Goal: Information Seeking & Learning: Learn about a topic

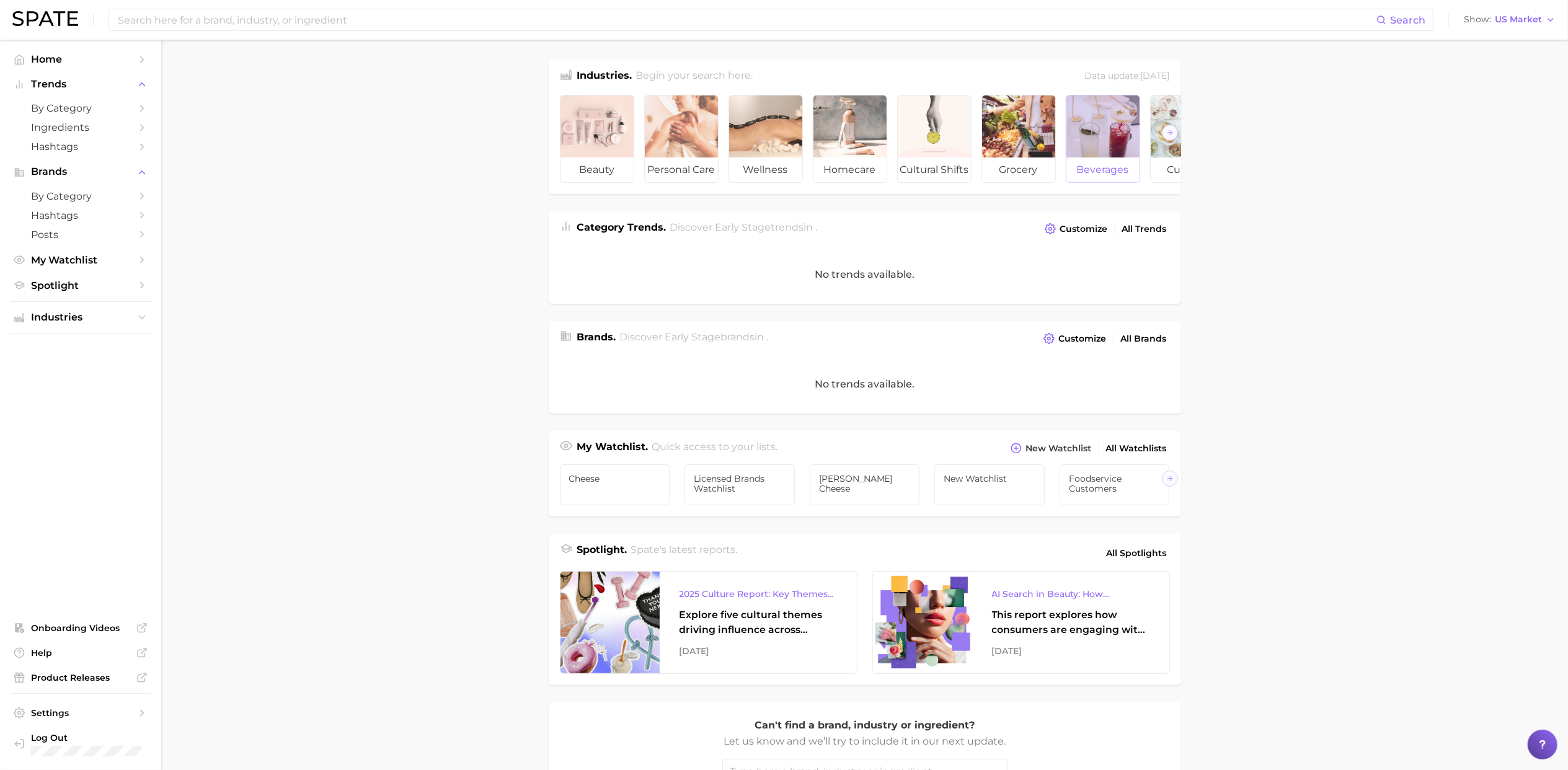
click at [1123, 135] on div at bounding box center [1102, 126] width 73 height 62
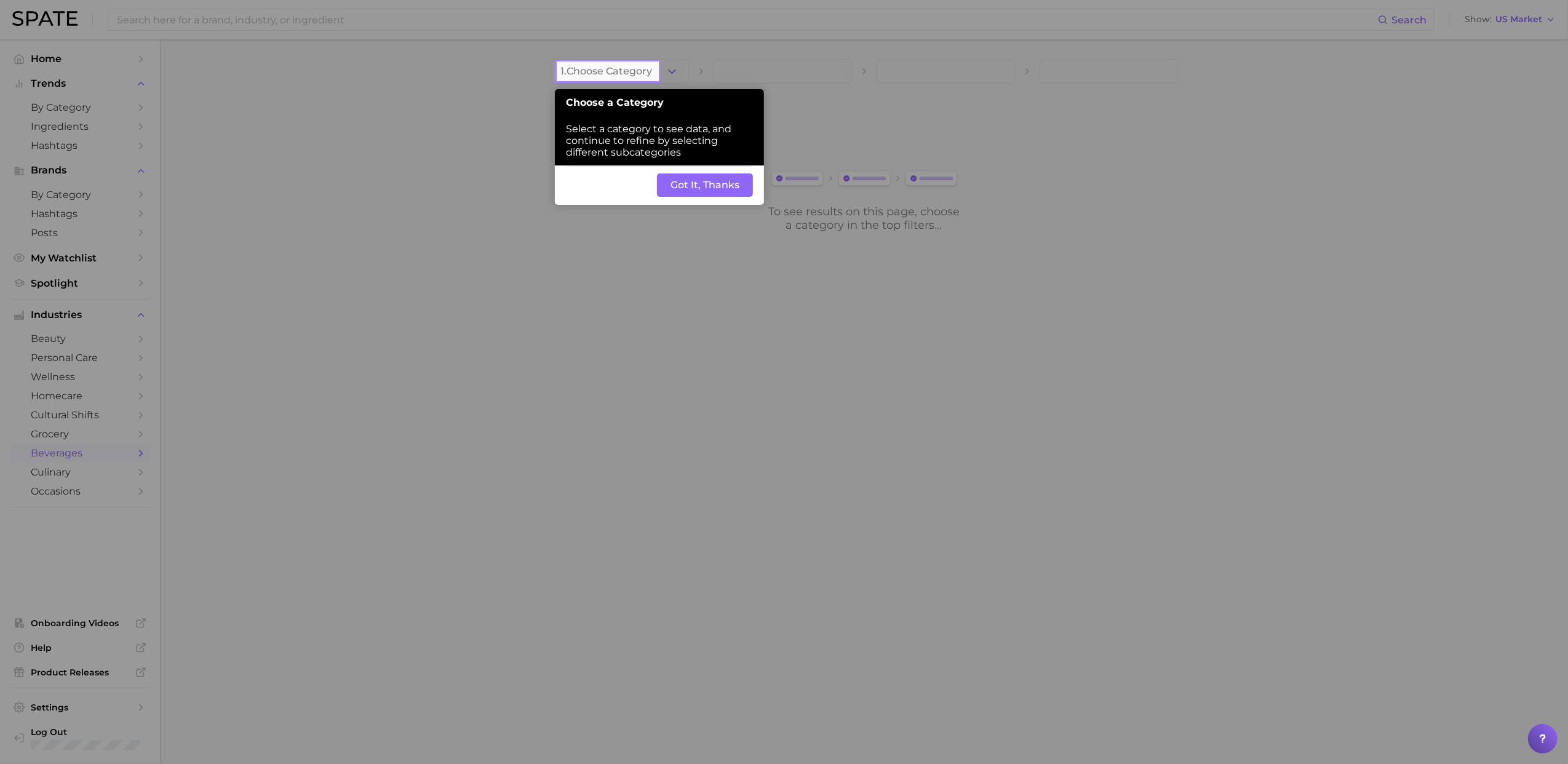
click at [686, 191] on button "Got It, Thanks" at bounding box center [704, 185] width 96 height 23
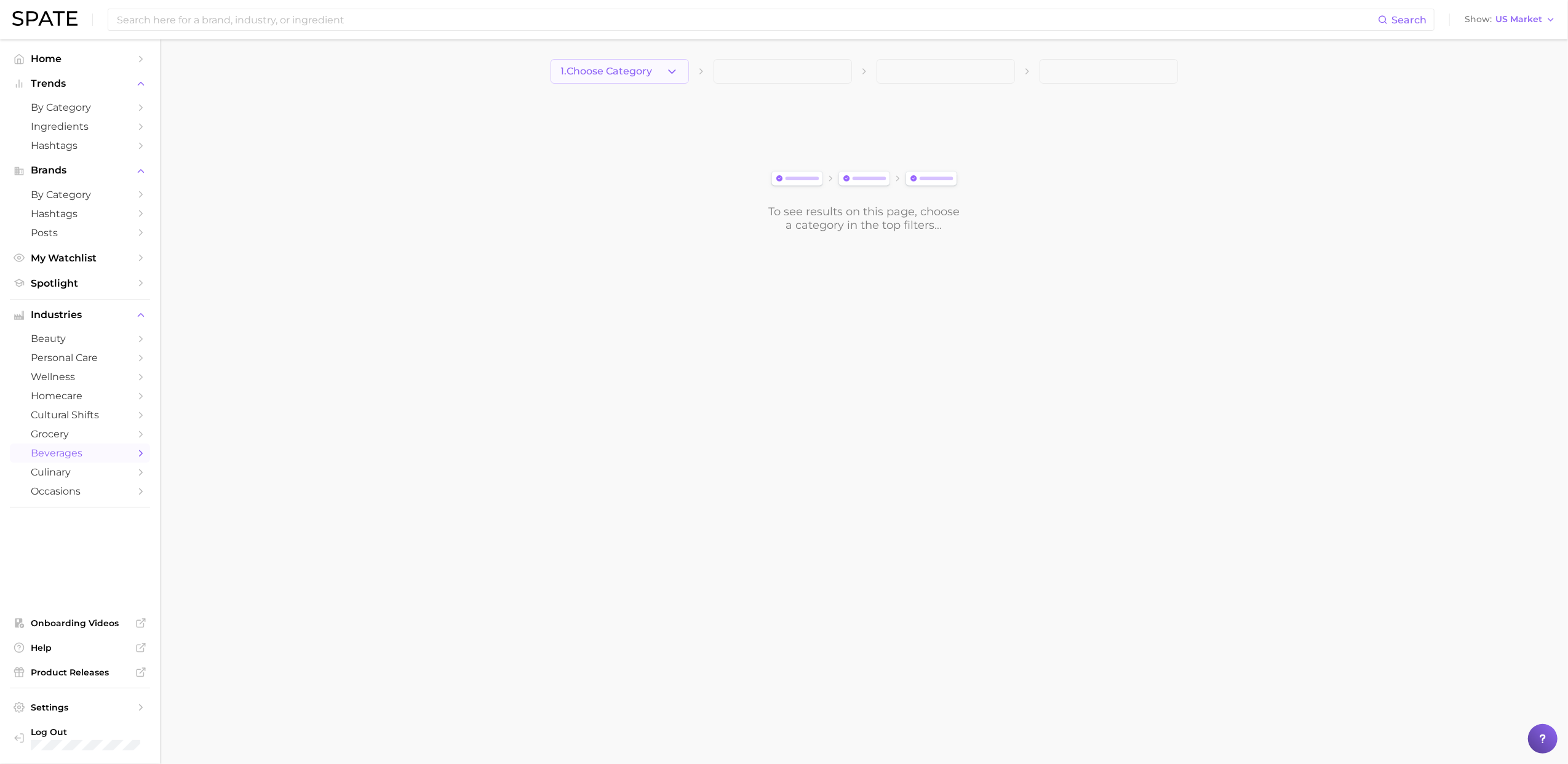
click at [670, 74] on icon "button" at bounding box center [672, 71] width 13 height 13
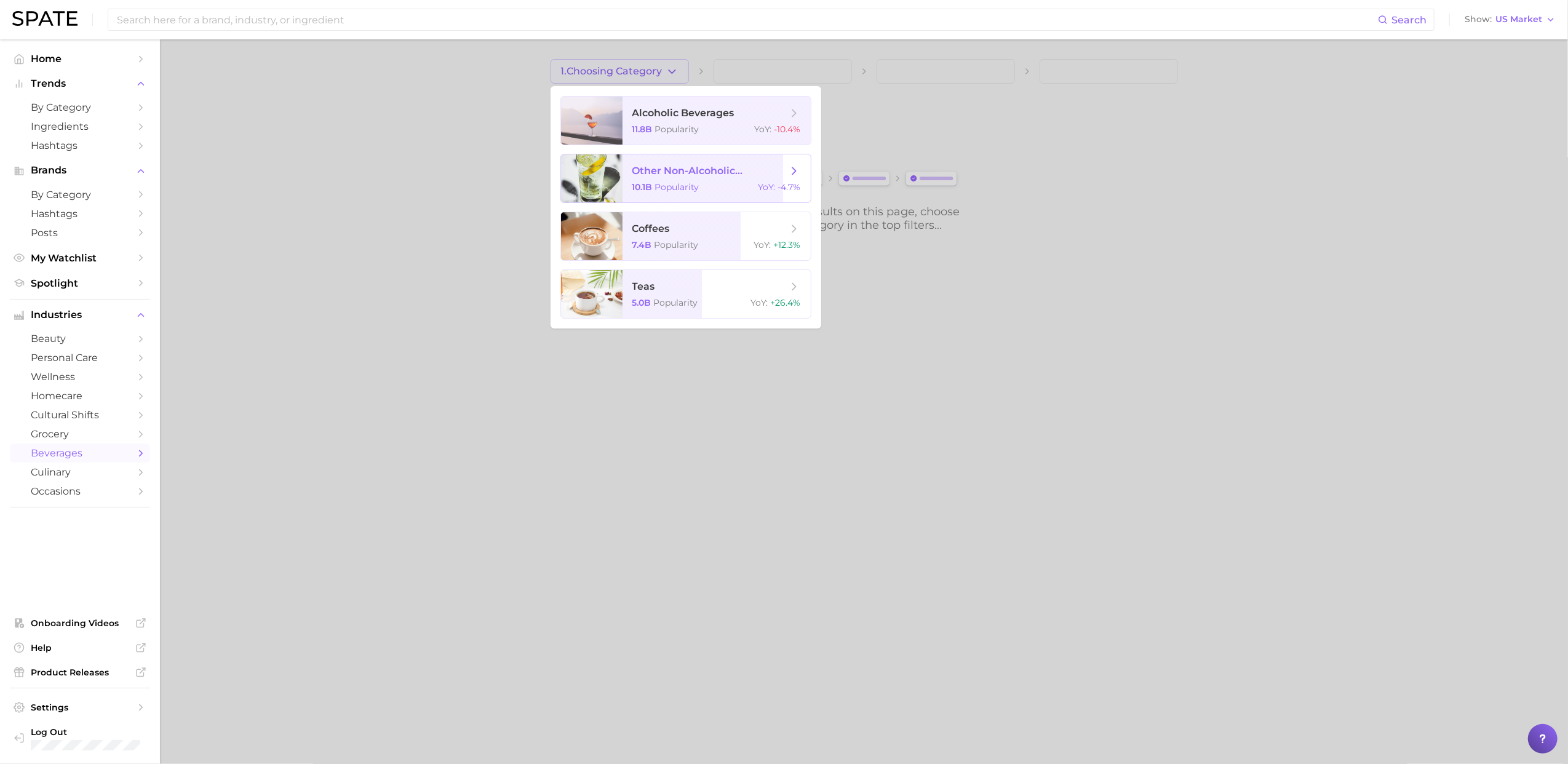
click at [686, 171] on span "other non-alcoholic beverages" at bounding box center [710, 171] width 155 height 12
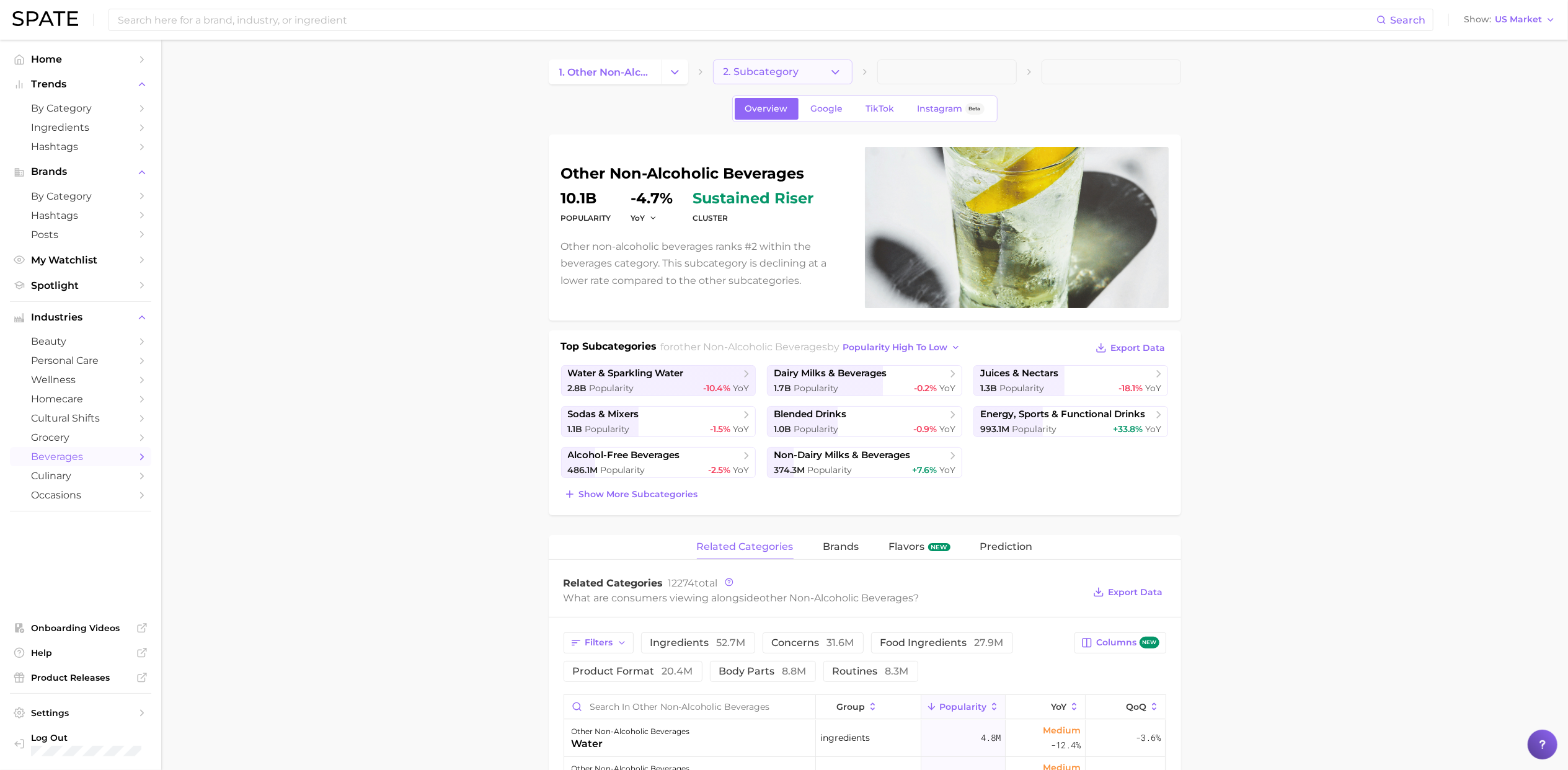
click at [832, 74] on icon "button" at bounding box center [835, 72] width 13 height 13
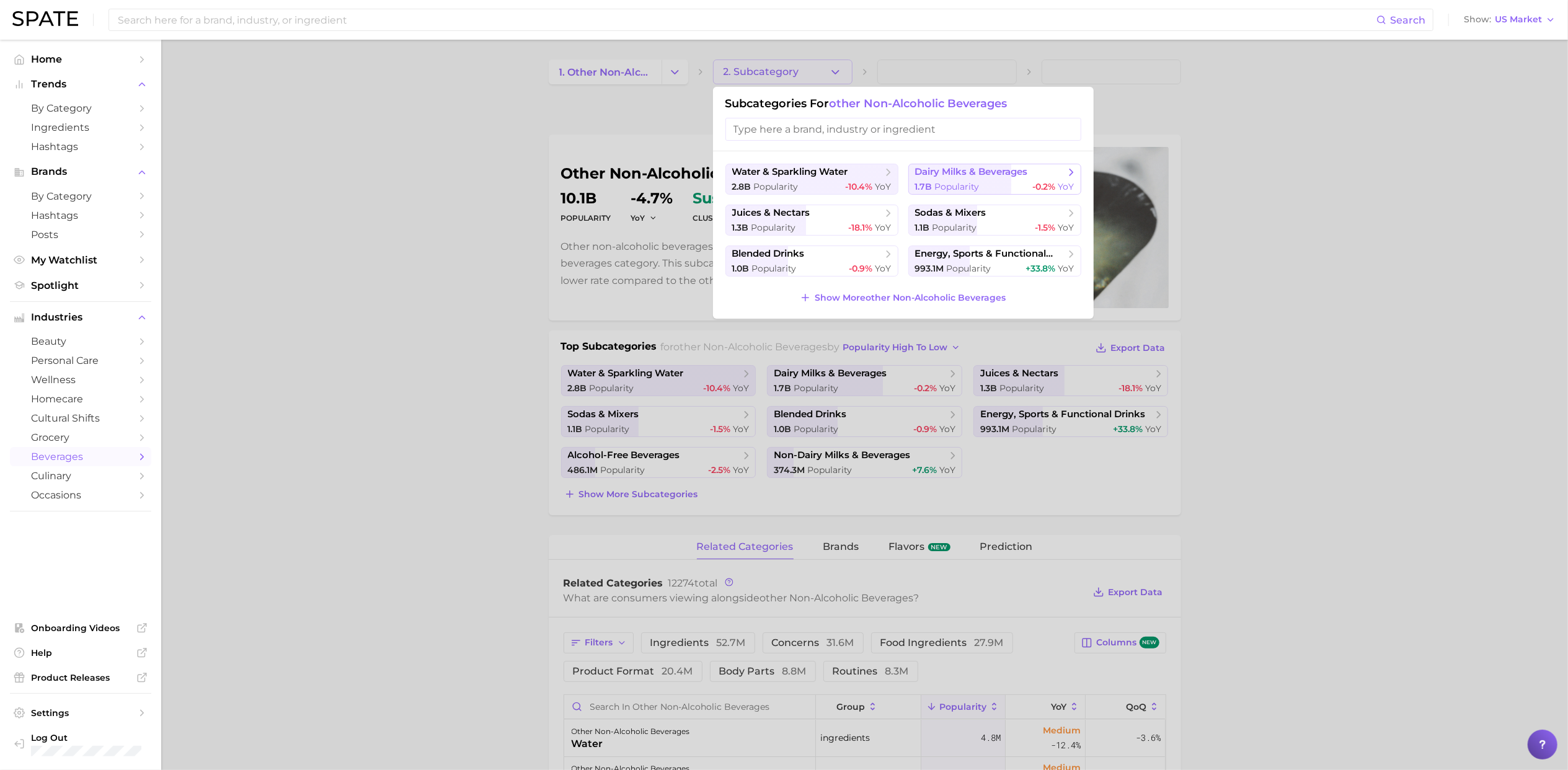
click at [947, 179] on span "dairy milks & beverages" at bounding box center [990, 173] width 150 height 13
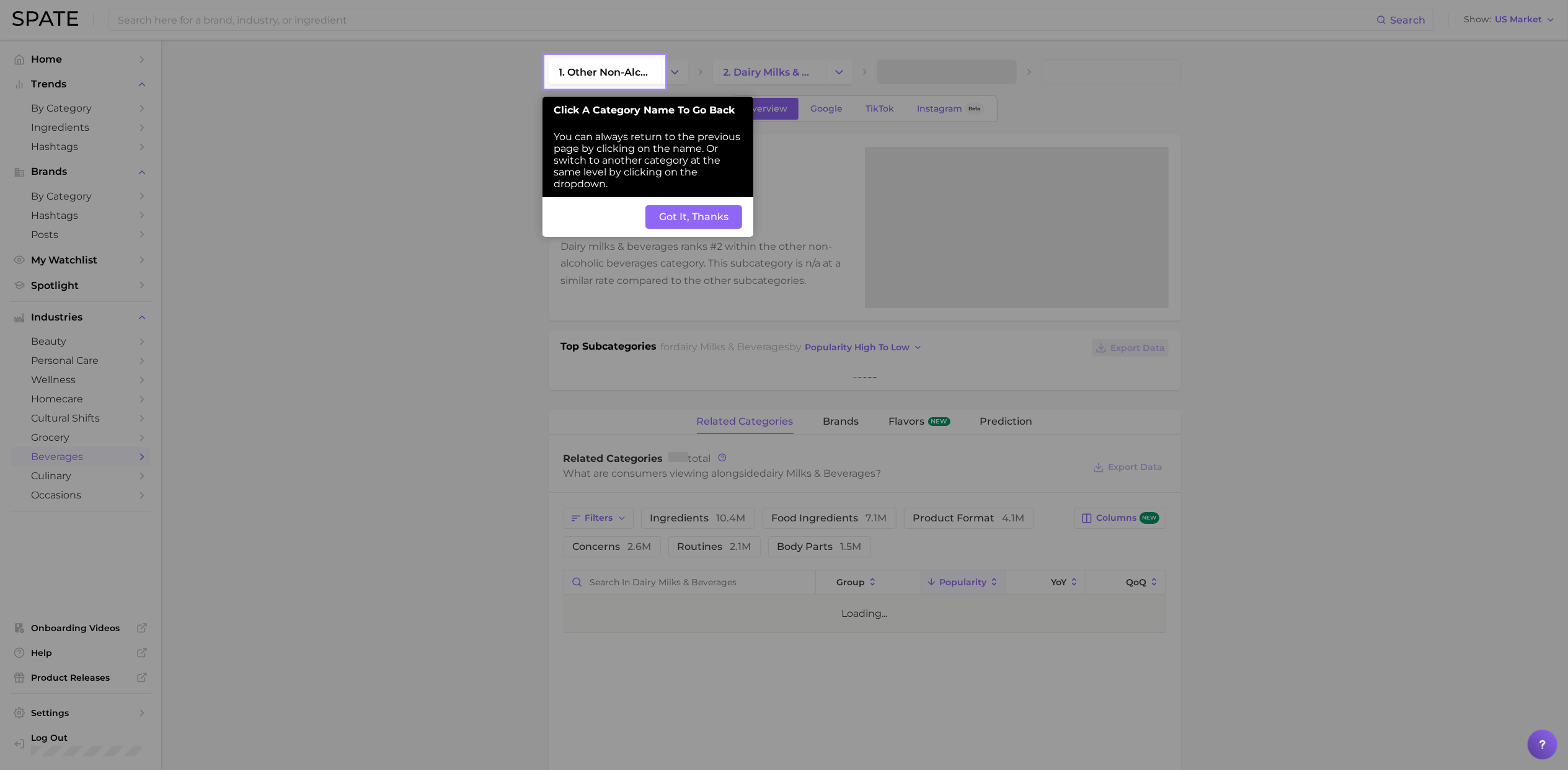
click at [398, 310] on div at bounding box center [273, 582] width 546 height 1164
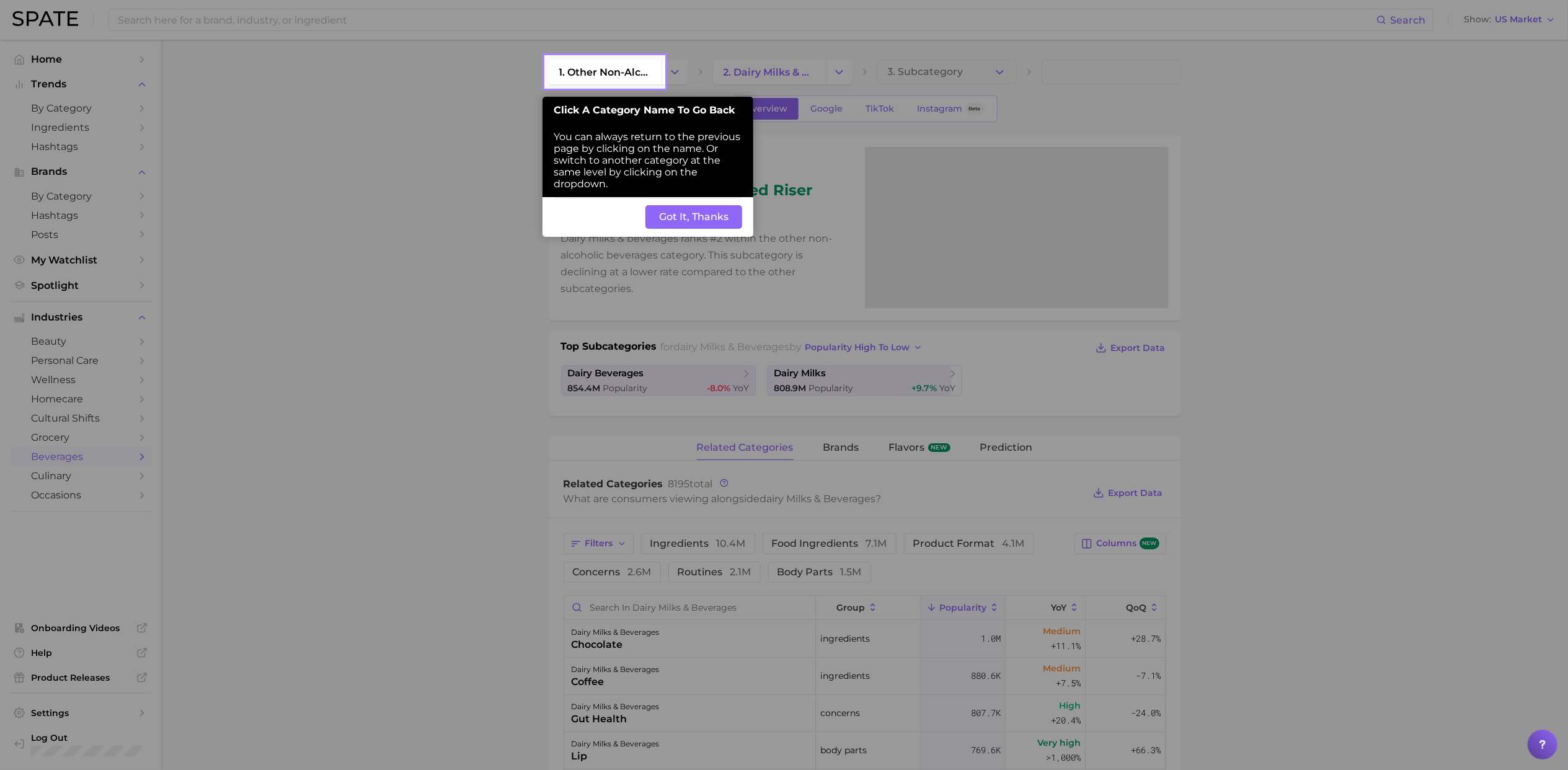
click at [725, 222] on button "Got It, Thanks" at bounding box center [693, 217] width 97 height 24
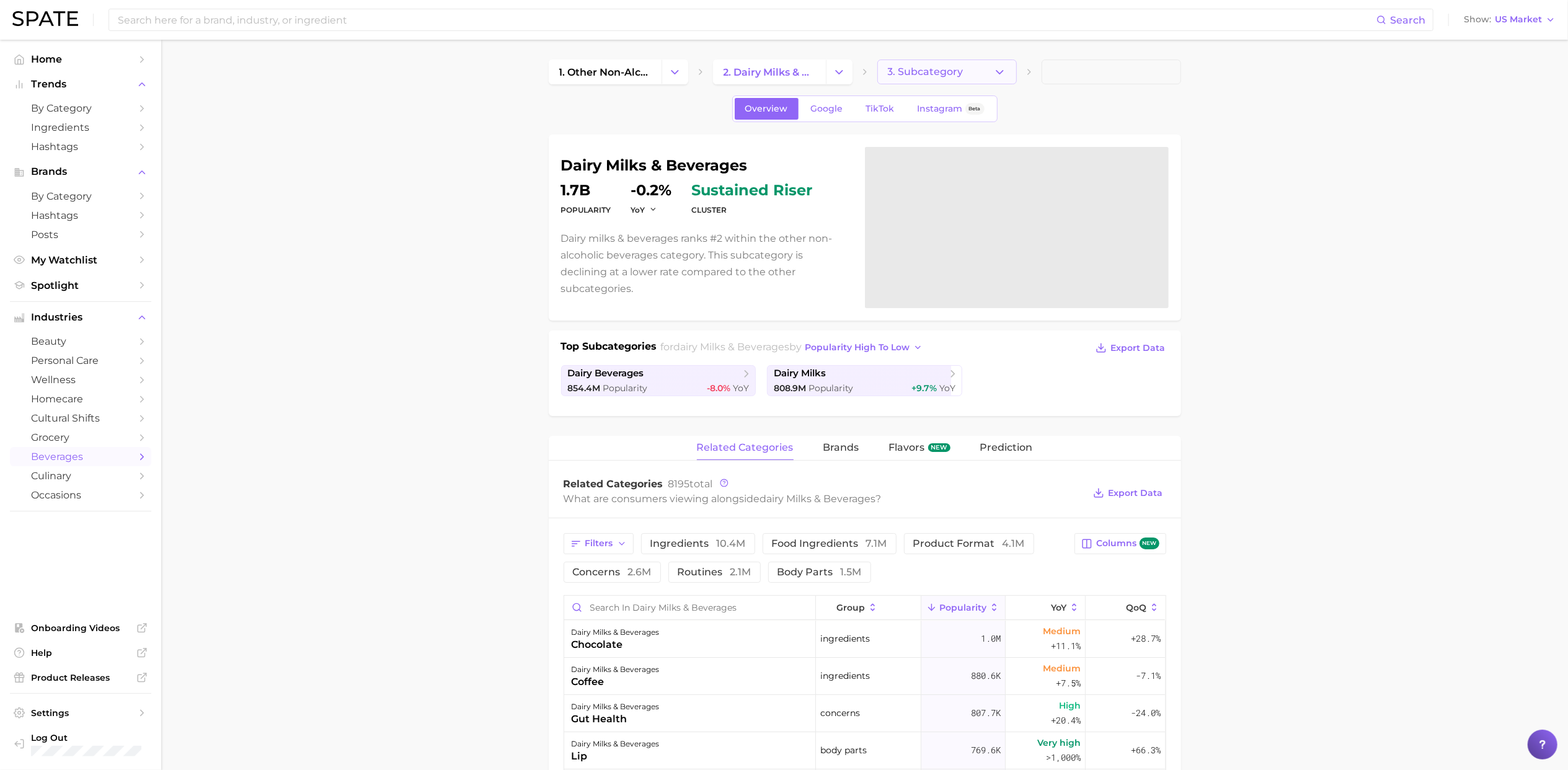
click at [936, 72] on span "3. Subcategory" at bounding box center [926, 72] width 76 height 11
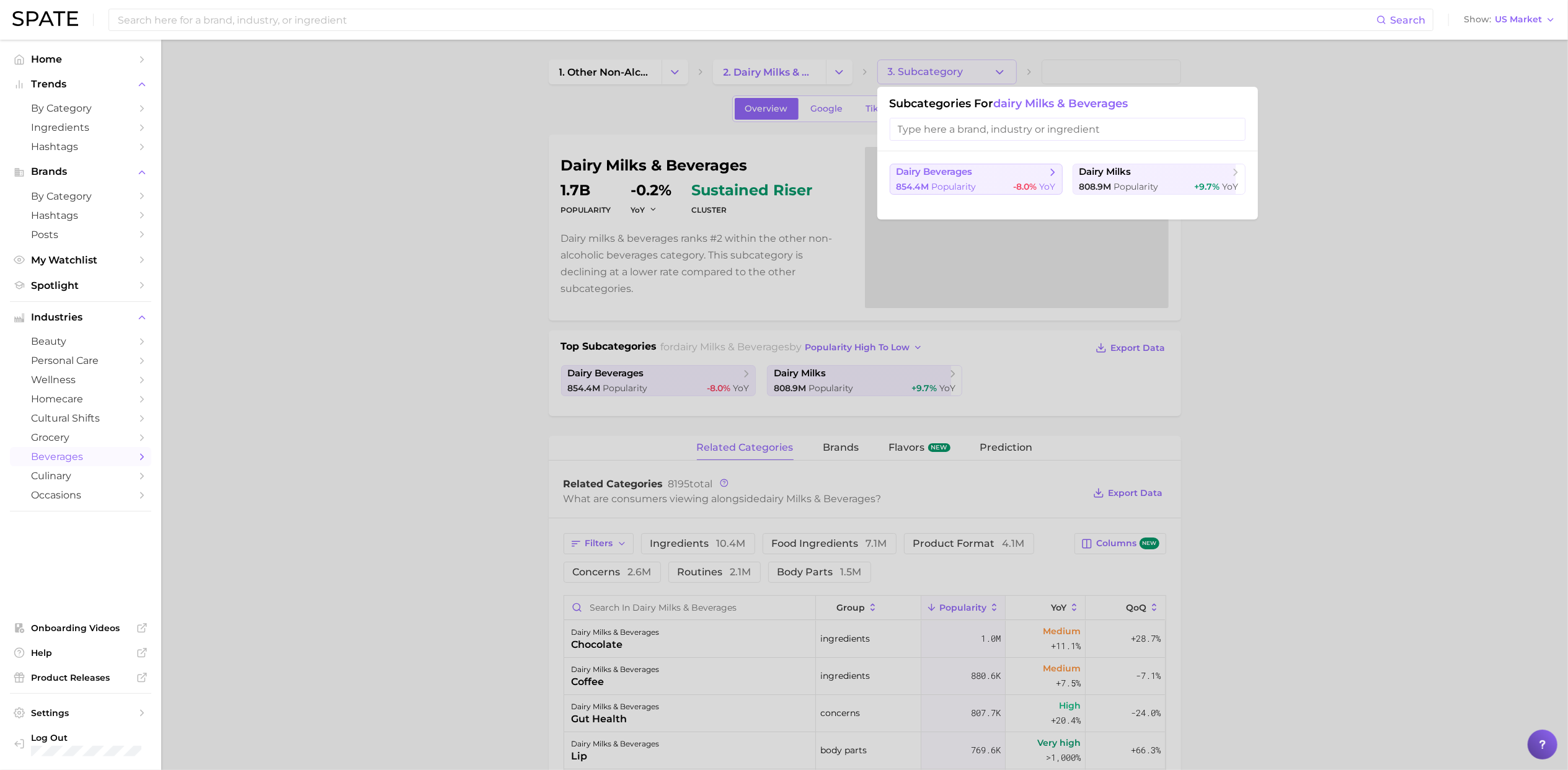
click at [909, 189] on span "854.4m" at bounding box center [912, 187] width 33 height 11
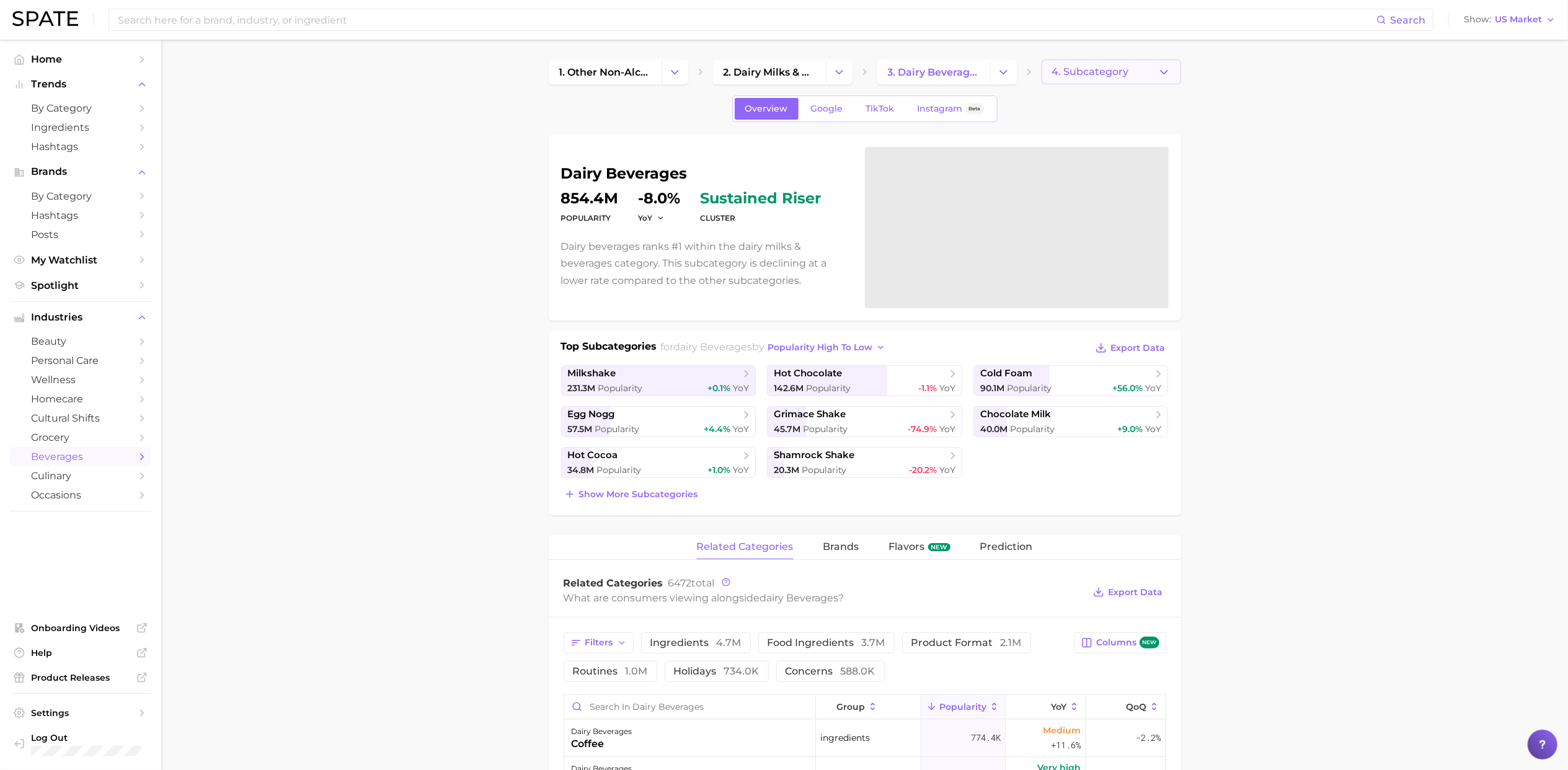
click at [1128, 68] on button "4. Subcategory" at bounding box center [1111, 72] width 139 height 25
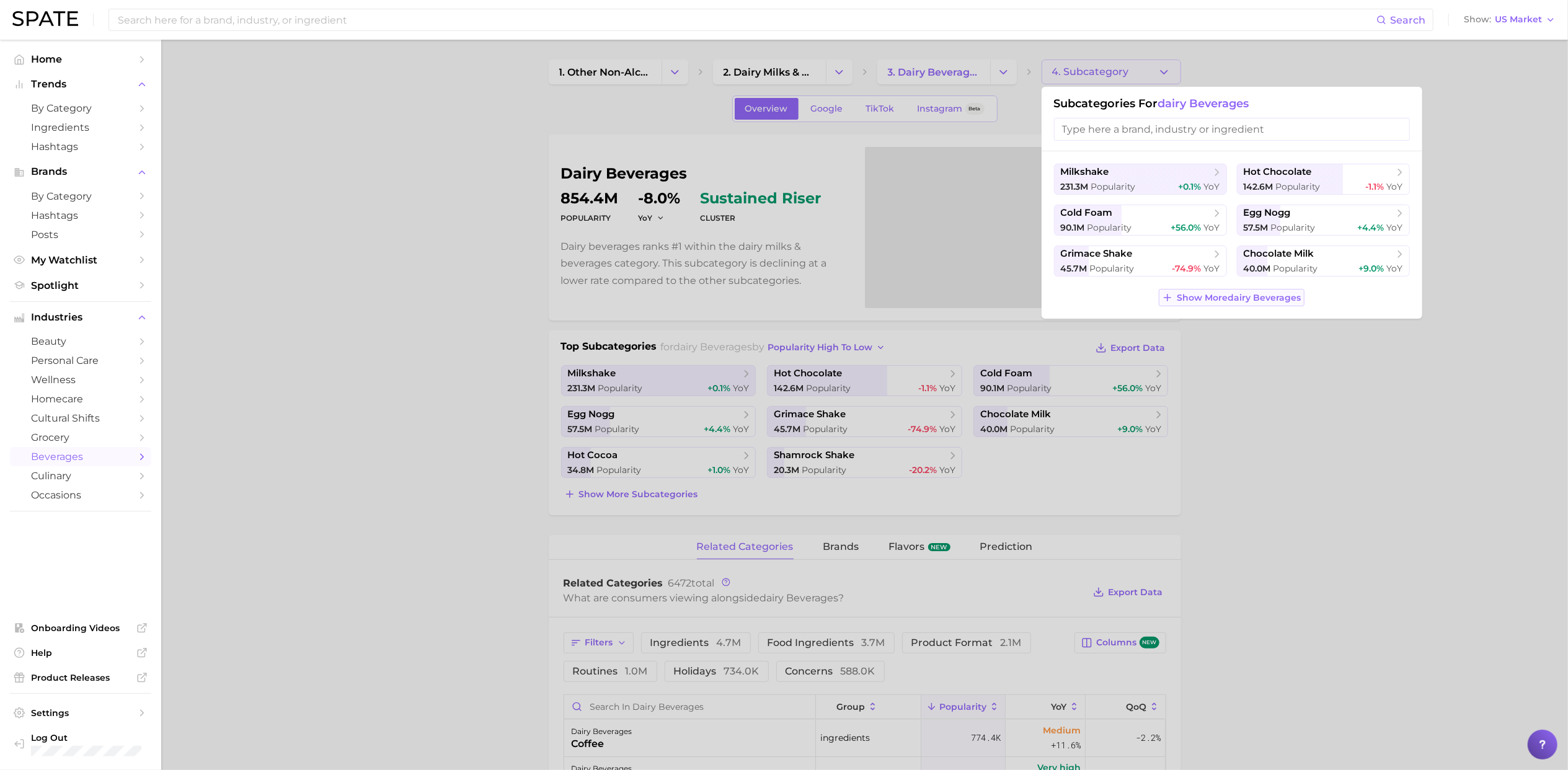
click at [1217, 304] on button "Show More dairy beverages" at bounding box center [1231, 297] width 145 height 17
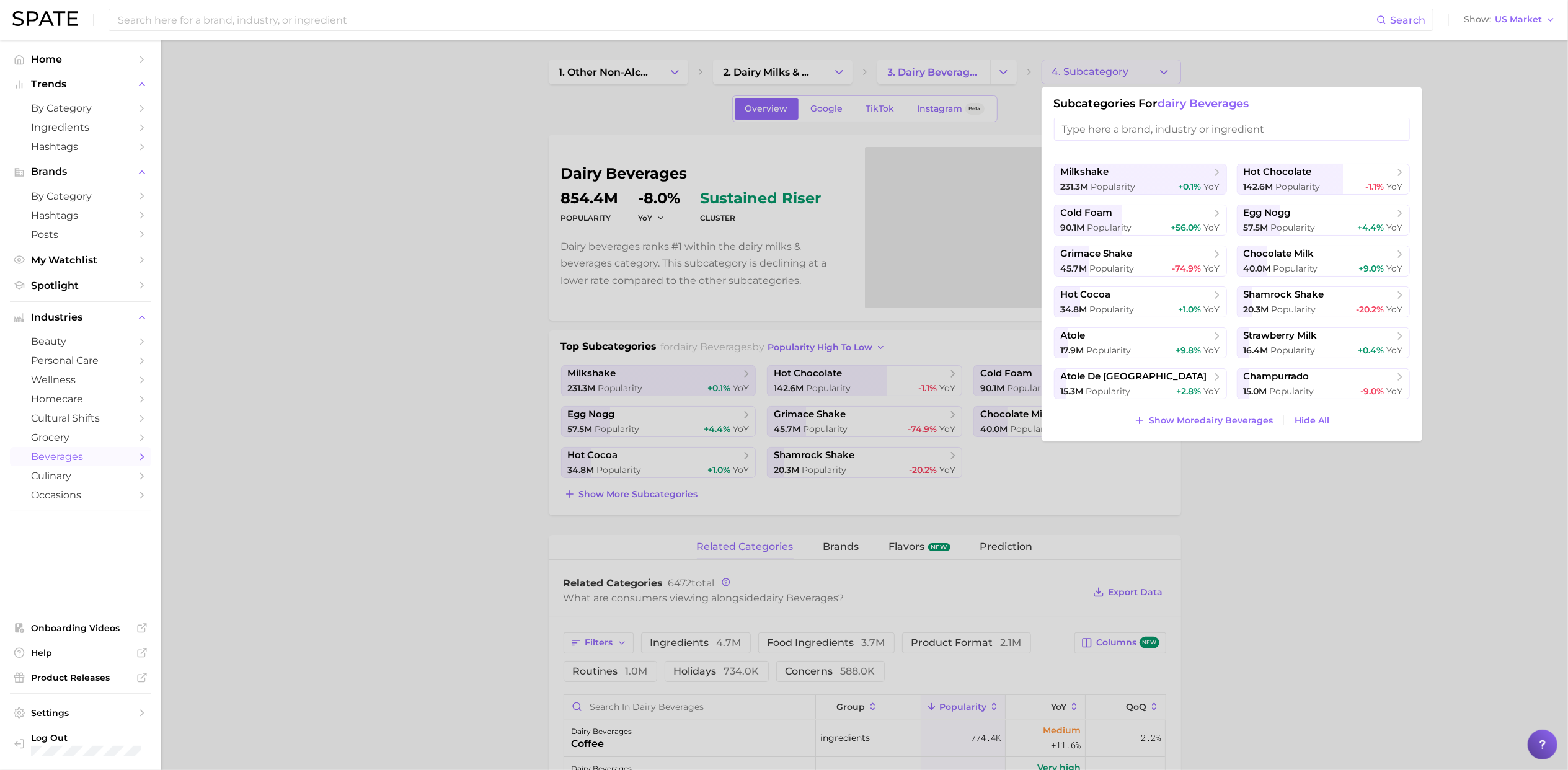
click at [1524, 130] on div at bounding box center [784, 385] width 1568 height 770
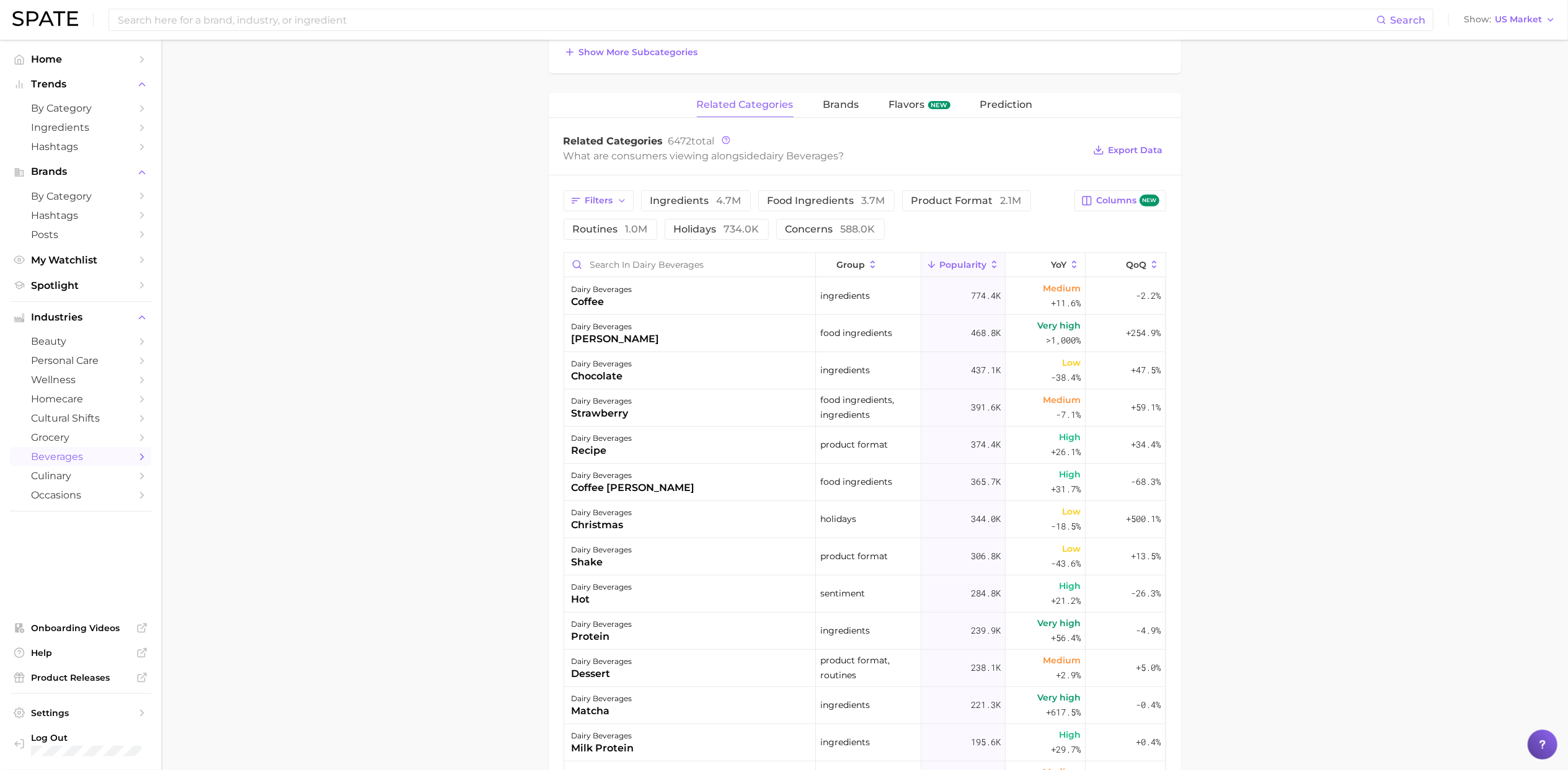
scroll to position [443, 0]
click at [383, 576] on main "1. other non-alcoholic beverages 2. dairy milks & beverages 3. dairy beverages …" at bounding box center [864, 348] width 1407 height 1502
click at [1347, 410] on main "1. other non-alcoholic beverages 2. dairy milks & beverages 3. dairy beverages …" at bounding box center [864, 348] width 1407 height 1502
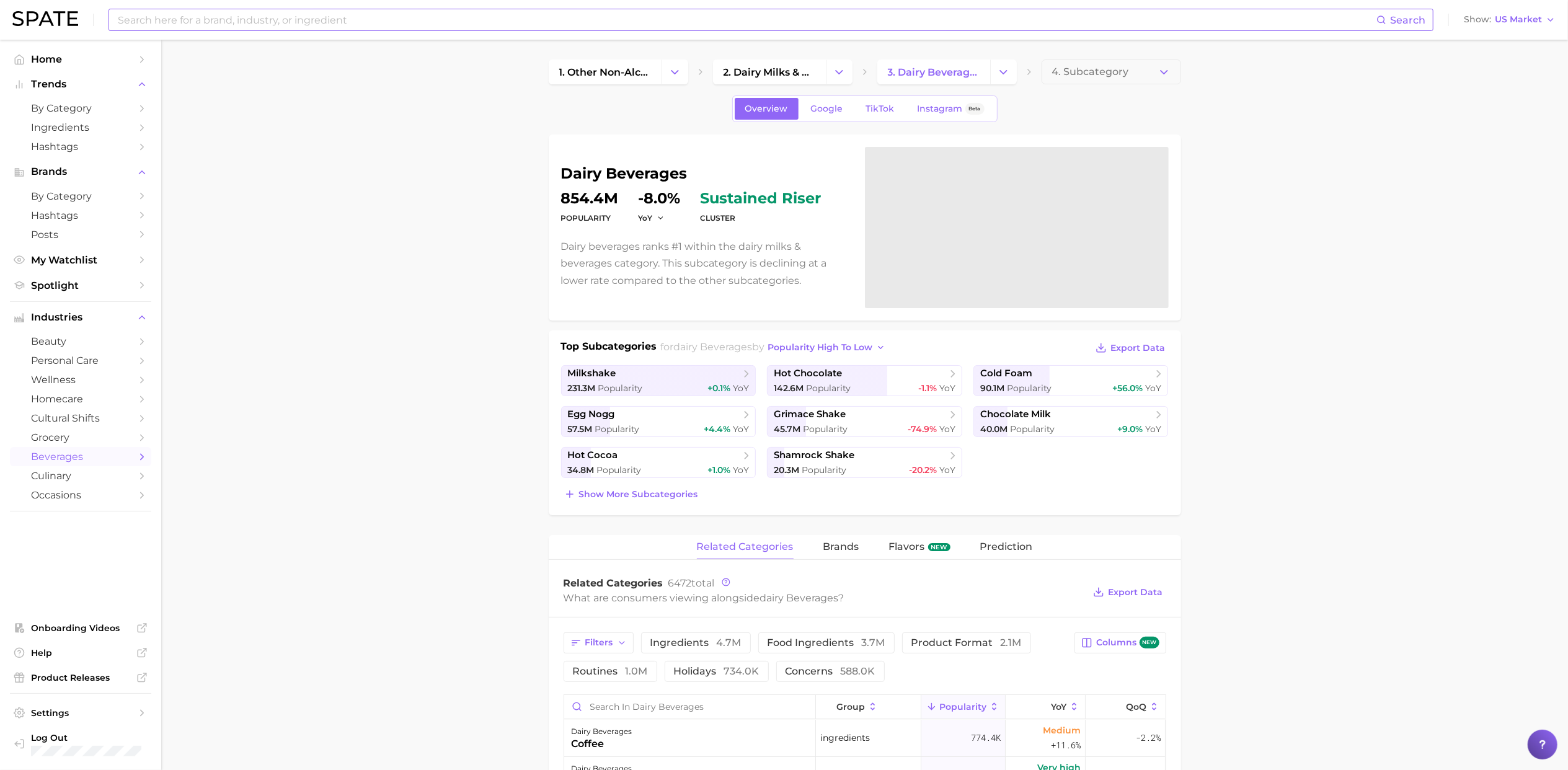
click at [239, 25] on input at bounding box center [746, 19] width 1260 height 21
click at [61, 8] on div "Search Show US Market" at bounding box center [784, 19] width 1543 height 40
click at [54, 31] on div "Search Show US Market" at bounding box center [784, 19] width 1543 height 40
click at [52, 20] on img at bounding box center [45, 18] width 65 height 15
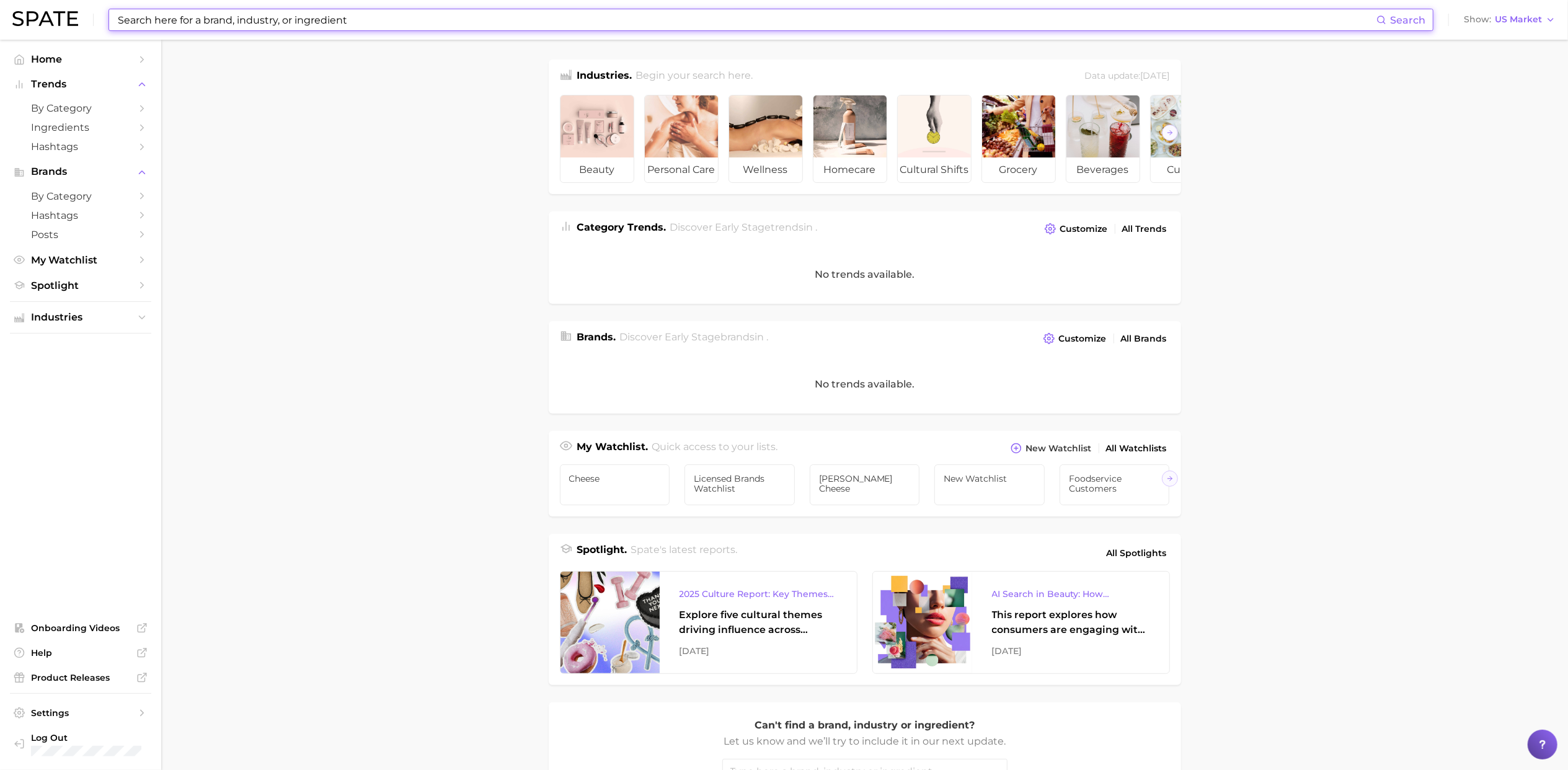
click at [216, 27] on input at bounding box center [746, 19] width 1260 height 21
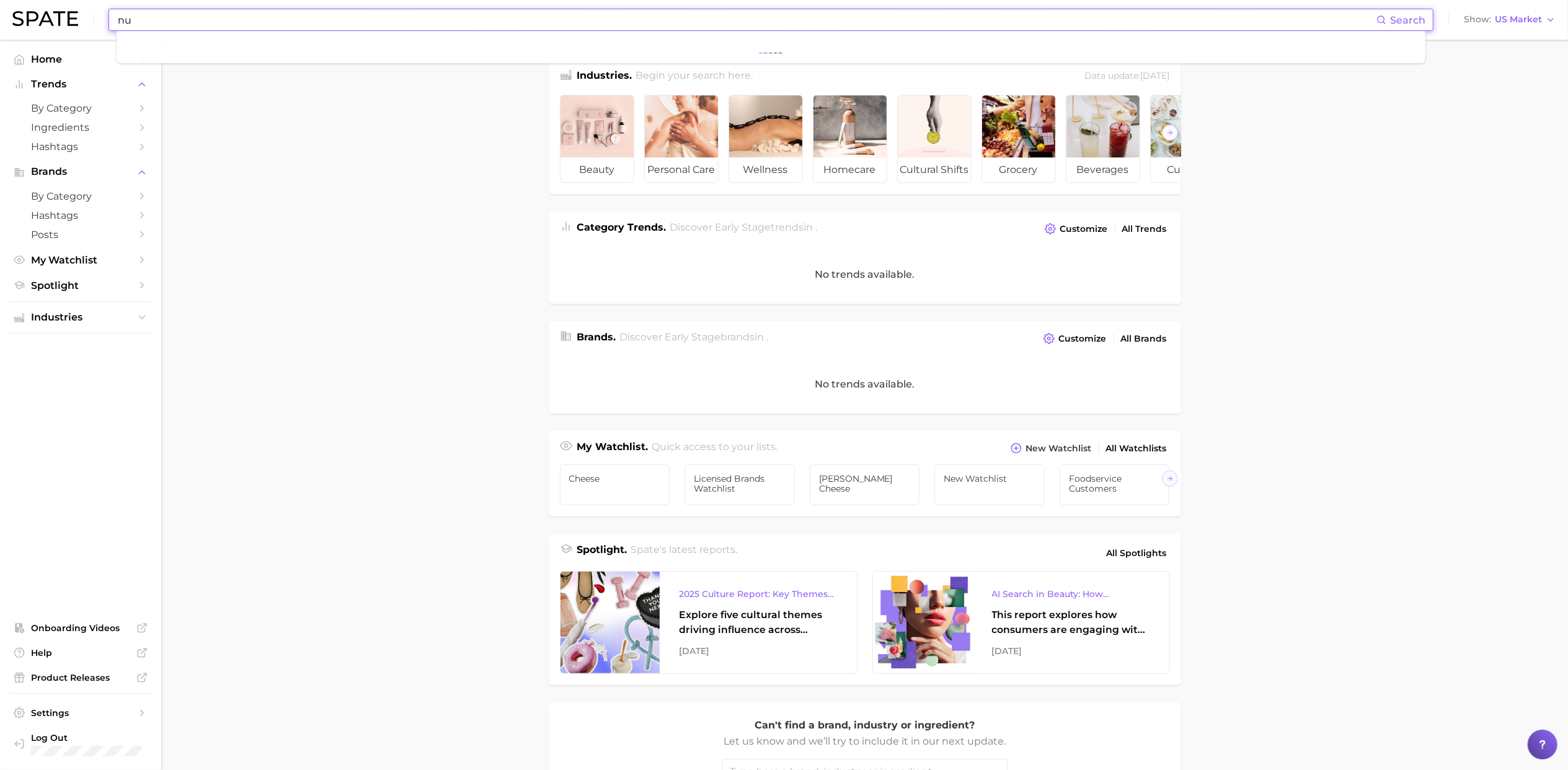
type input "n"
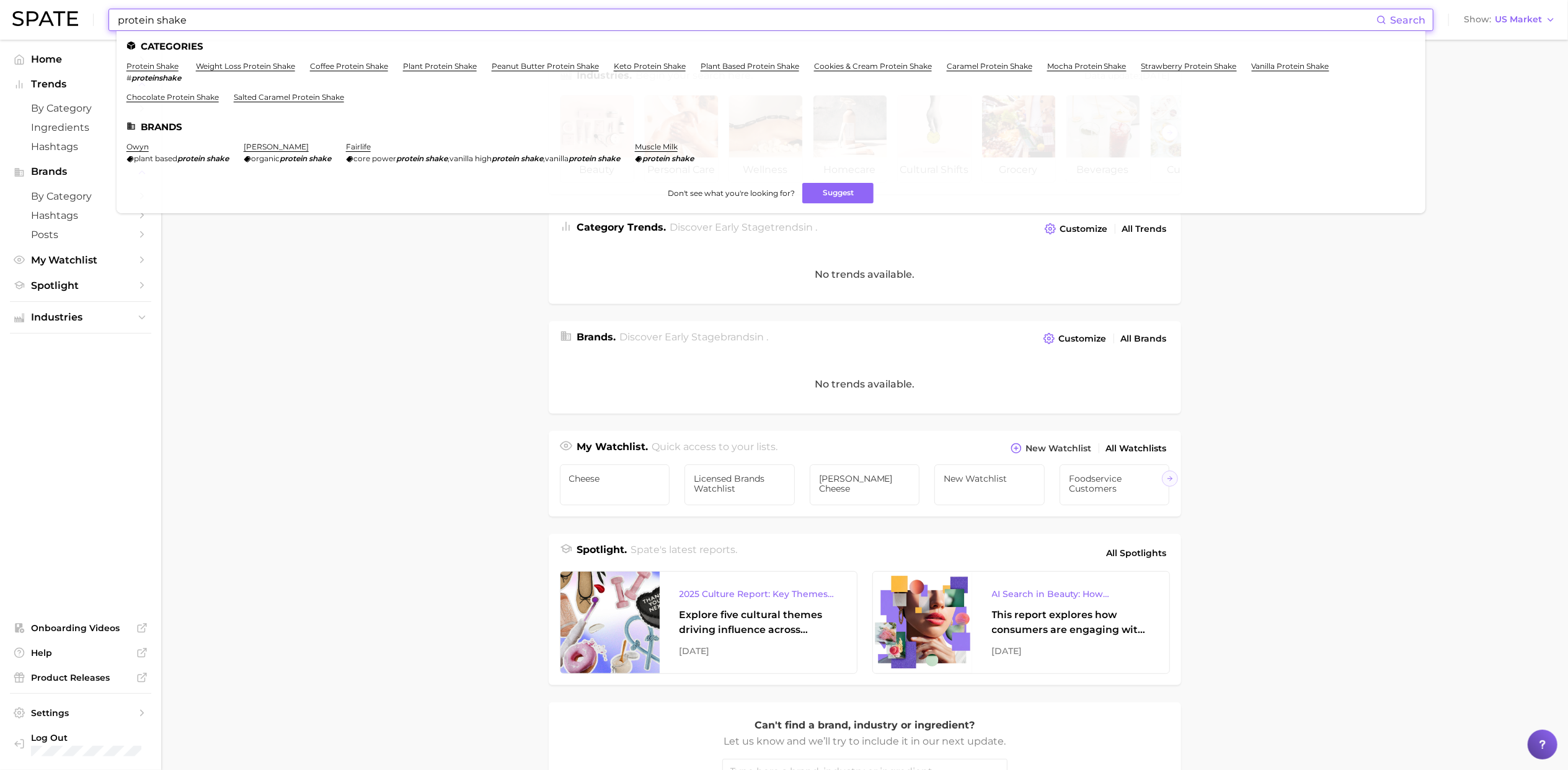
type input "protein shake"
click at [147, 73] on em "proteinshake" at bounding box center [156, 77] width 49 height 9
click at [147, 65] on link "protein shake" at bounding box center [152, 65] width 52 height 9
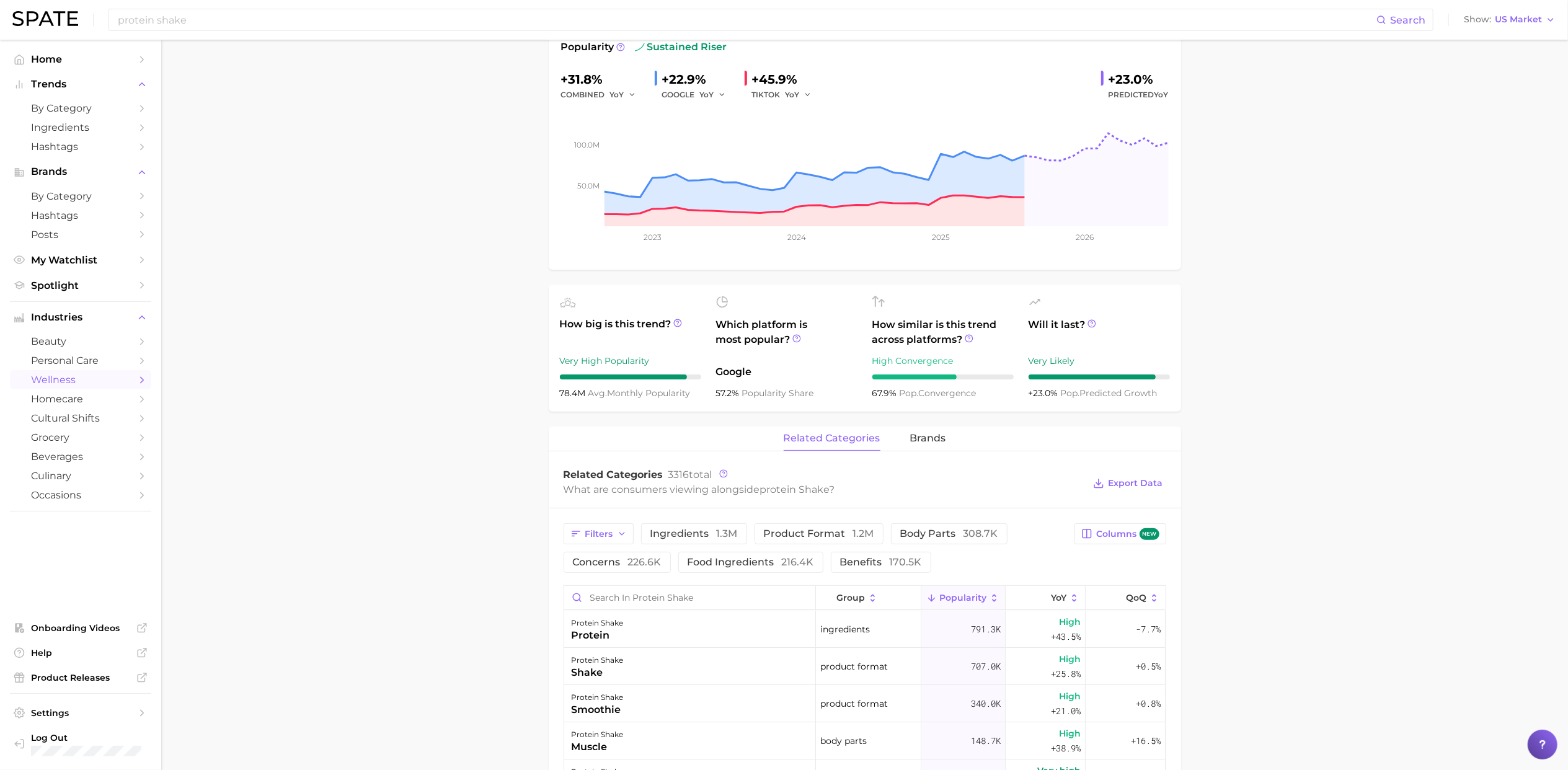
scroll to position [189, 0]
click at [919, 440] on span "brands" at bounding box center [928, 439] width 36 height 11
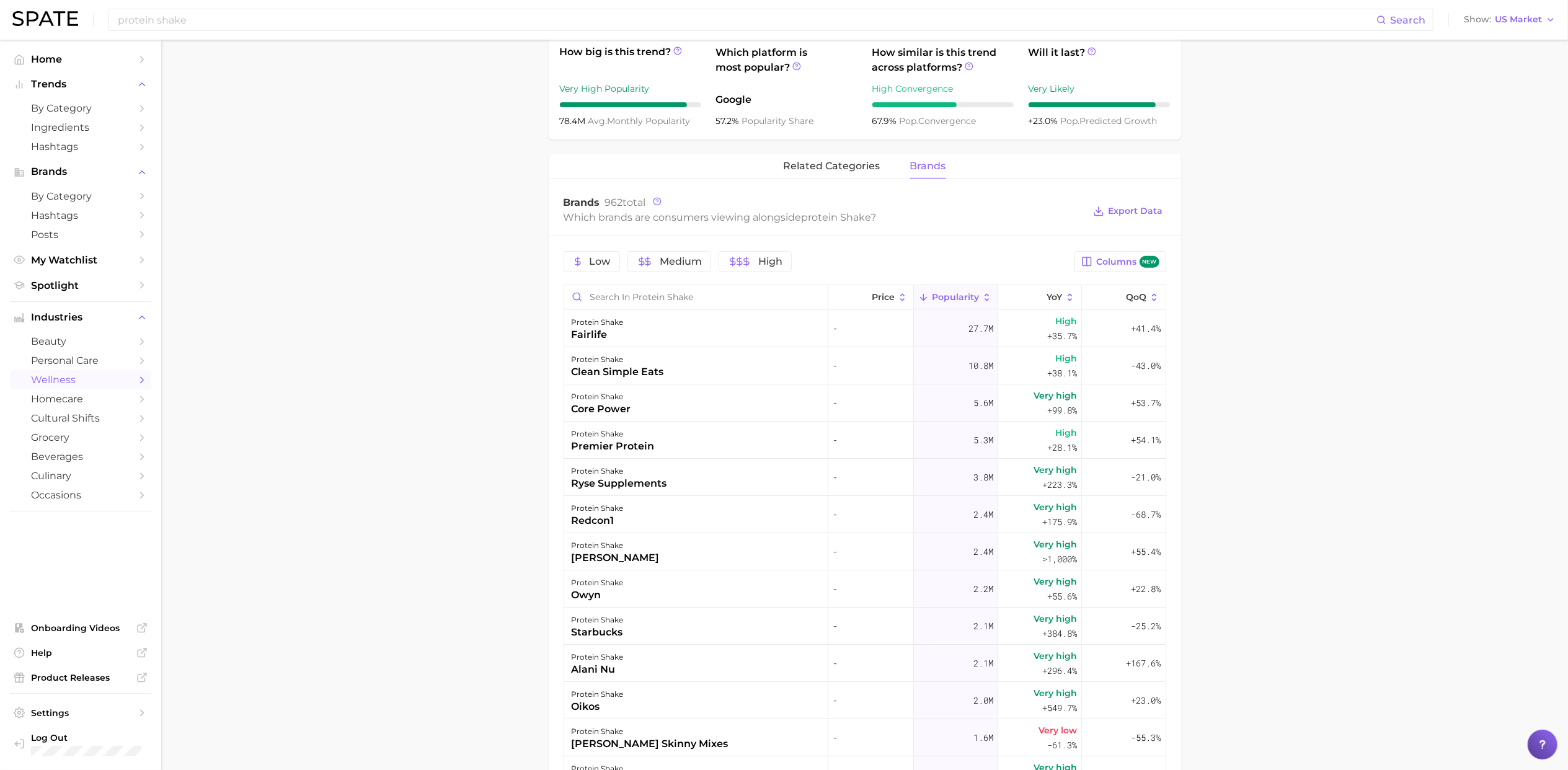
scroll to position [459, 0]
click at [1014, 298] on button "YoY" at bounding box center [1040, 299] width 84 height 24
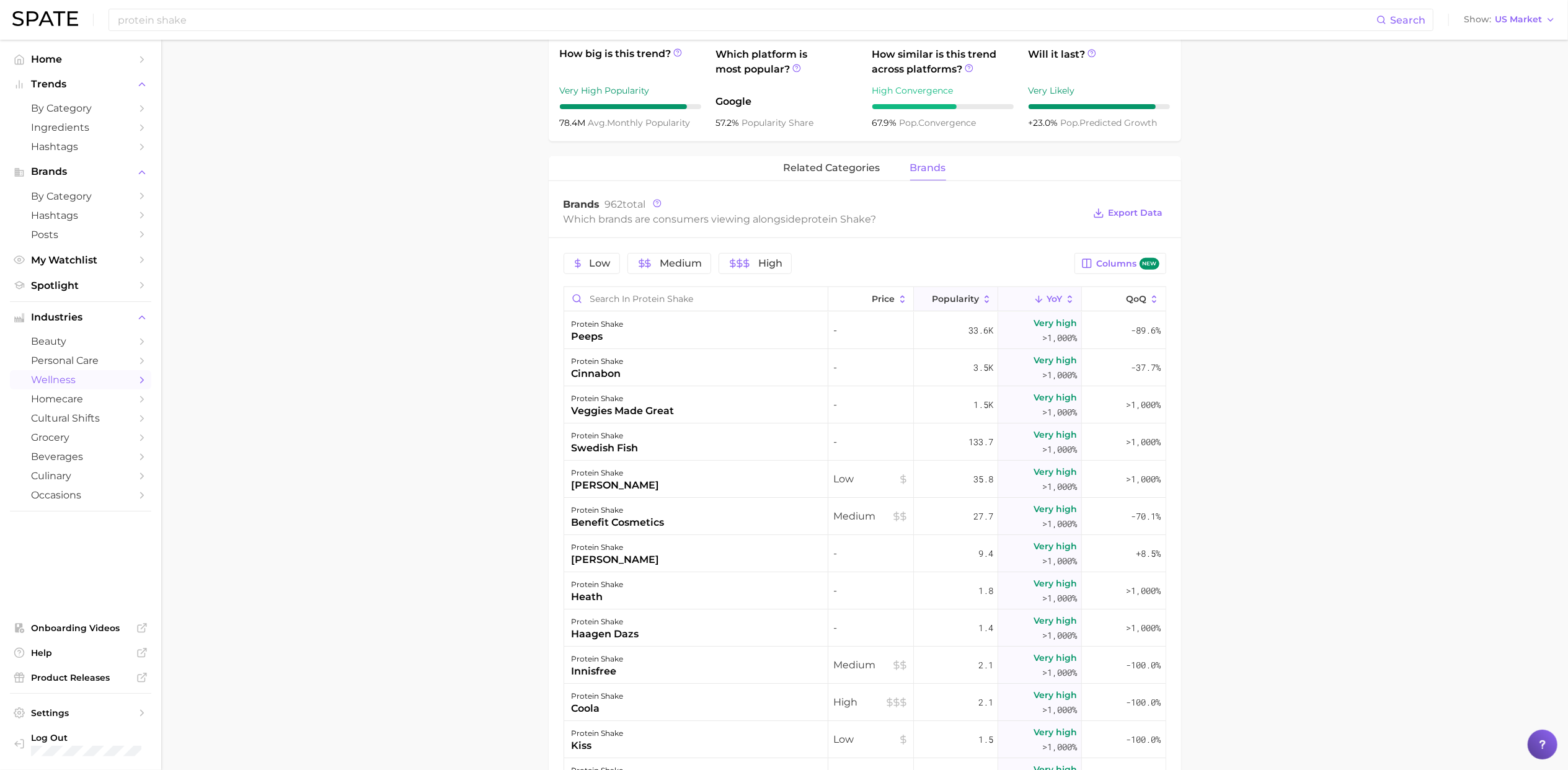
click at [918, 300] on icon at bounding box center [924, 299] width 11 height 11
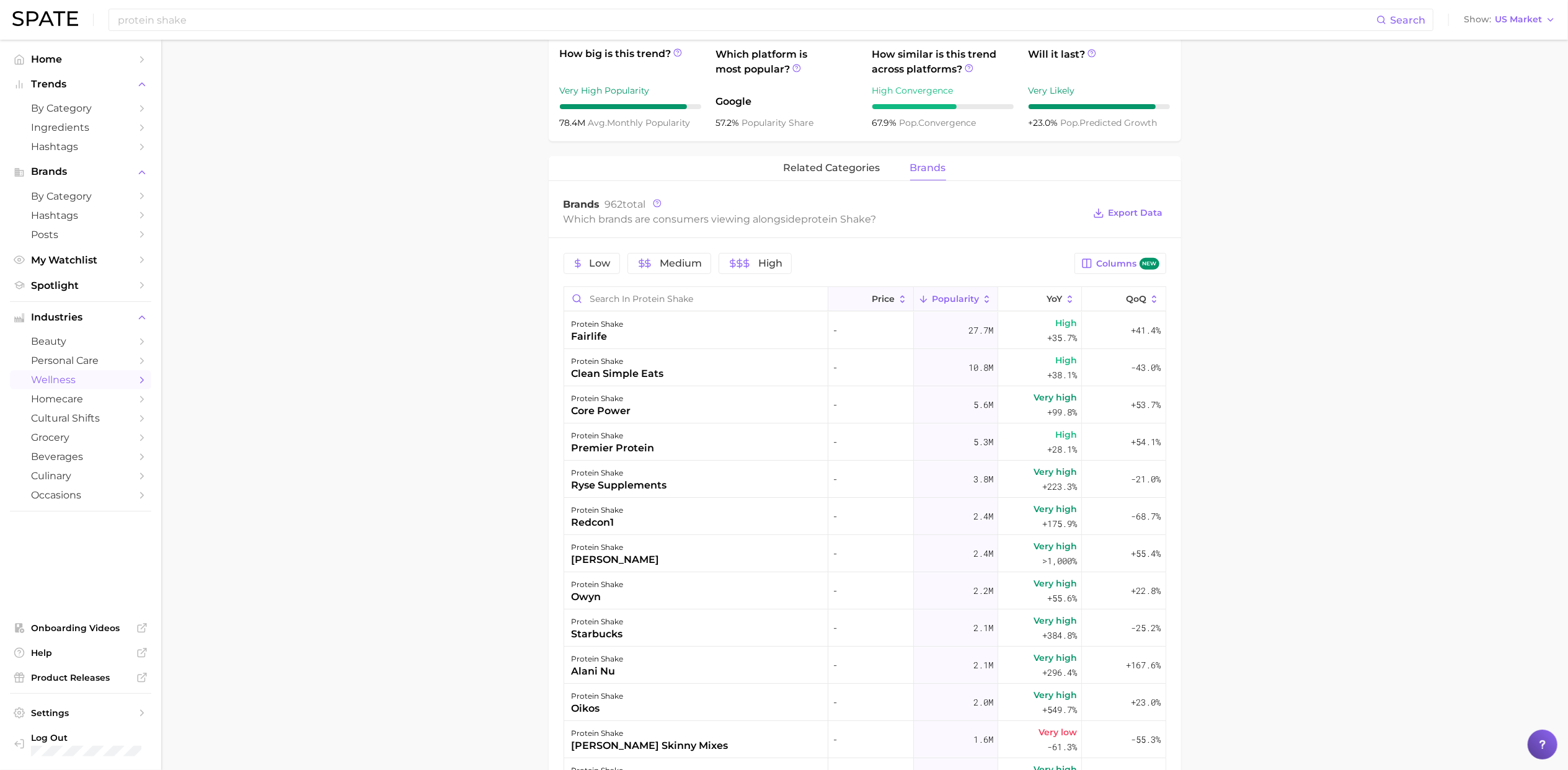
click at [847, 301] on button "Price" at bounding box center [871, 299] width 86 height 24
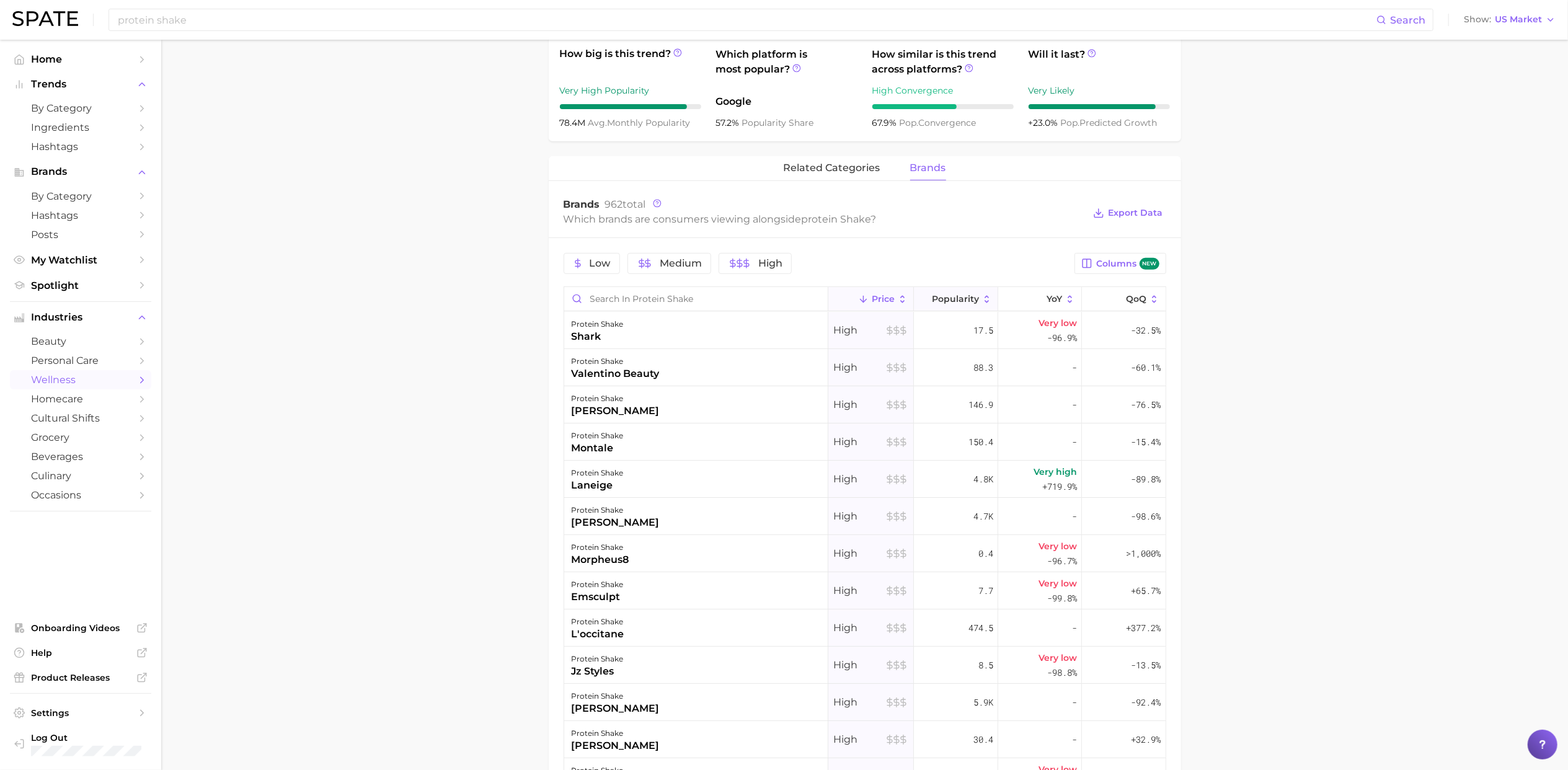
click at [918, 305] on icon at bounding box center [924, 299] width 11 height 11
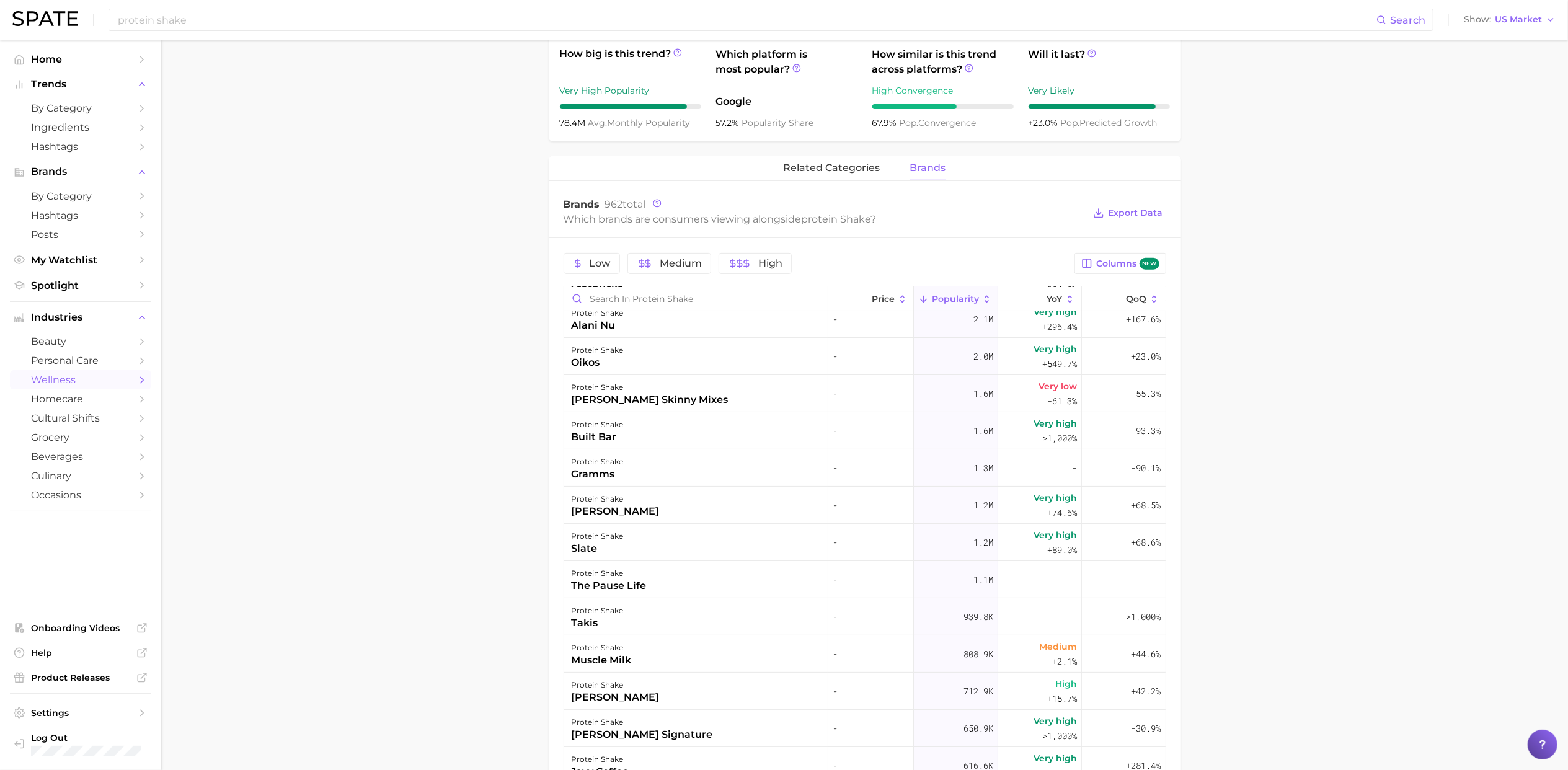
scroll to position [0, 0]
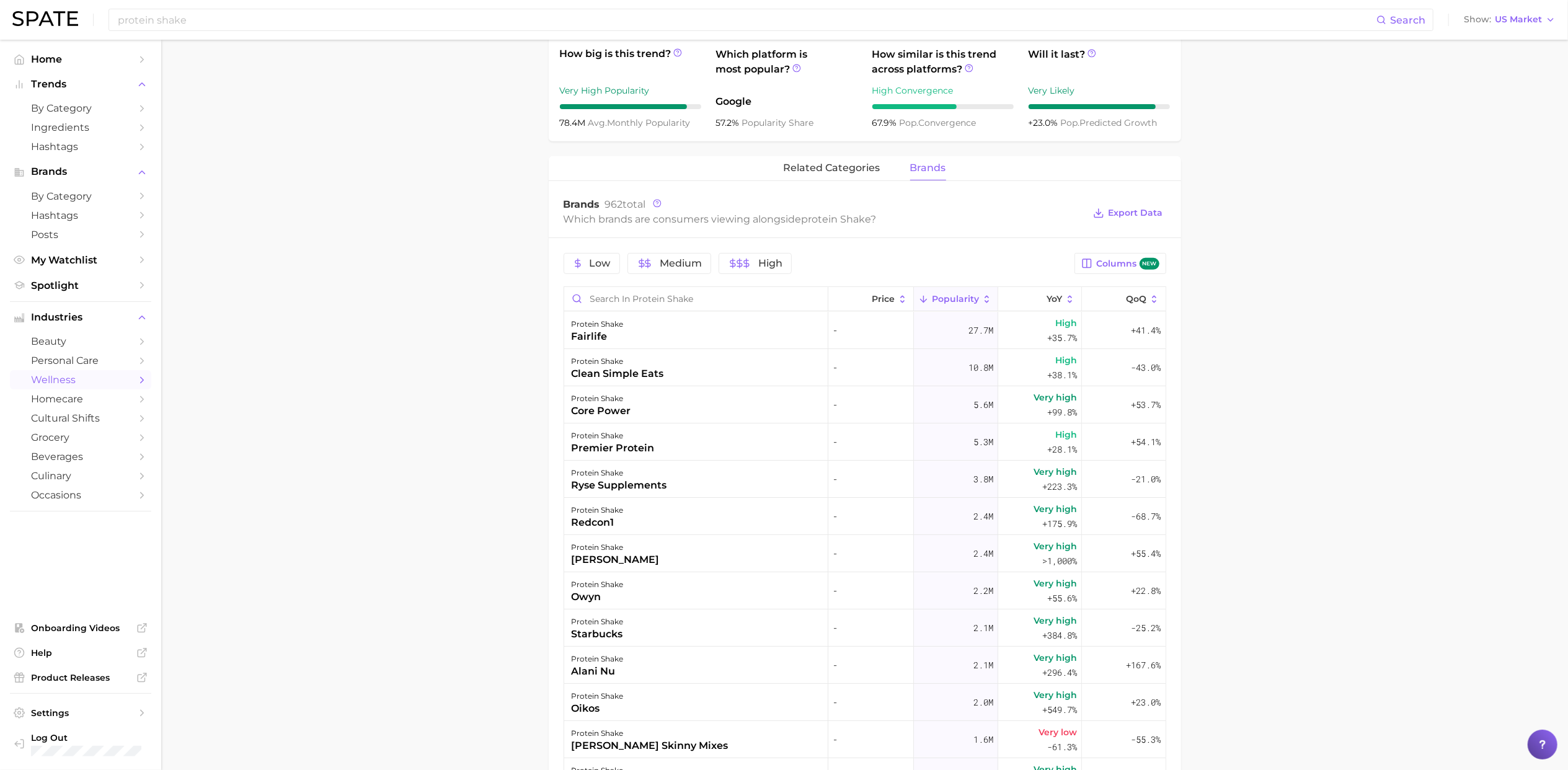
click at [1235, 589] on main "1. supplements & ingestibles 2. supplements 3. protein products 4. protein shak…" at bounding box center [864, 356] width 1407 height 1553
click at [1243, 473] on main "1. supplements & ingestibles 2. supplements 3. protein products 4. protein shak…" at bounding box center [864, 356] width 1407 height 1553
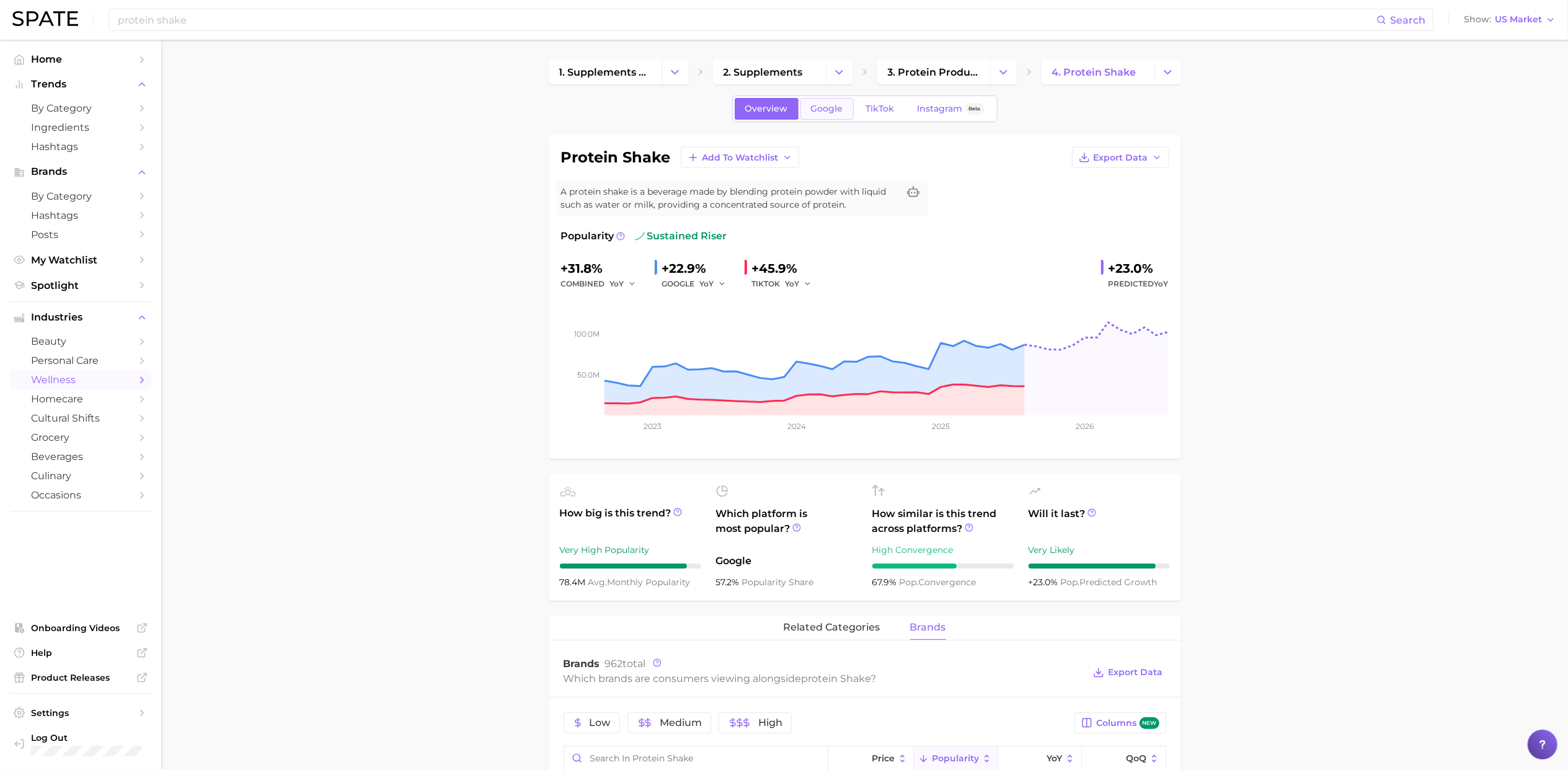
click at [821, 108] on span "Google" at bounding box center [827, 109] width 32 height 10
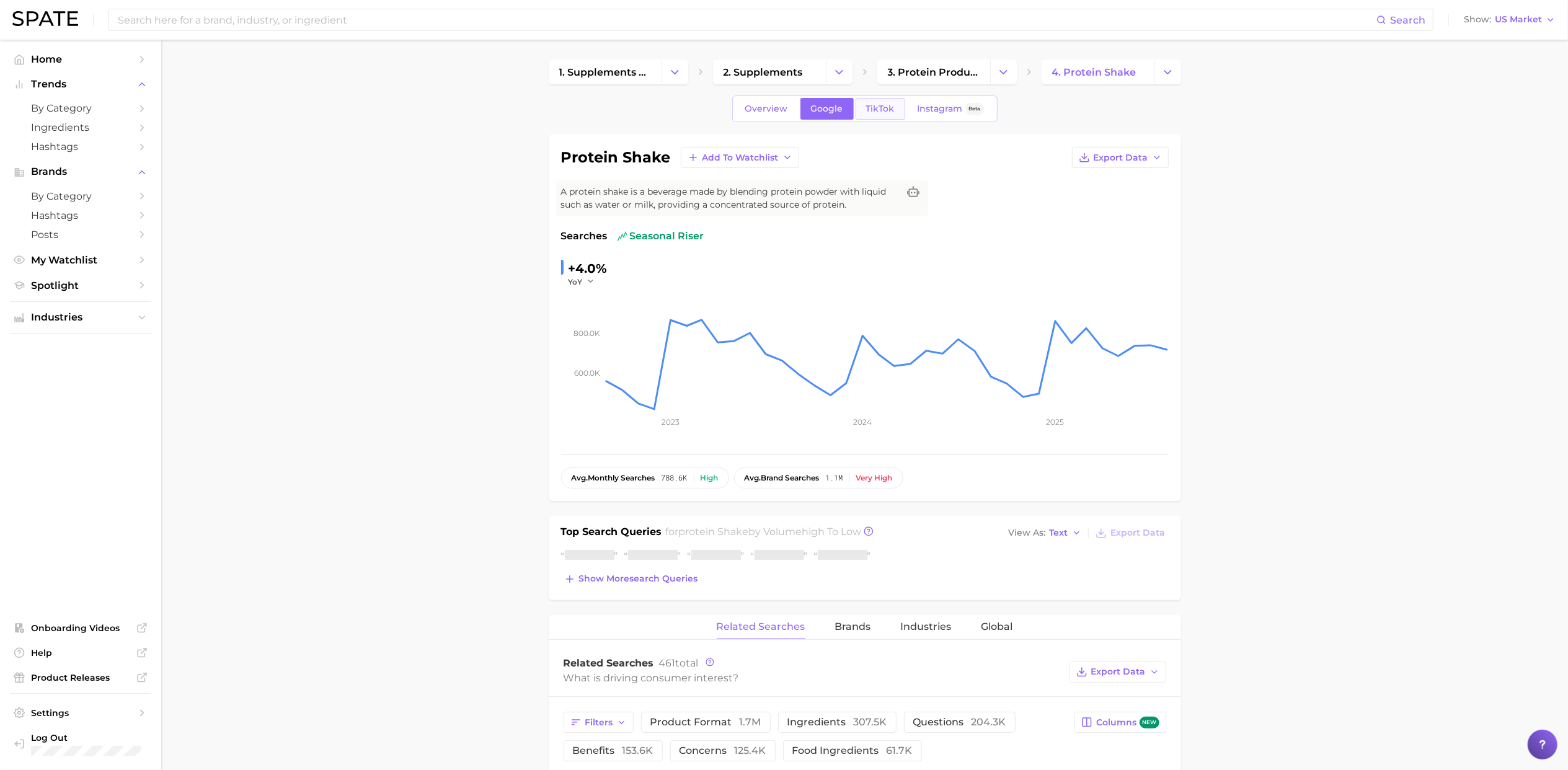
click at [874, 108] on span "TikTok" at bounding box center [880, 109] width 29 height 10
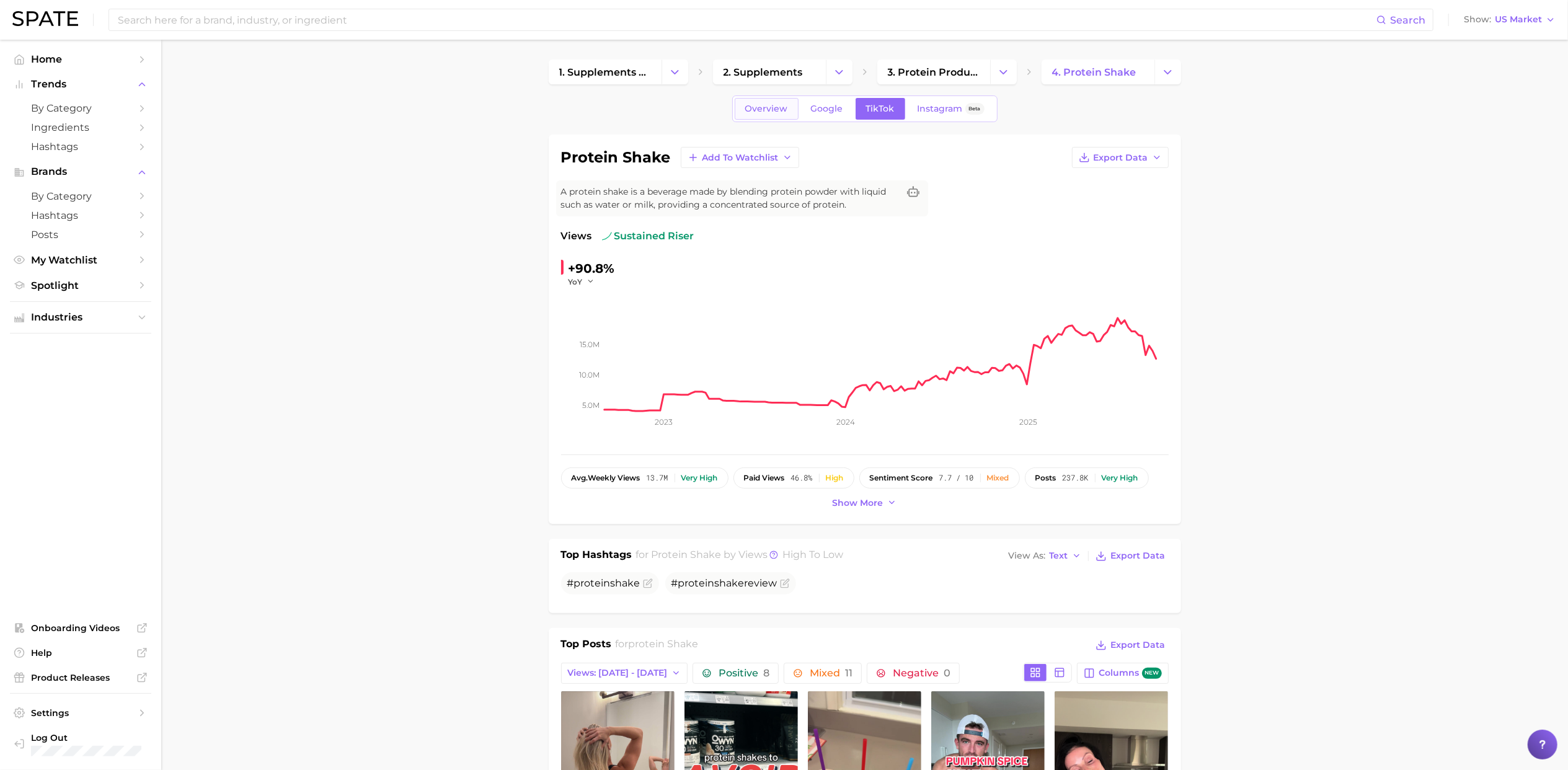
click at [750, 108] on span "Overview" at bounding box center [766, 109] width 42 height 10
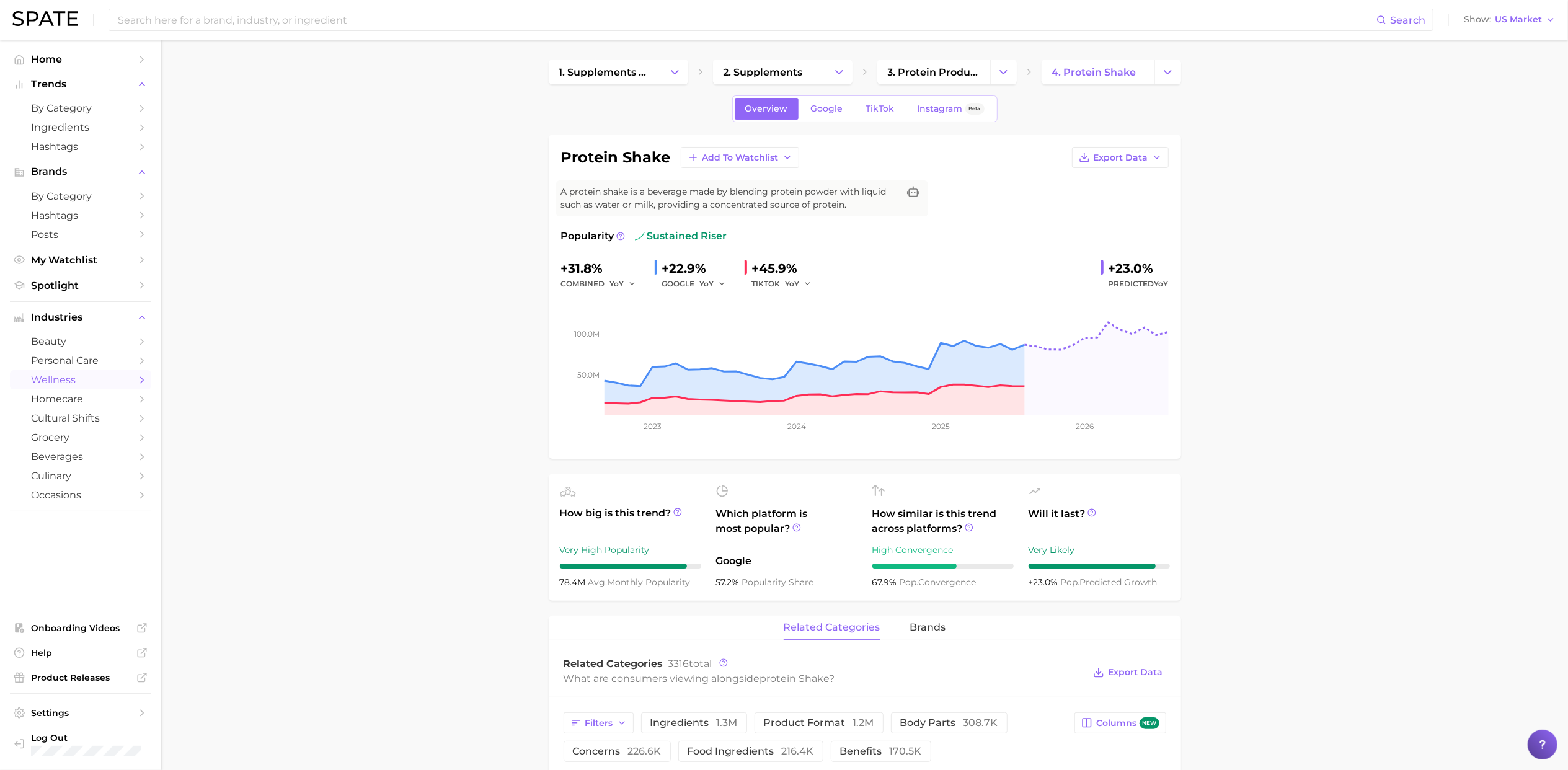
click at [358, 20] on input at bounding box center [746, 19] width 1260 height 21
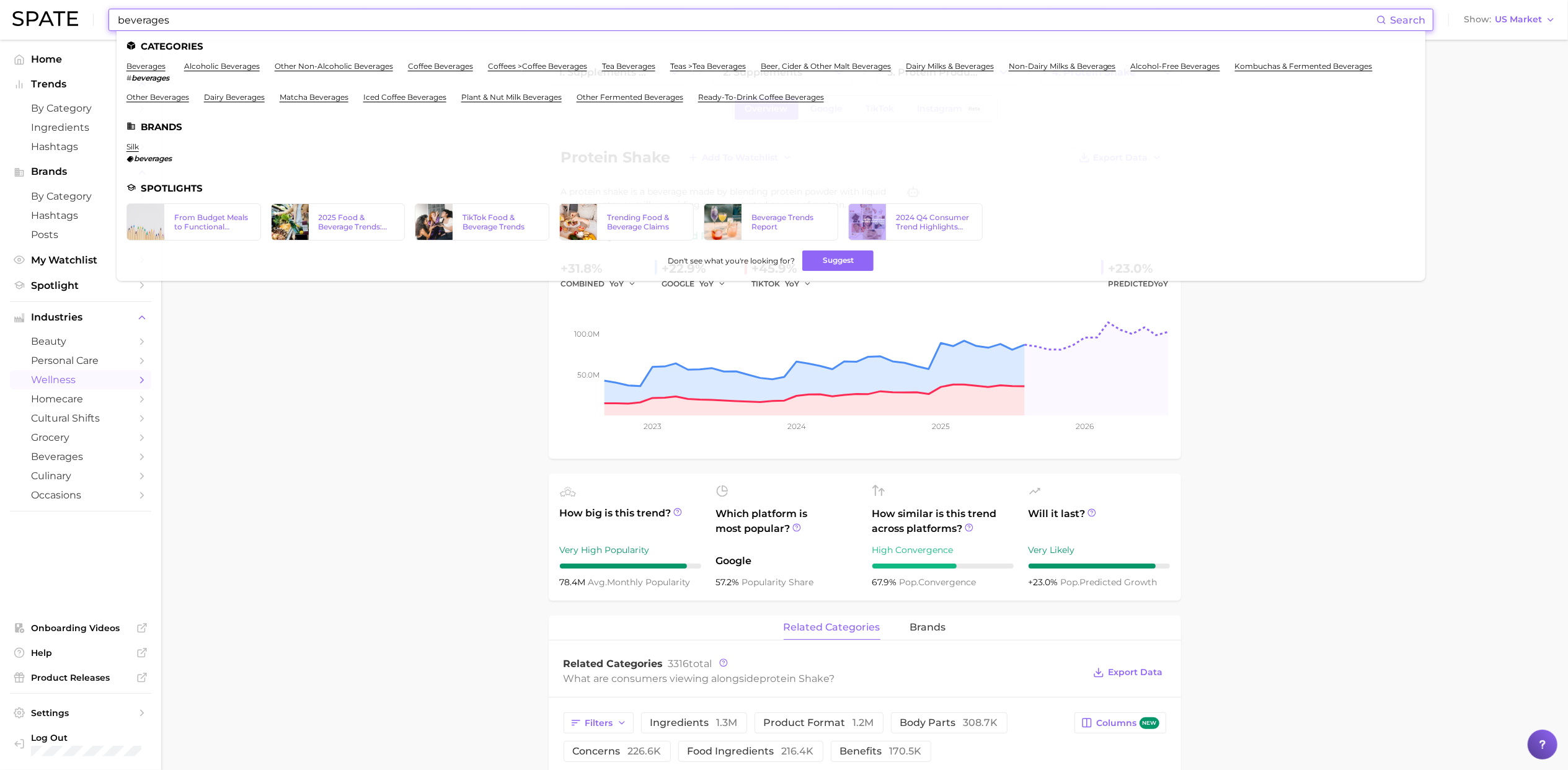
type input "beverages"
click at [132, 71] on li "beverages # beverages" at bounding box center [148, 72] width 42 height 21
click at [155, 65] on link "beverages" at bounding box center [146, 65] width 39 height 9
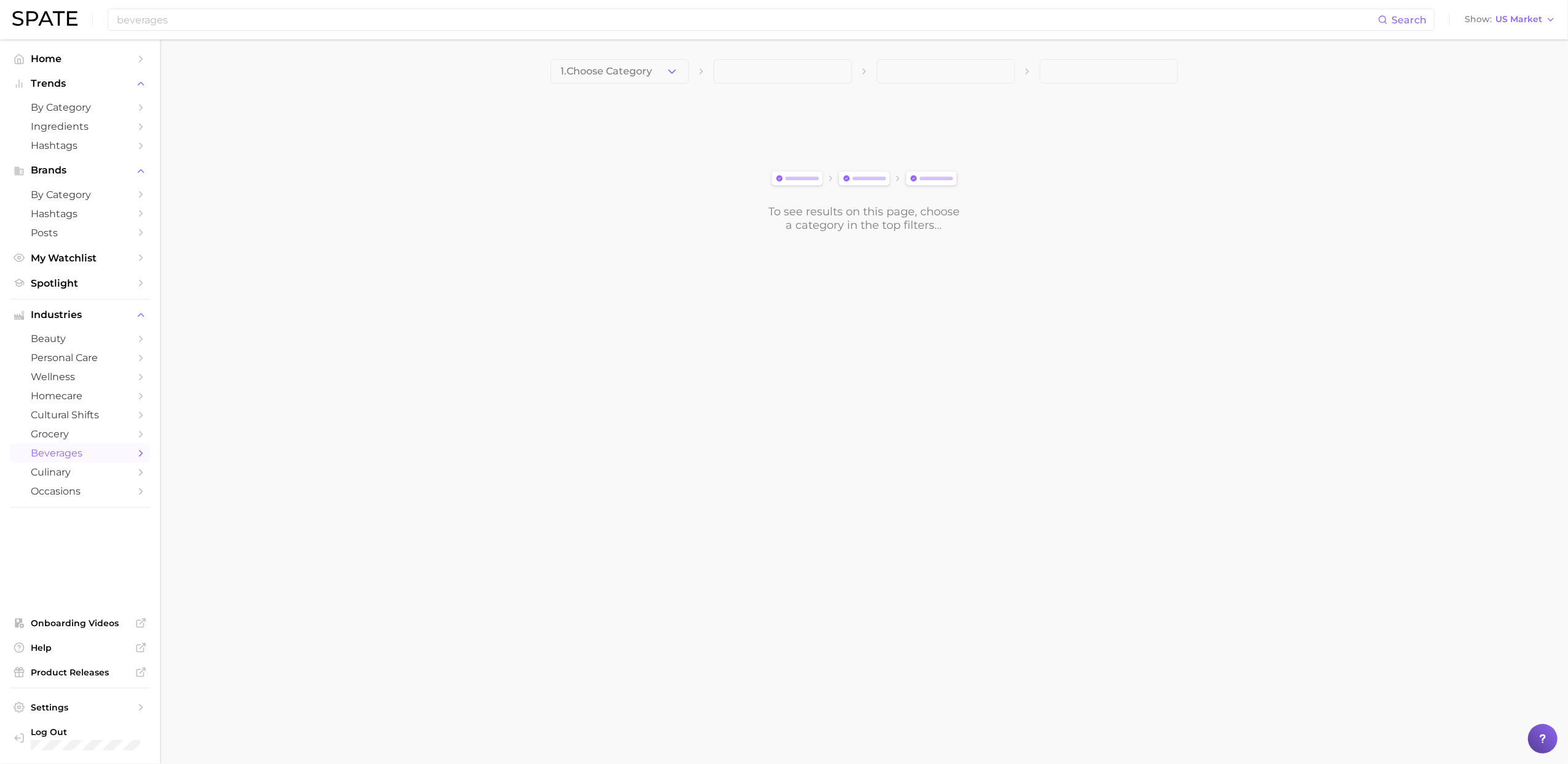
click at [346, 113] on main "1. Choose Category To see results on this page, choose a category in the top fi…" at bounding box center [864, 166] width 1408 height 254
click at [636, 67] on span "1. Choose Category" at bounding box center [606, 71] width 92 height 11
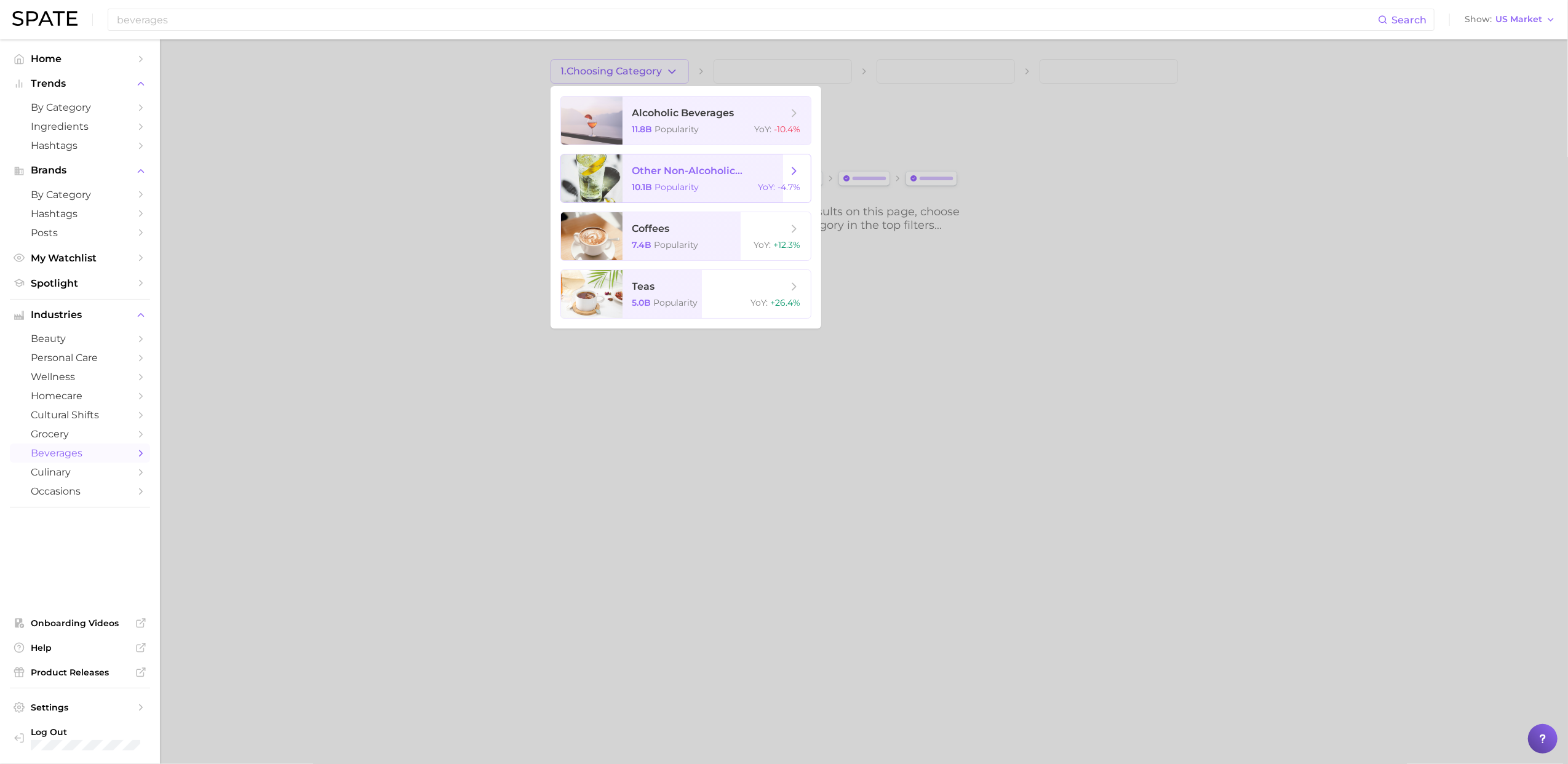
click at [690, 178] on span "other non-alcoholic beverages 10.1b Popularity YoY : -4.7%" at bounding box center [717, 178] width 188 height 48
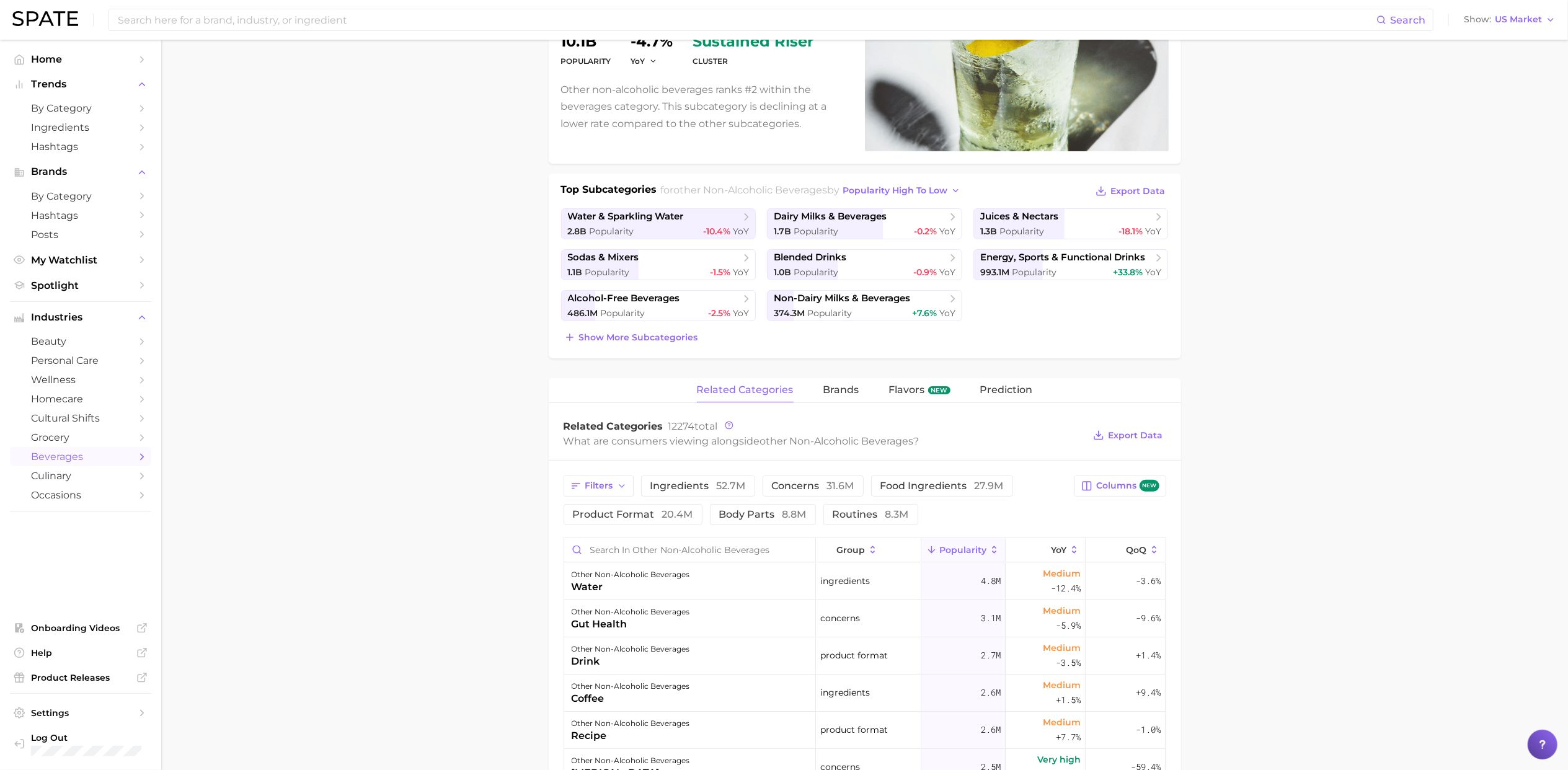
scroll to position [156, 0]
click at [848, 395] on span "brands" at bounding box center [841, 391] width 36 height 11
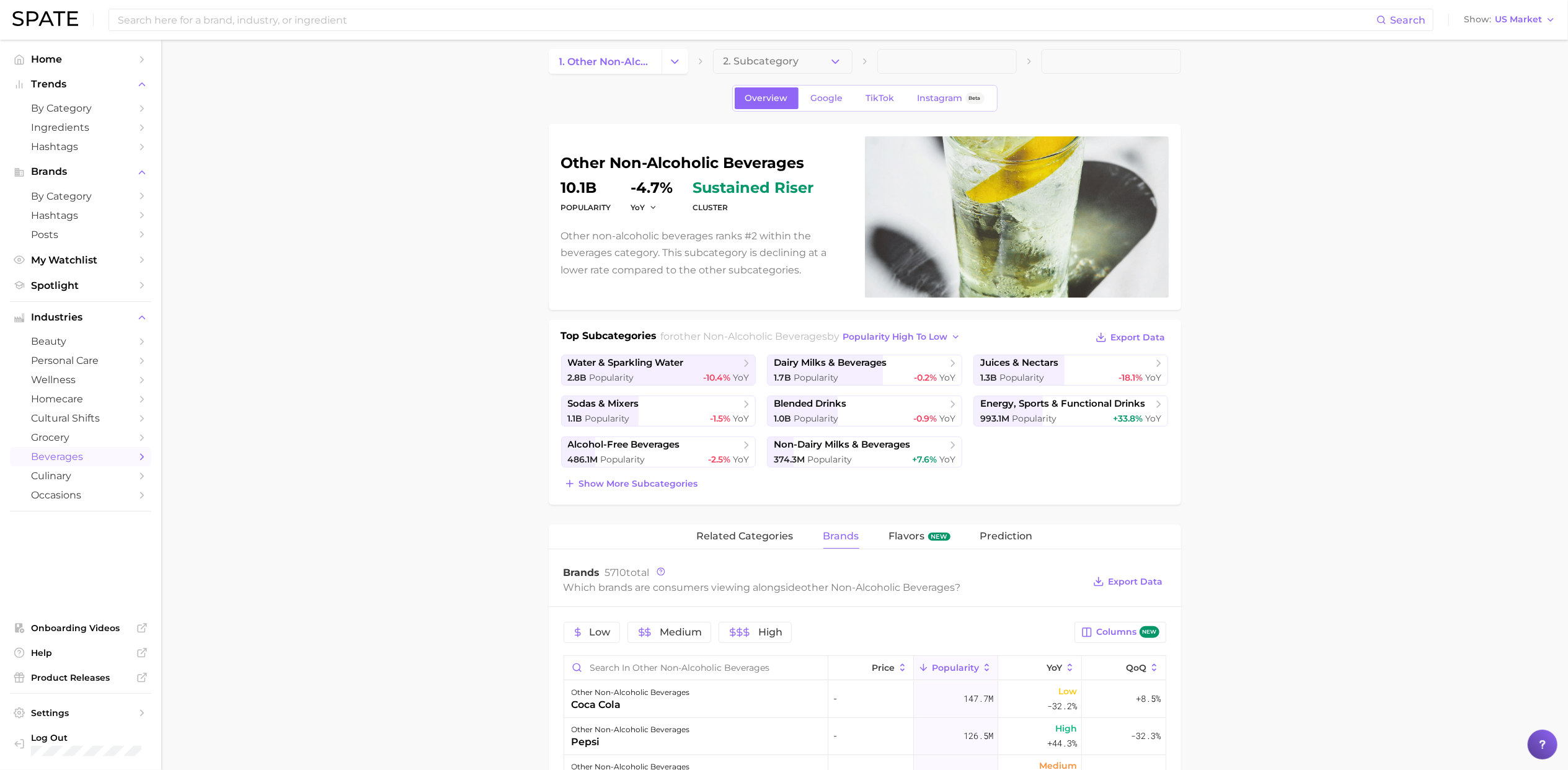
scroll to position [0, 0]
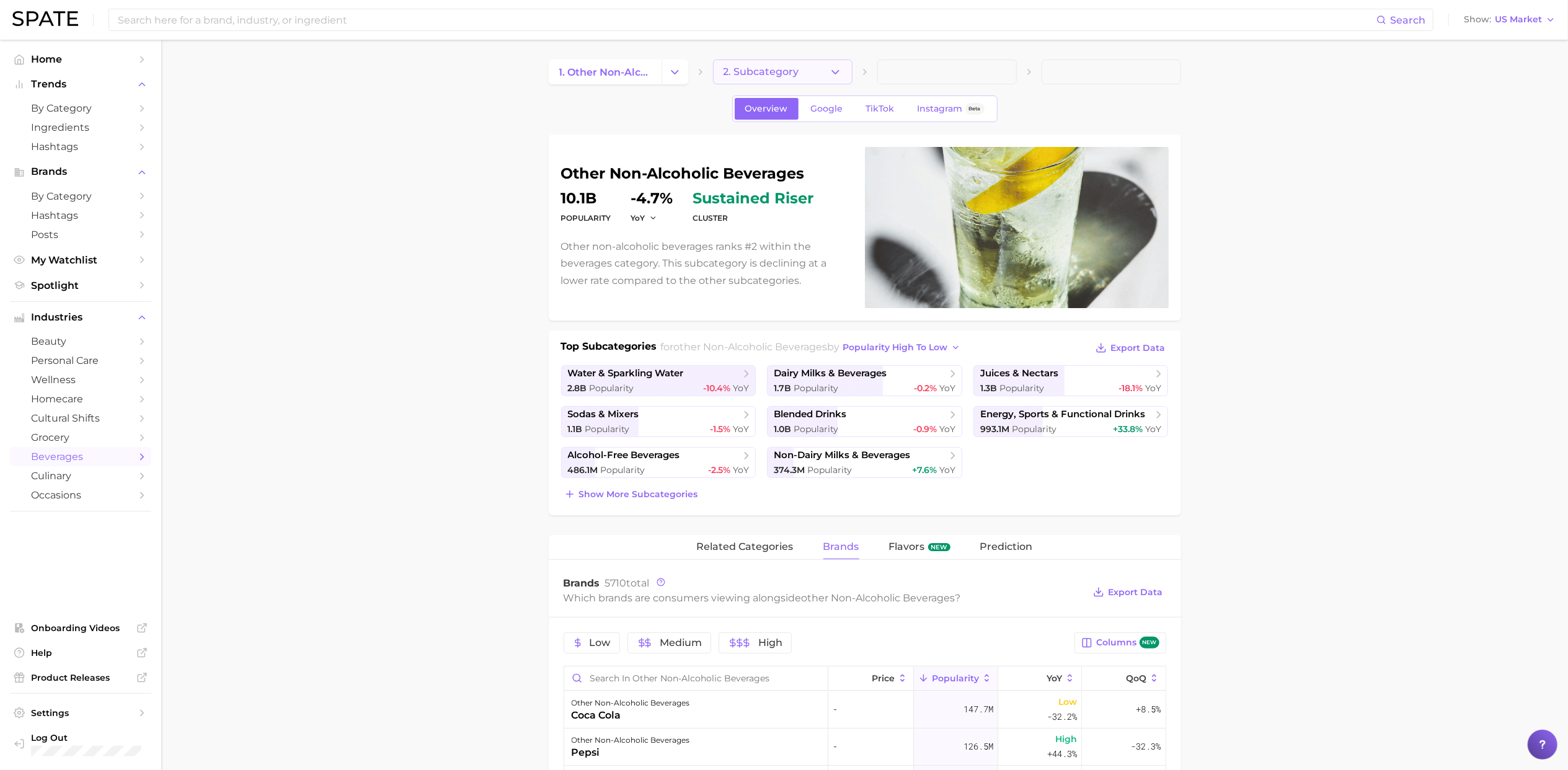
click at [792, 68] on span "2. Subcategory" at bounding box center [761, 72] width 76 height 11
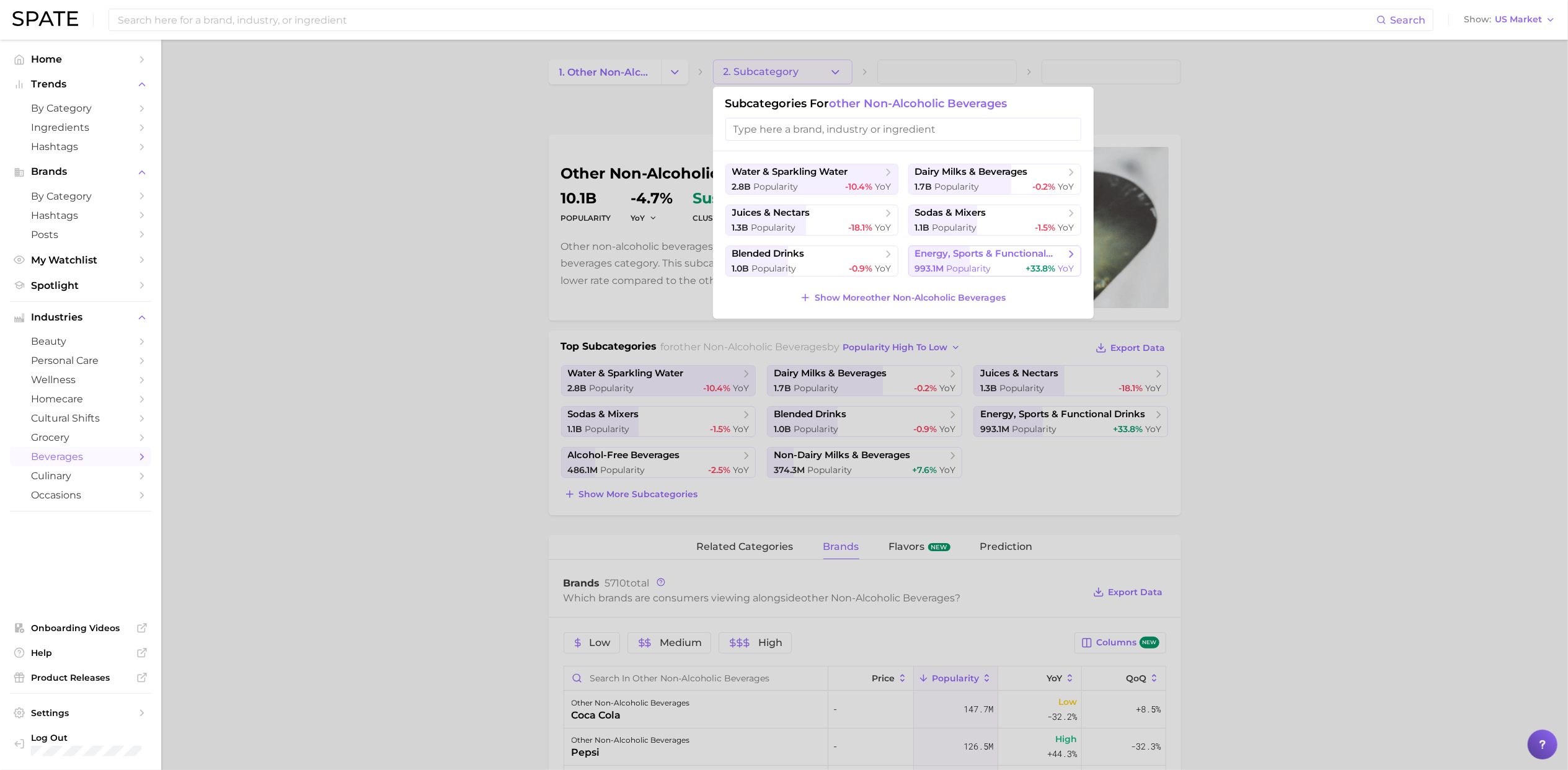
click at [997, 260] on span "energy, sports & functional drinks" at bounding box center [990, 254] width 150 height 13
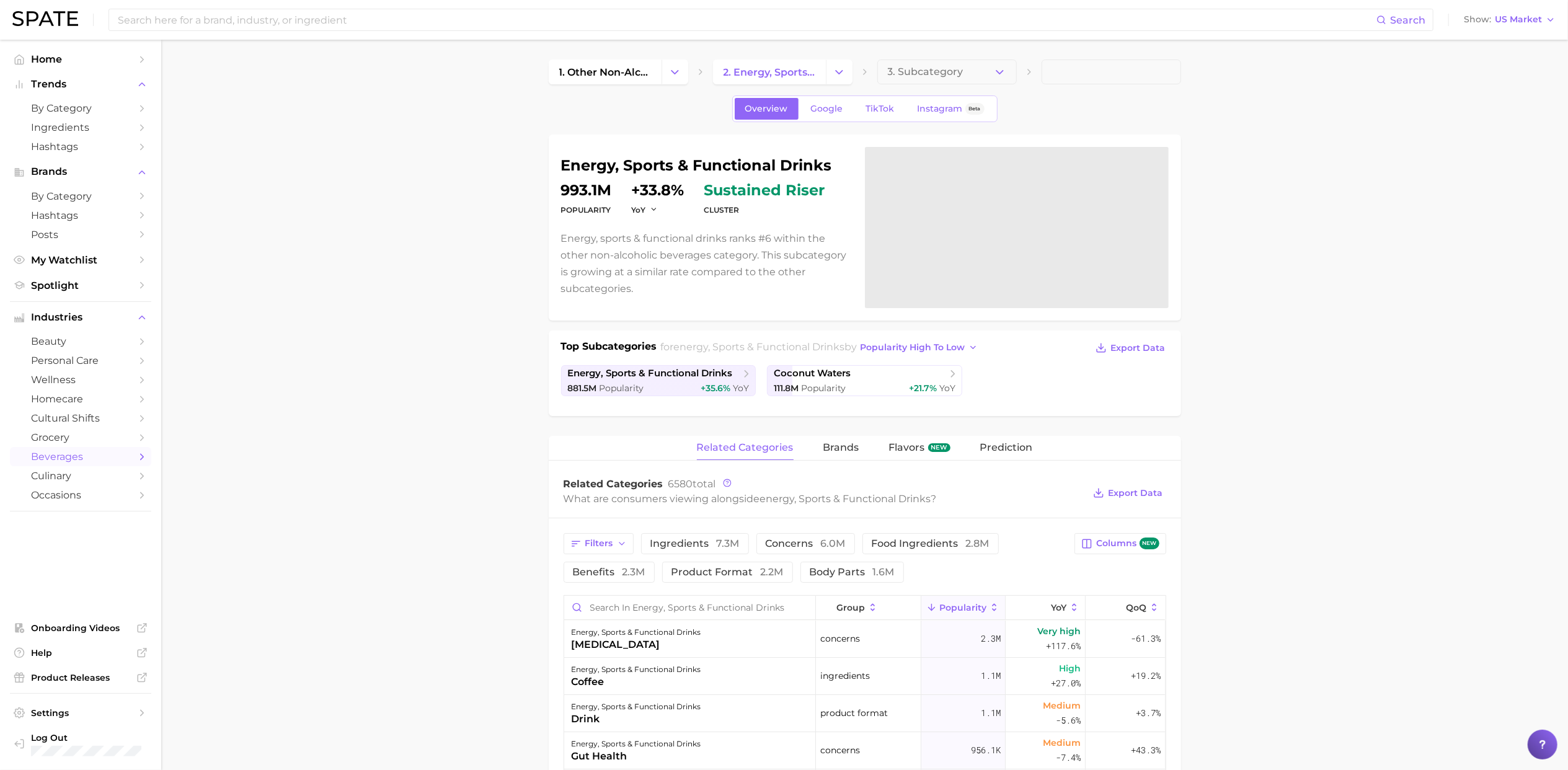
click at [415, 306] on main "1. other non-alcoholic beverages 2. energy, sports & functional drinks 3. Subca…" at bounding box center [864, 741] width 1407 height 1403
click at [821, 105] on span "Google" at bounding box center [827, 109] width 32 height 10
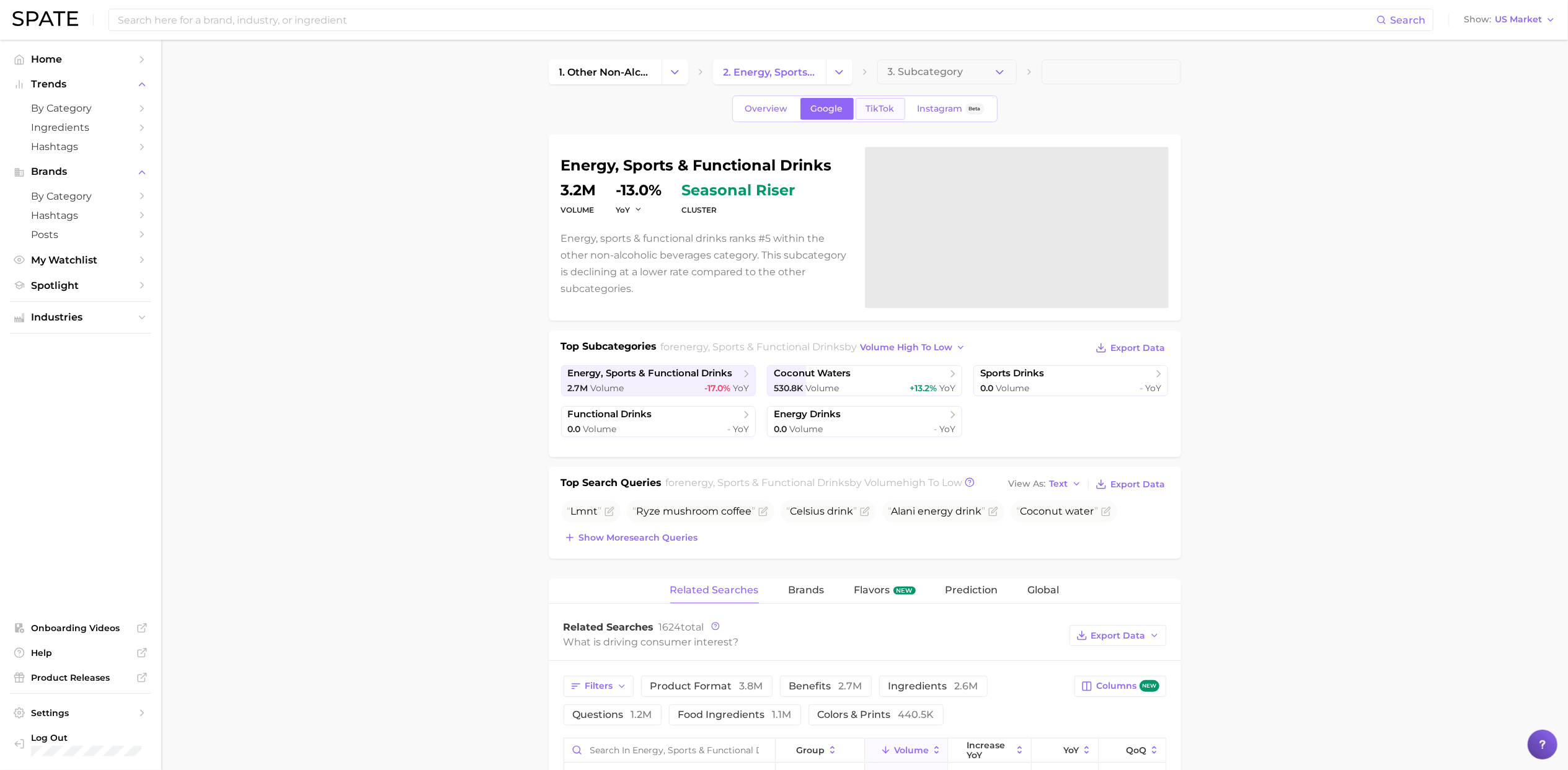
click at [883, 113] on span "TikTok" at bounding box center [880, 109] width 29 height 10
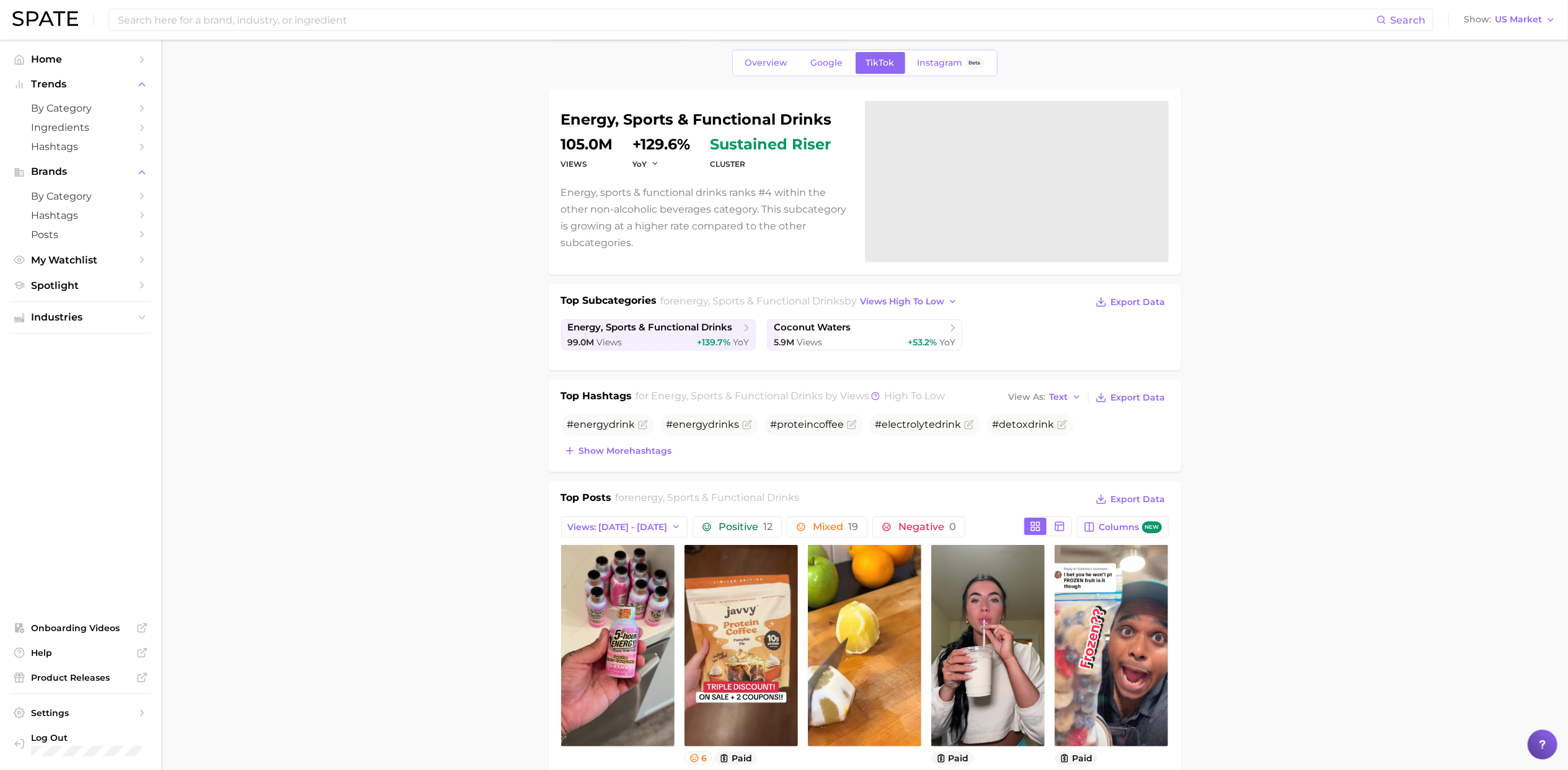
scroll to position [45, 0]
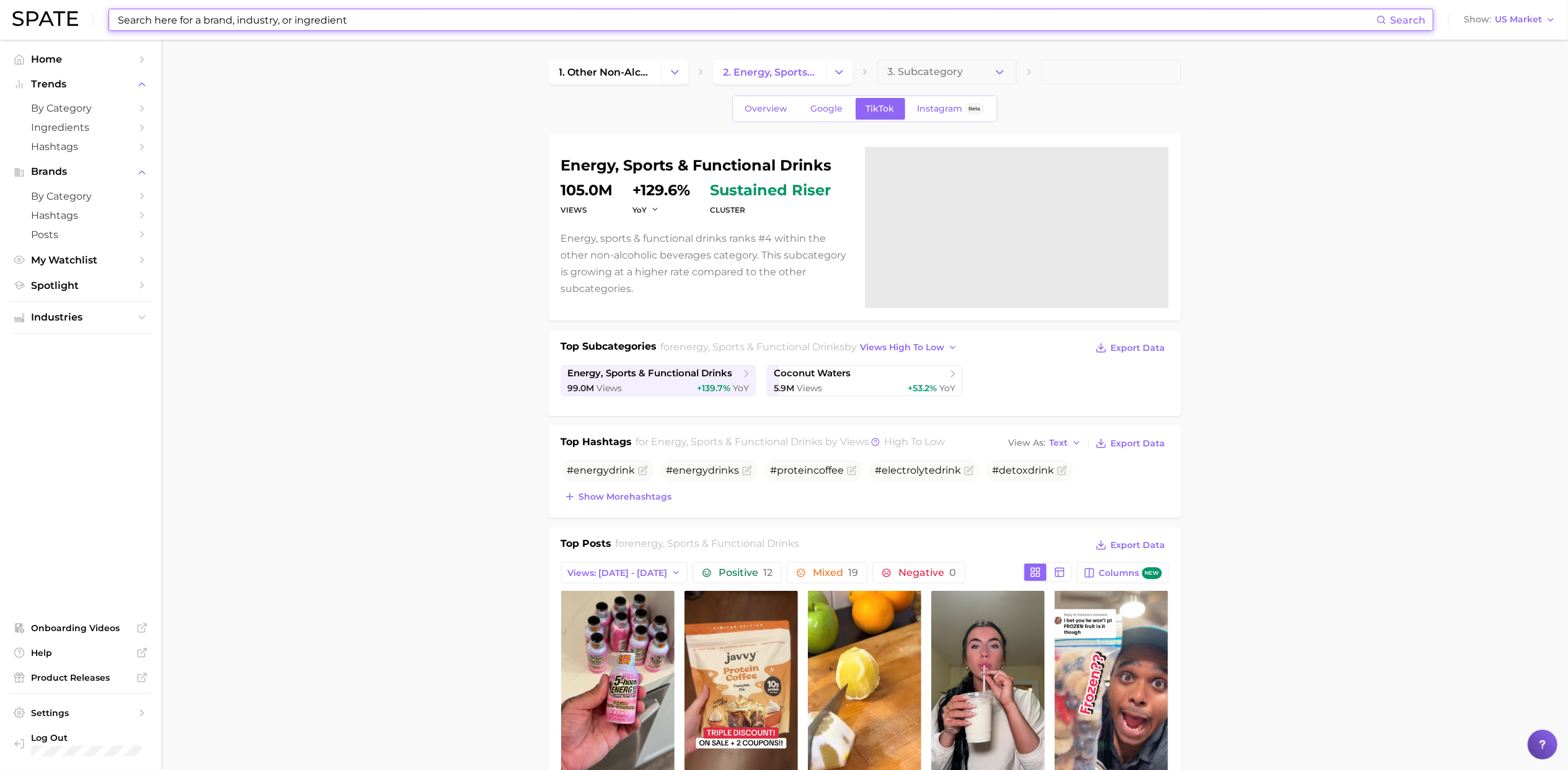
click at [184, 16] on input at bounding box center [746, 19] width 1260 height 21
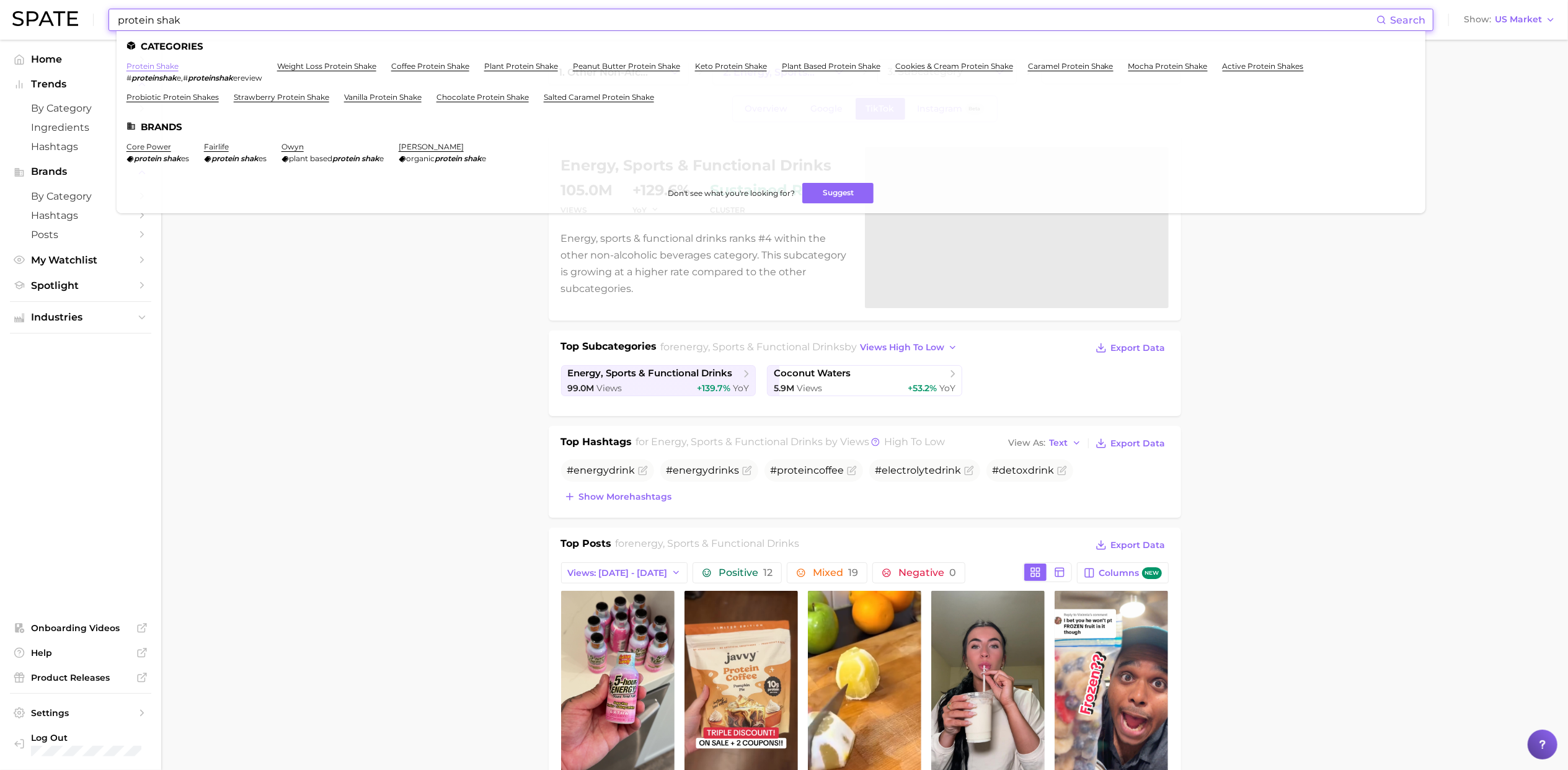
type input "protein shak"
click at [168, 68] on link "protein shake" at bounding box center [152, 65] width 52 height 9
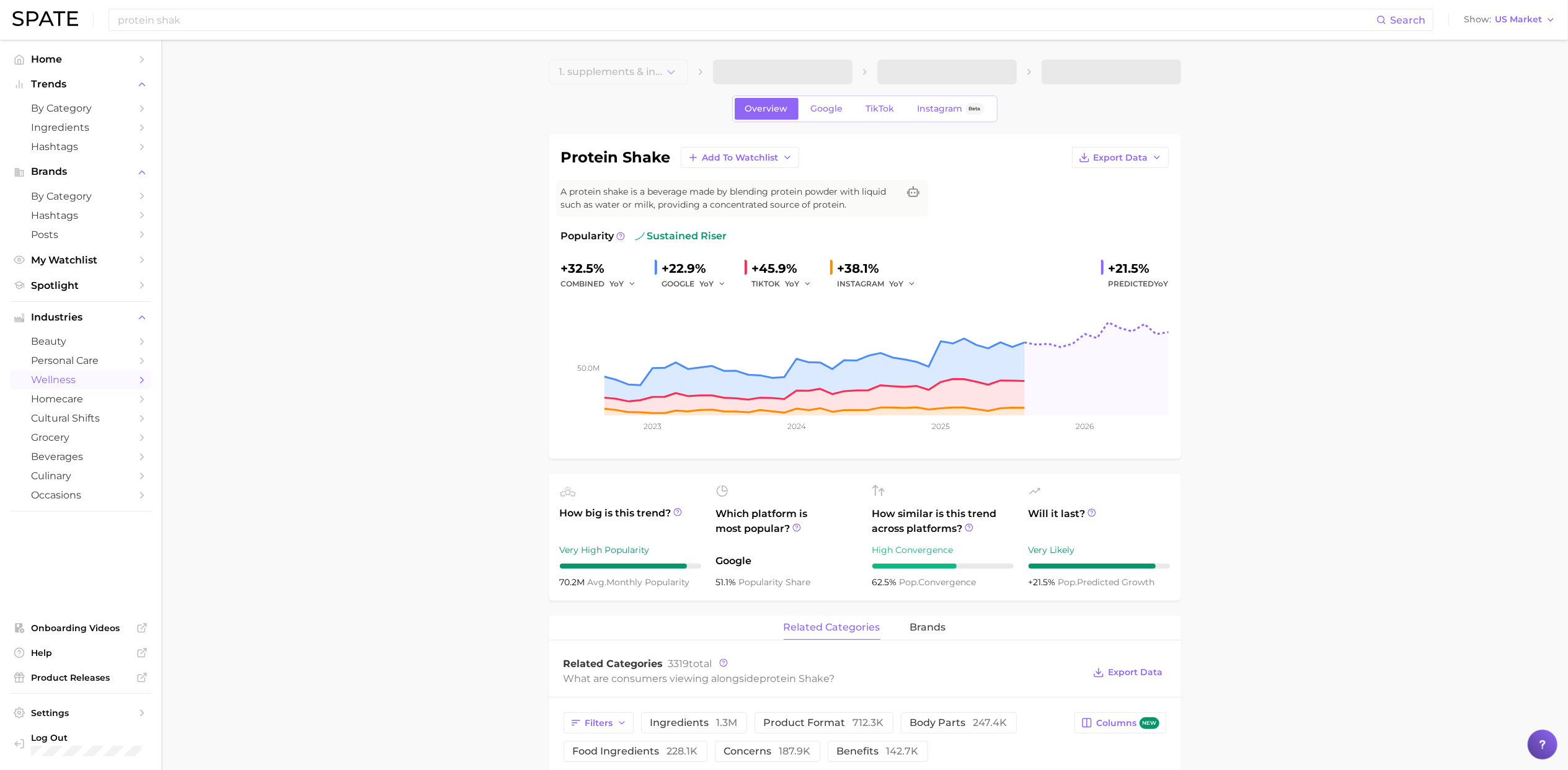
click at [830, 107] on span "Google" at bounding box center [827, 109] width 32 height 10
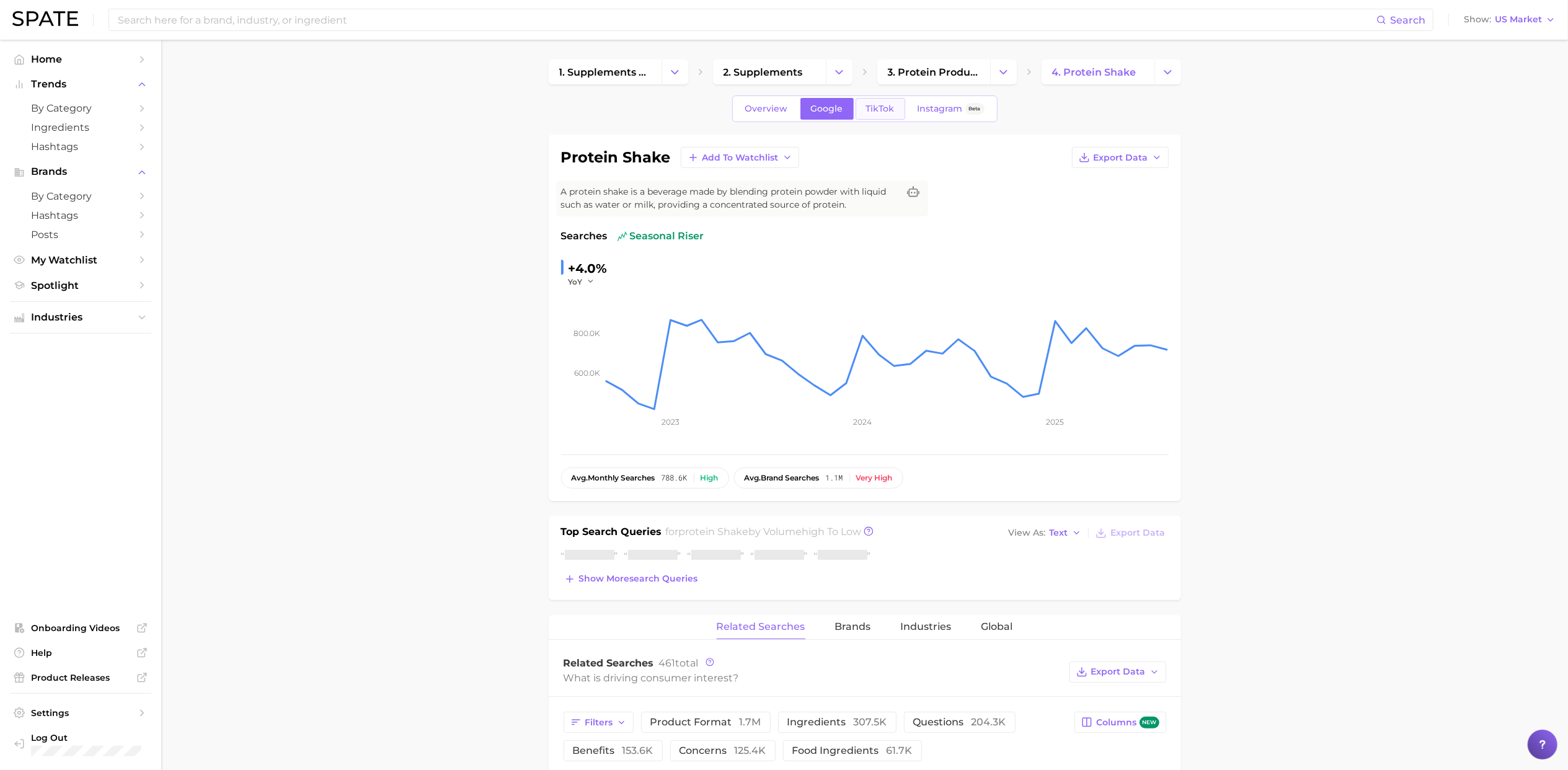
click at [888, 111] on span "TikTok" at bounding box center [880, 109] width 29 height 10
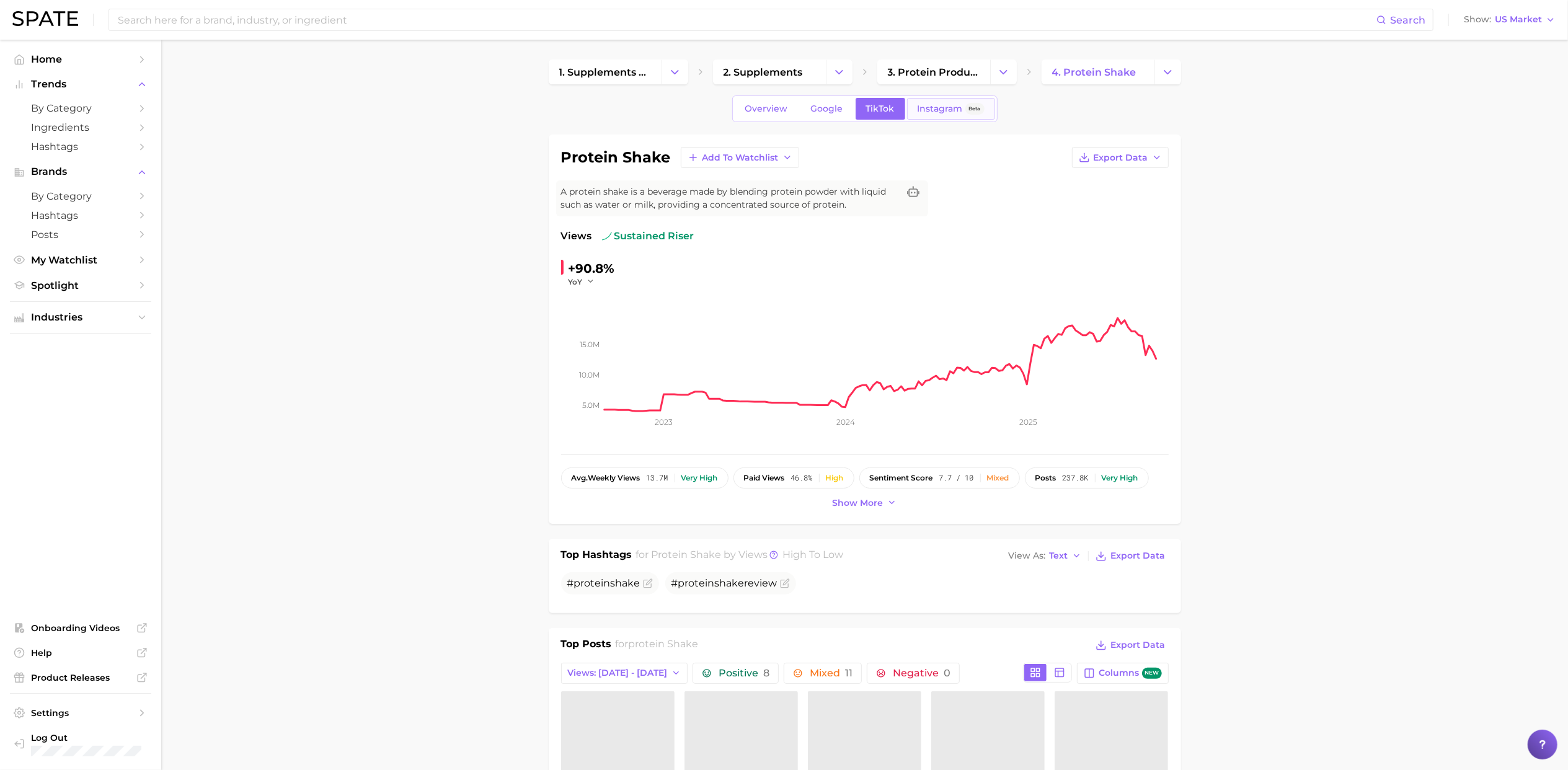
click at [938, 107] on span "Instagram" at bounding box center [940, 109] width 45 height 10
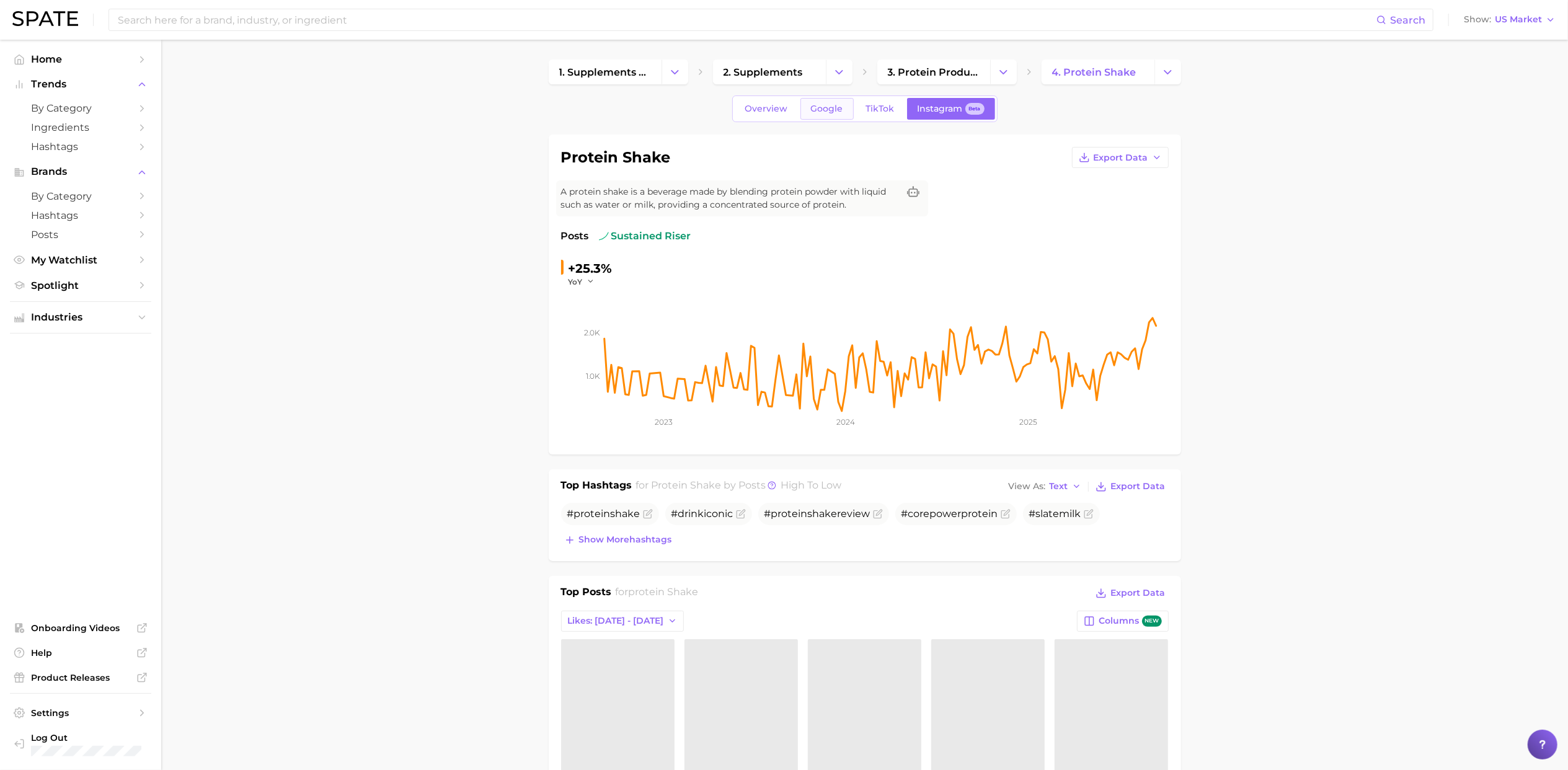
click at [815, 111] on span "Google" at bounding box center [827, 109] width 32 height 10
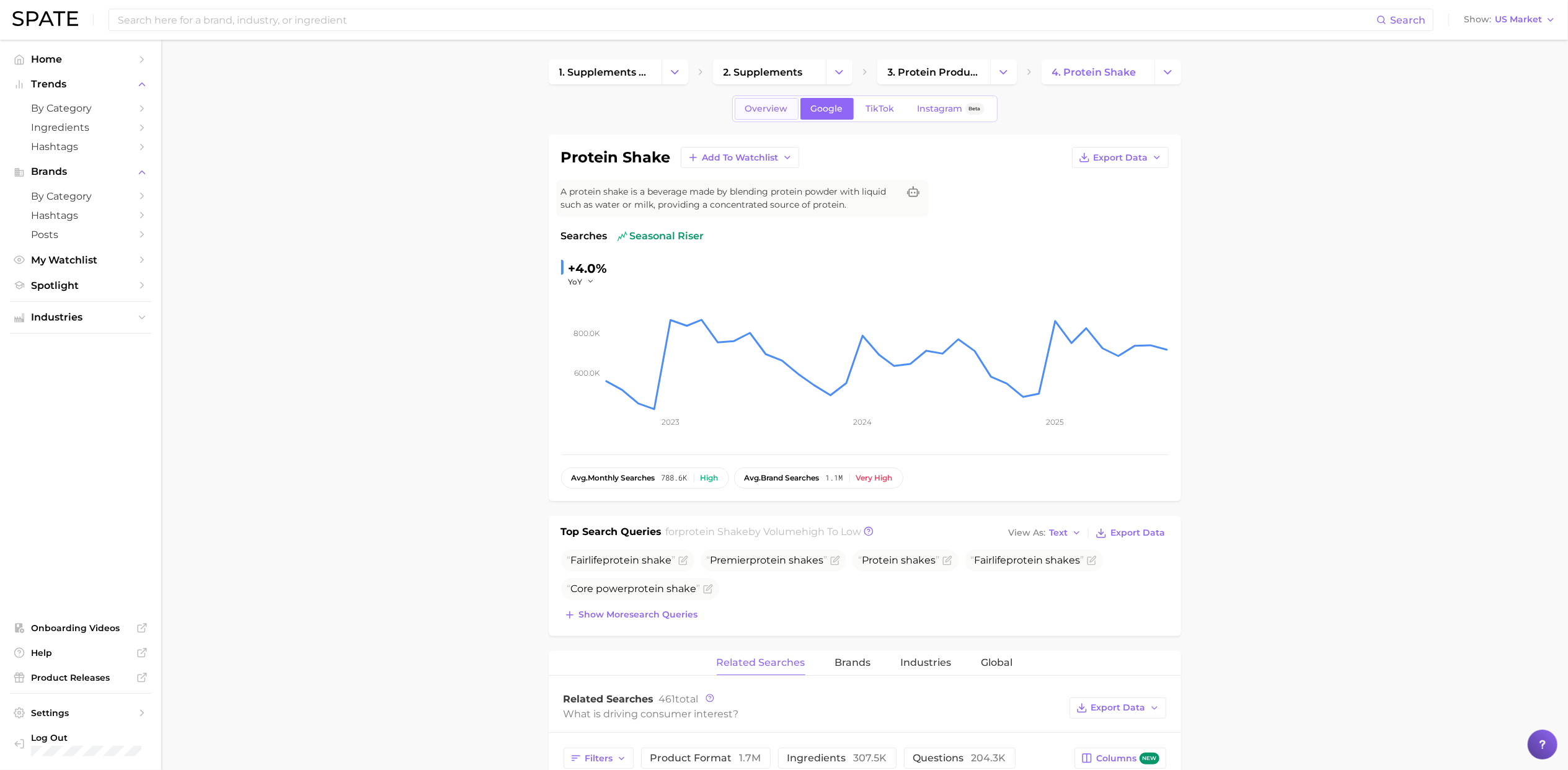
click at [757, 110] on span "Overview" at bounding box center [766, 109] width 42 height 10
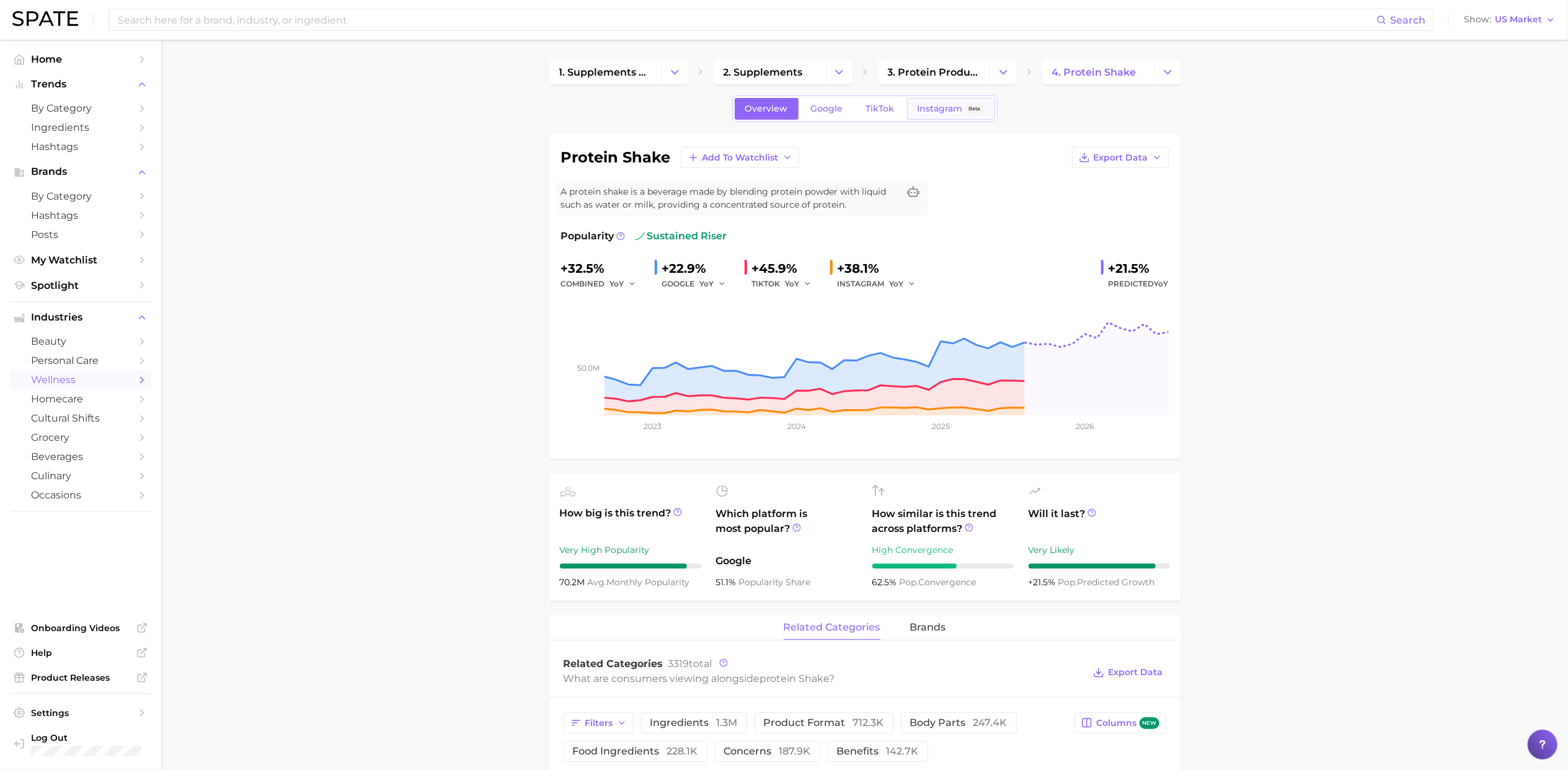
click at [951, 109] on span "Instagram" at bounding box center [940, 109] width 45 height 10
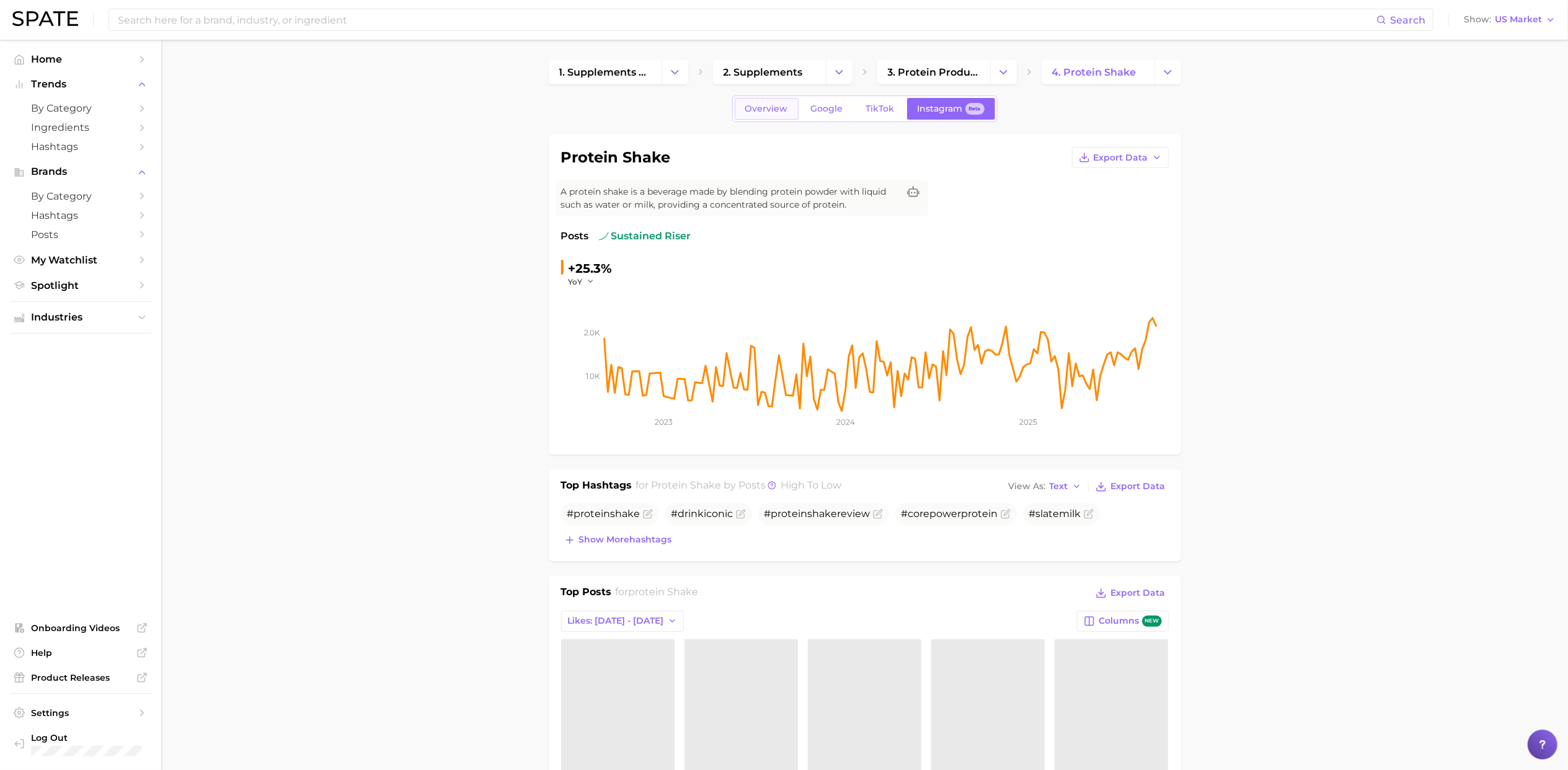
click at [745, 107] on span "Overview" at bounding box center [766, 109] width 42 height 10
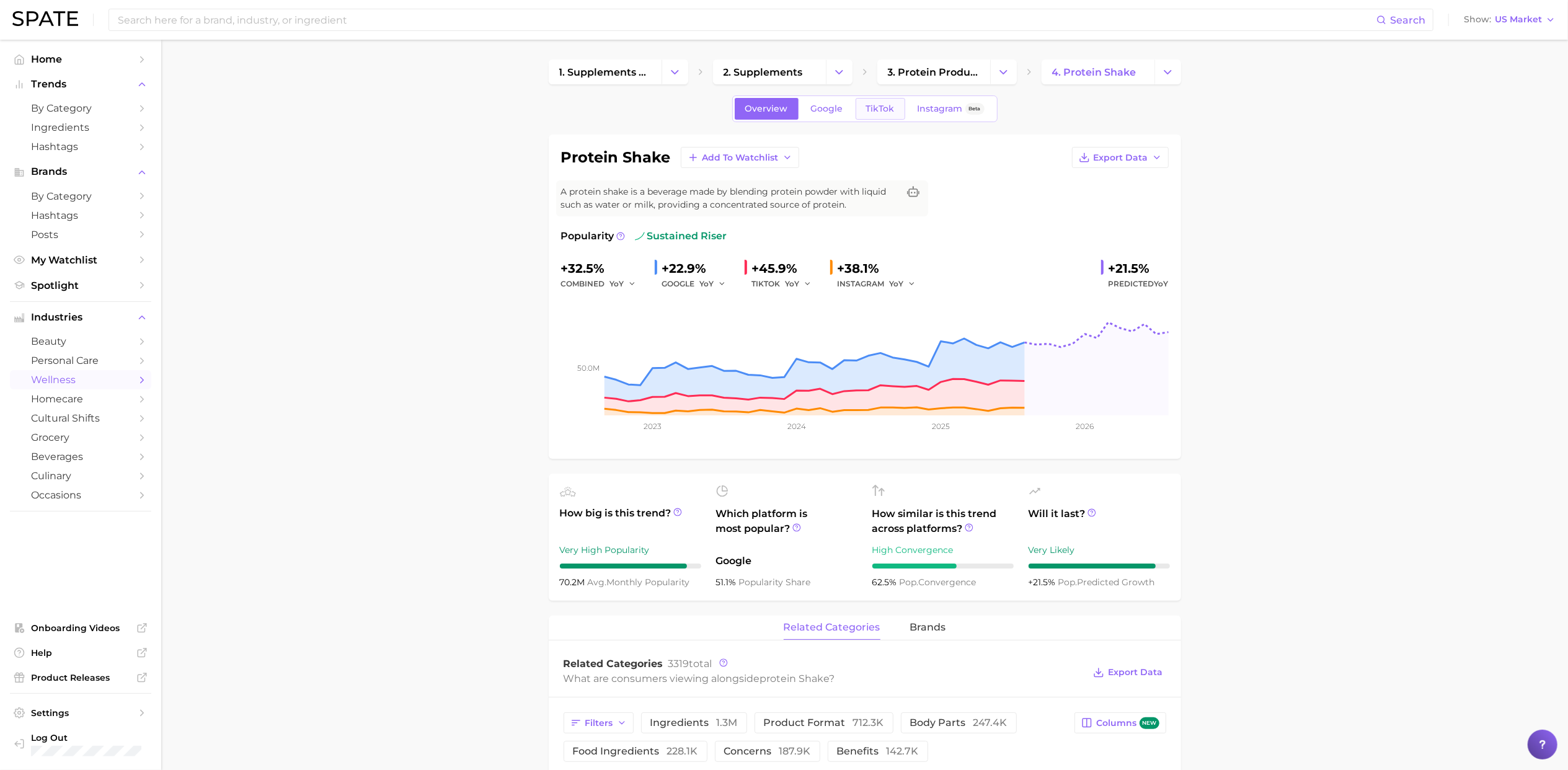
click at [879, 115] on link "TikTok" at bounding box center [880, 109] width 49 height 22
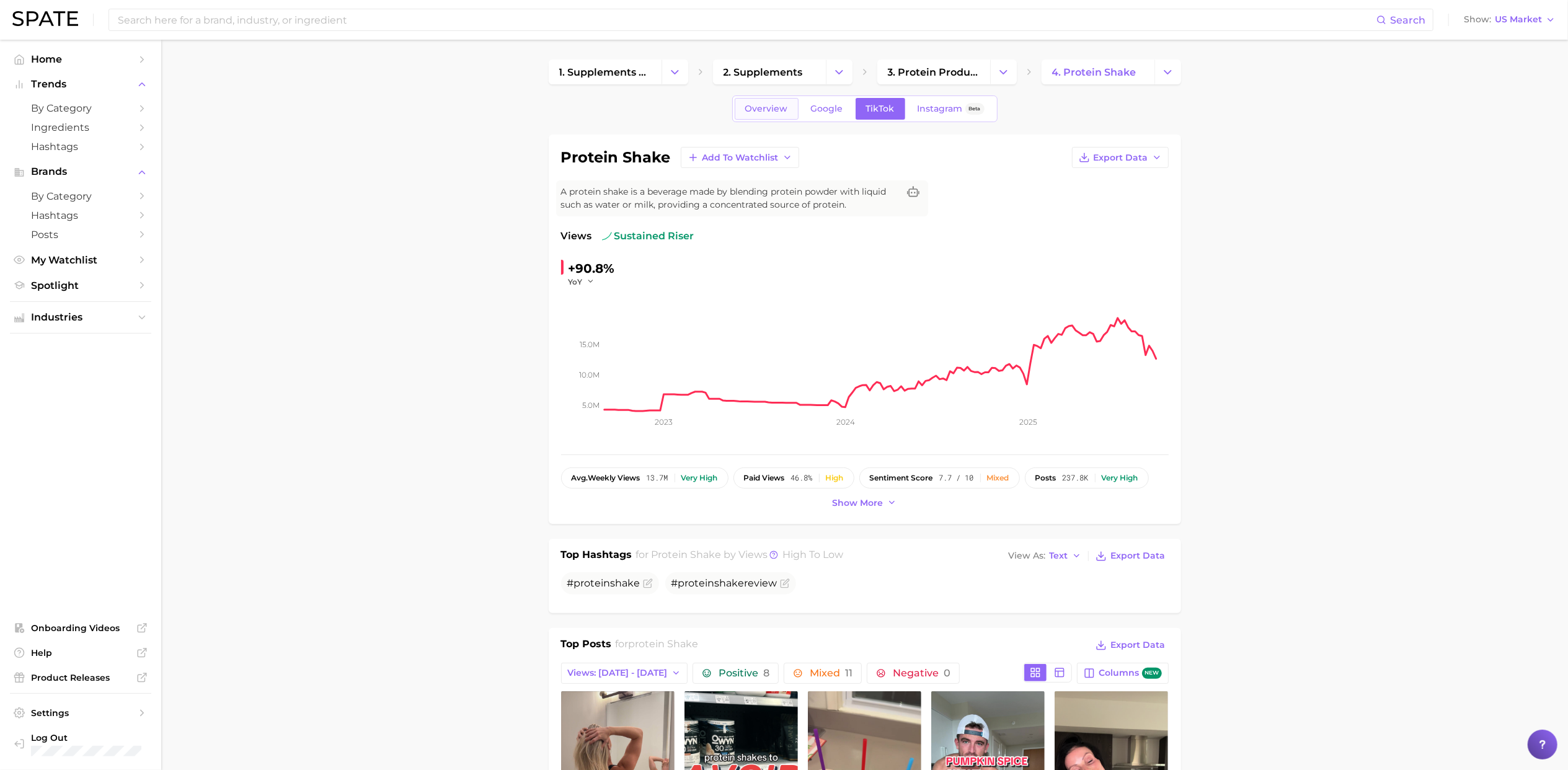
click at [766, 116] on link "Overview" at bounding box center [767, 109] width 64 height 22
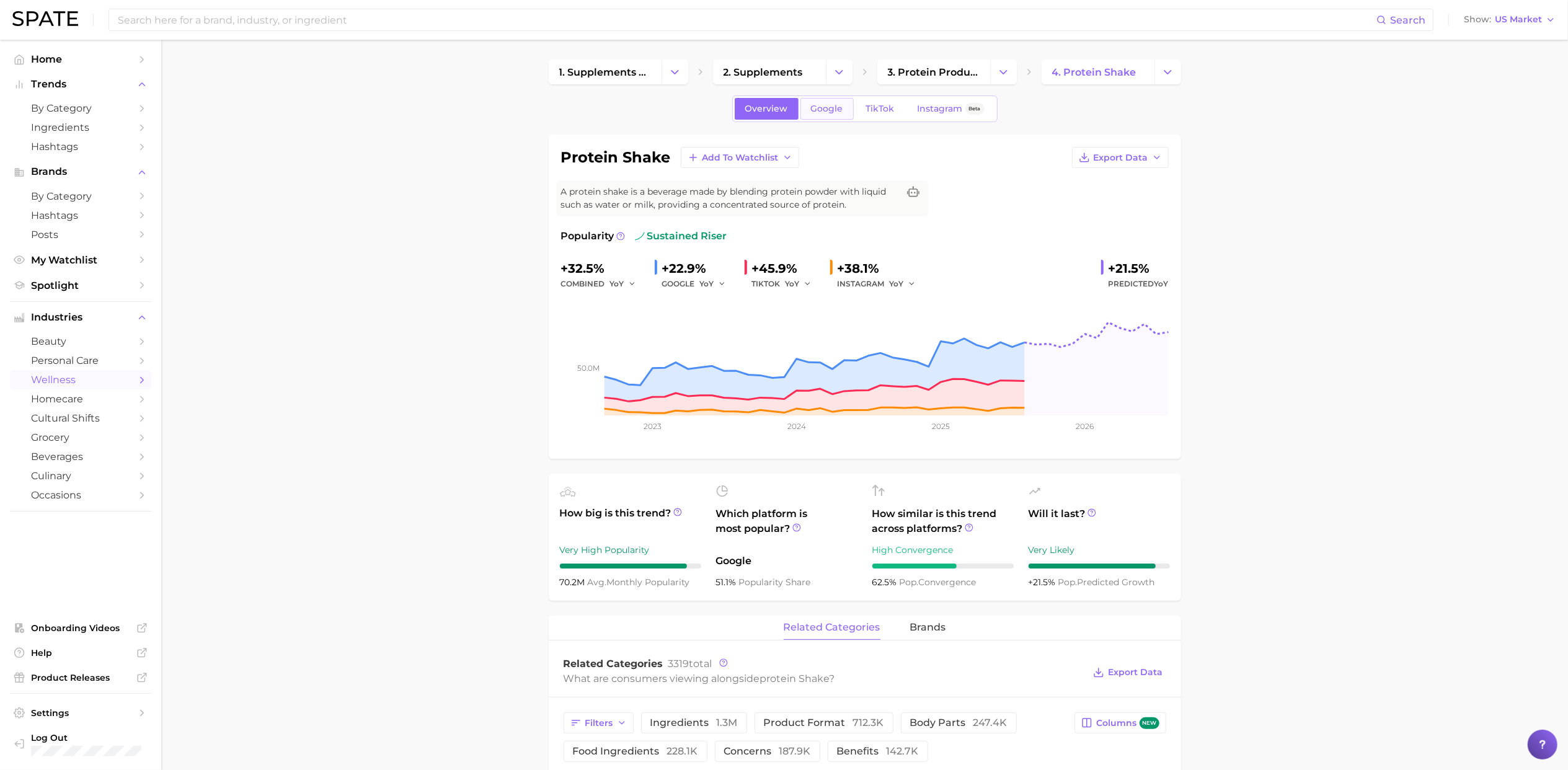
click at [822, 114] on span "Google" at bounding box center [827, 109] width 32 height 10
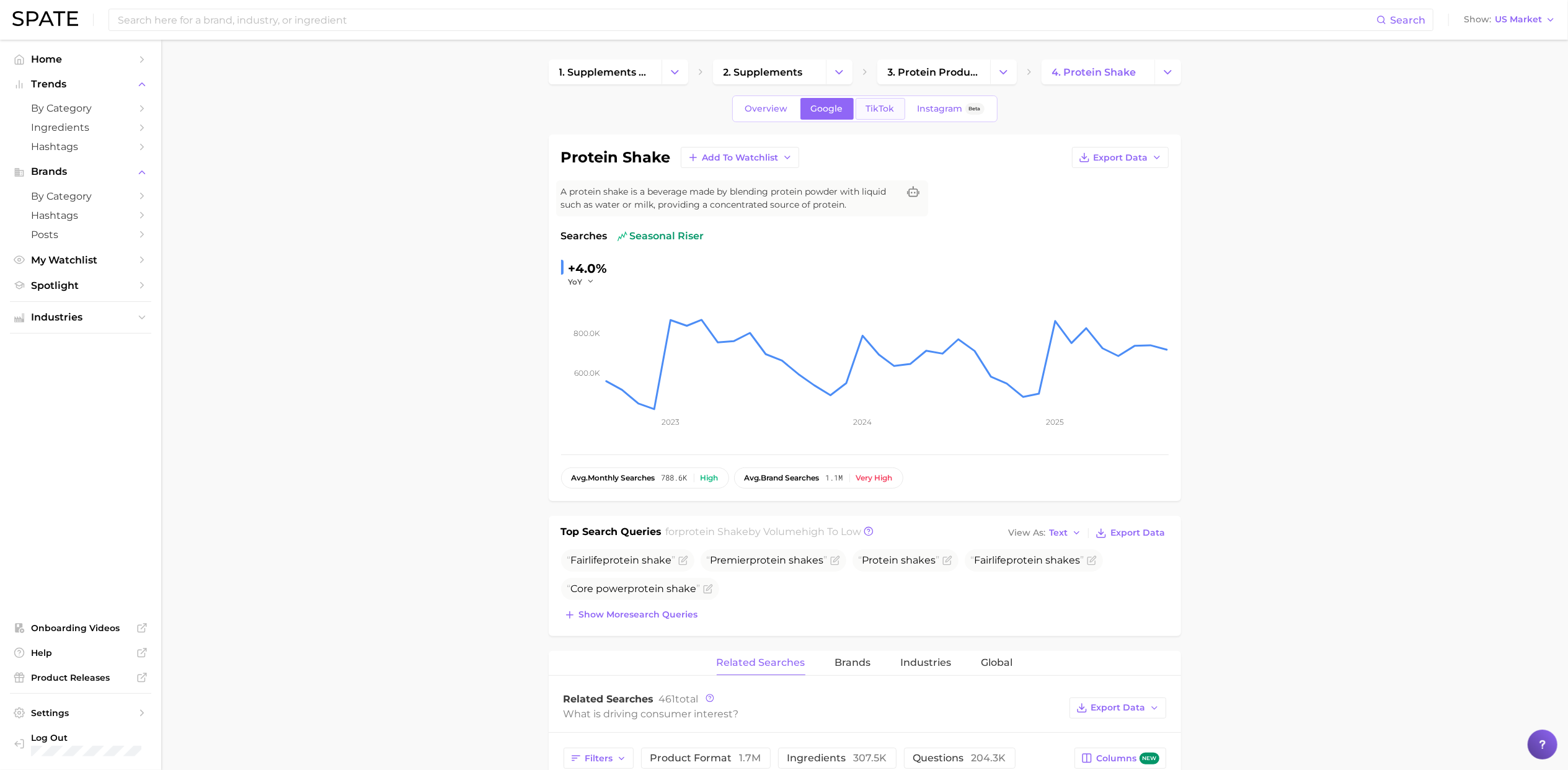
click at [866, 104] on span "TikTok" at bounding box center [880, 109] width 29 height 10
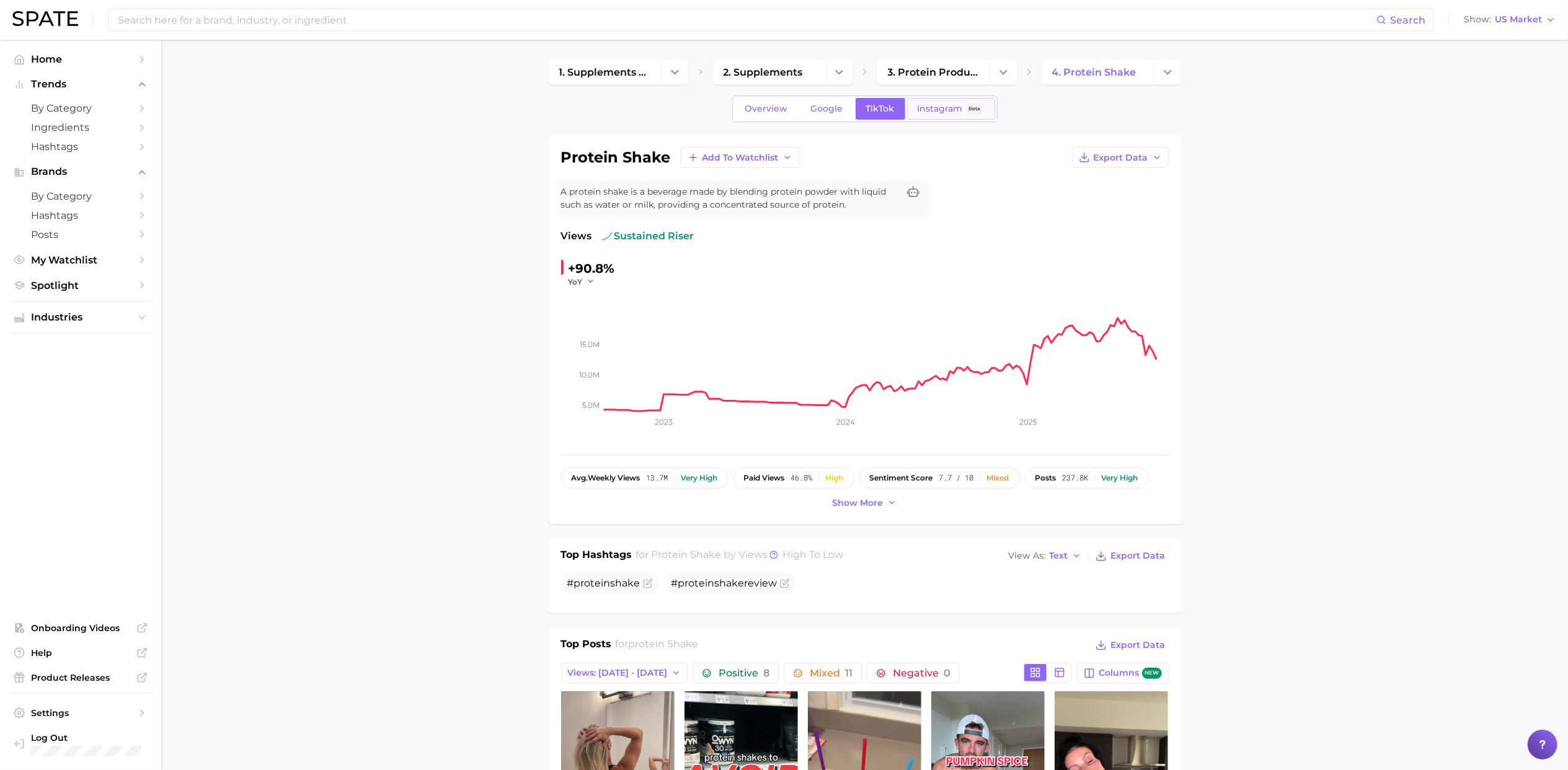
click at [935, 112] on span "Instagram" at bounding box center [940, 109] width 45 height 10
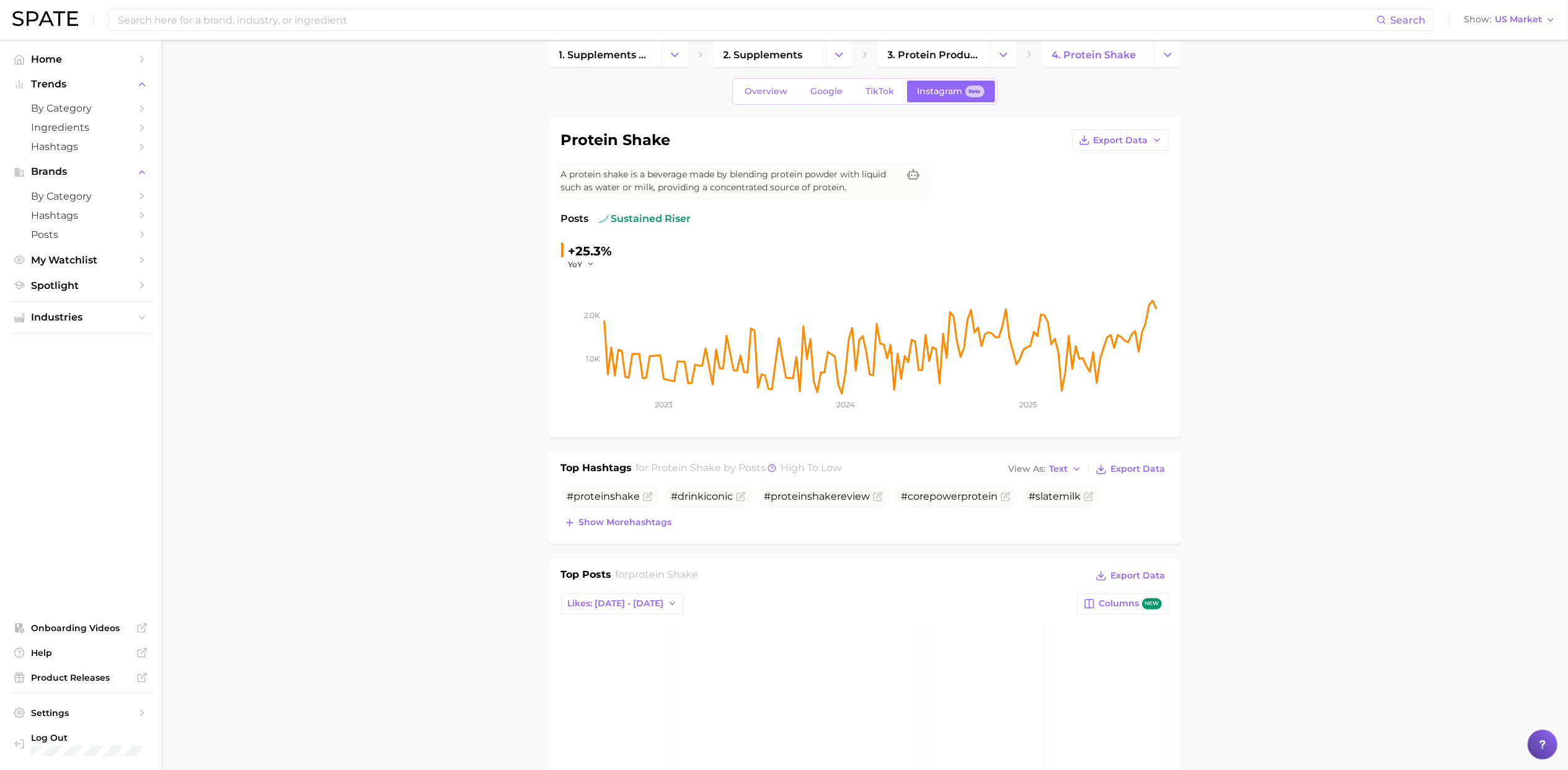
scroll to position [18, 0]
click at [763, 84] on link "Overview" at bounding box center [767, 91] width 64 height 22
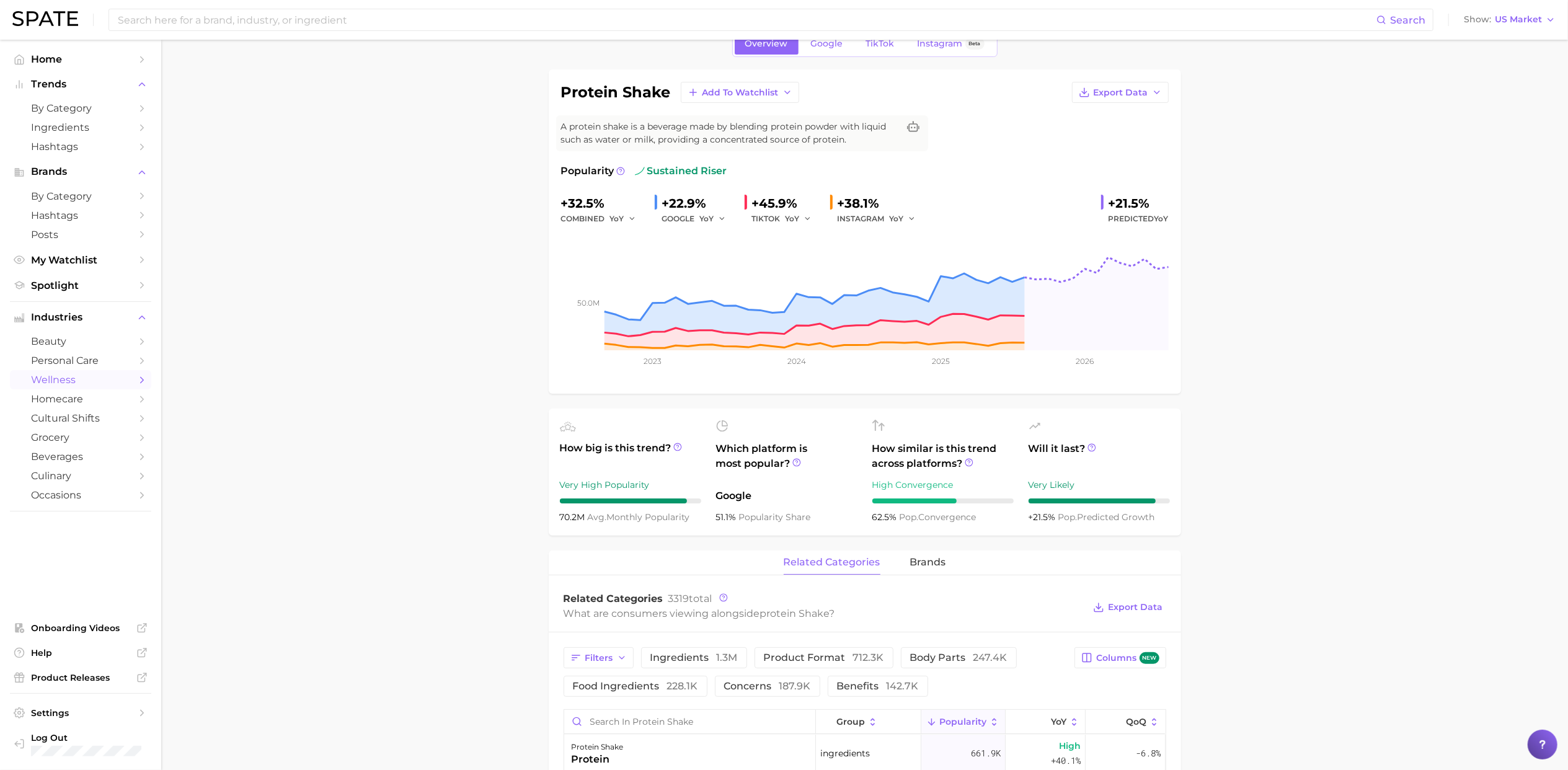
scroll to position [65, 0]
click at [947, 48] on span "Instagram" at bounding box center [940, 42] width 45 height 10
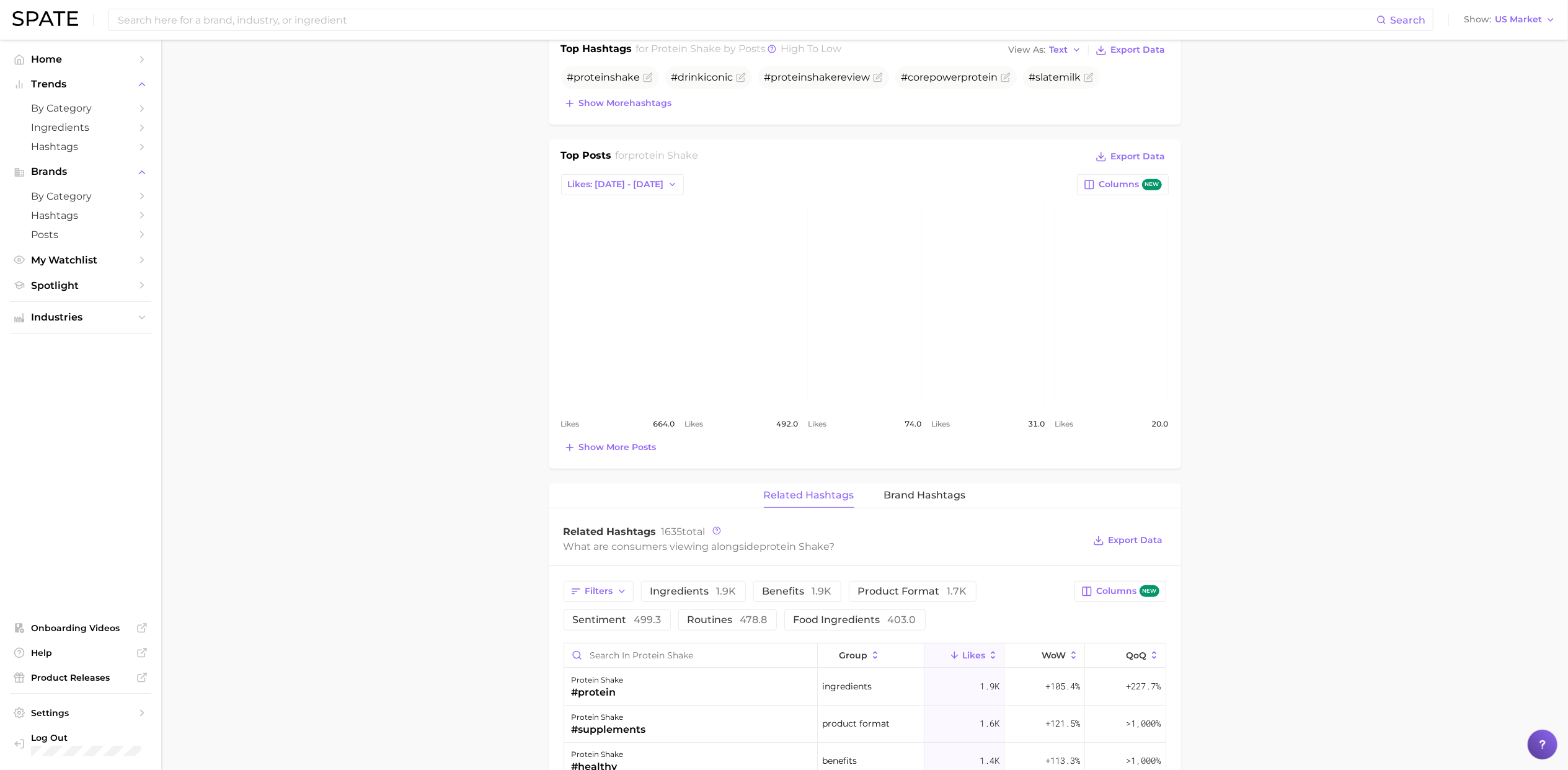
scroll to position [441, 0]
click at [934, 485] on button "Brand Hashtags" at bounding box center [925, 491] width 82 height 24
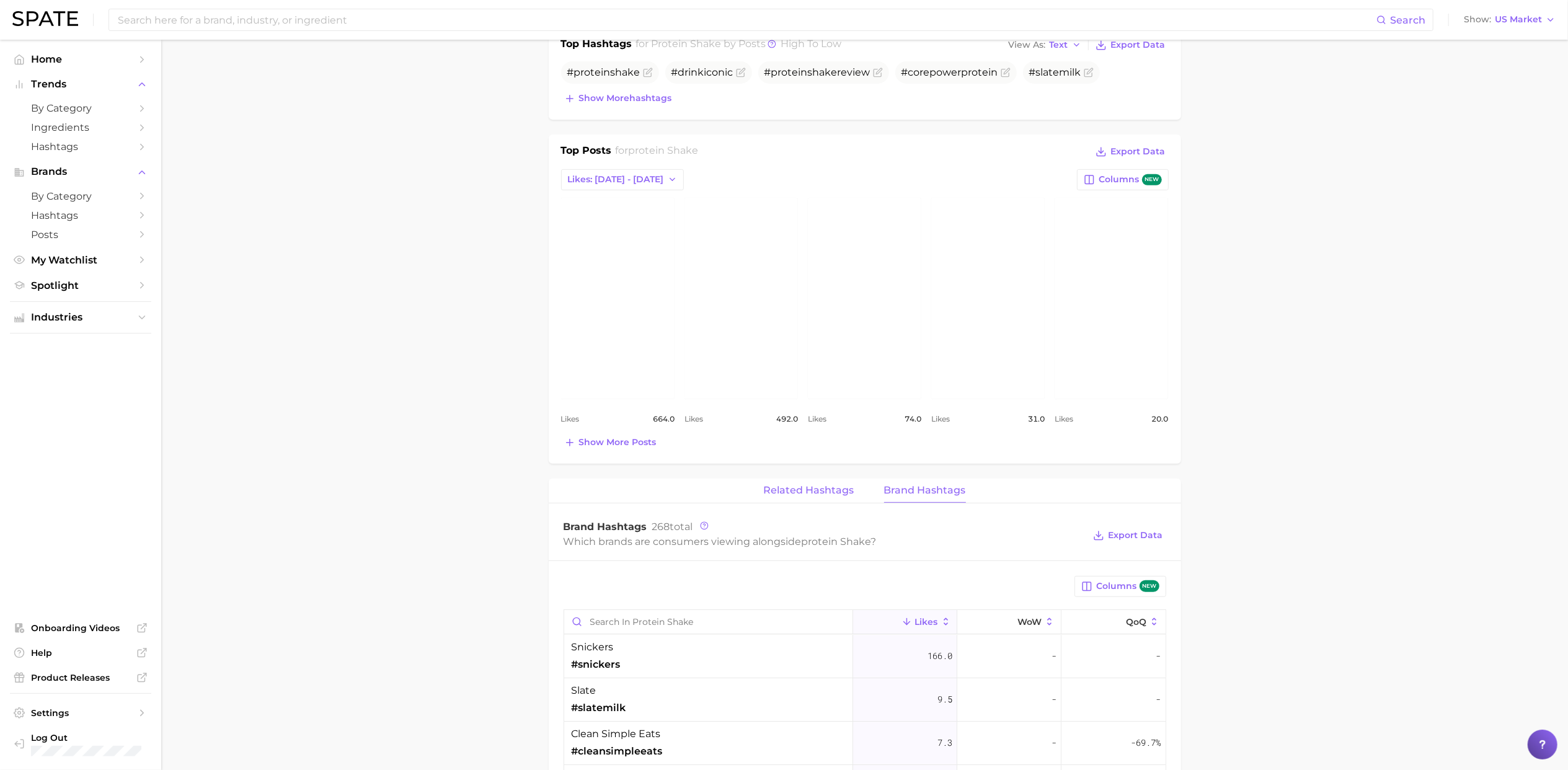
click at [797, 492] on span "Related Hashtags" at bounding box center [809, 491] width 90 height 11
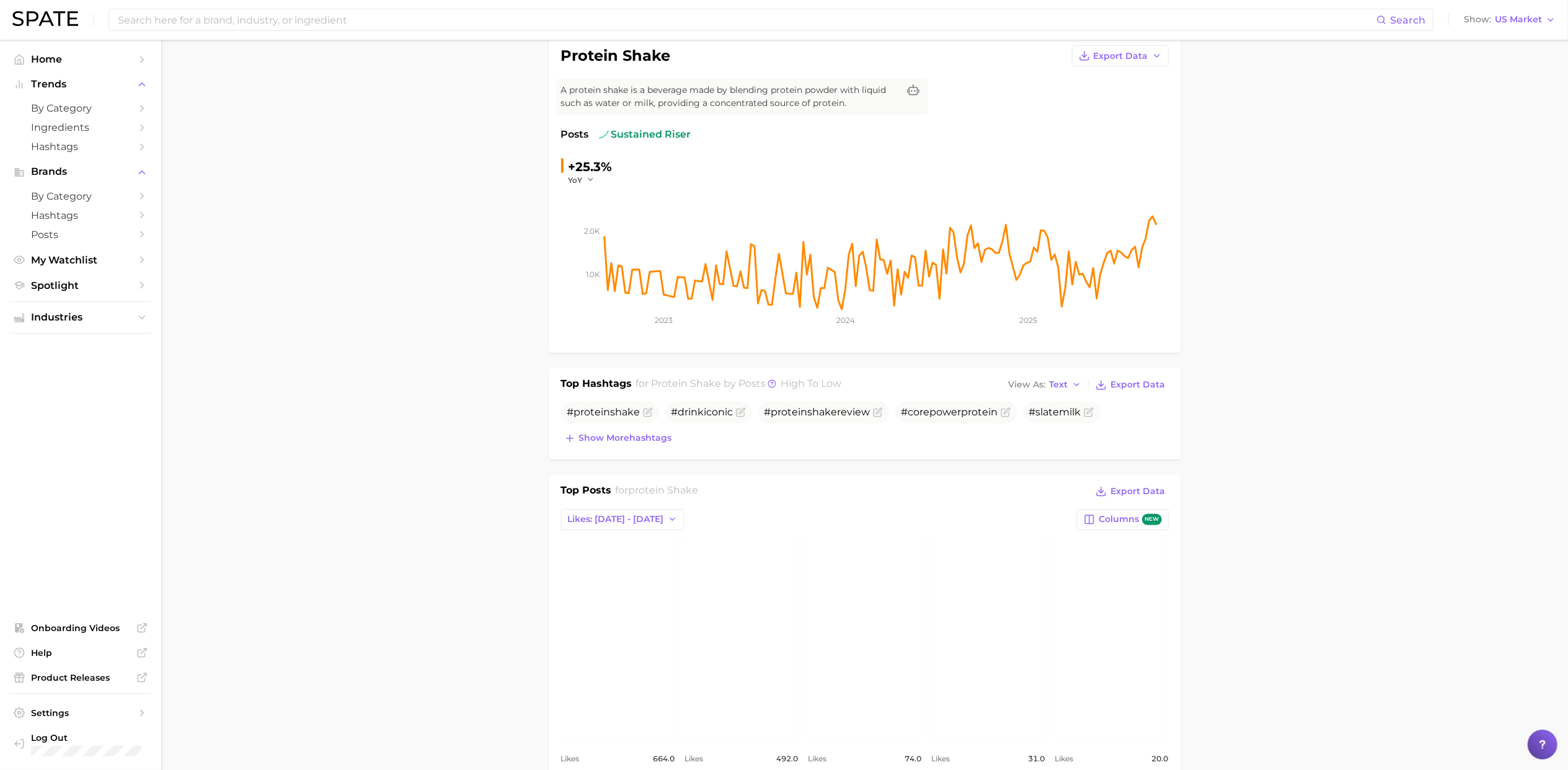
scroll to position [100, 0]
click at [310, 24] on input at bounding box center [746, 19] width 1260 height 21
type input "fairlife"
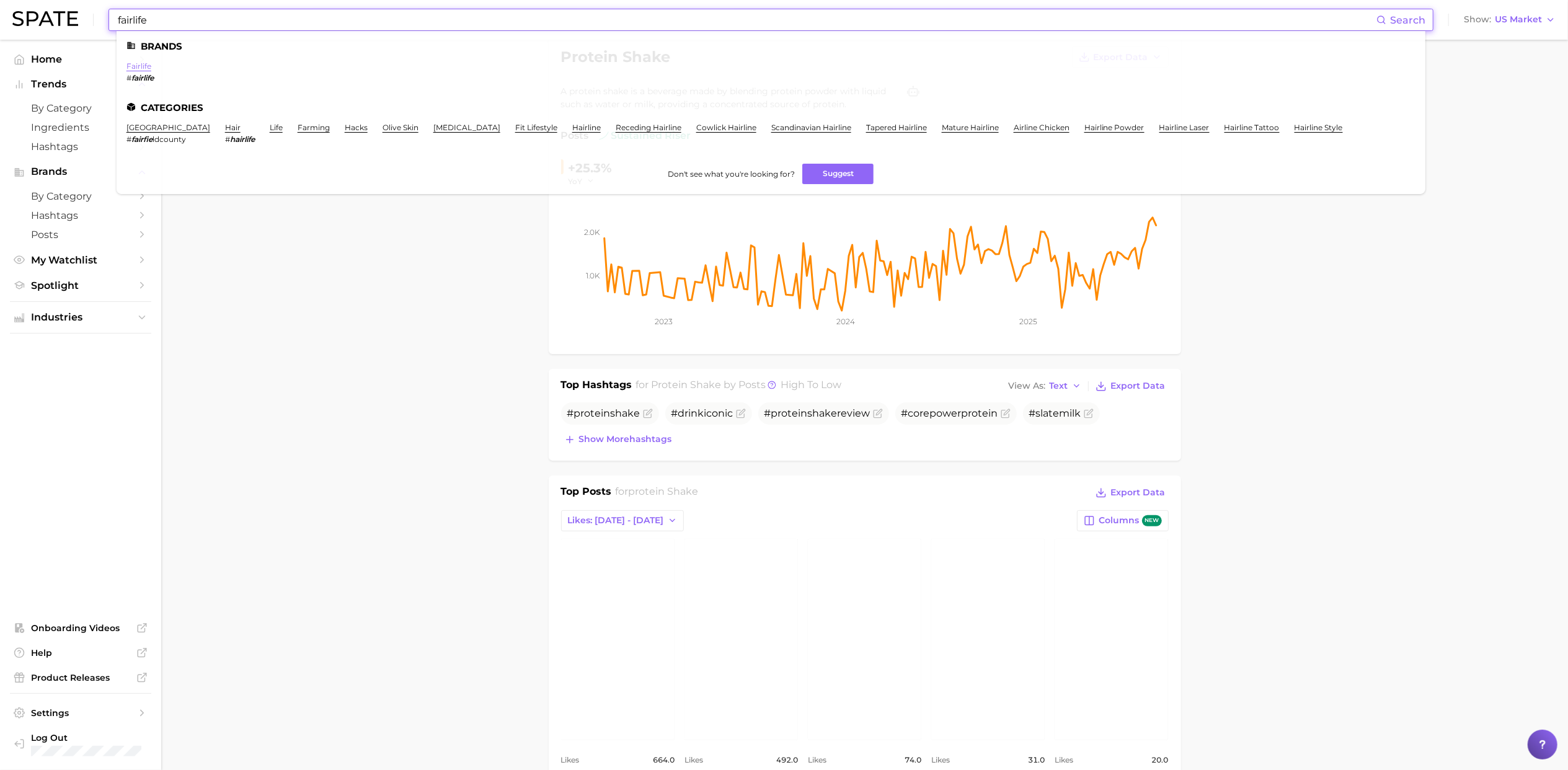
click at [132, 67] on link "fairlife" at bounding box center [139, 65] width 25 height 9
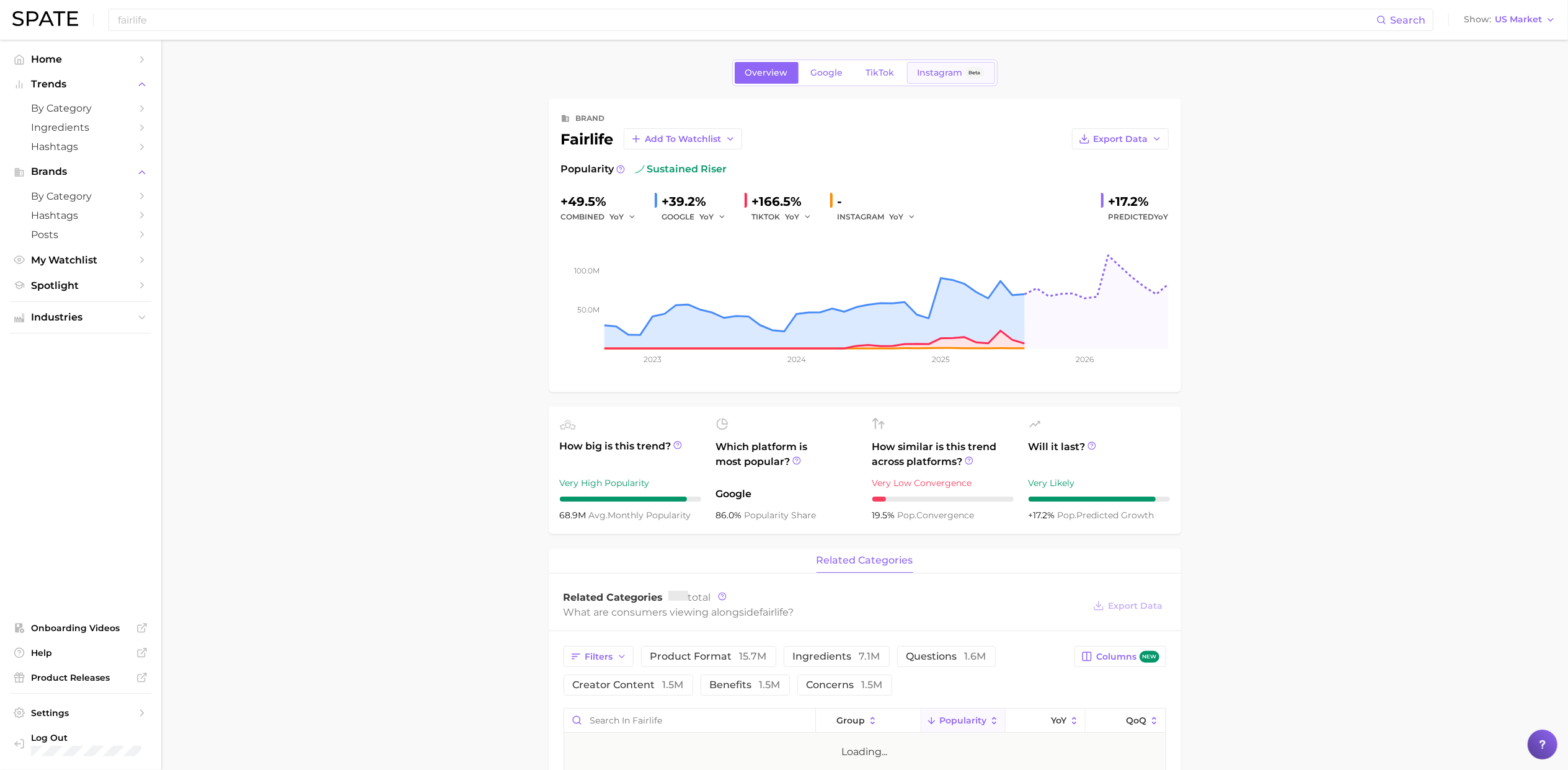
click at [963, 81] on link "Instagram Beta" at bounding box center [951, 72] width 88 height 22
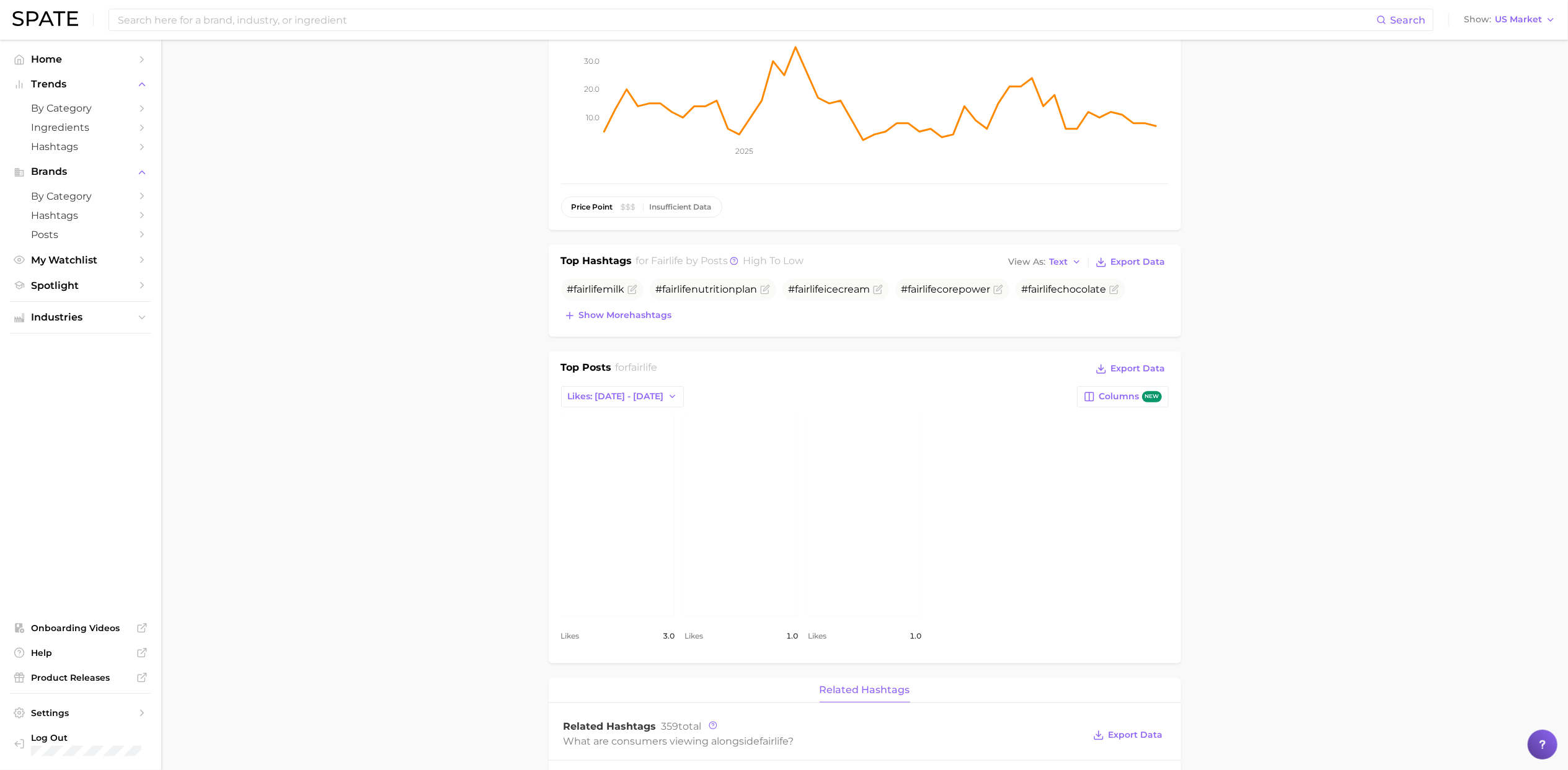
scroll to position [205, 0]
click at [866, 497] on link "view post on Instagram" at bounding box center [864, 515] width 113 height 202
click at [762, 468] on link "view post on Instagram" at bounding box center [741, 515] width 113 height 202
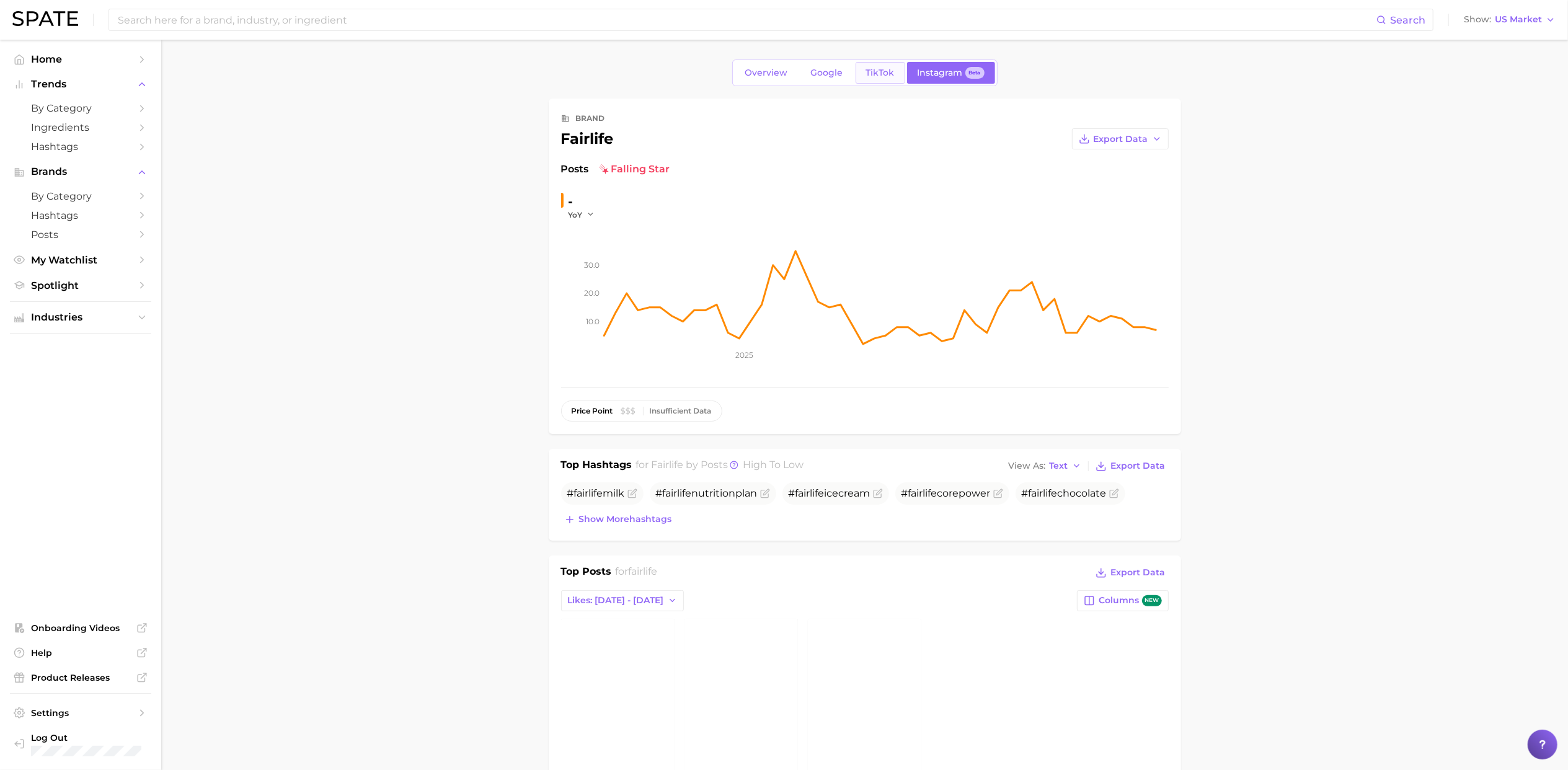
click at [879, 70] on span "TikTok" at bounding box center [880, 72] width 29 height 10
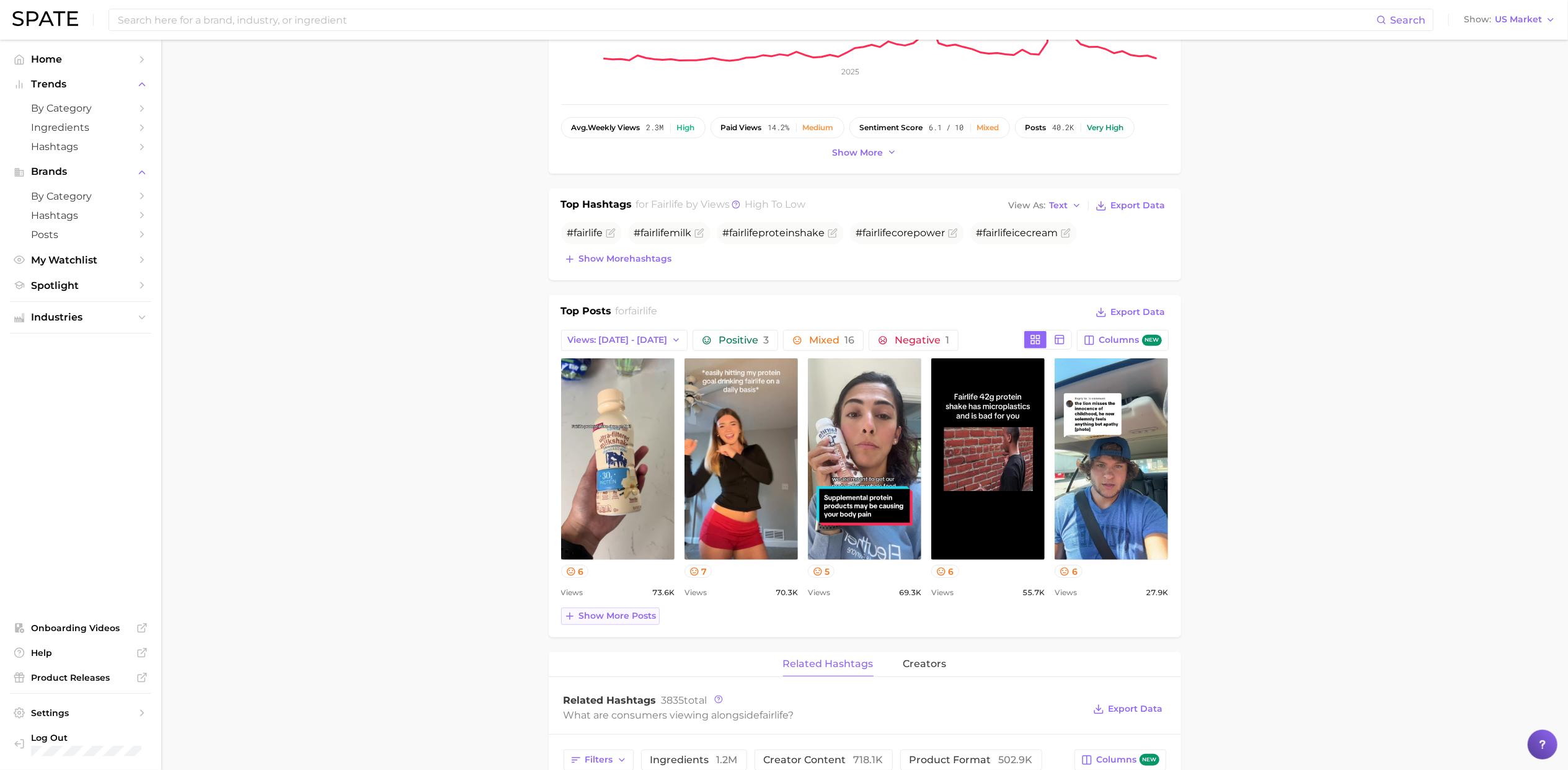
click at [624, 613] on span "Show more posts" at bounding box center [617, 615] width 77 height 10
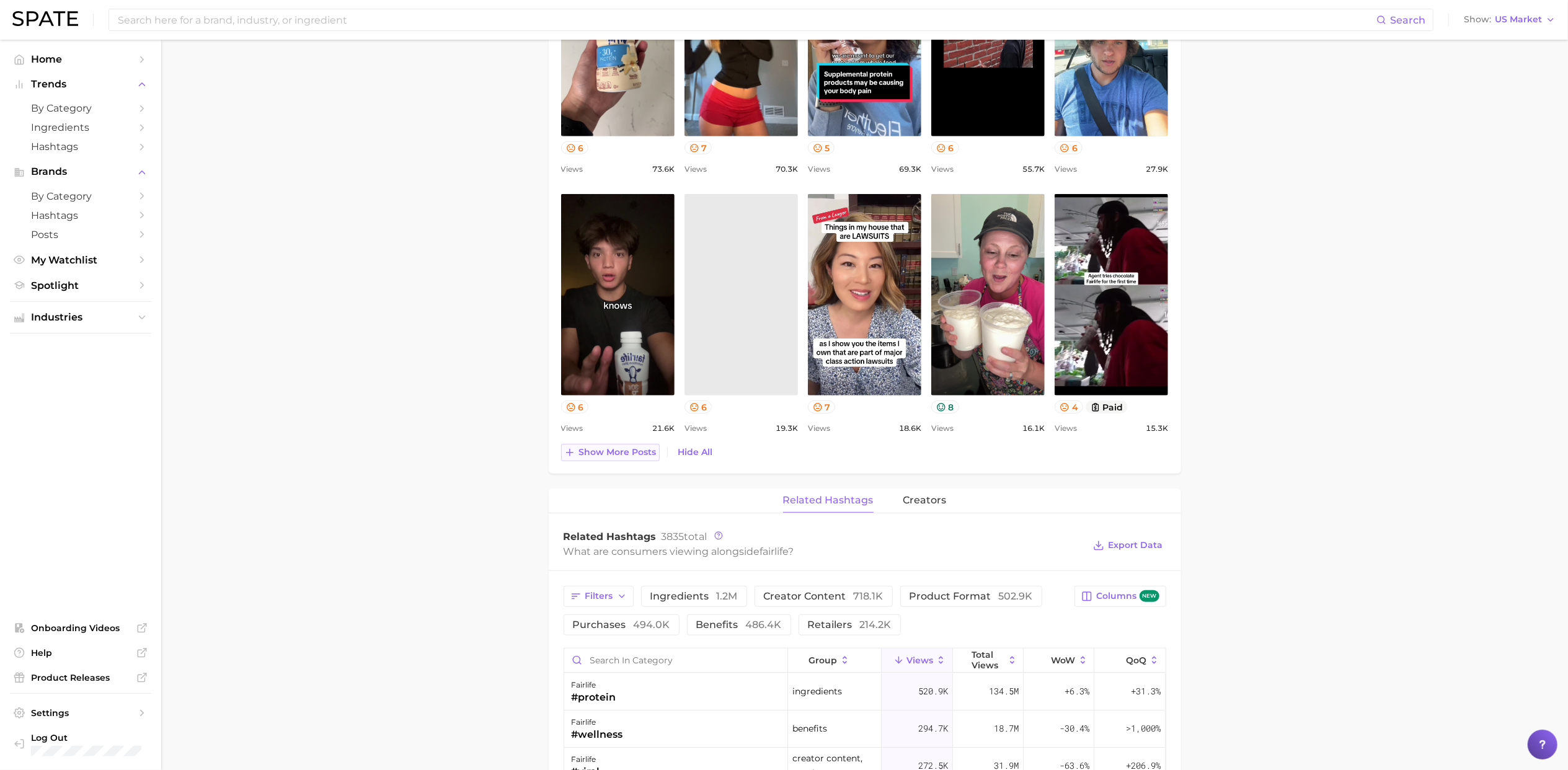
scroll to position [707, 0]
click at [620, 452] on span "Show more posts" at bounding box center [617, 451] width 77 height 10
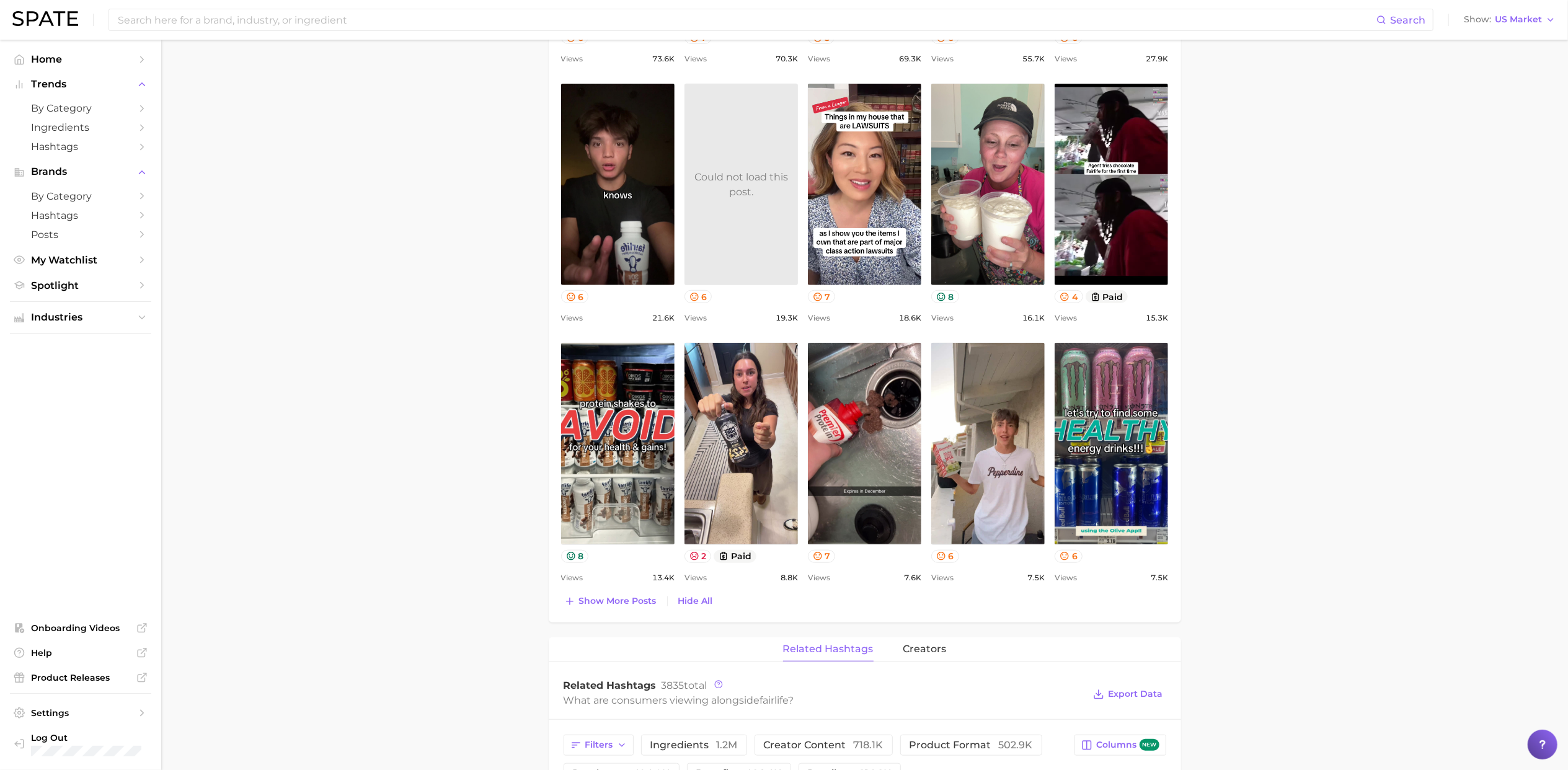
scroll to position [820, 0]
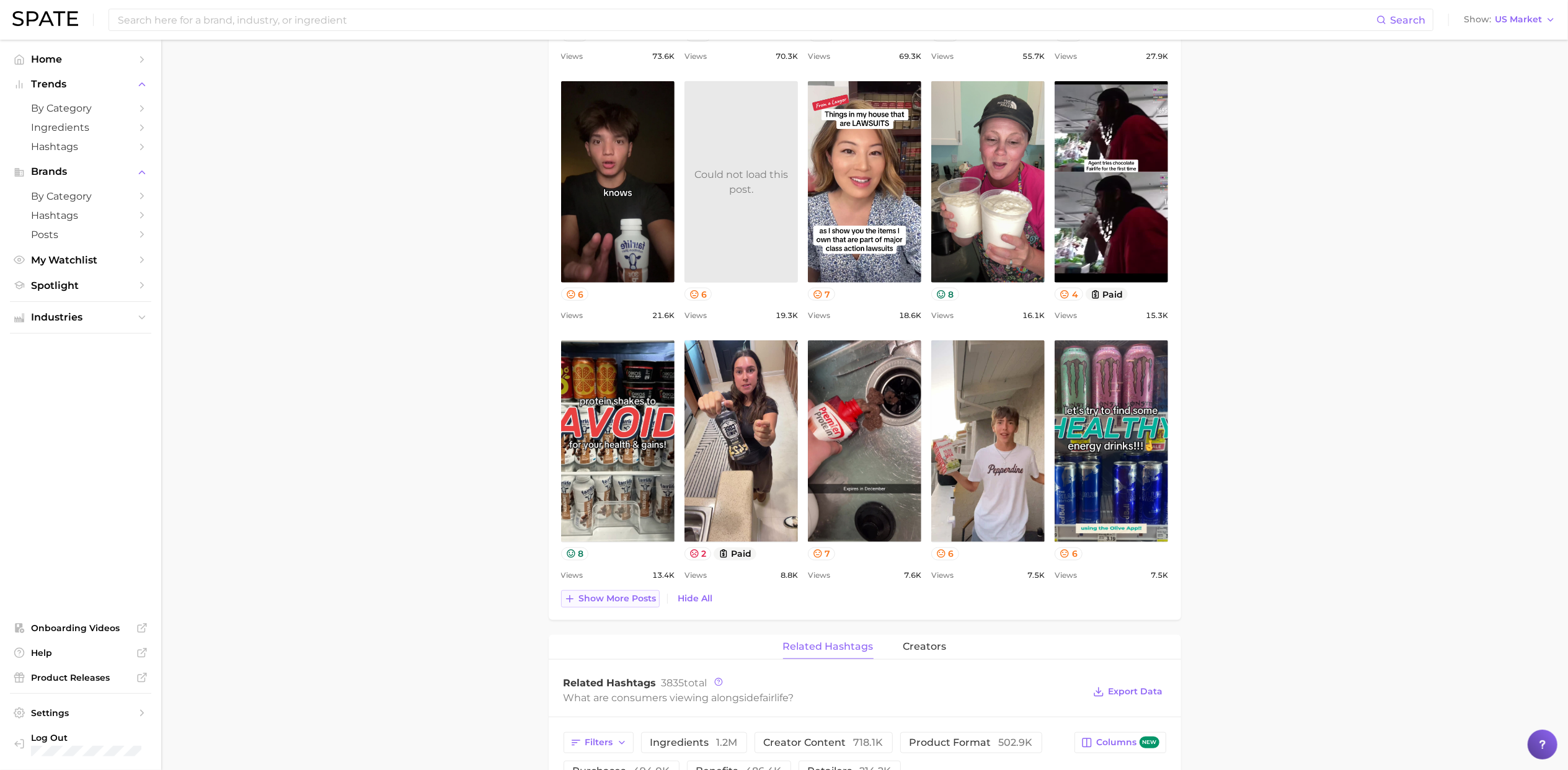
click at [626, 598] on span "Show more posts" at bounding box center [617, 599] width 77 height 10
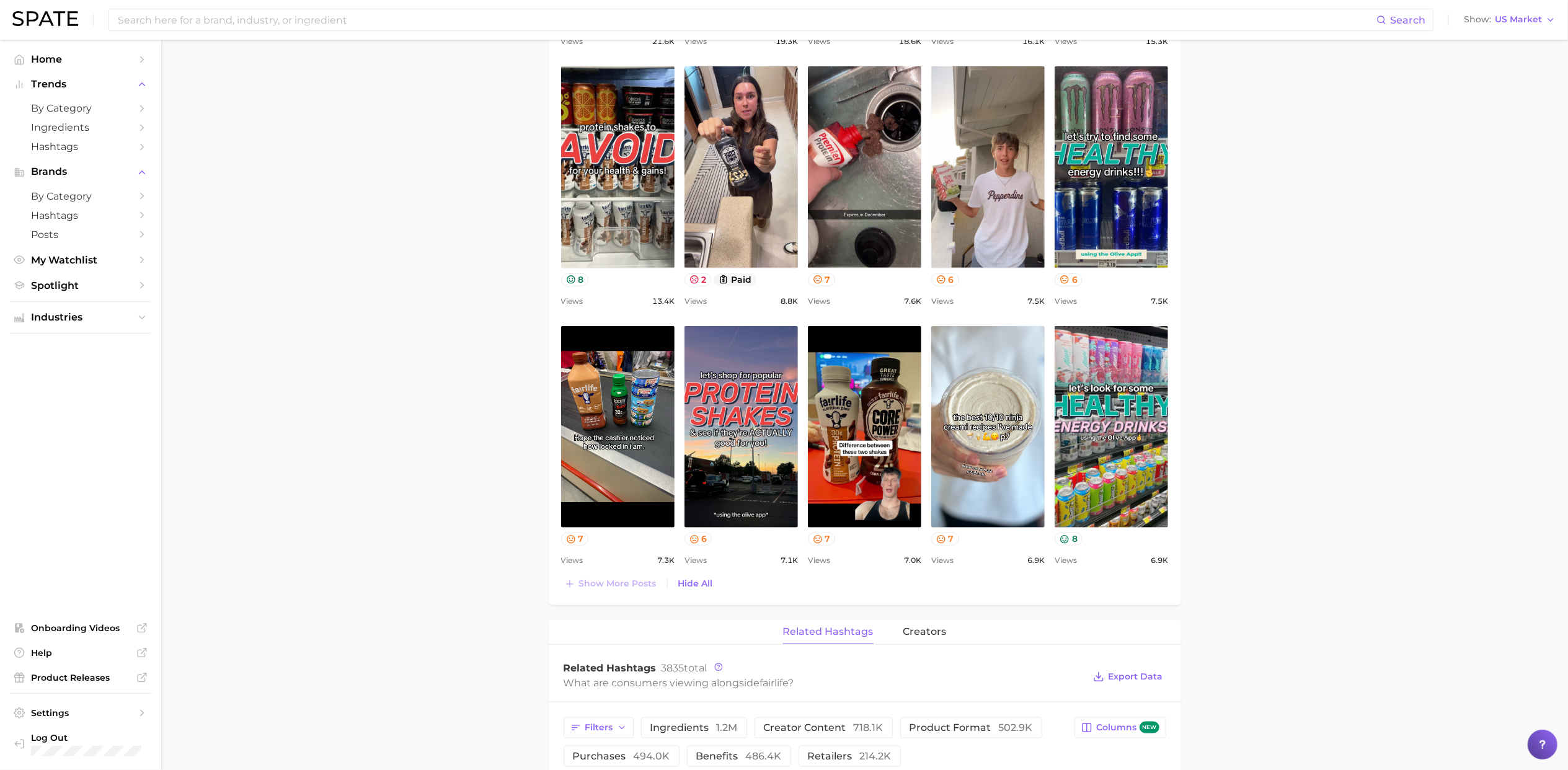
scroll to position [1094, 0]
click at [464, 626] on main "Overview Google TikTok Instagram Beta brand fairlife Add to Watchlist Export Da…" at bounding box center [864, 285] width 1407 height 2681
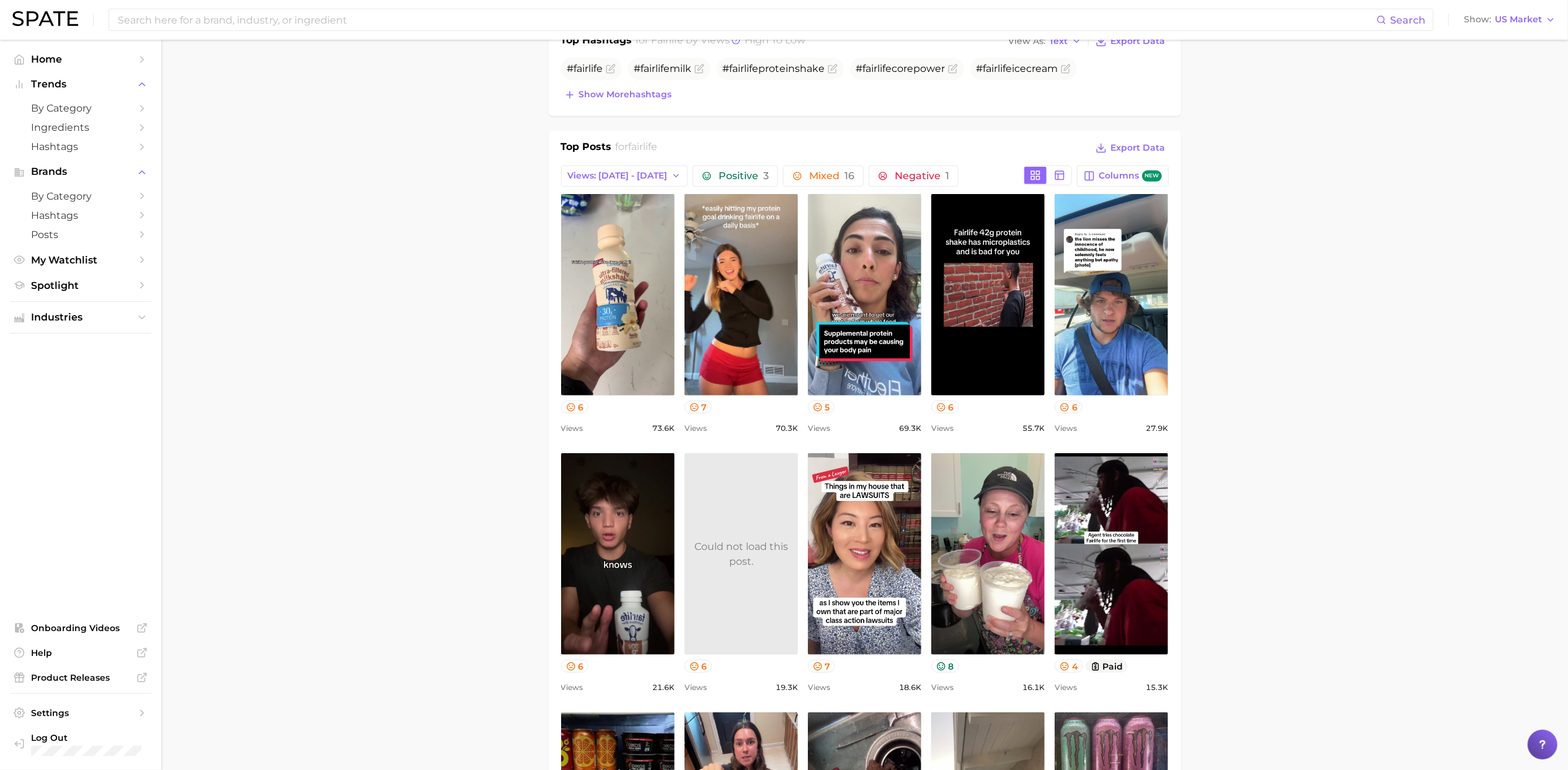
scroll to position [447, 0]
click at [672, 180] on icon "button" at bounding box center [676, 177] width 10 height 10
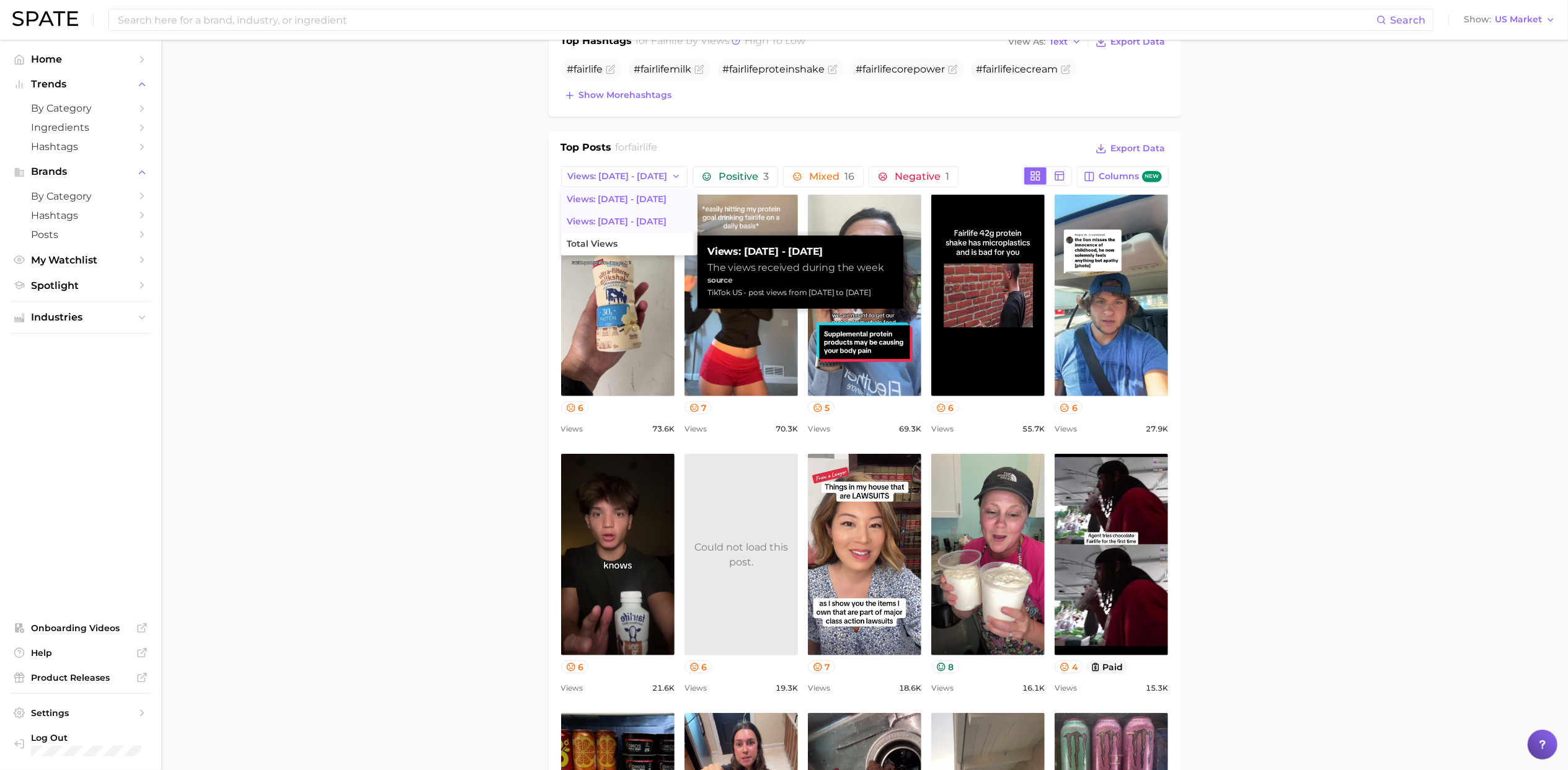
click at [643, 224] on span "Views: [DATE] - [DATE]" at bounding box center [617, 221] width 100 height 10
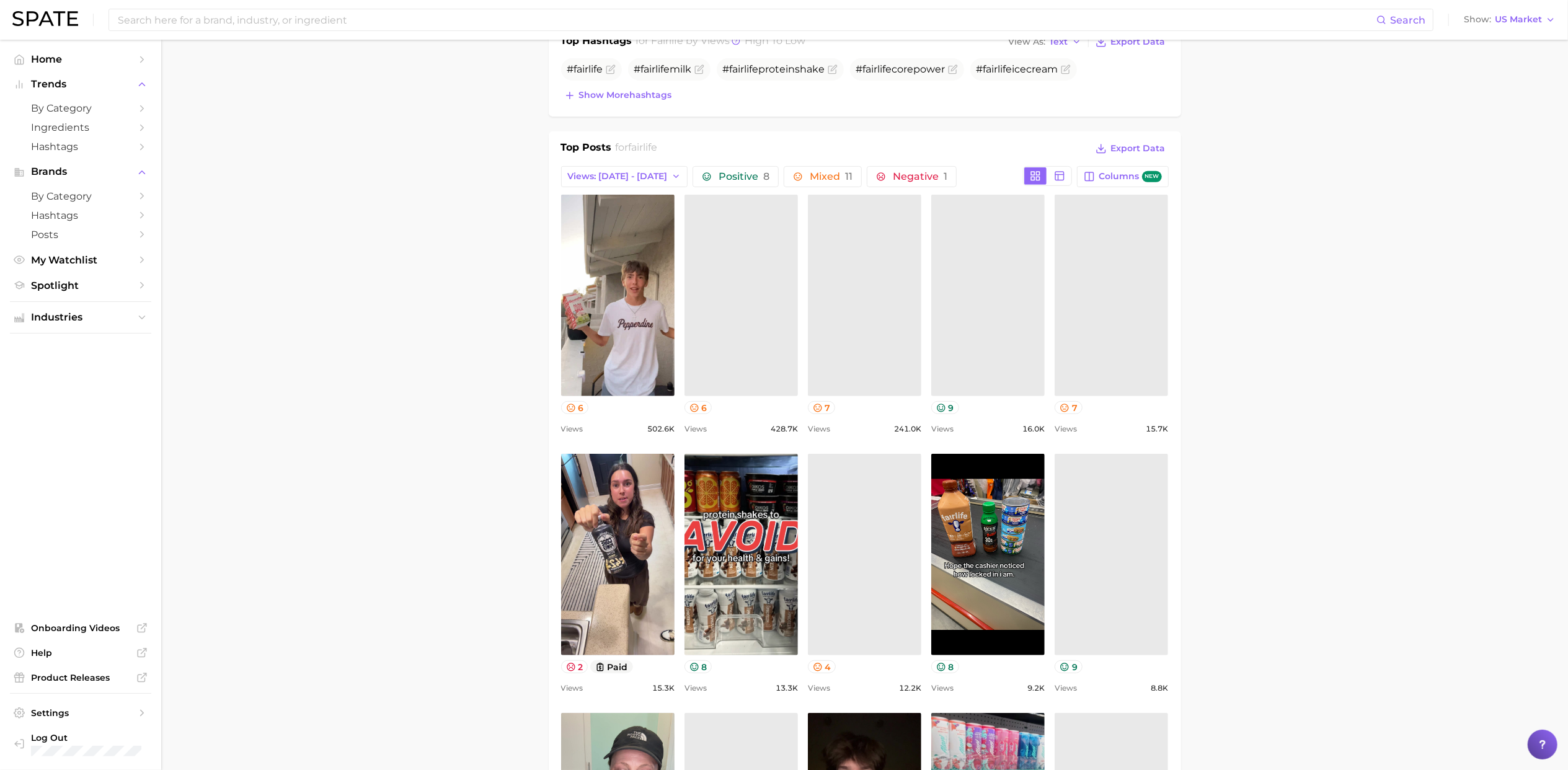
scroll to position [0, 0]
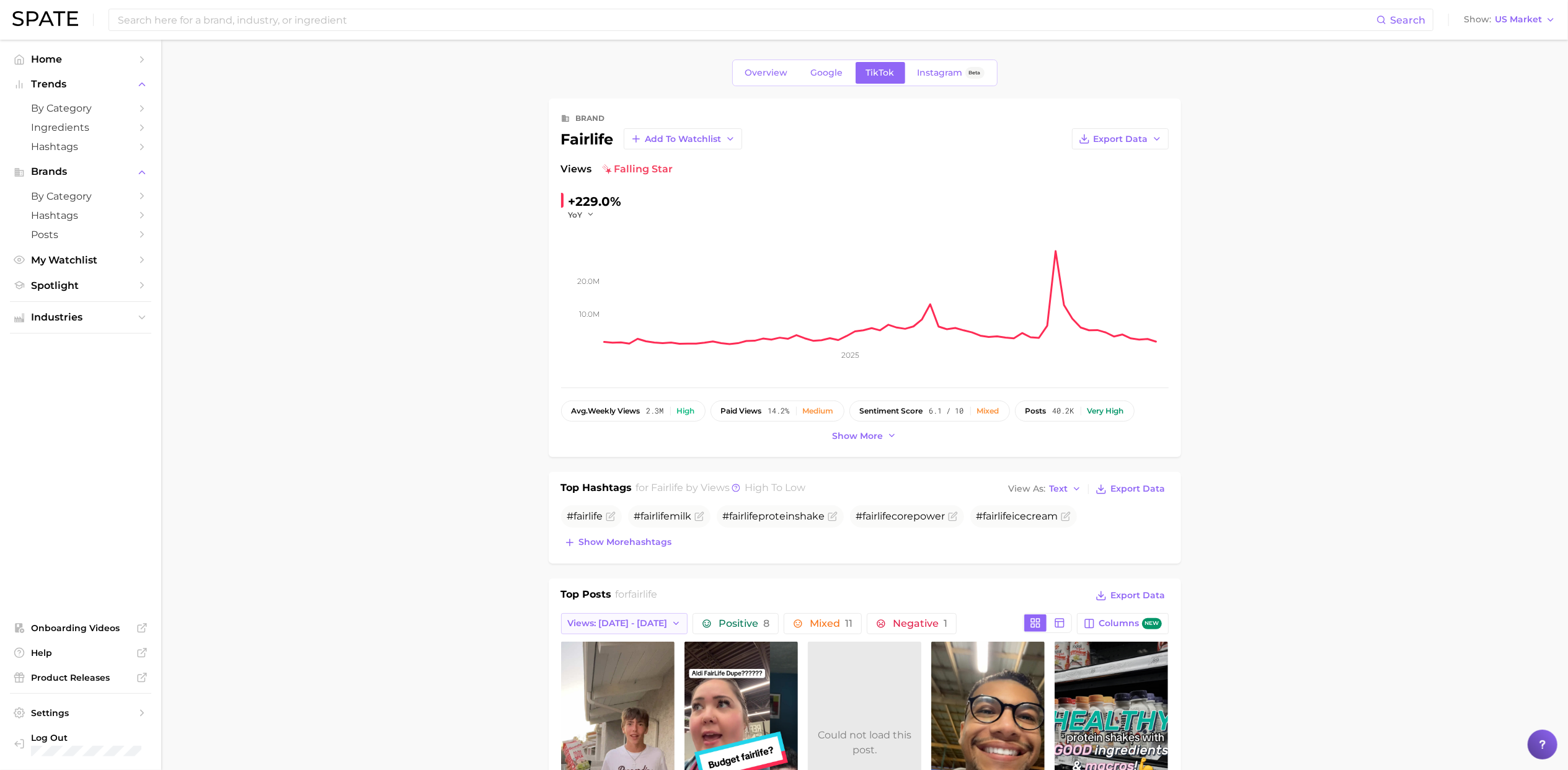
click at [628, 624] on span "Views: [DATE] - [DATE]" at bounding box center [617, 623] width 100 height 10
click at [638, 695] on button "Total Views" at bounding box center [629, 691] width 136 height 22
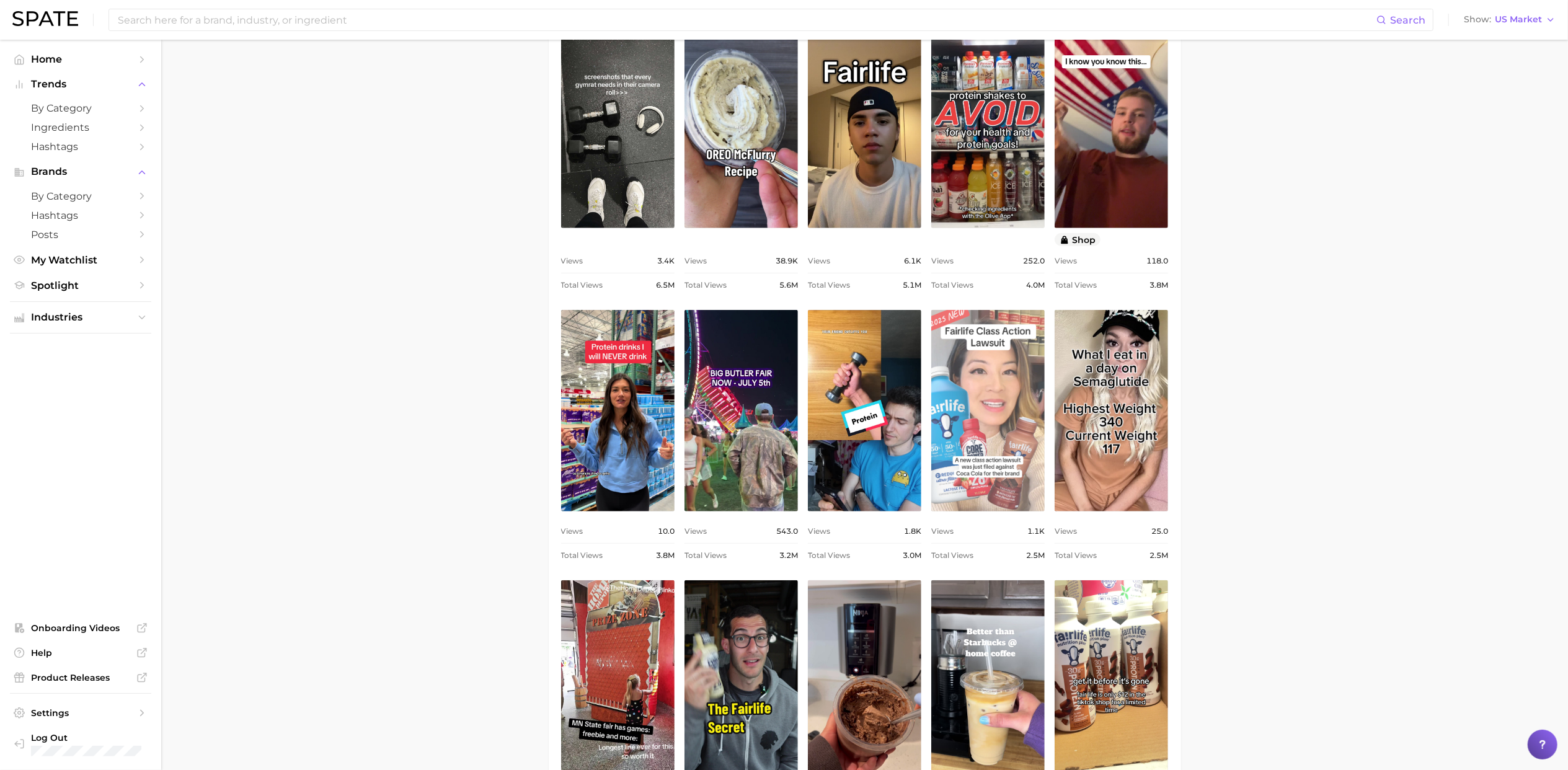
click at [998, 418] on link "view post on TikTok" at bounding box center [988, 411] width 113 height 202
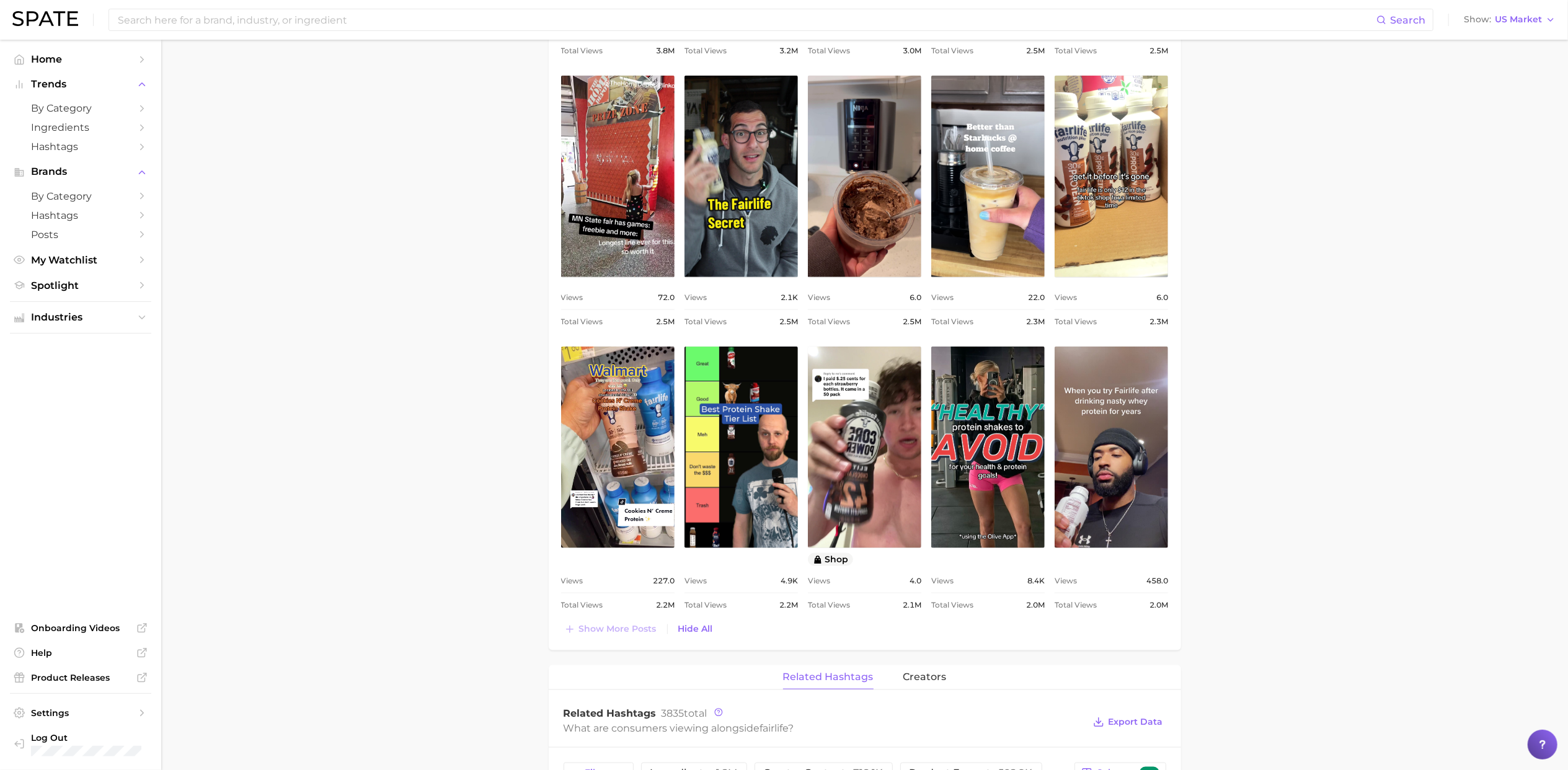
scroll to position [1119, 0]
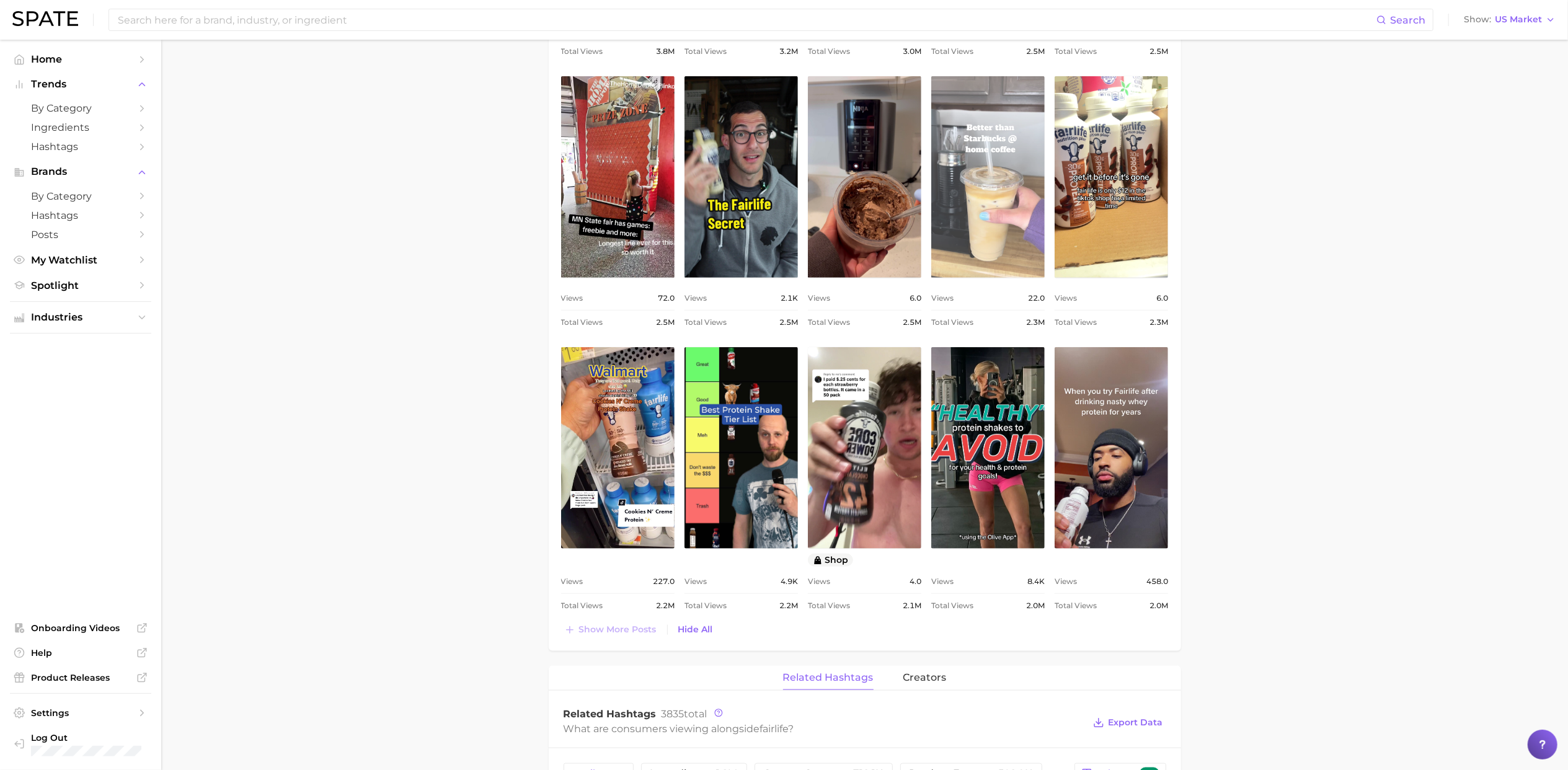
click at [1006, 231] on link "view post on TikTok" at bounding box center [988, 178] width 113 height 202
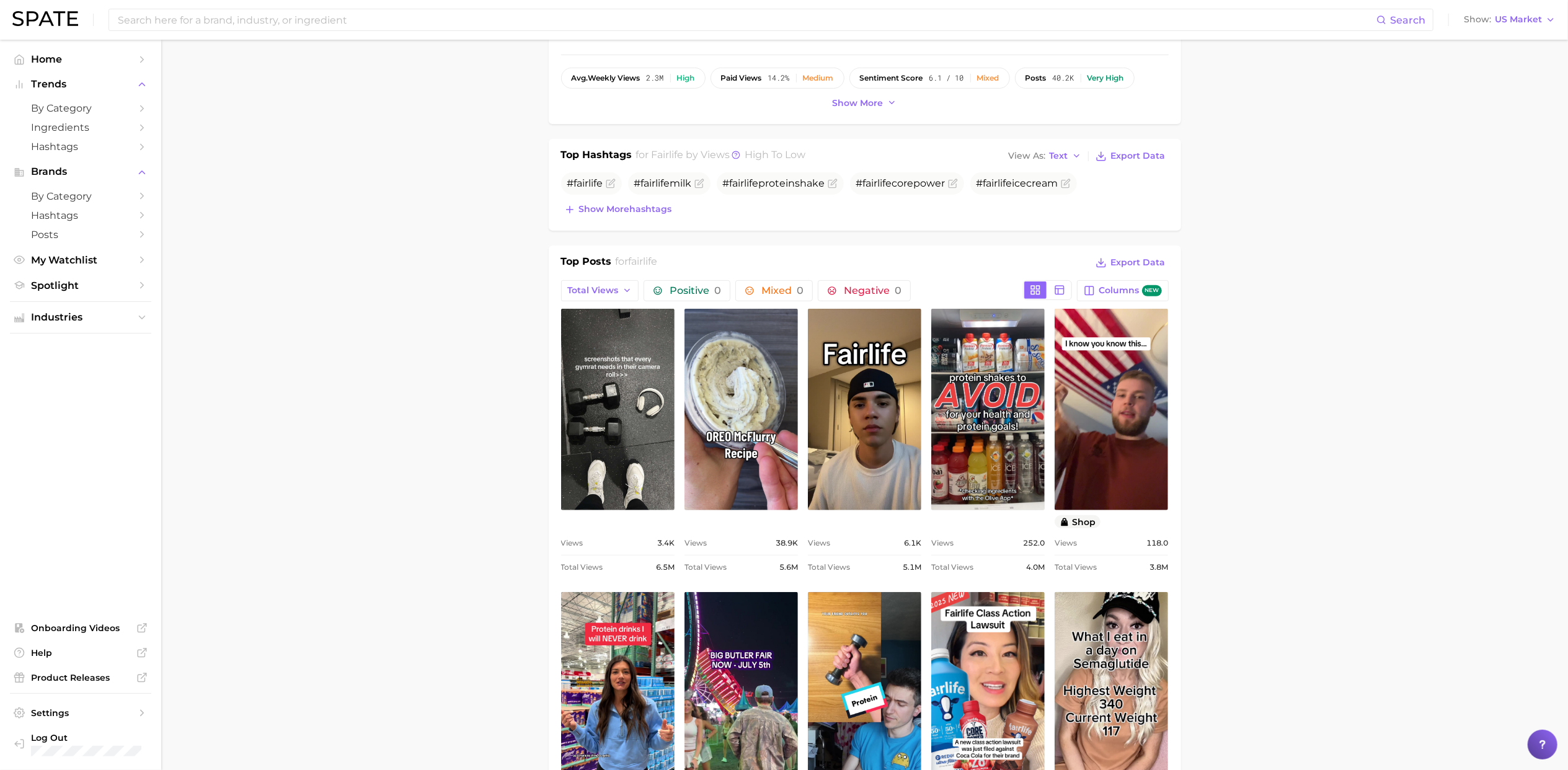
scroll to position [149, 0]
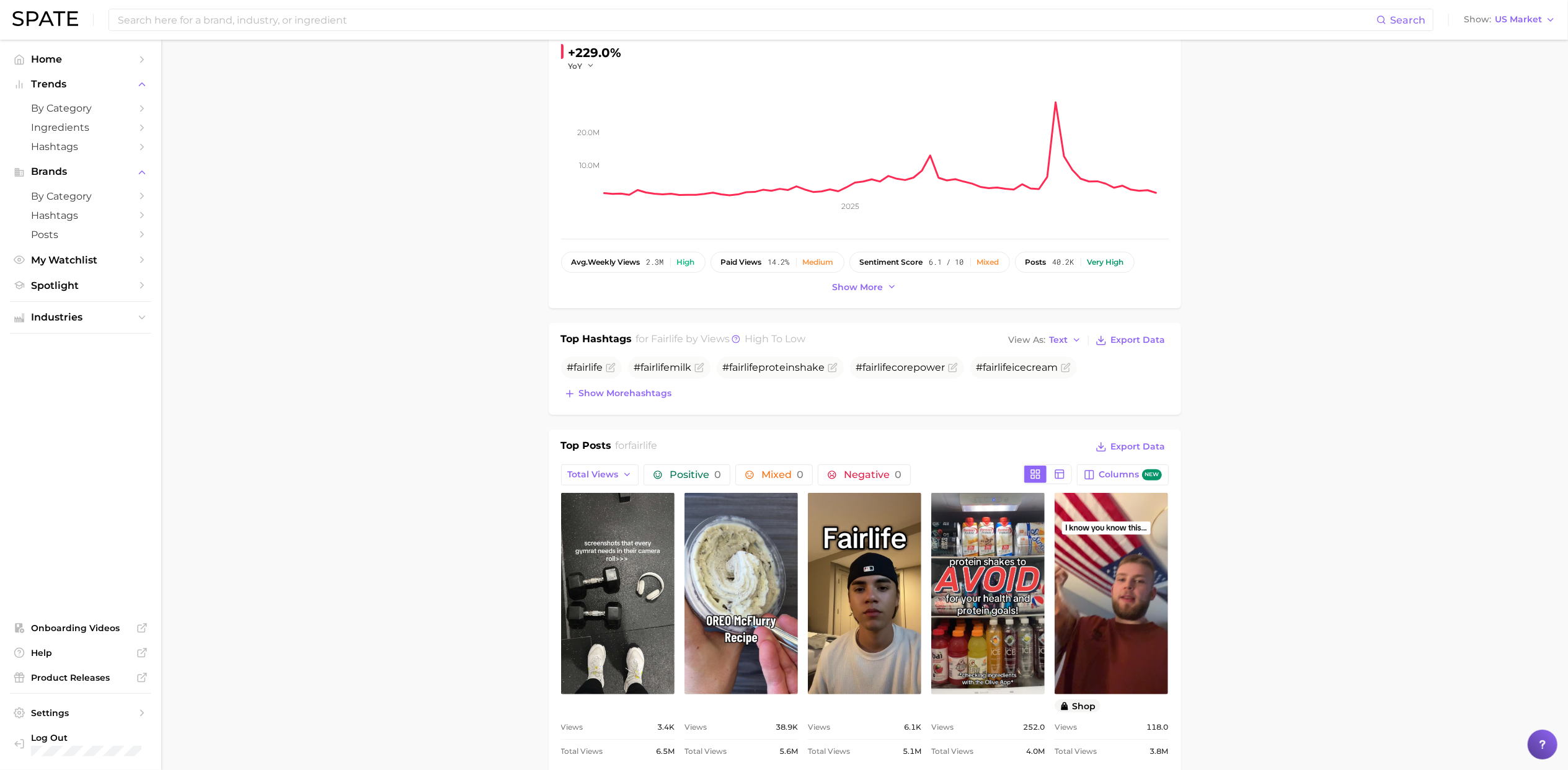
click at [799, 244] on div "brand fairlife Add to Watchlist Export Data Views falling star +229.0% YoY 10.0…" at bounding box center [864, 129] width 608 height 333
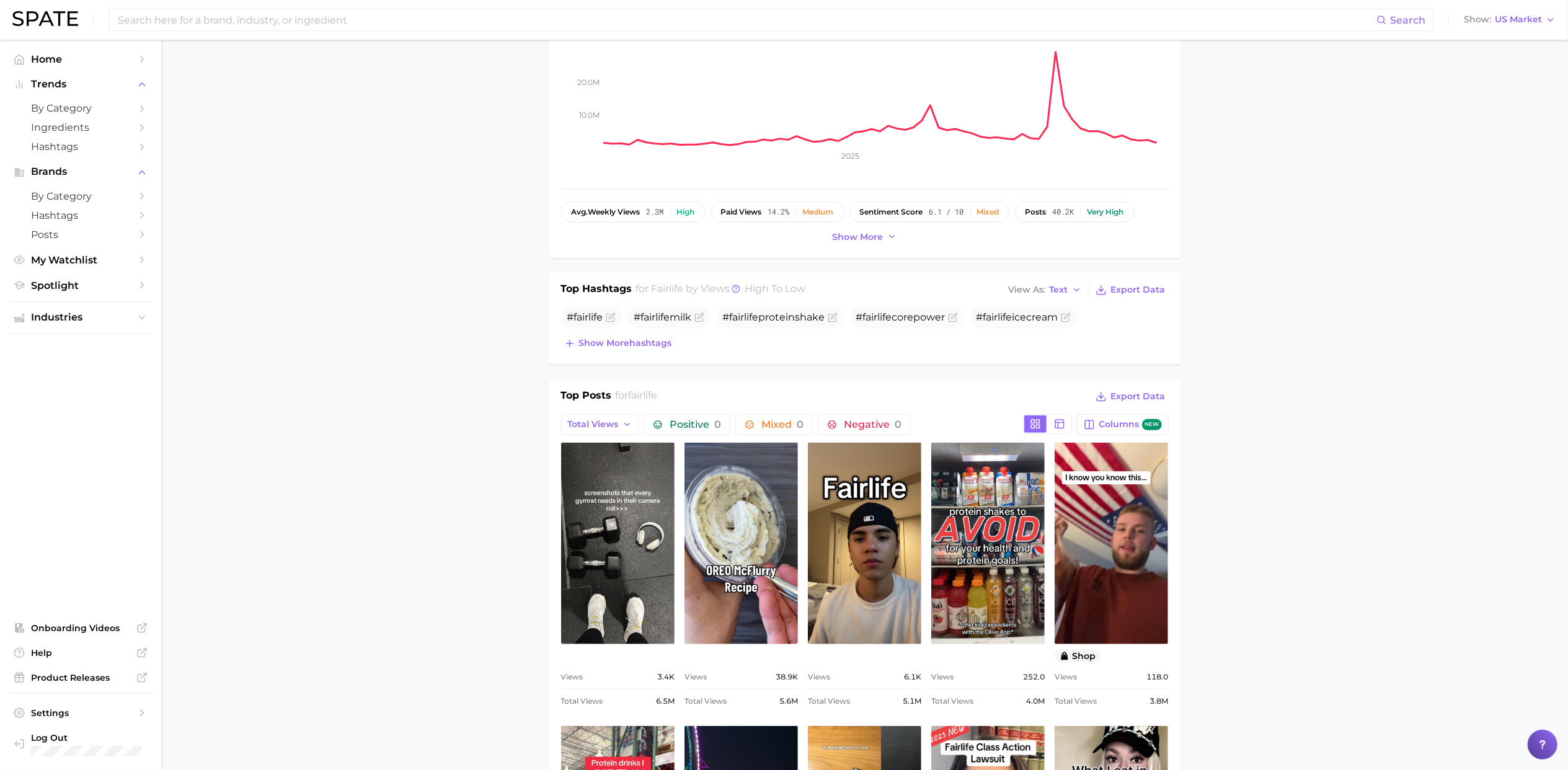
scroll to position [211, 0]
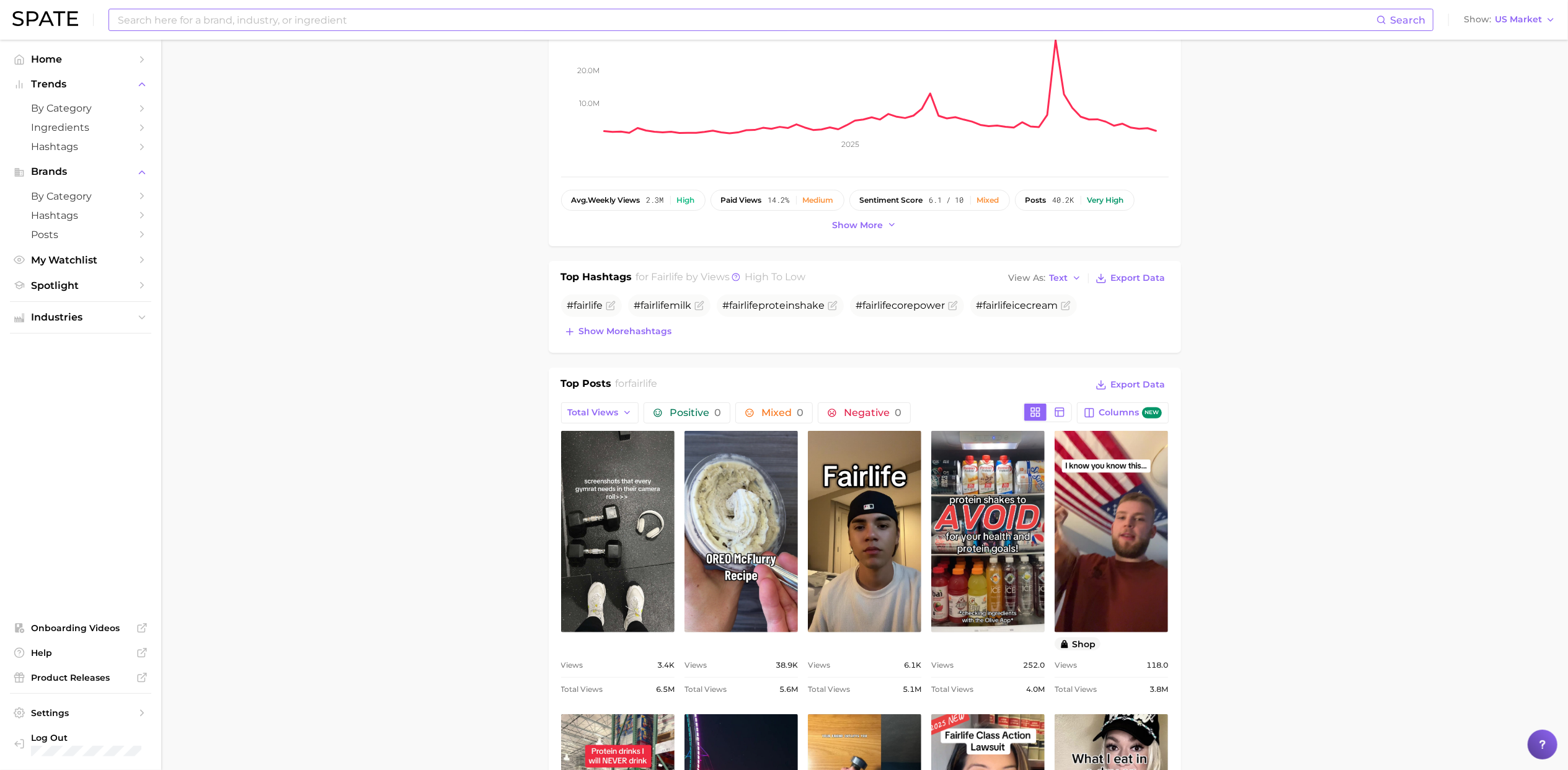
click at [406, 28] on input at bounding box center [746, 19] width 1260 height 21
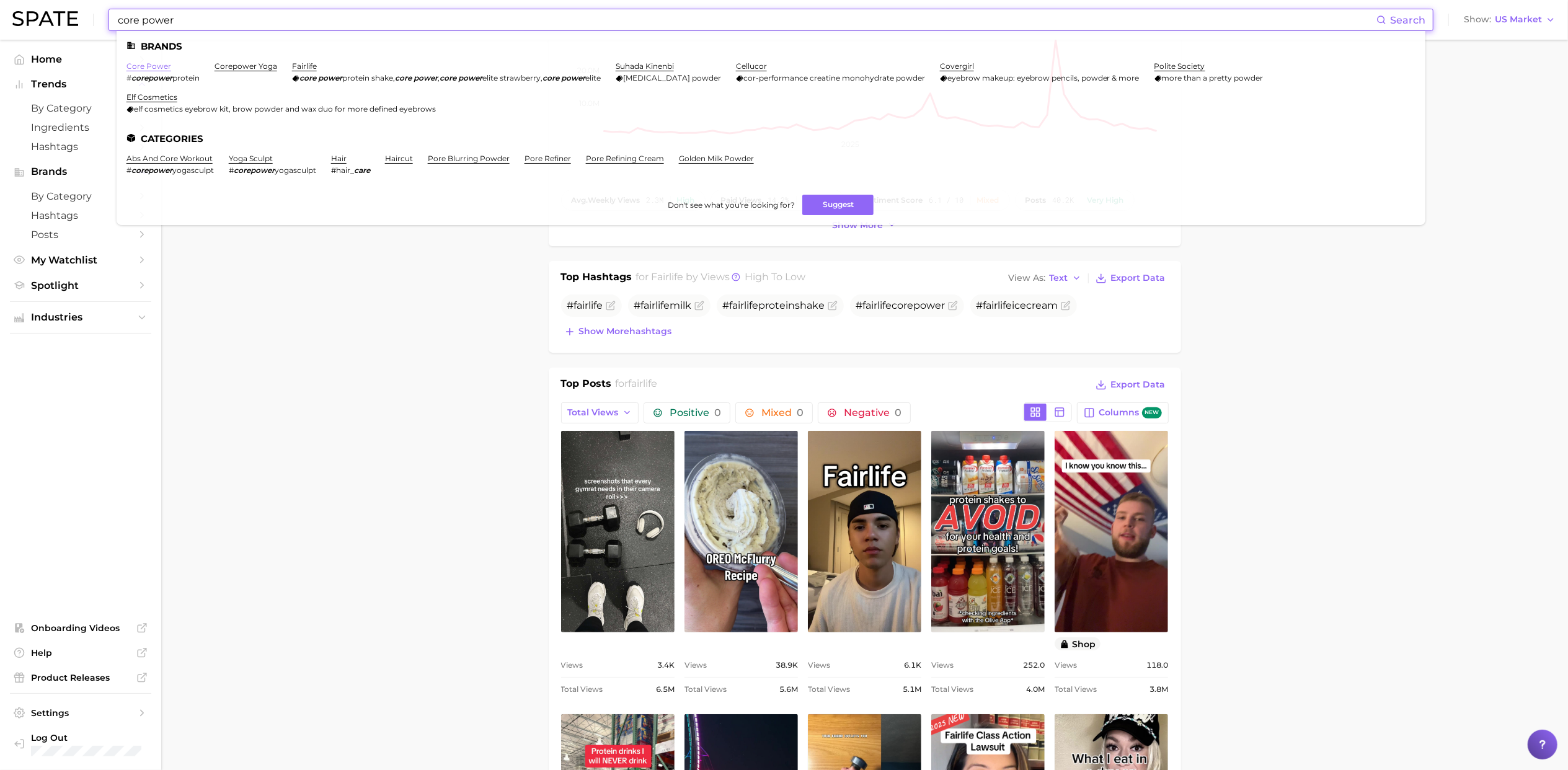
type input "core power"
click at [152, 68] on link "core power" at bounding box center [149, 65] width 45 height 9
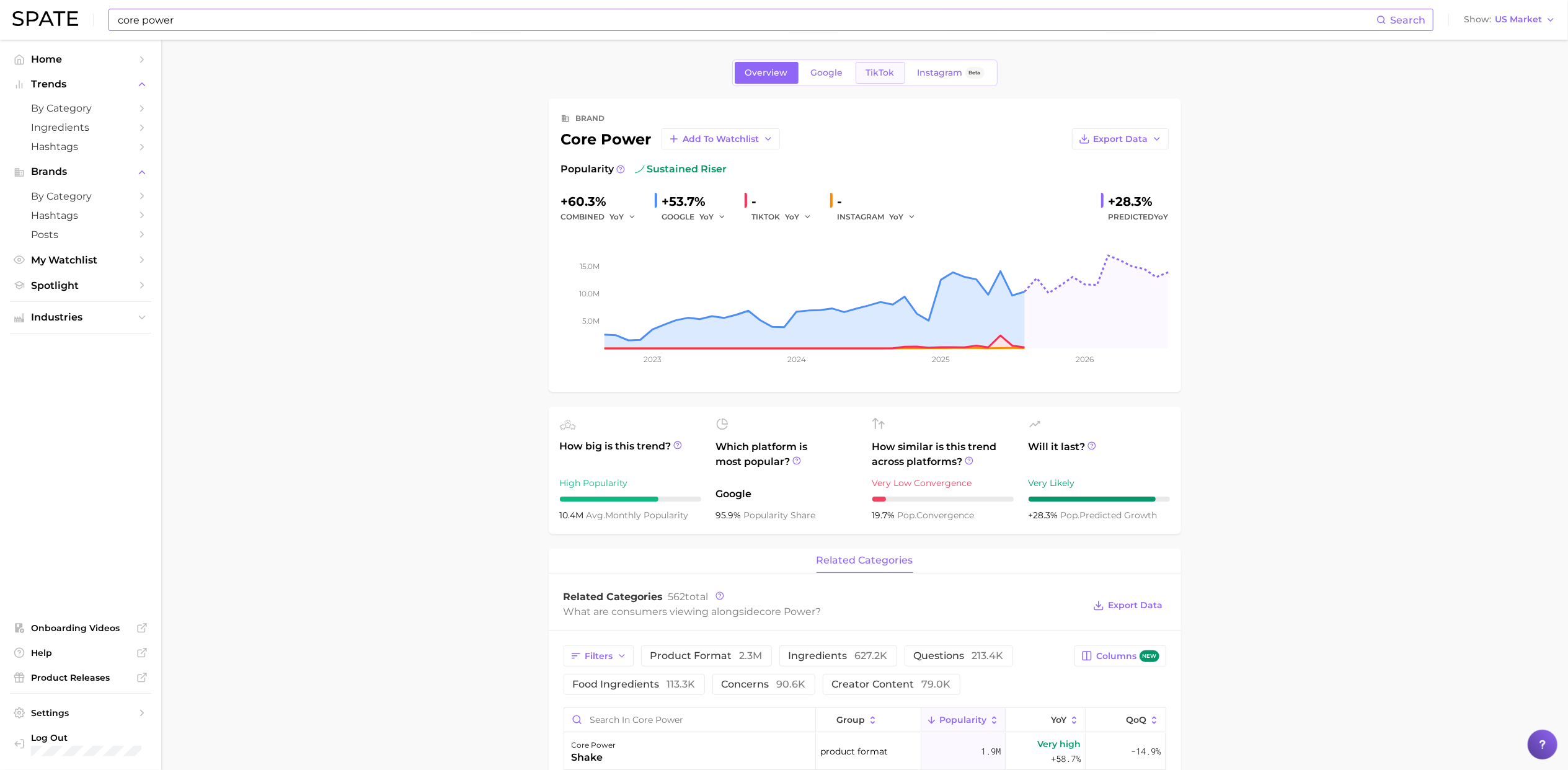
click at [889, 74] on span "TikTok" at bounding box center [880, 72] width 29 height 10
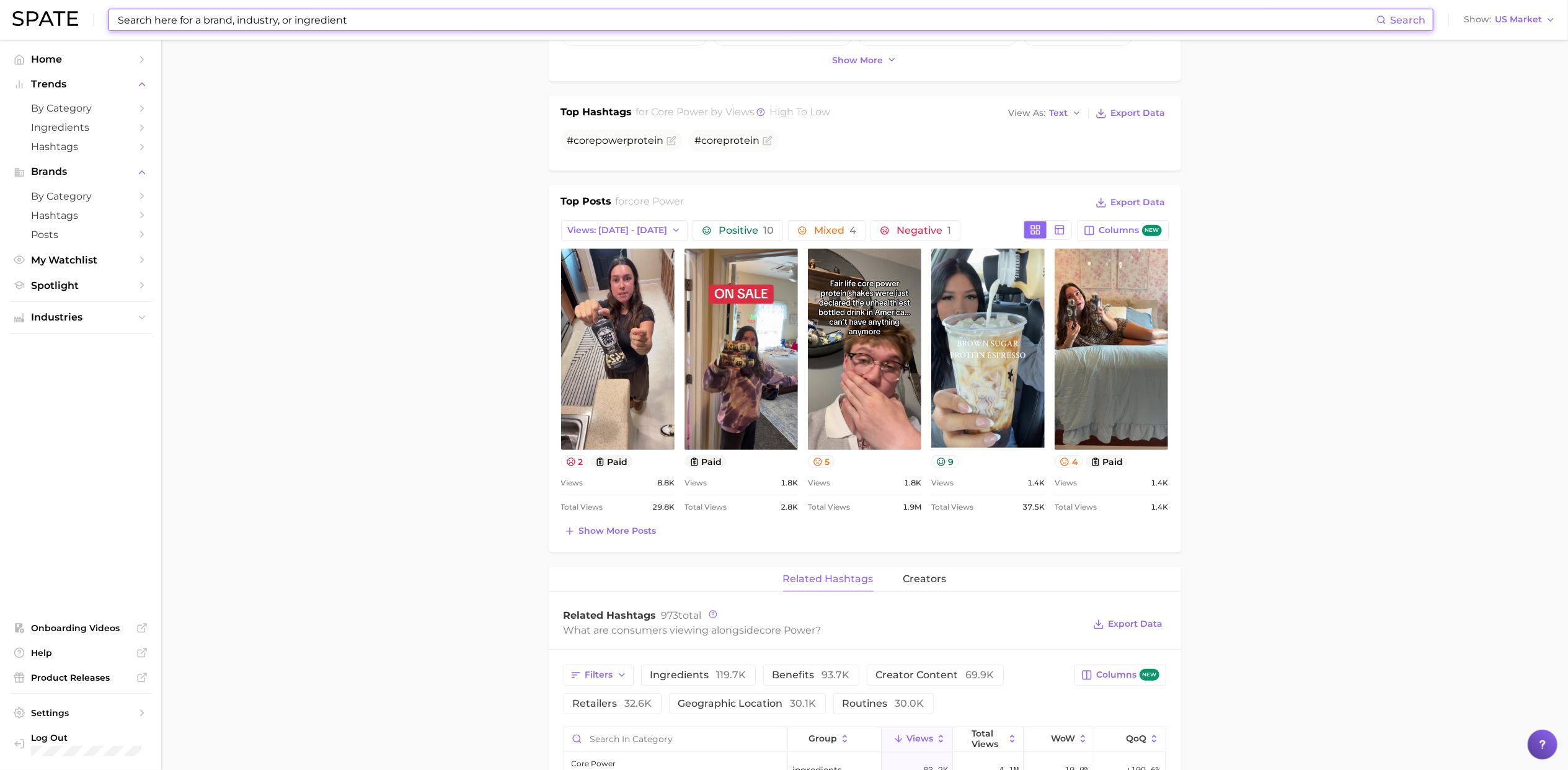
scroll to position [377, 0]
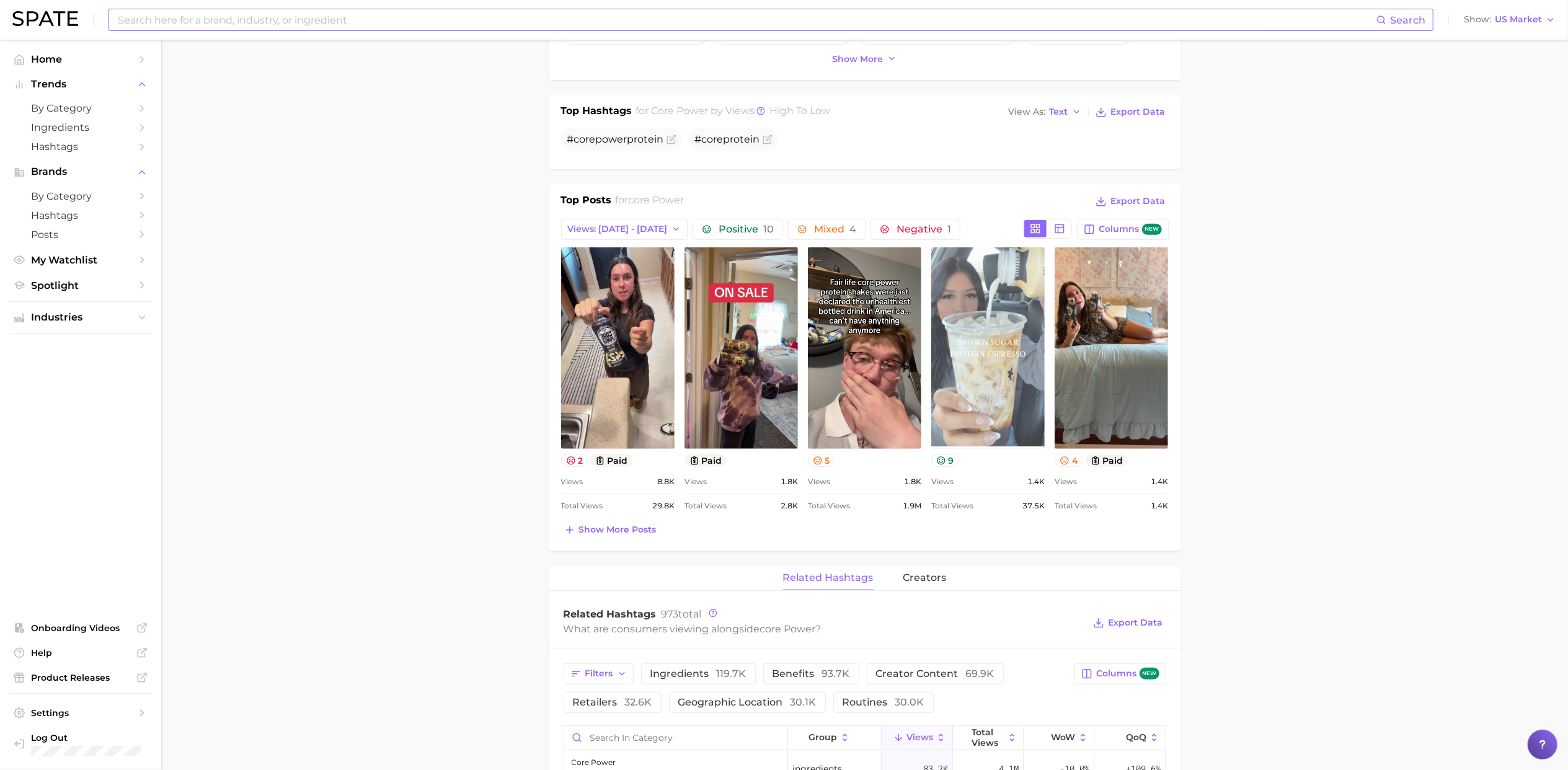
click at [957, 375] on link "view post on TikTok" at bounding box center [988, 348] width 113 height 202
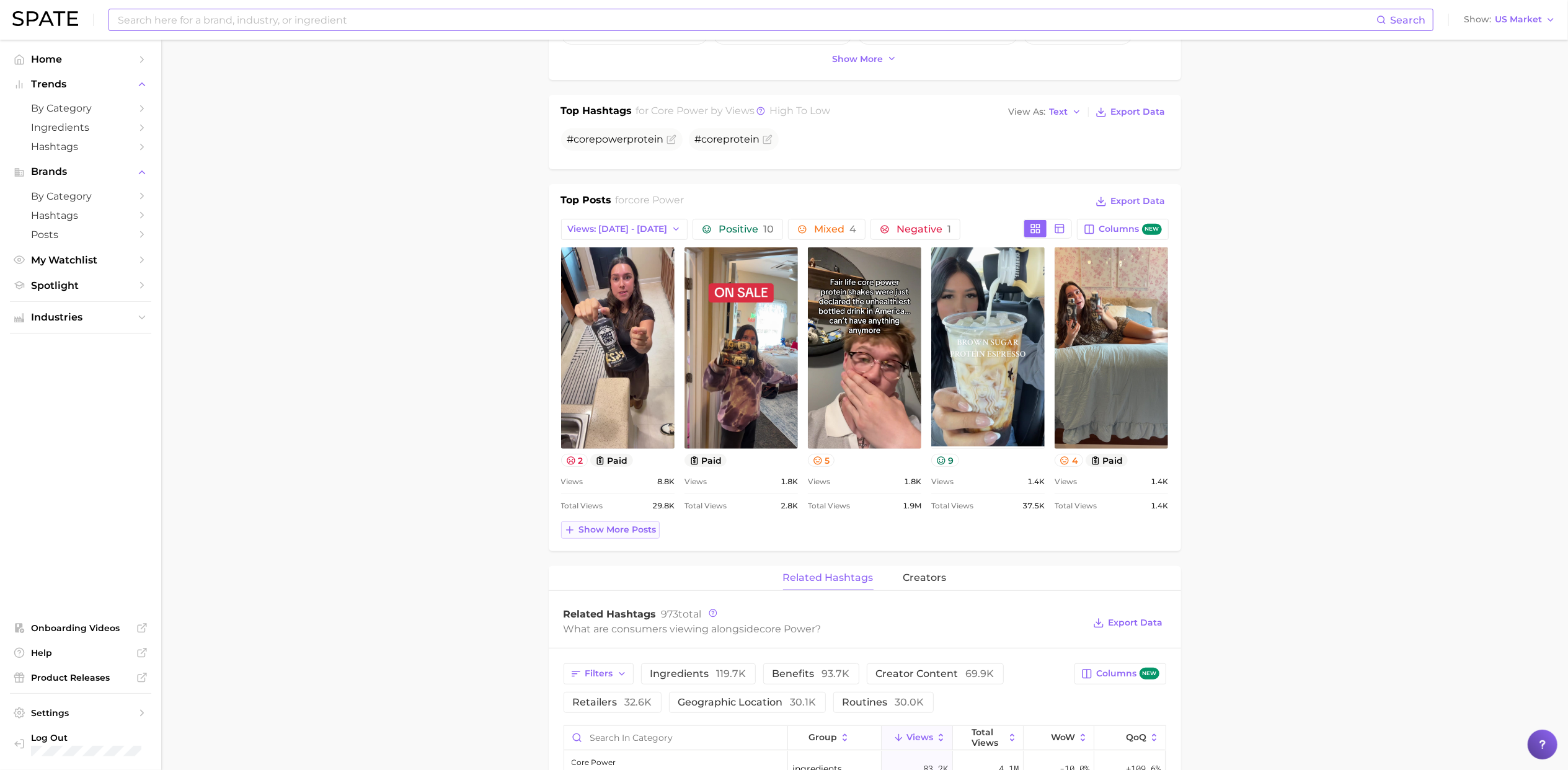
click at [606, 527] on span "Show more posts" at bounding box center [617, 530] width 77 height 10
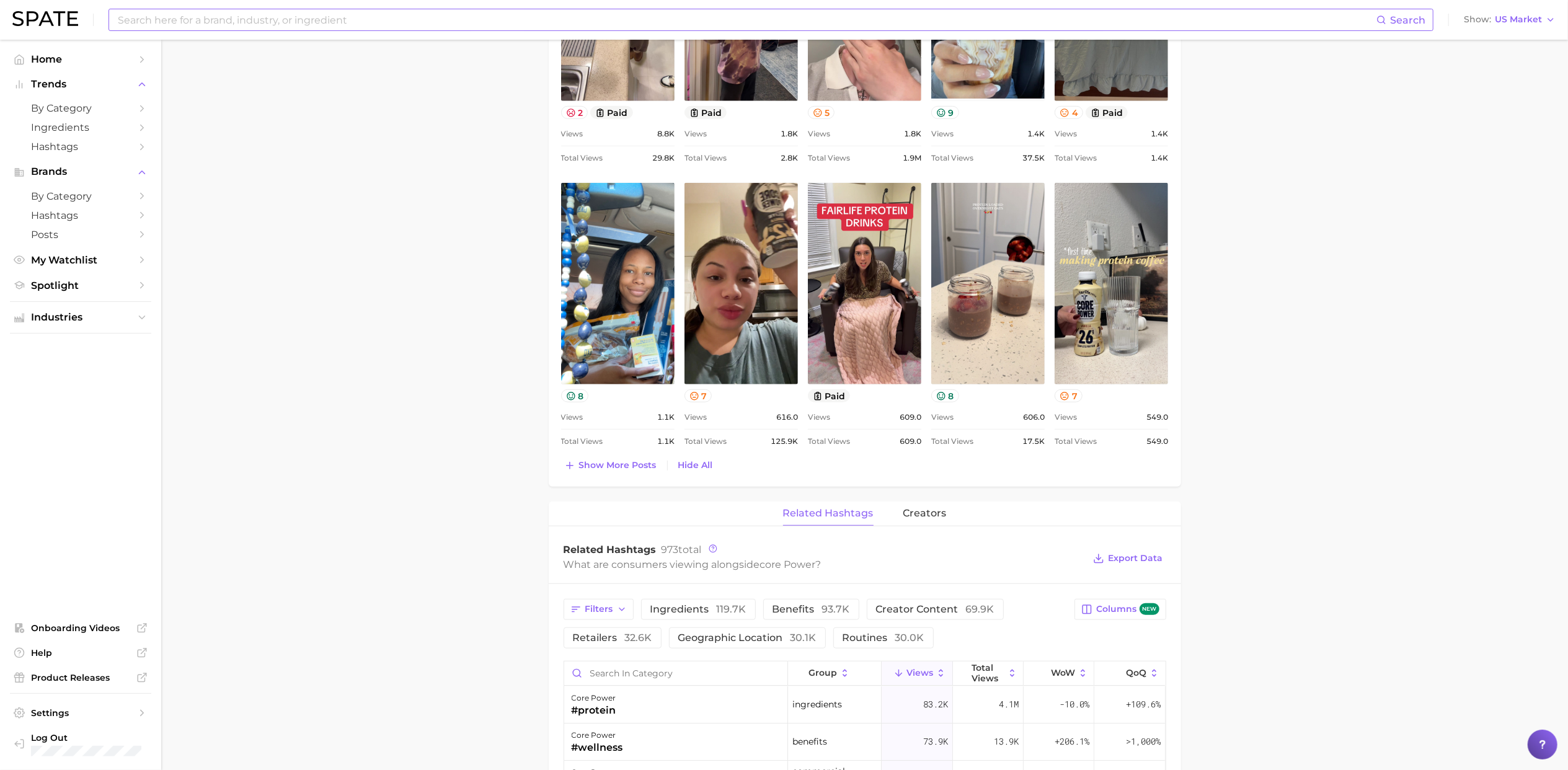
scroll to position [725, 0]
click at [595, 468] on span "Show more posts" at bounding box center [617, 464] width 77 height 10
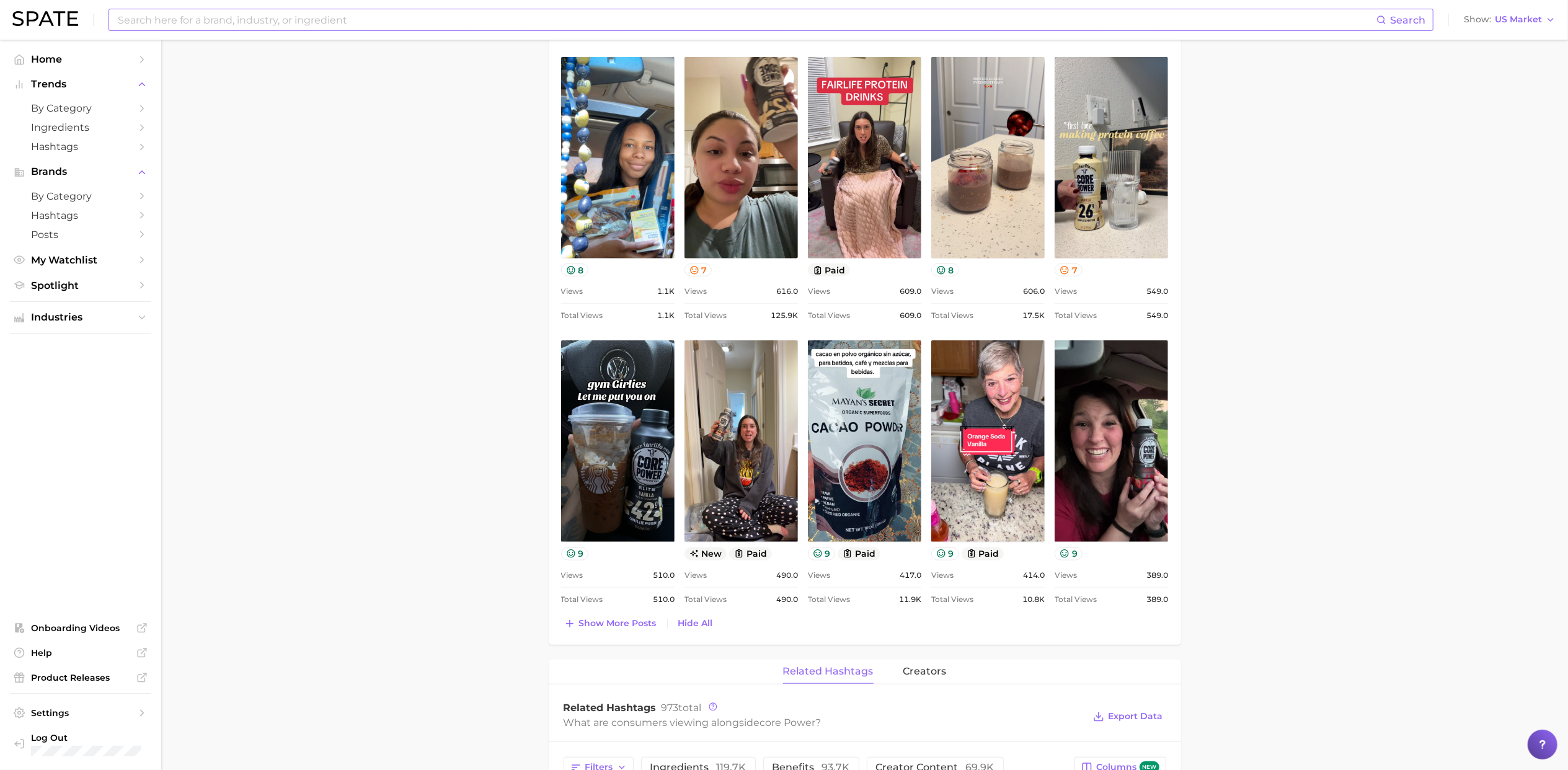
scroll to position [851, 0]
click at [635, 626] on span "Show more posts" at bounding box center [617, 622] width 77 height 10
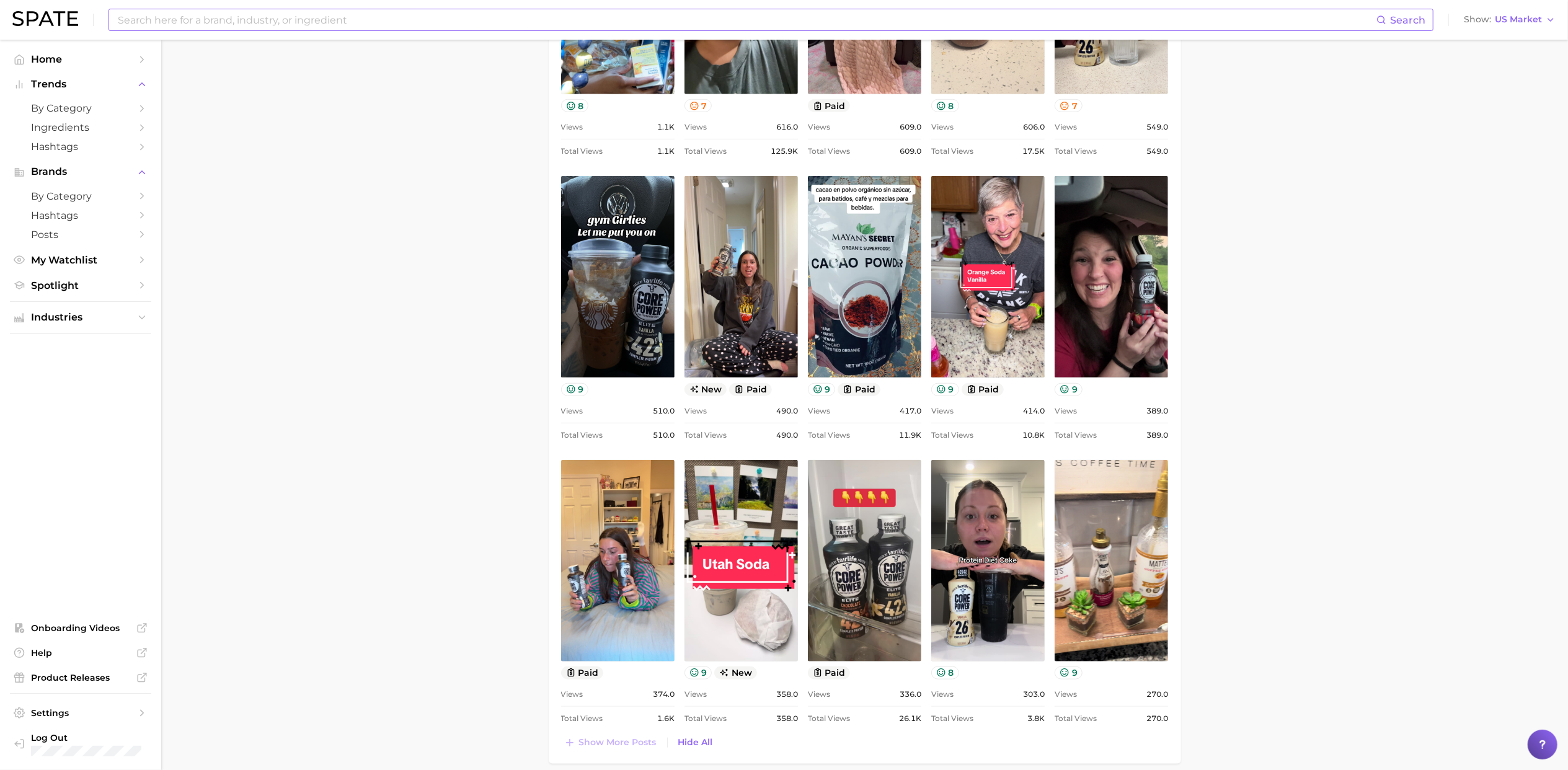
scroll to position [997, 0]
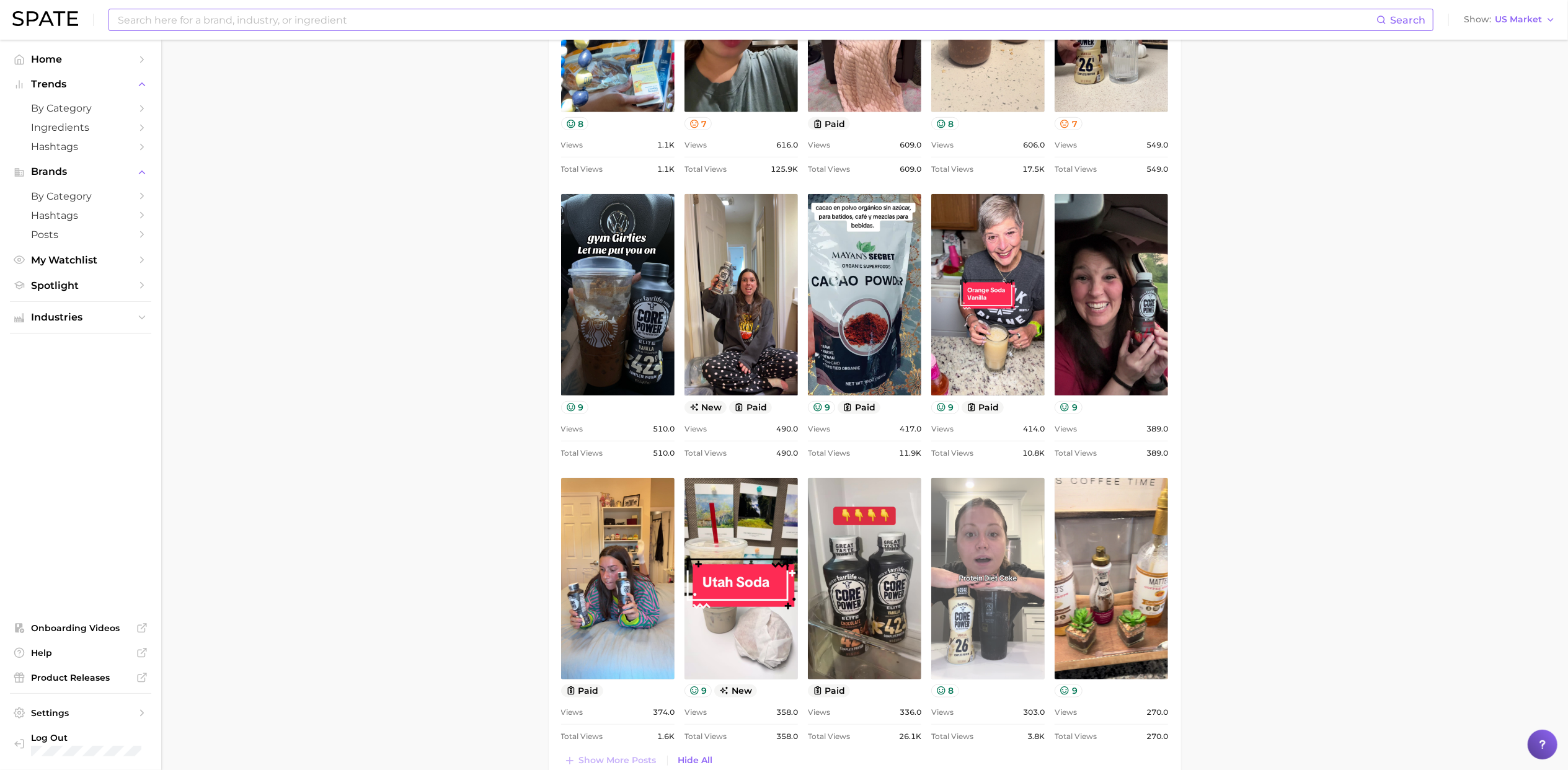
click at [997, 600] on link "view post on TikTok" at bounding box center [988, 579] width 113 height 202
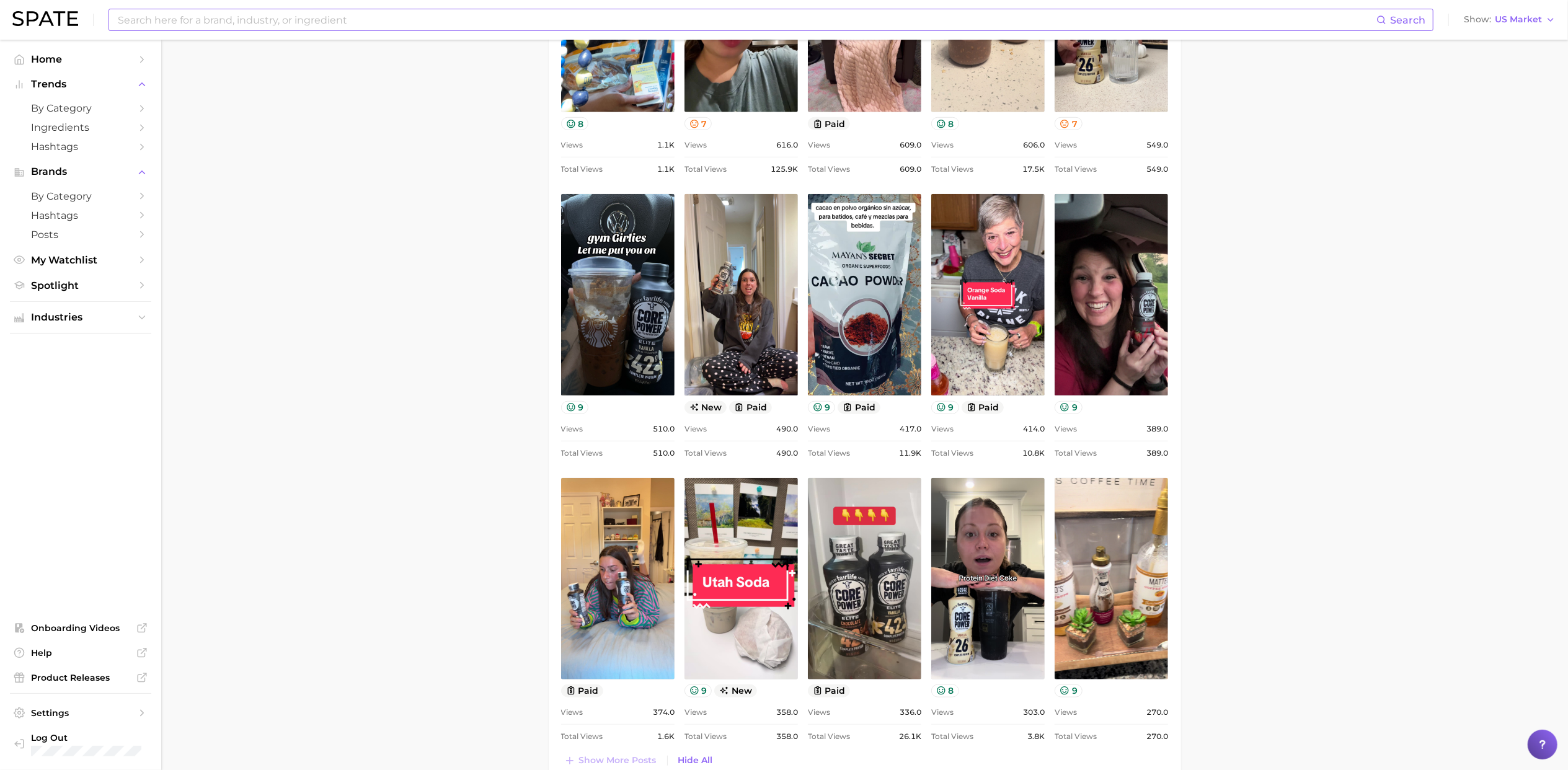
click at [412, 27] on input at bounding box center [746, 19] width 1260 height 21
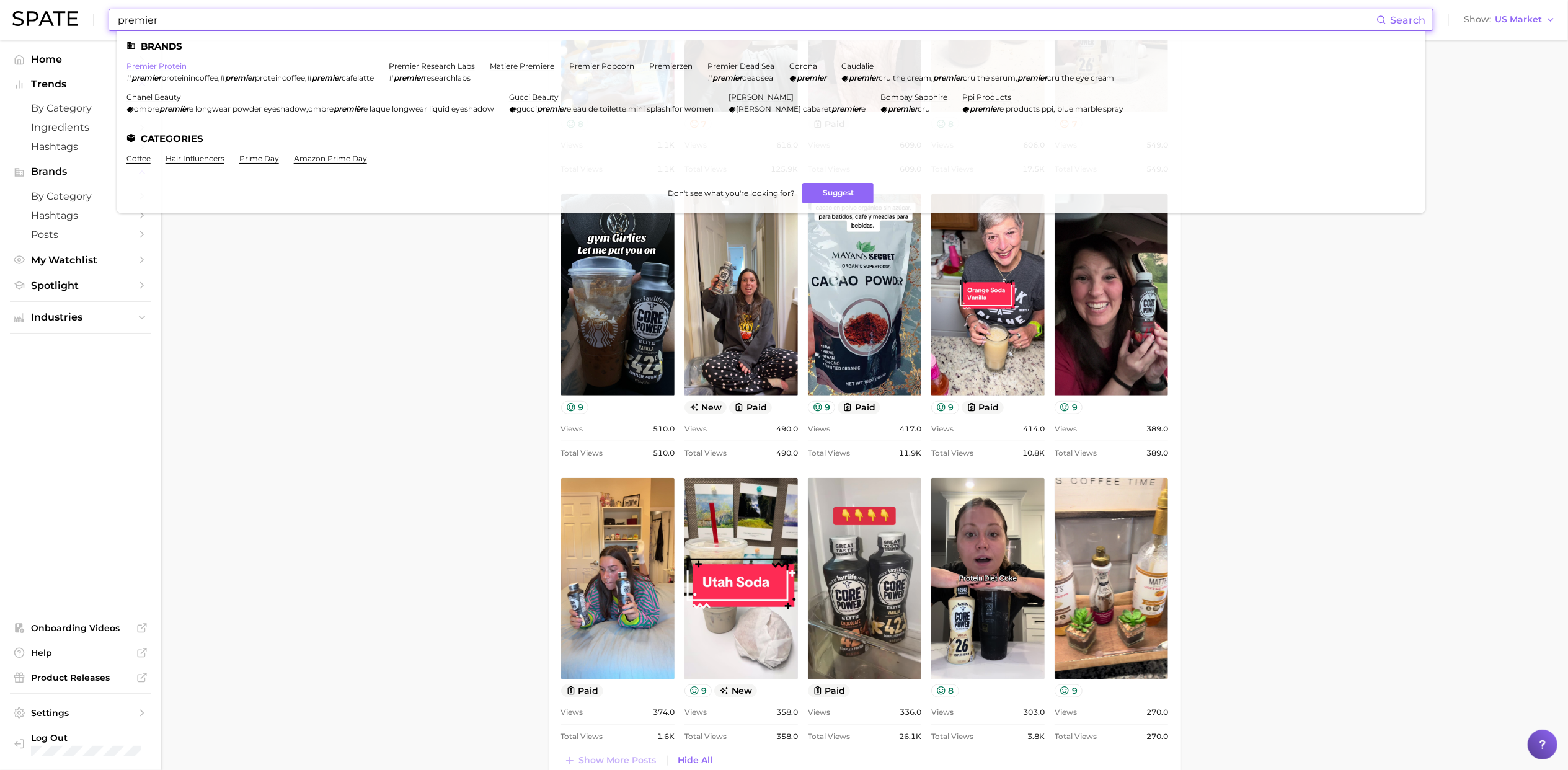
type input "premier"
click at [139, 65] on link "premier protein" at bounding box center [157, 65] width 60 height 9
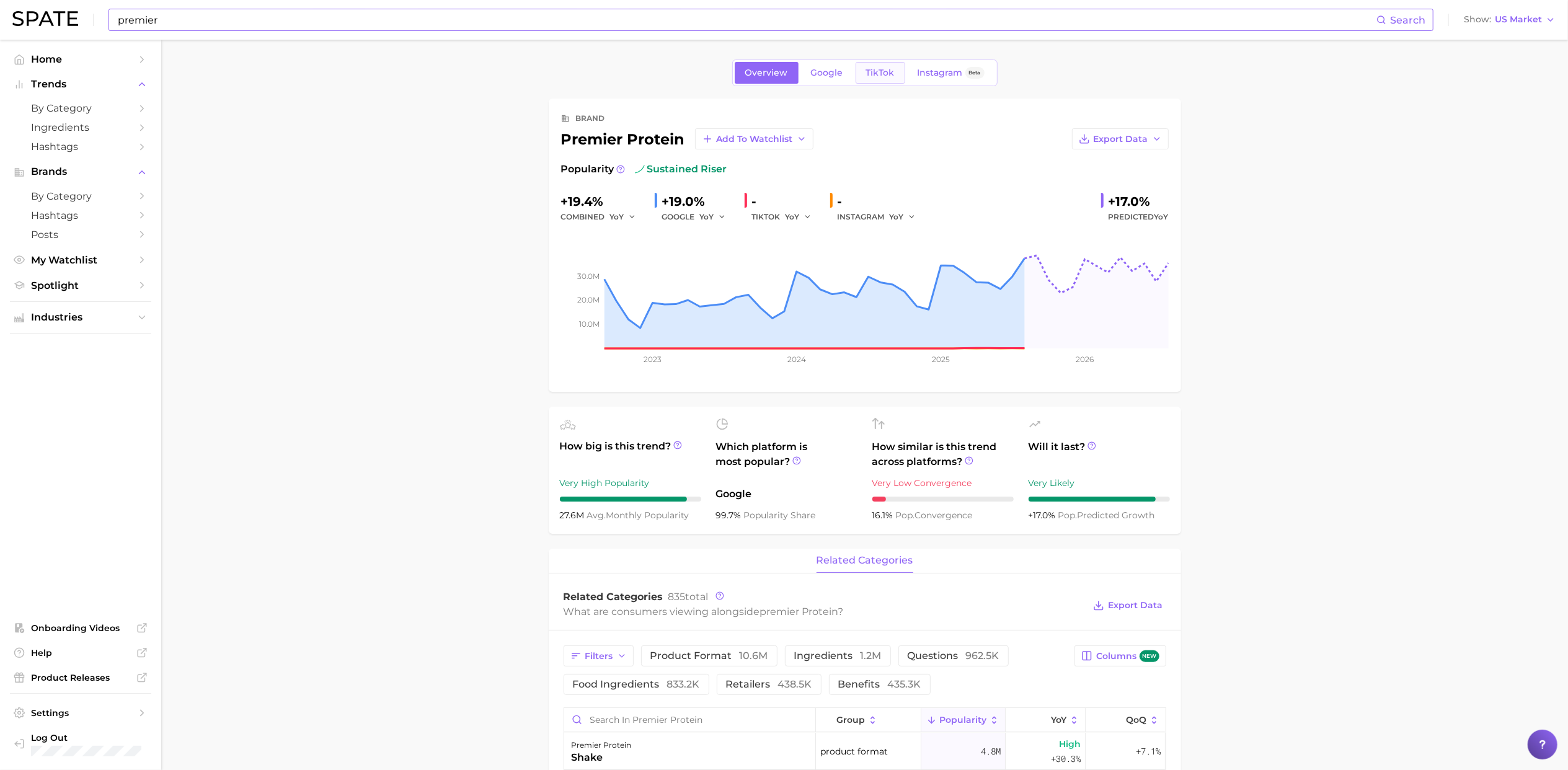
click at [882, 75] on span "TikTok" at bounding box center [880, 72] width 29 height 10
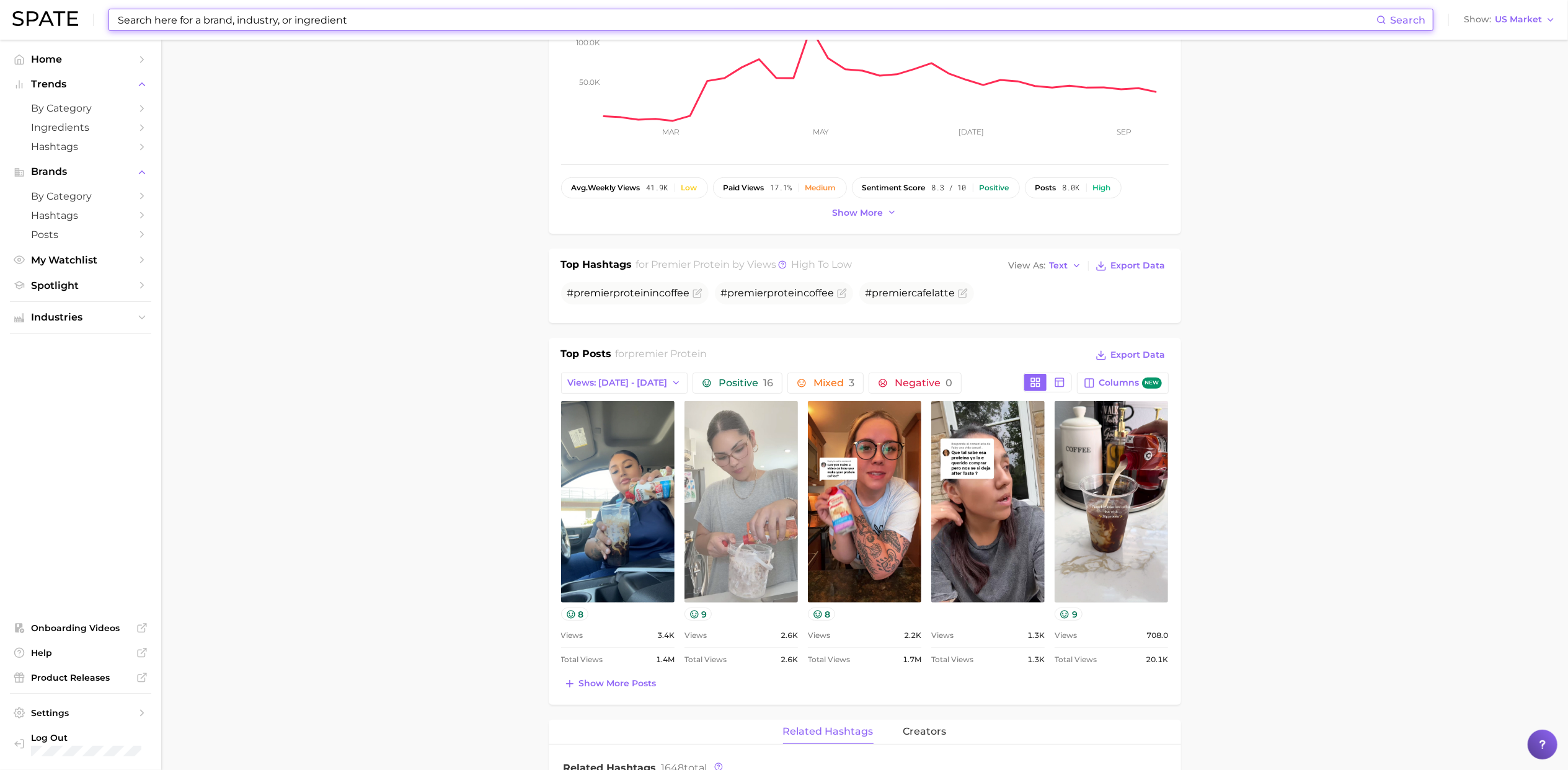
scroll to position [224, 0]
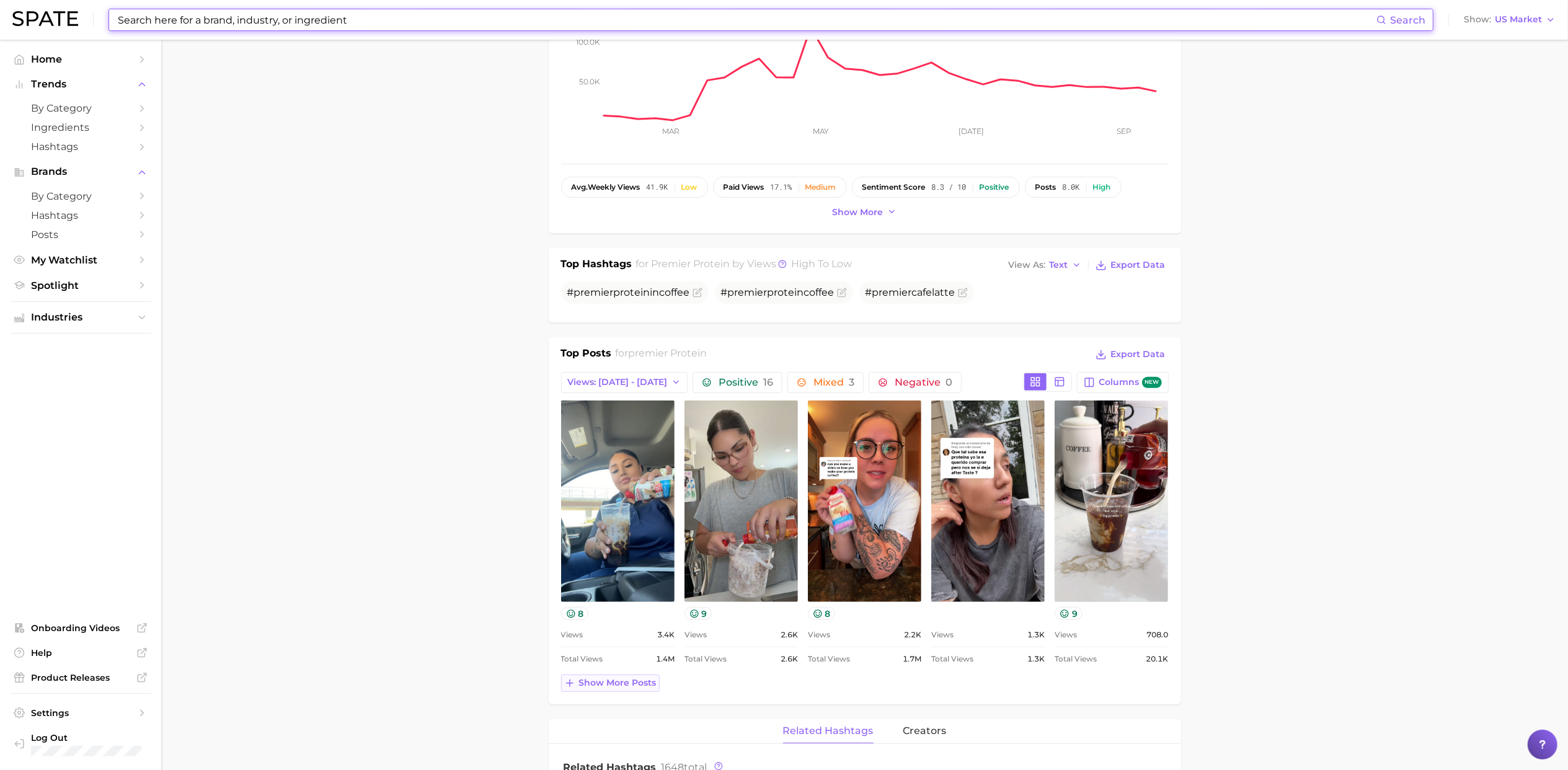
click at [631, 679] on span "Show more posts" at bounding box center [617, 683] width 77 height 10
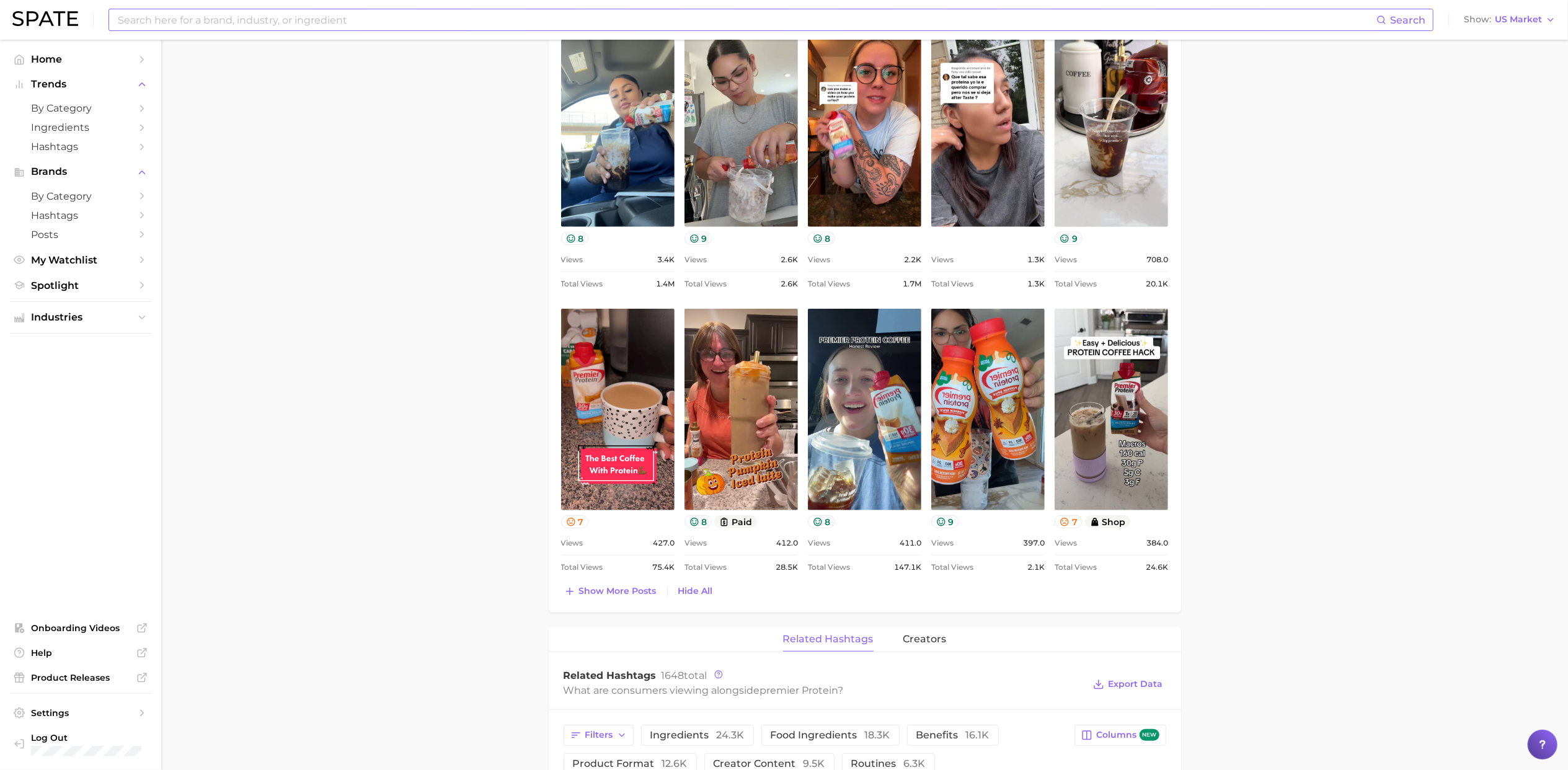
scroll to position [600, 0]
click at [610, 594] on span "Show more posts" at bounding box center [617, 590] width 77 height 10
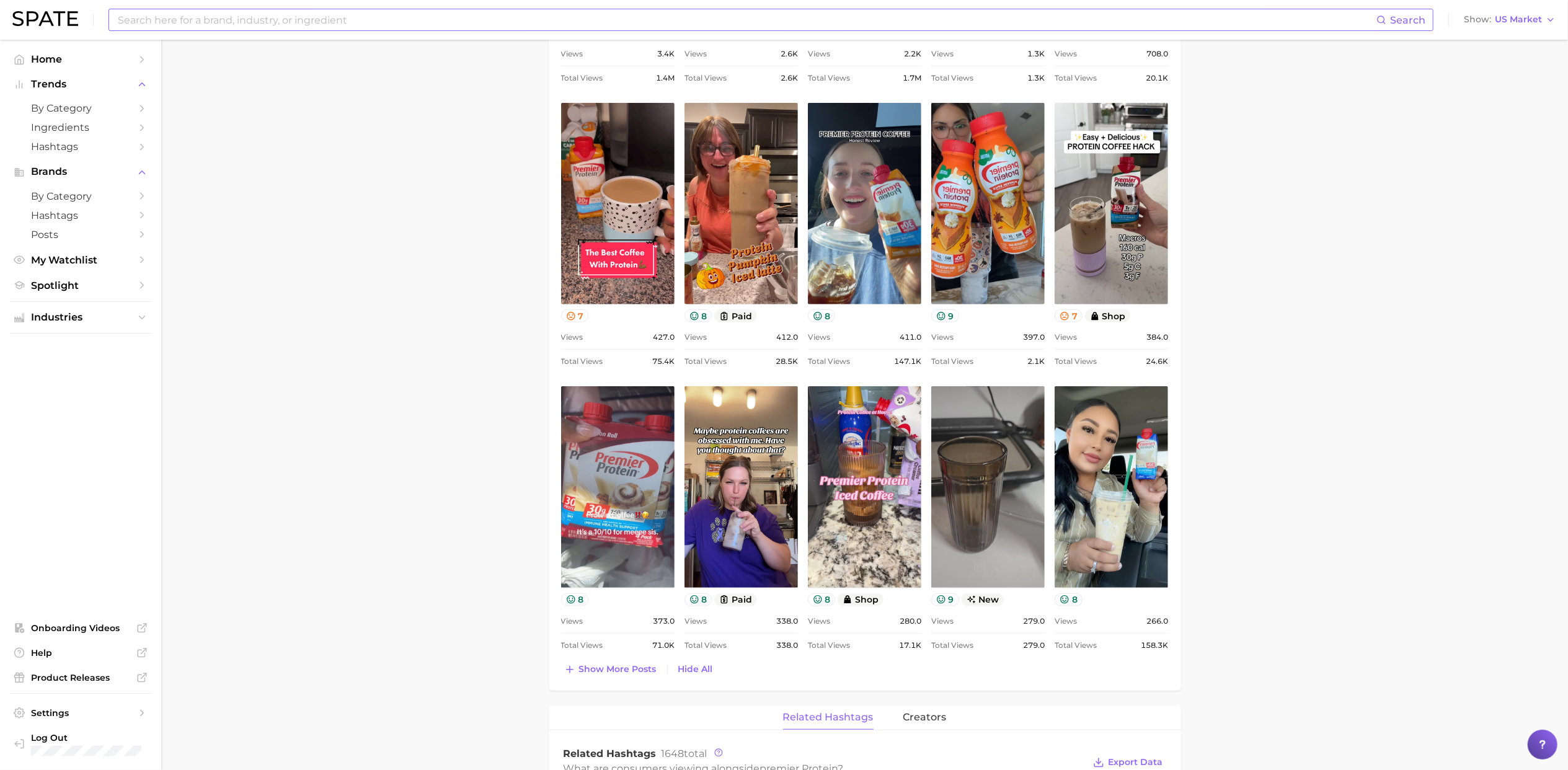
scroll to position [806, 0]
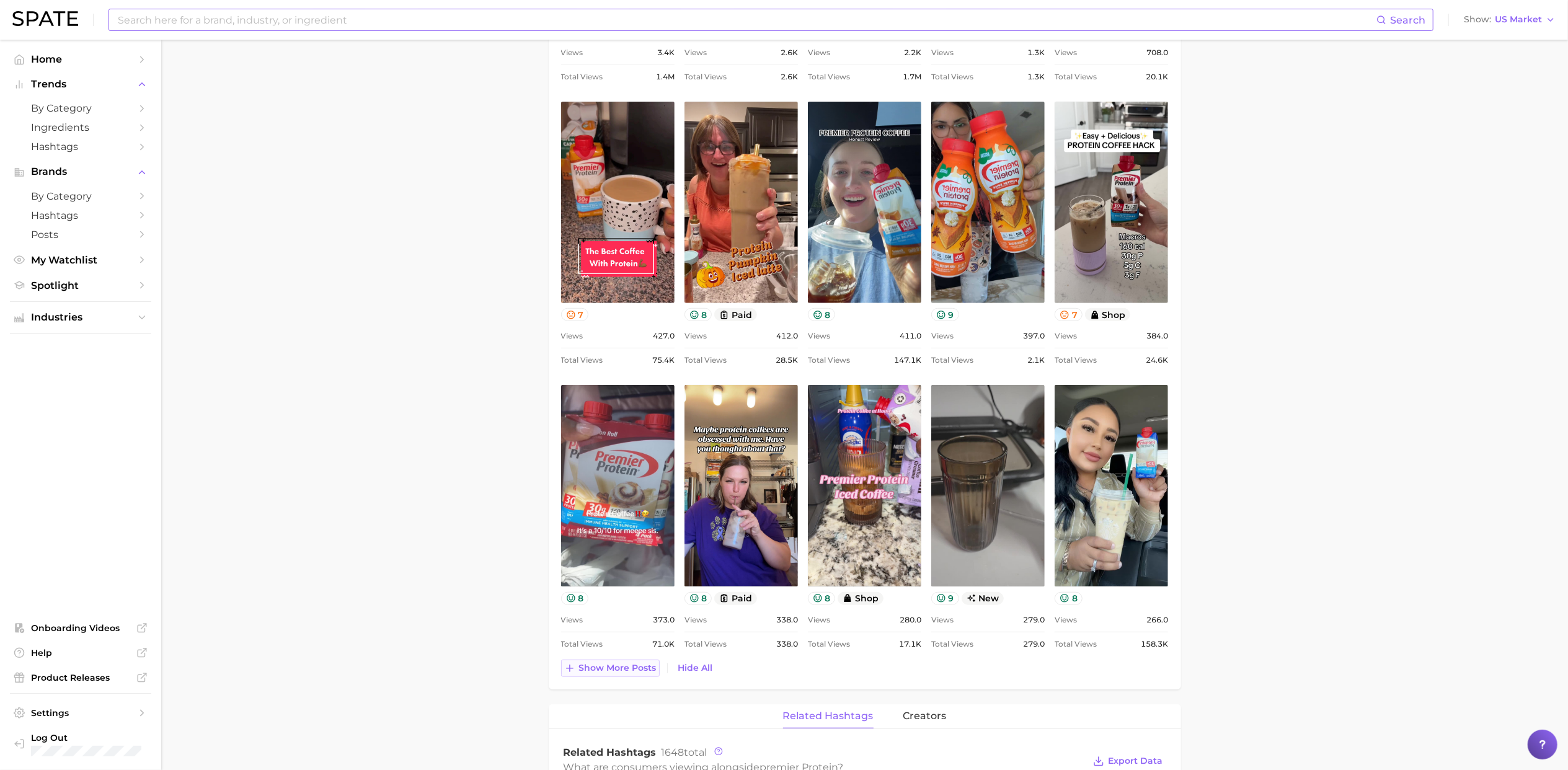
click at [625, 673] on span "Show more posts" at bounding box center [617, 668] width 77 height 10
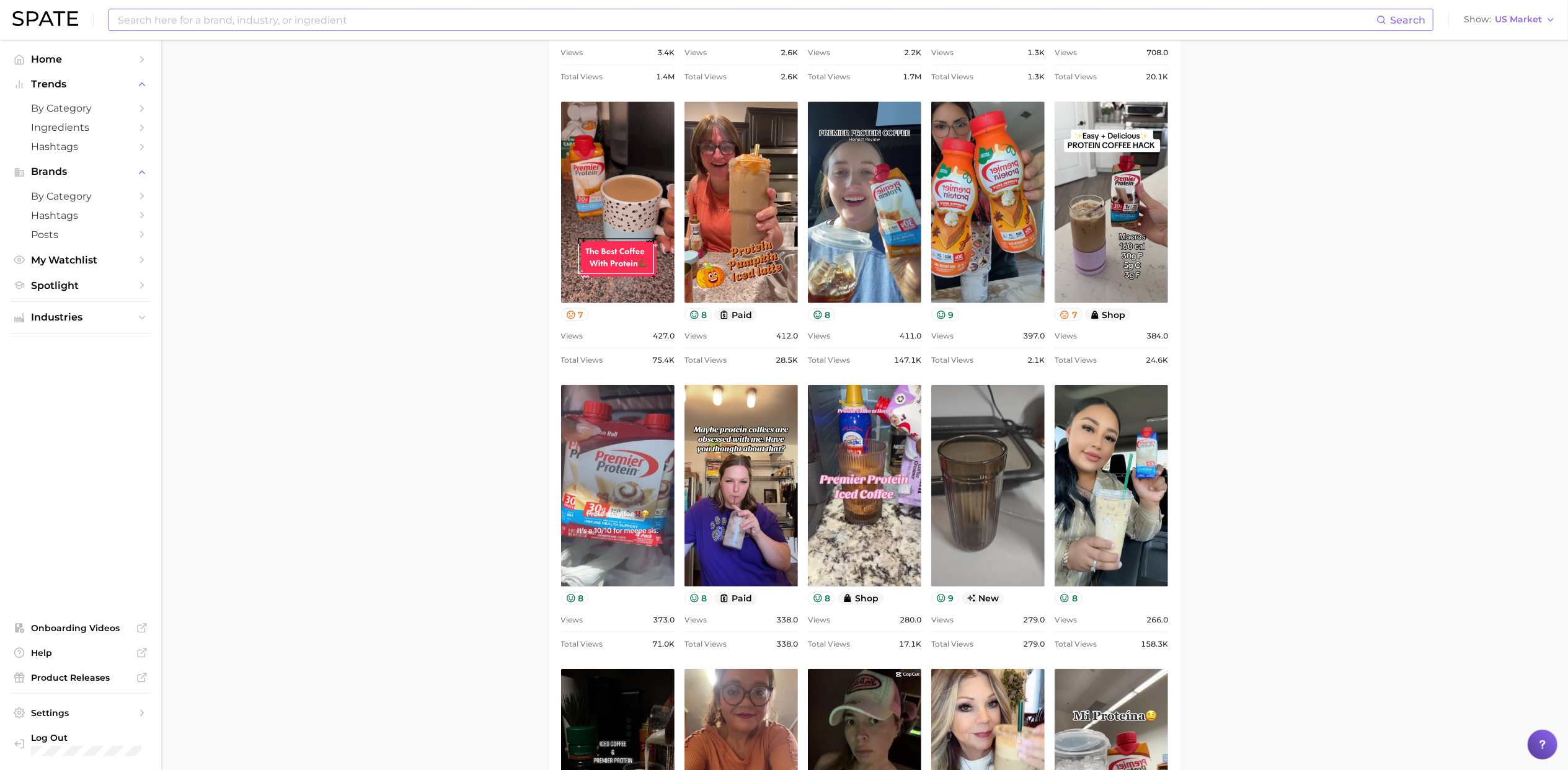
scroll to position [1137, 0]
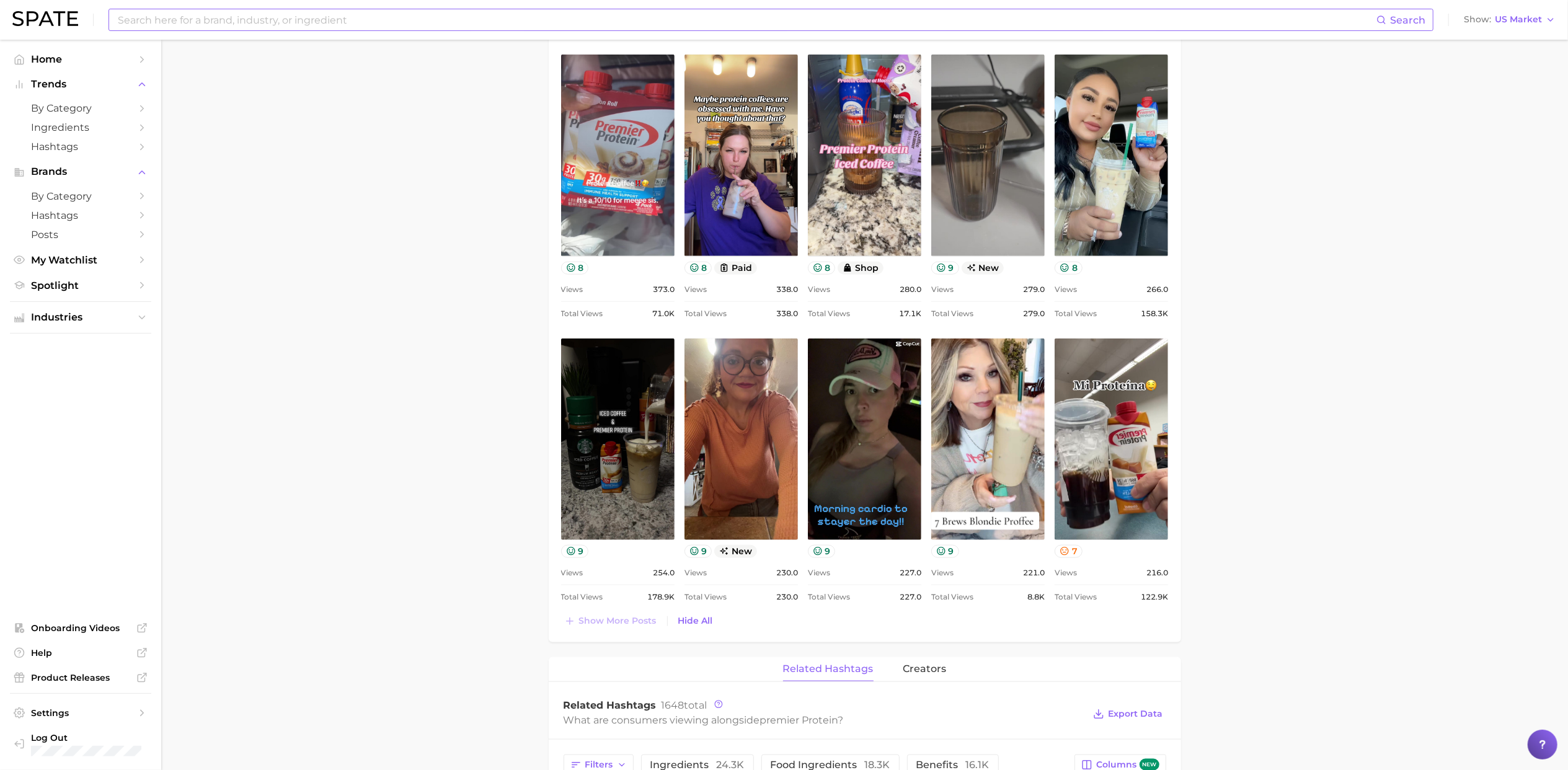
click at [429, 635] on main "Overview Google TikTok Instagram Beta brand premier protein Add to Watchlist Ex…" at bounding box center [864, 283] width 1407 height 2761
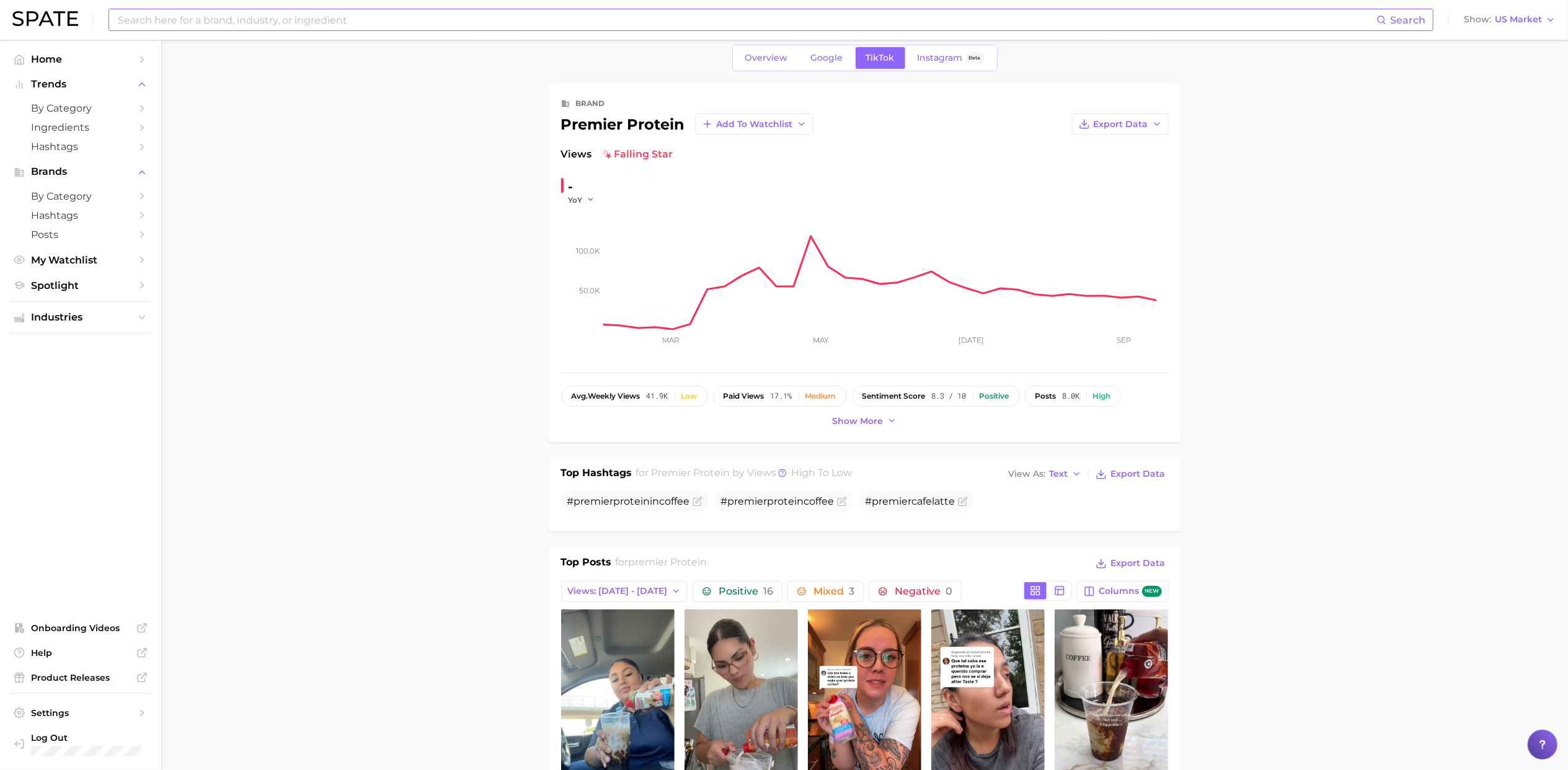
scroll to position [0, 0]
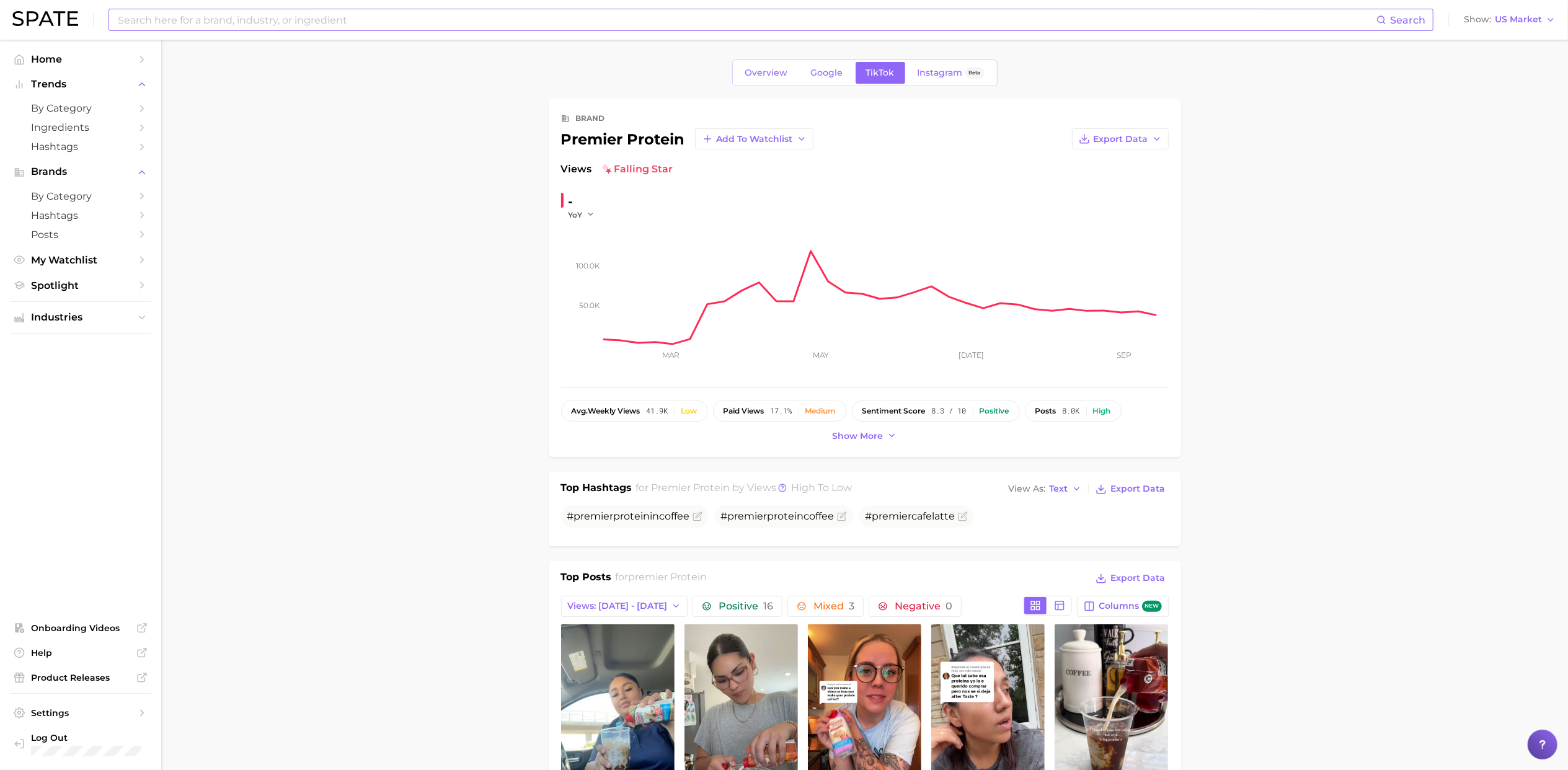
click at [239, 17] on input at bounding box center [746, 19] width 1260 height 21
type input "n"
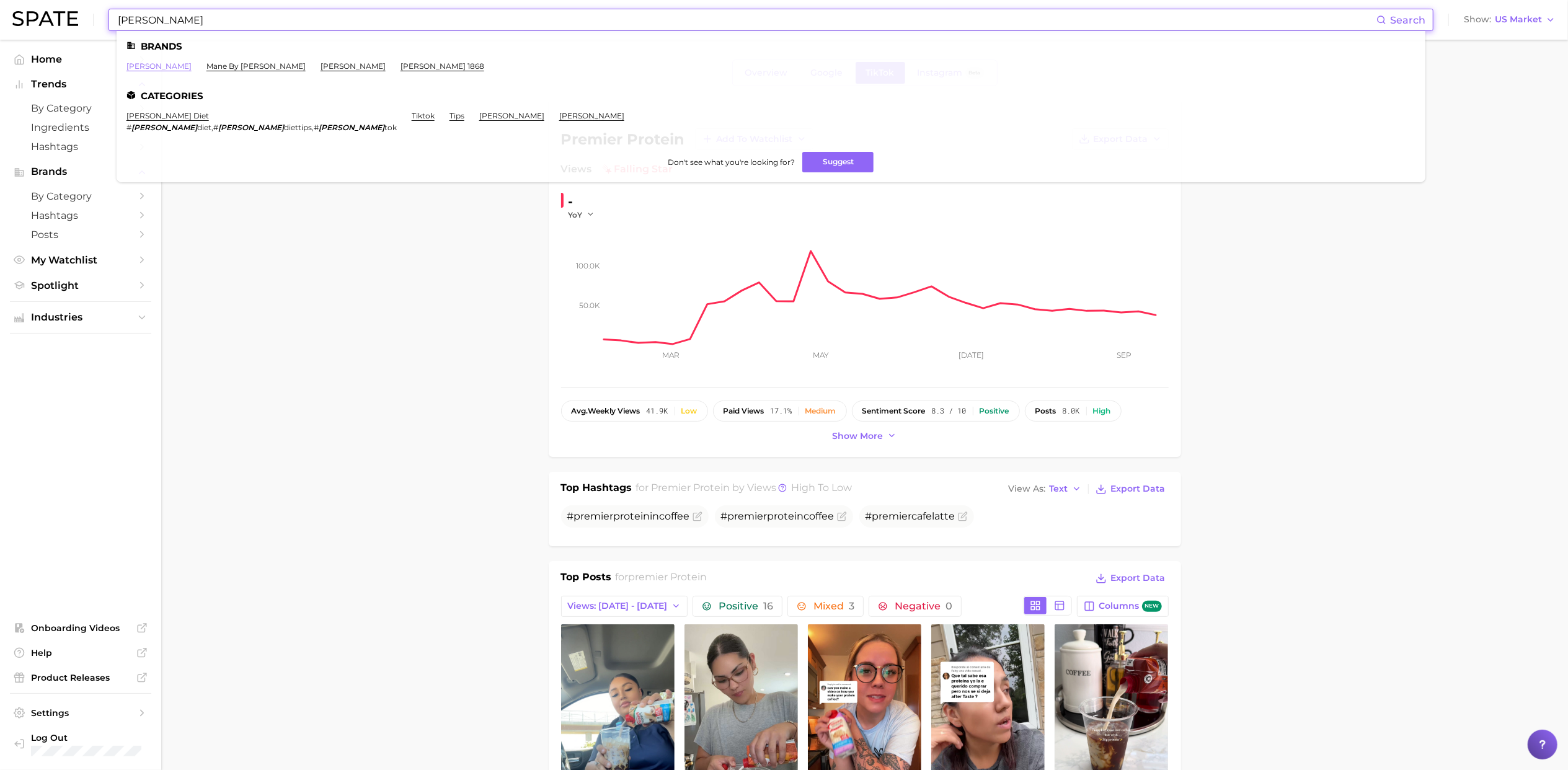
type input "[PERSON_NAME]"
click at [139, 65] on link "[PERSON_NAME]" at bounding box center [159, 65] width 65 height 9
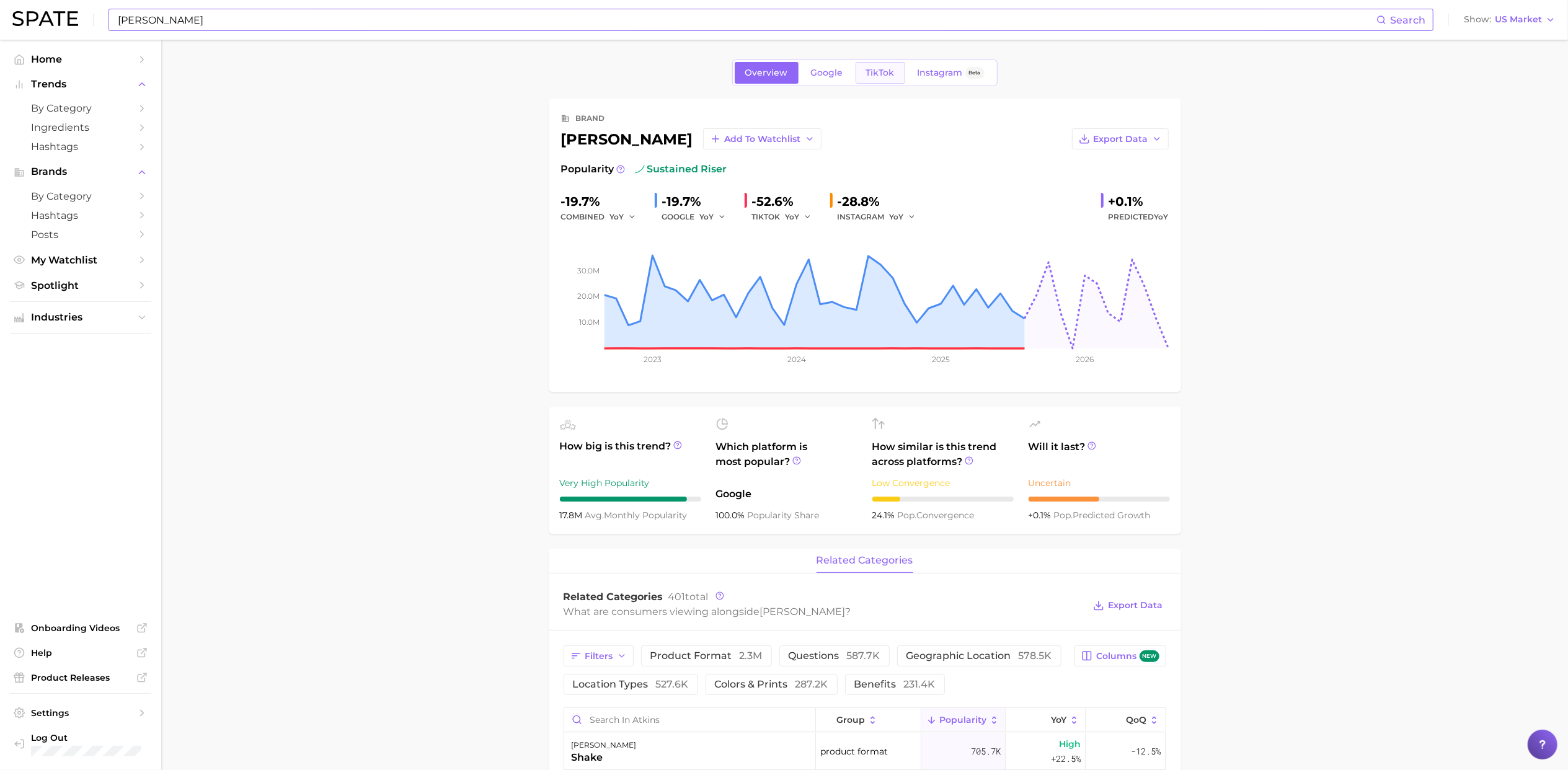
click at [885, 72] on span "TikTok" at bounding box center [880, 72] width 29 height 10
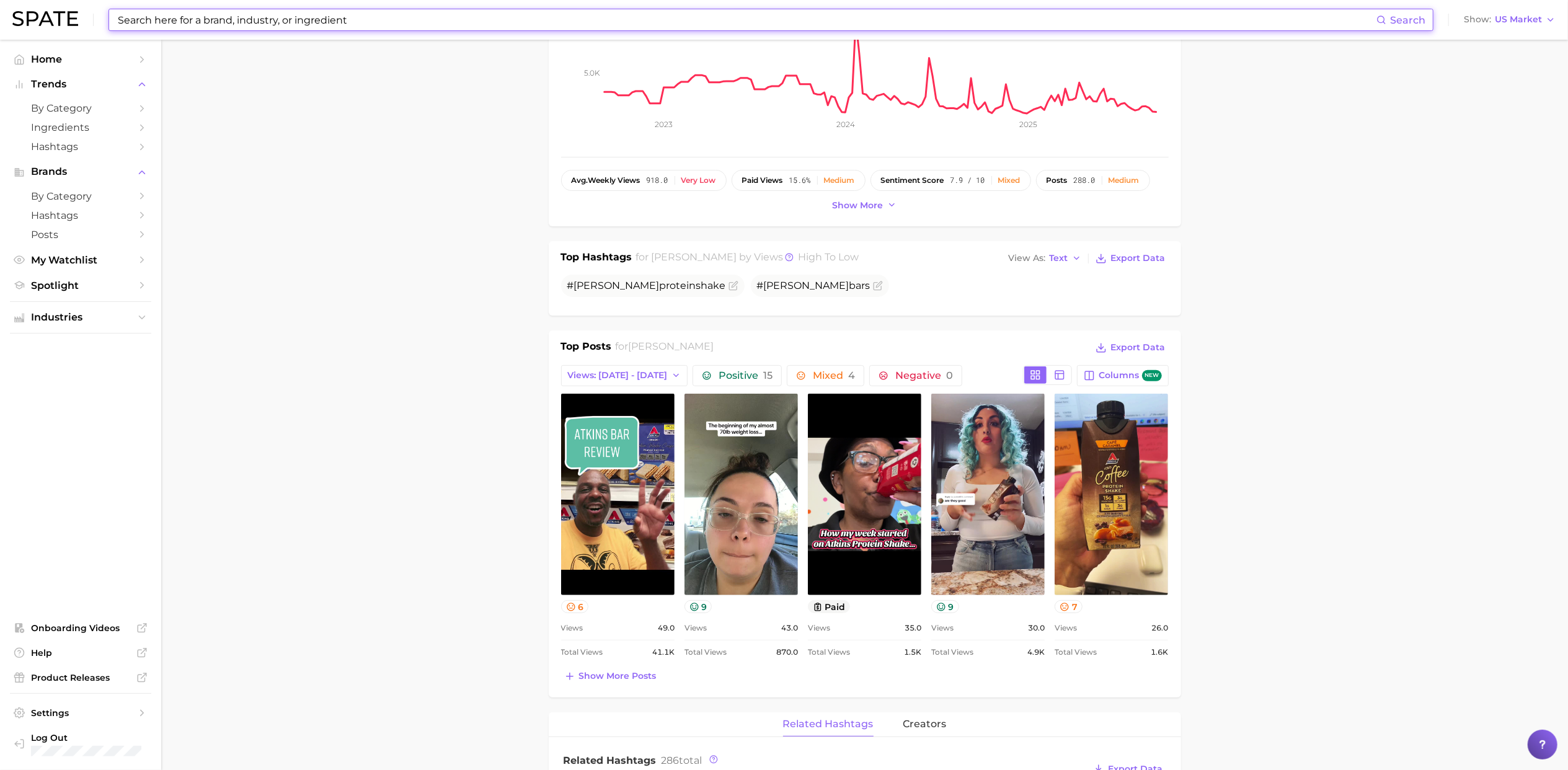
scroll to position [231, 0]
click at [1249, 462] on main "Overview Google TikTok Instagram Beta brand [PERSON_NAME] Add to Watchlist Expo…" at bounding box center [864, 764] width 1407 height 1910
click at [457, 517] on main "Overview Google TikTok Instagram Beta brand [PERSON_NAME] Add to Watchlist Expo…" at bounding box center [864, 764] width 1407 height 1910
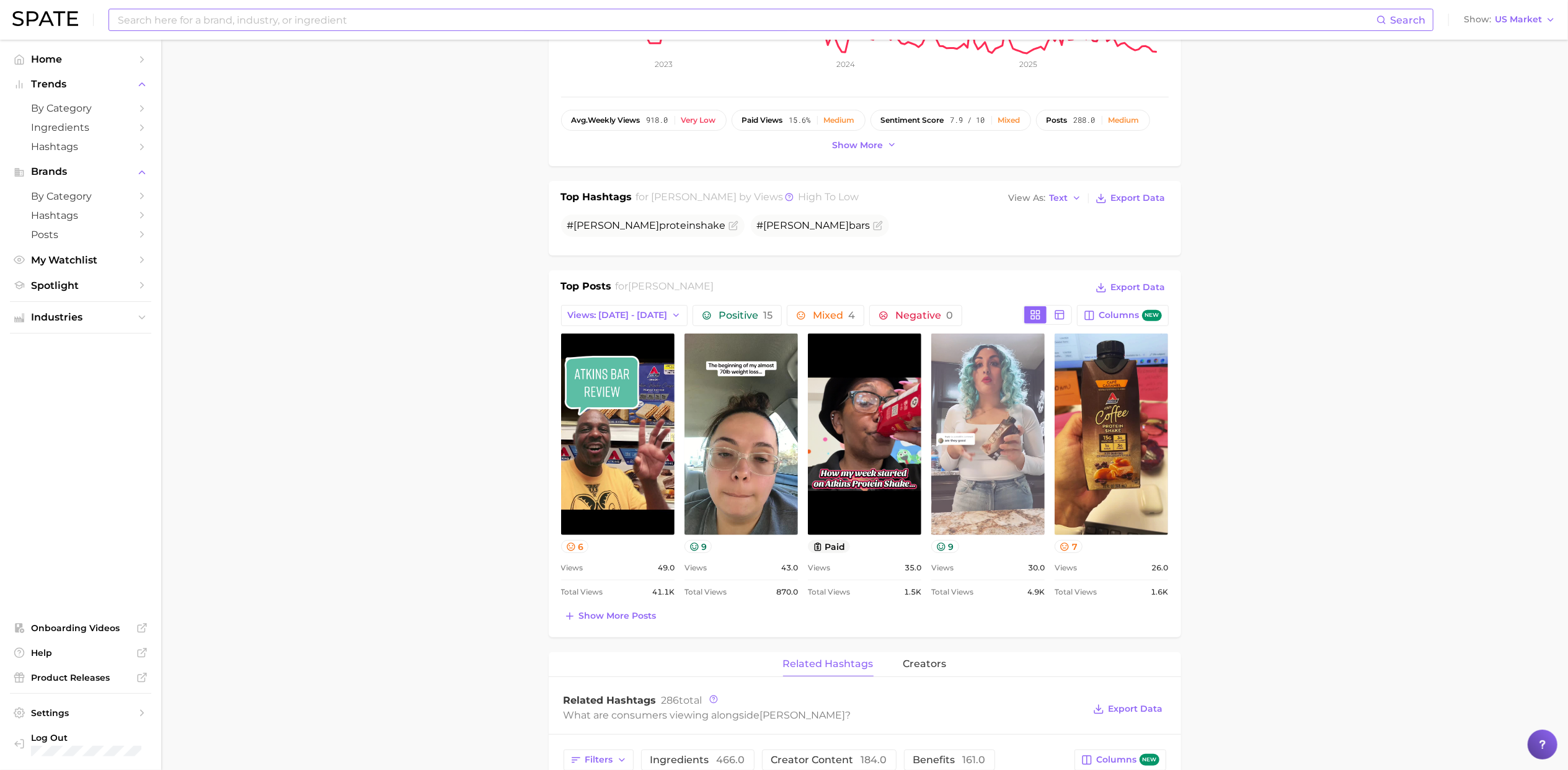
scroll to position [289, 0]
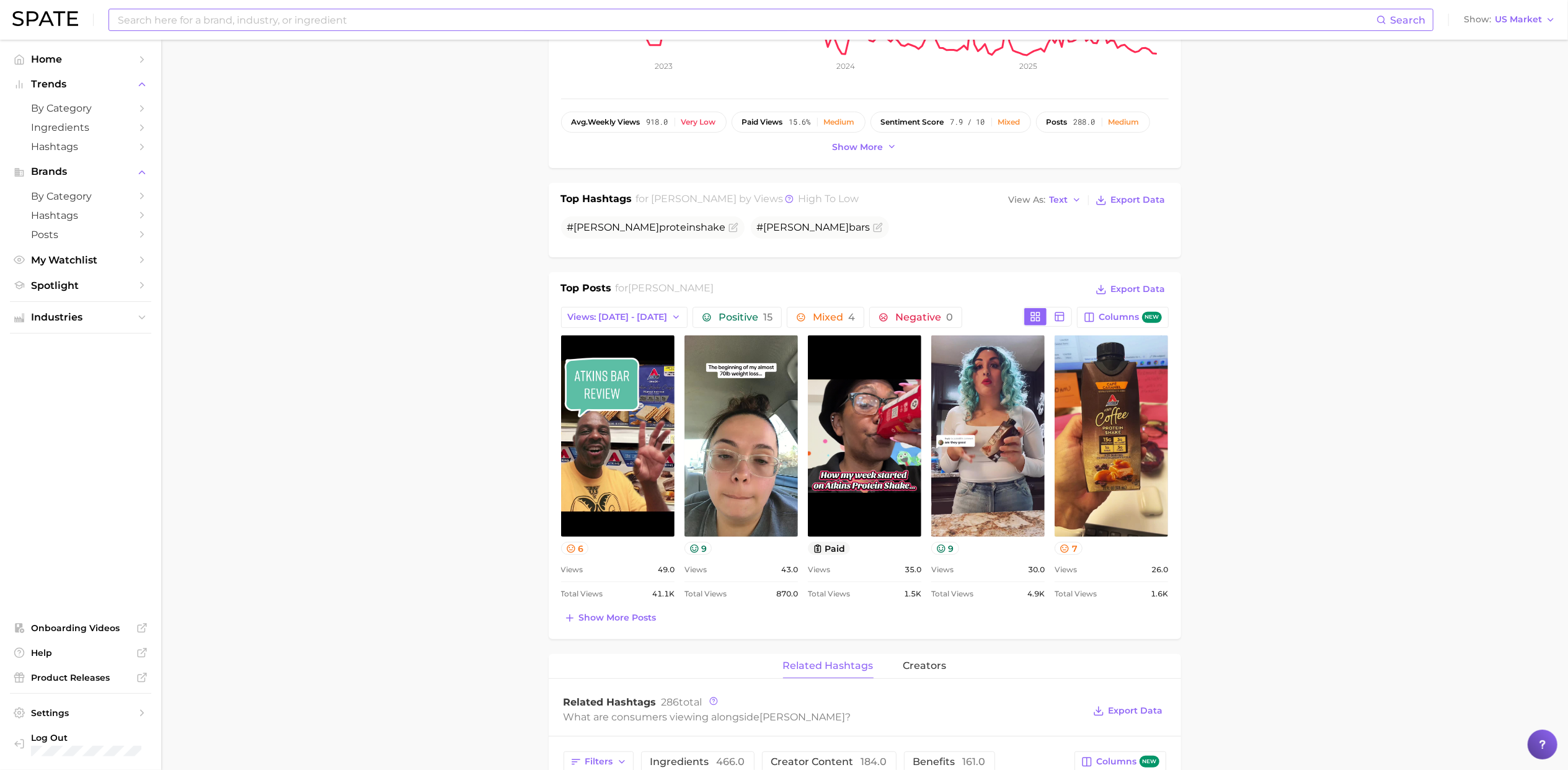
click at [1234, 406] on main "Overview Google TikTok Instagram Beta brand [PERSON_NAME] Add to Watchlist Expo…" at bounding box center [864, 706] width 1407 height 1910
click at [228, 24] on input at bounding box center [746, 19] width 1260 height 21
drag, startPoint x: 990, startPoint y: 473, endPoint x: 1221, endPoint y: 336, distance: 268.6
click at [1221, 336] on main "Overview Google TikTok Instagram Beta brand [PERSON_NAME] Add to Watchlist Expo…" at bounding box center [864, 706] width 1407 height 1910
click at [631, 615] on span "Show more posts" at bounding box center [617, 618] width 77 height 10
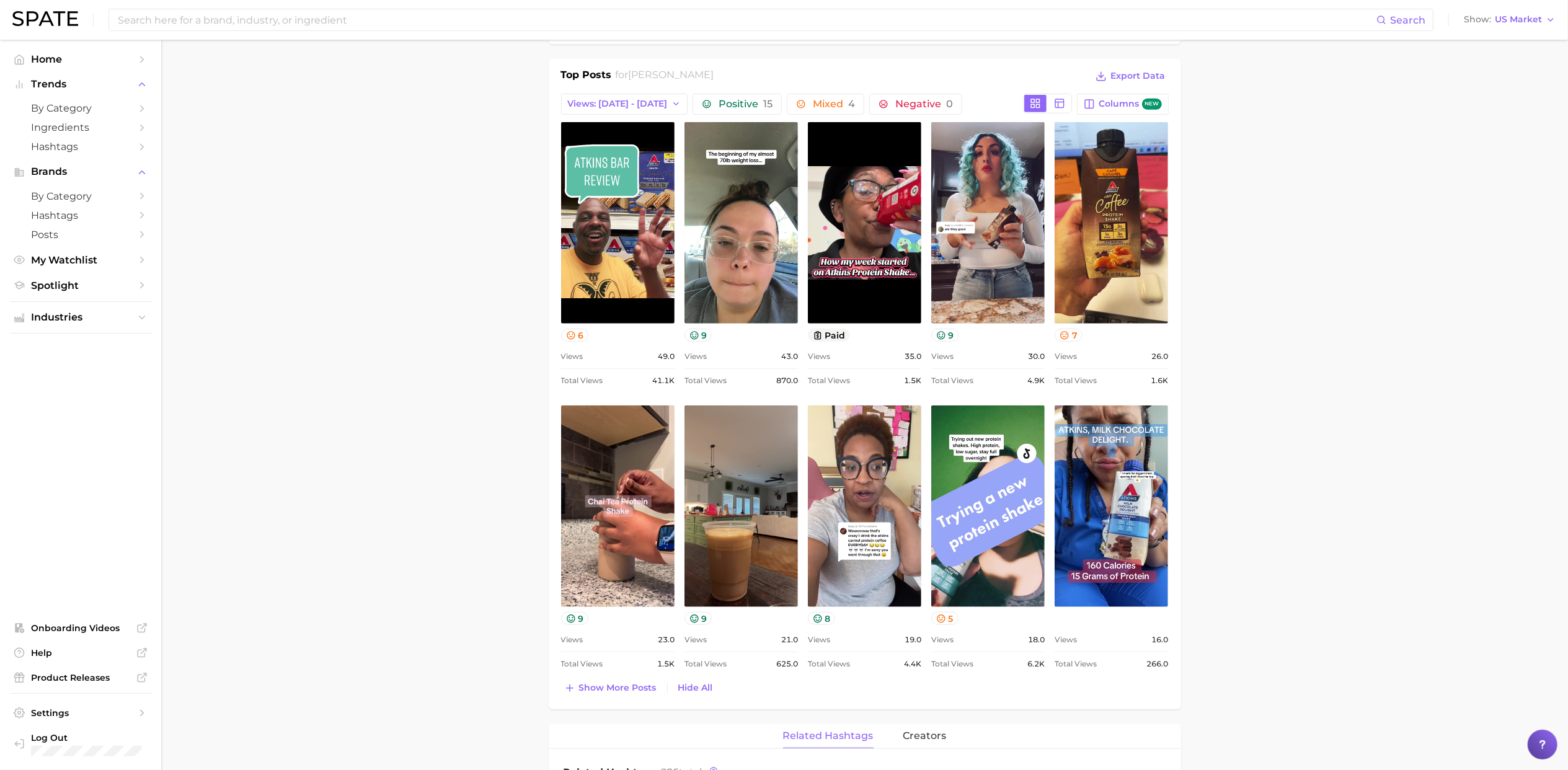
scroll to position [503, 0]
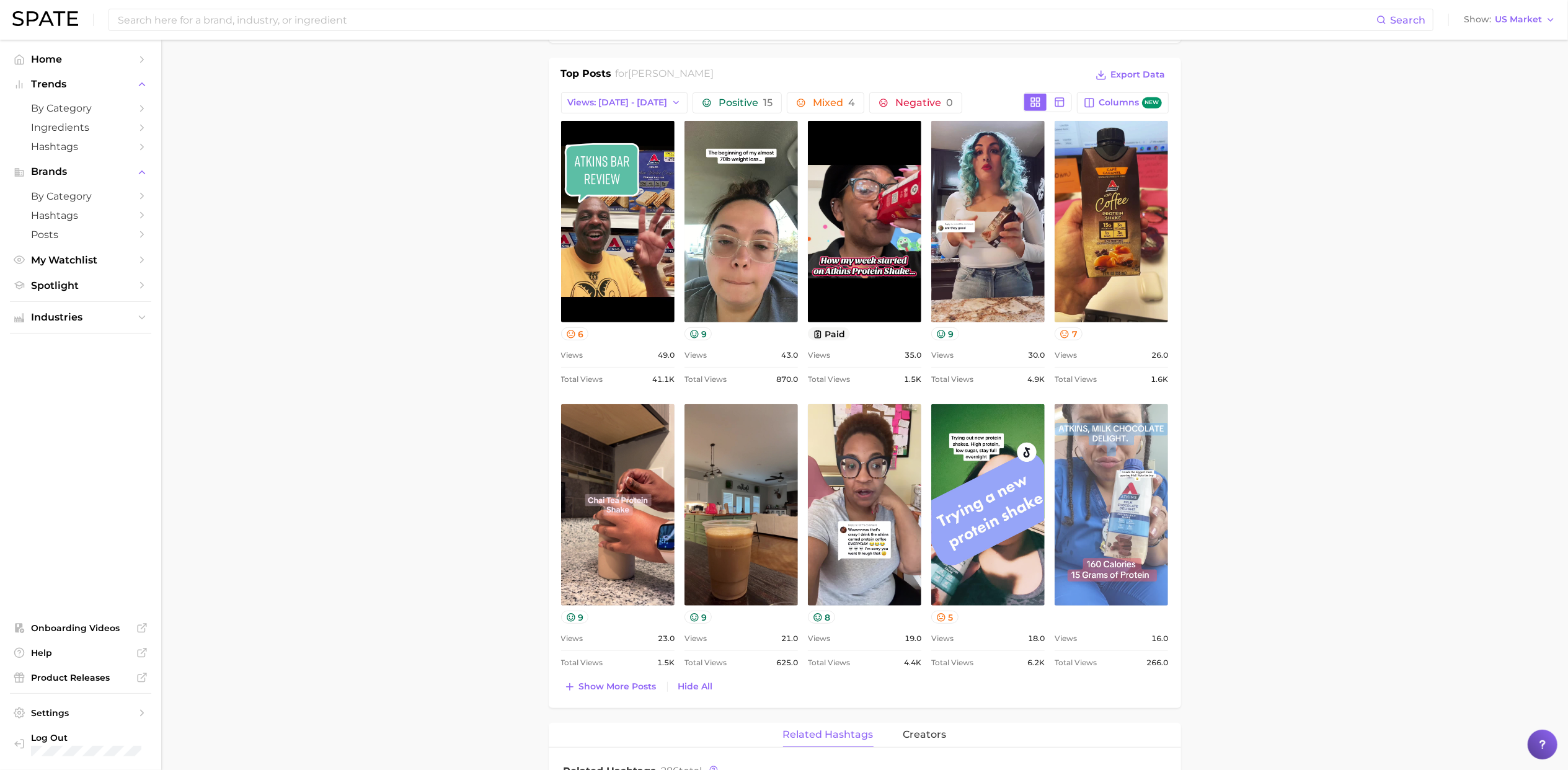
click at [1124, 519] on link "view post on TikTok" at bounding box center [1111, 505] width 113 height 202
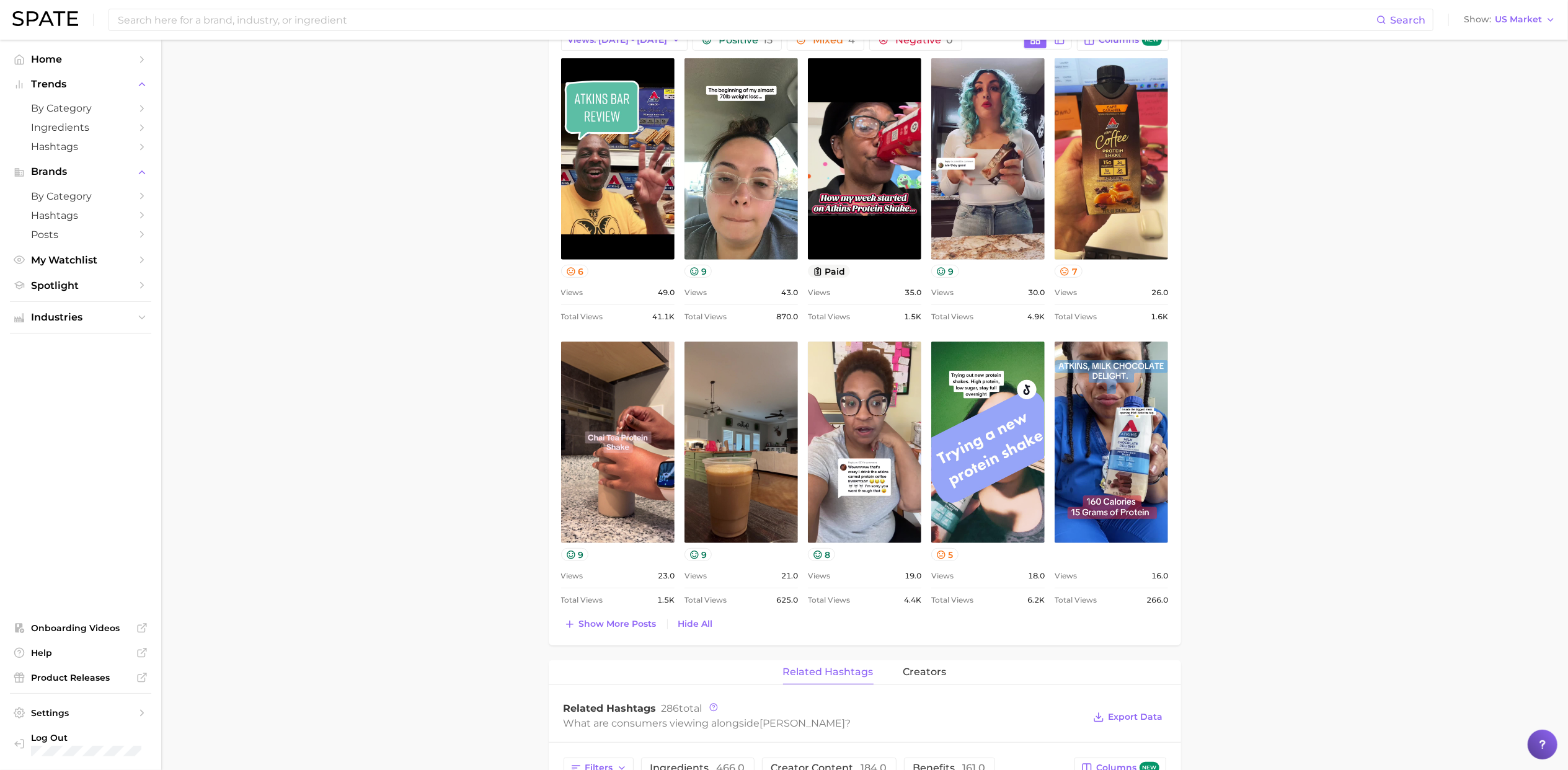
scroll to position [574, 0]
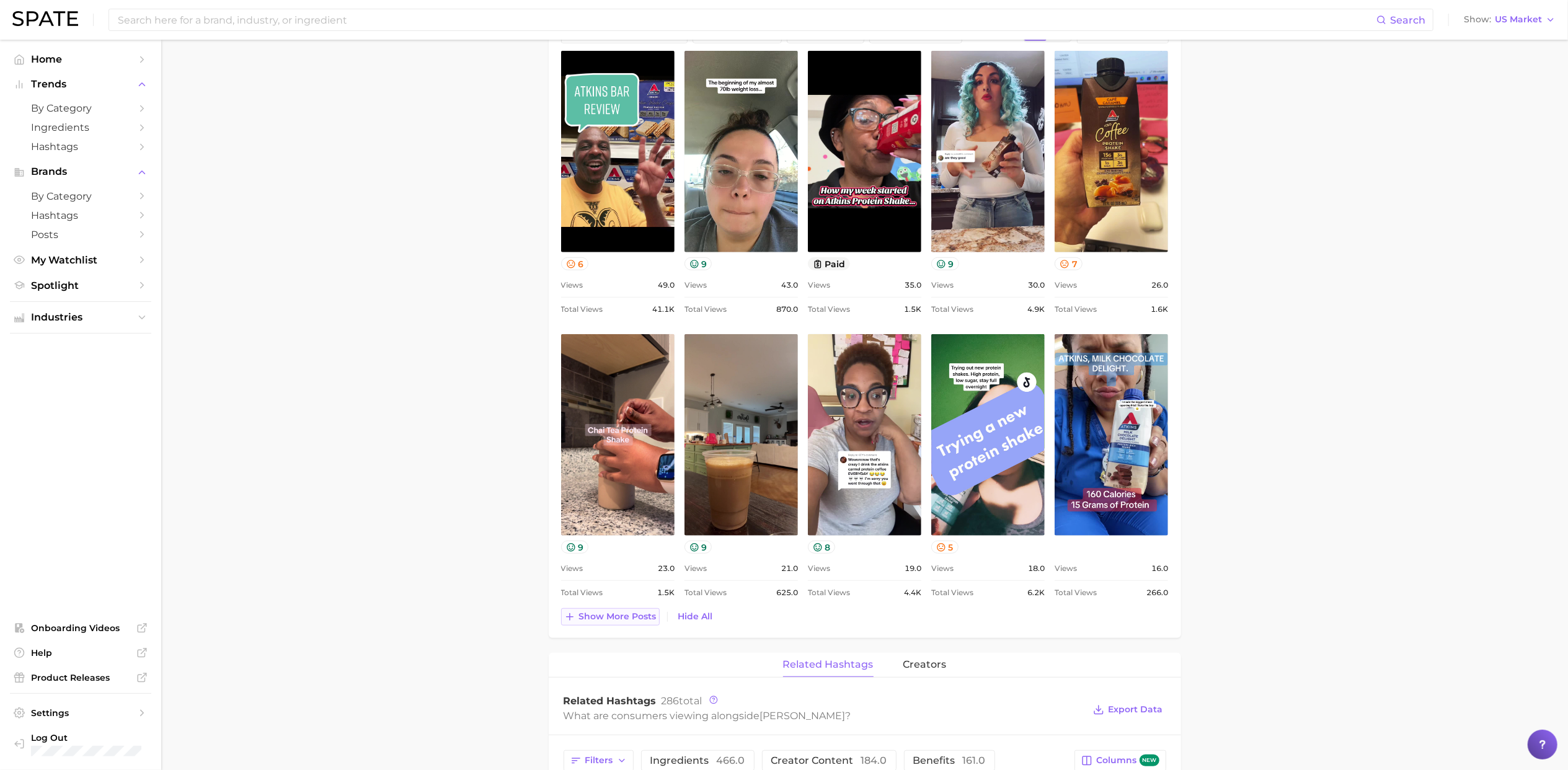
click at [599, 619] on span "Show more posts" at bounding box center [617, 616] width 77 height 10
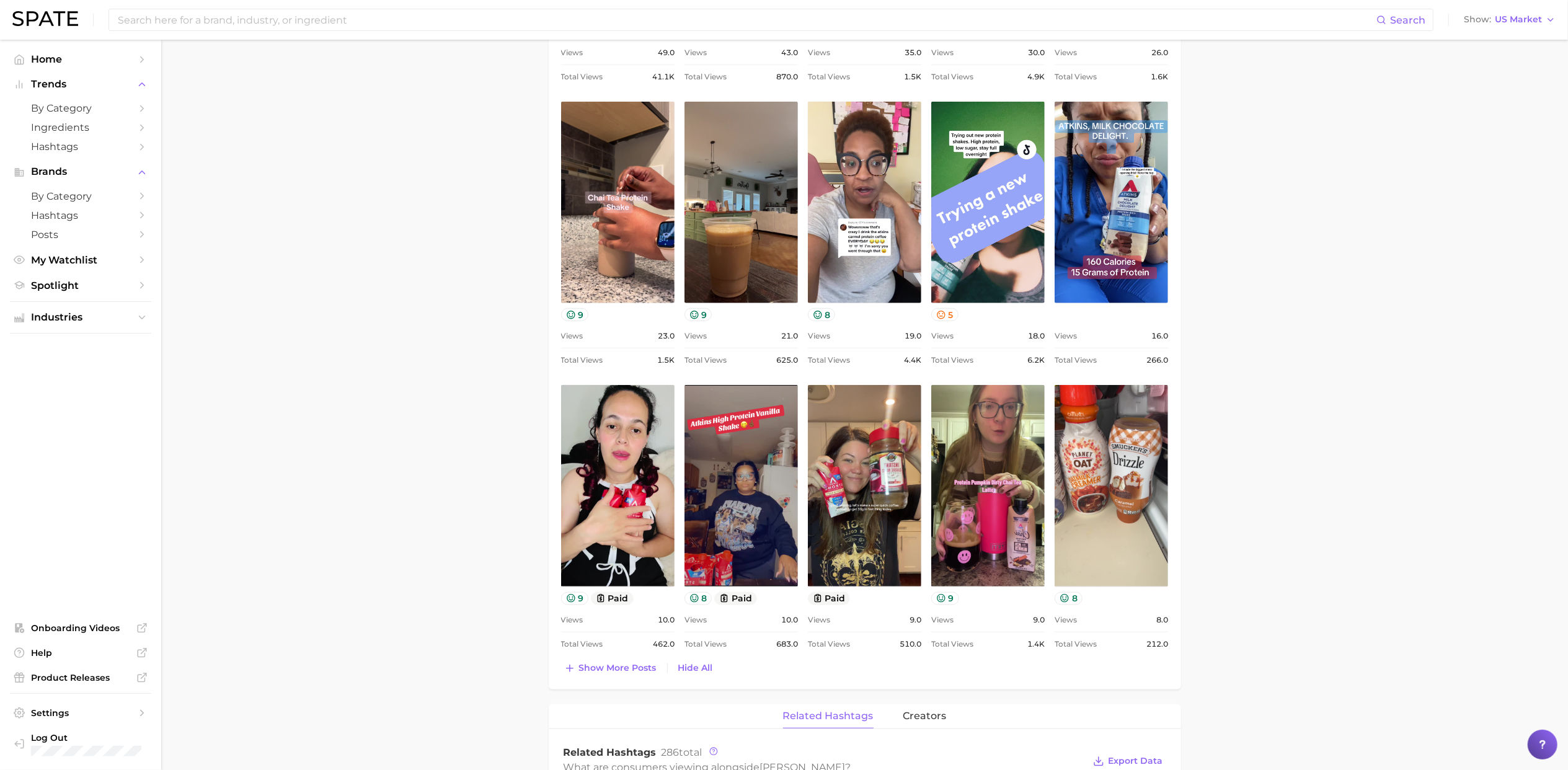
scroll to position [807, 0]
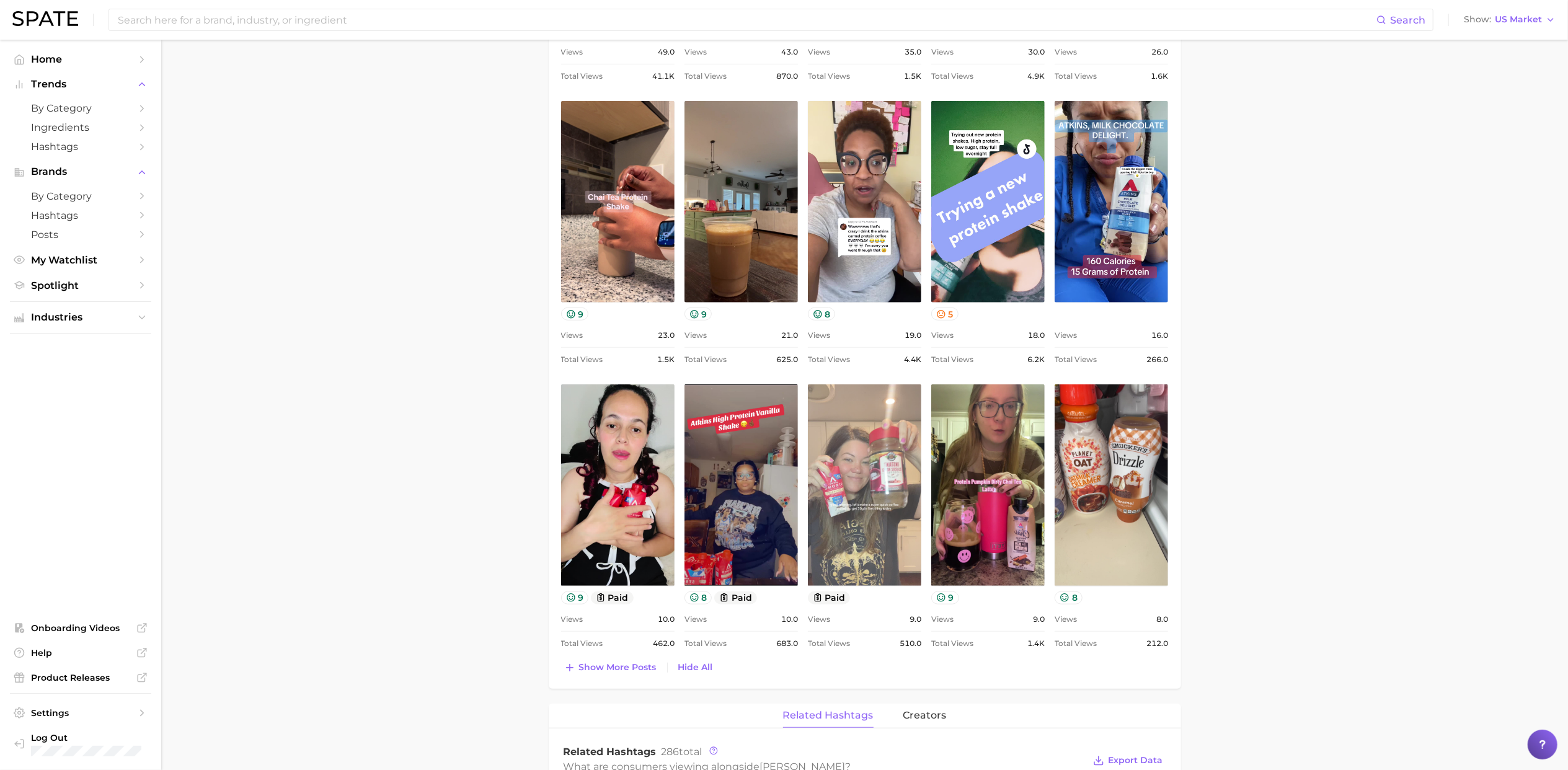
click at [866, 541] on link "view post on TikTok" at bounding box center [864, 485] width 113 height 202
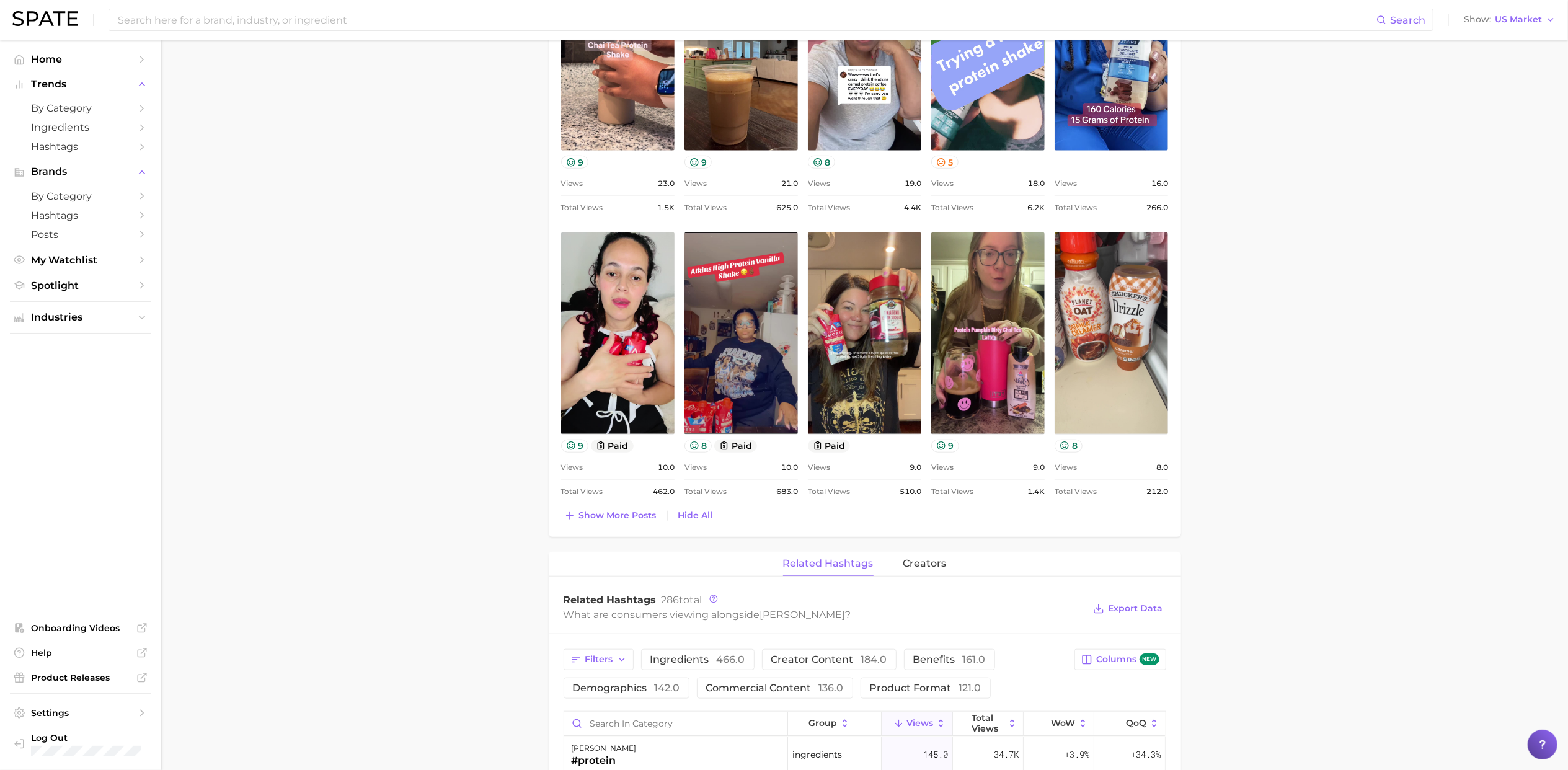
scroll to position [960, 0]
click at [588, 517] on span "Show more posts" at bounding box center [617, 514] width 77 height 10
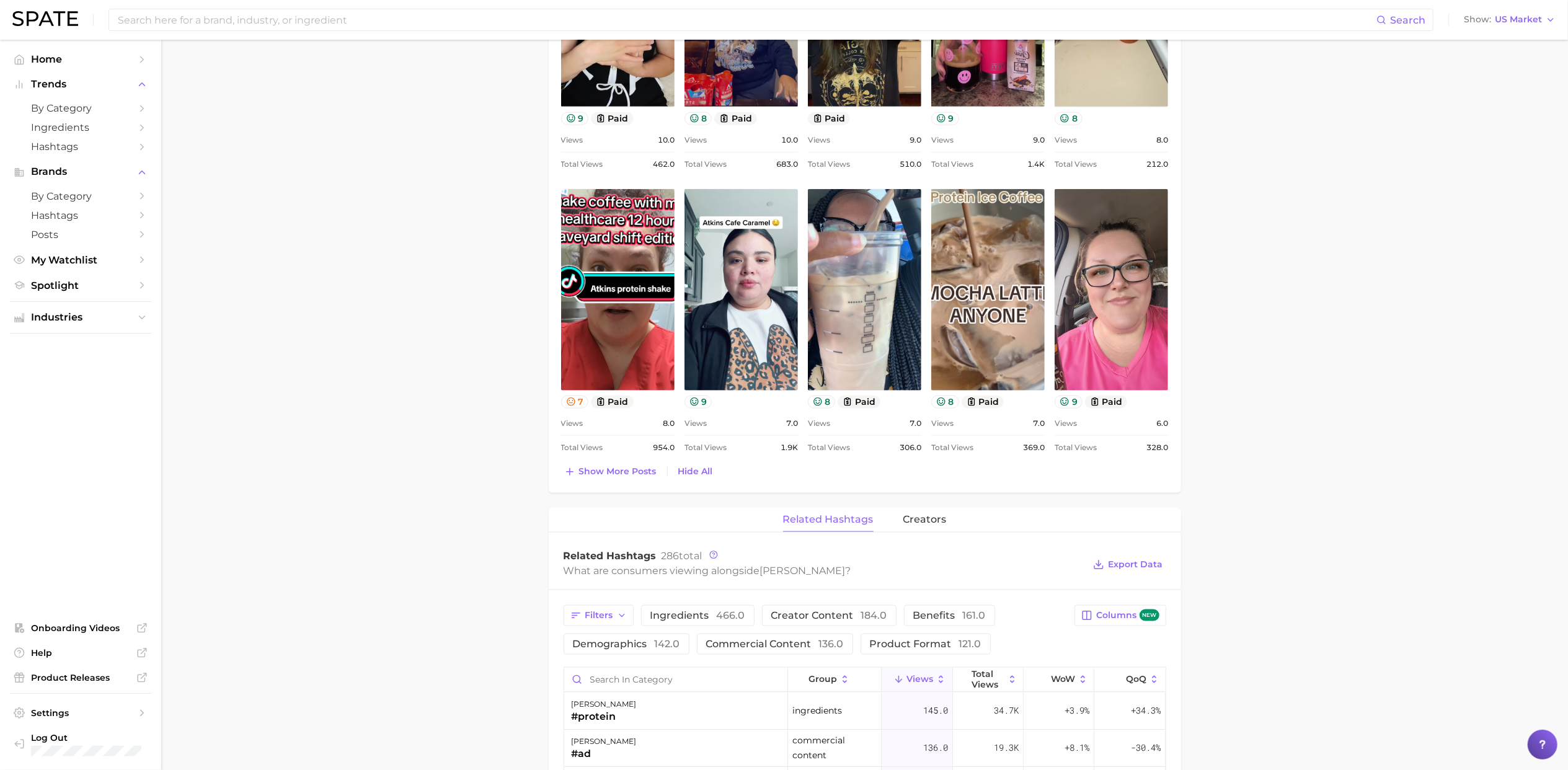
scroll to position [1289, 0]
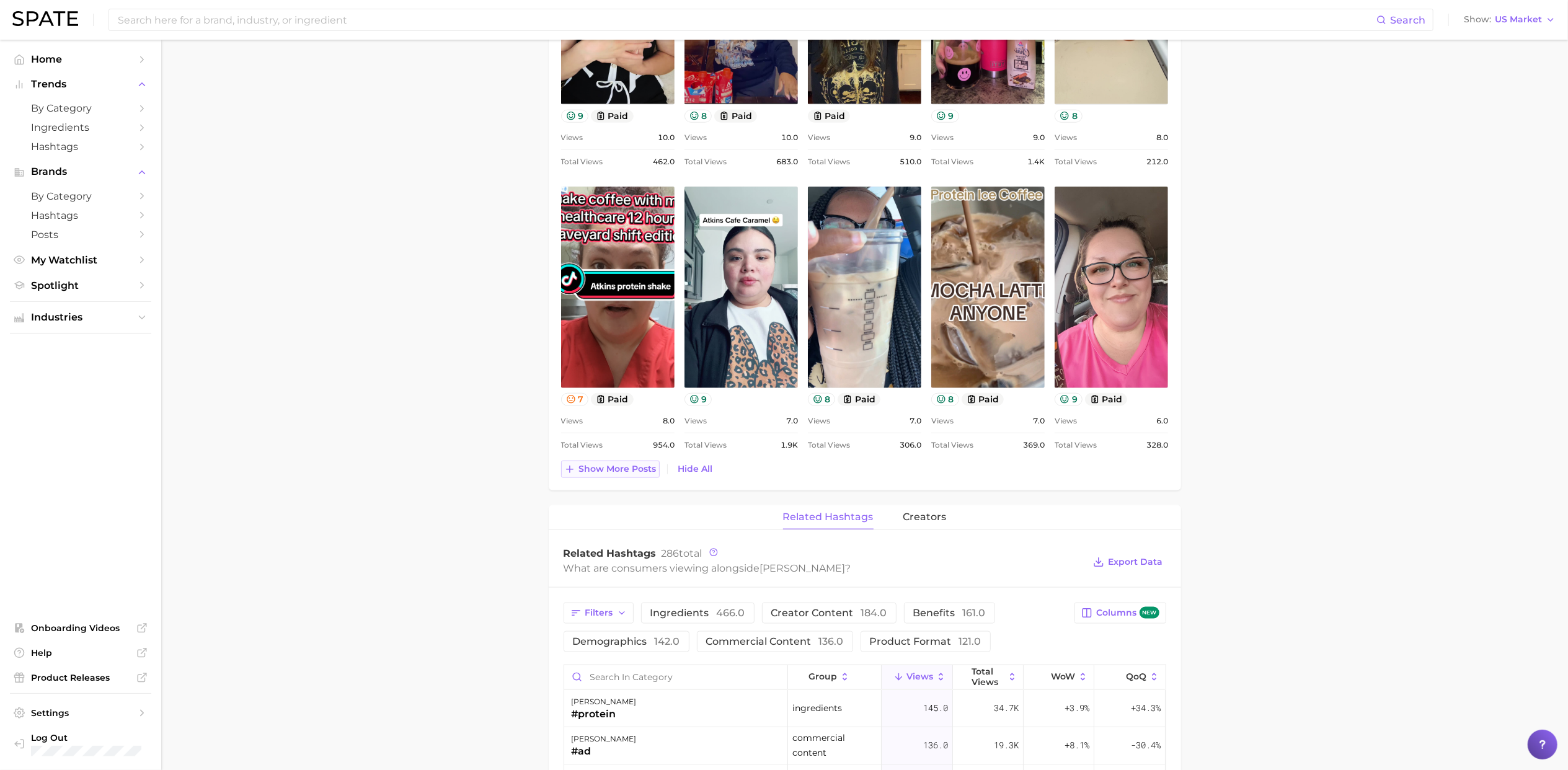
click at [601, 474] on span "Show more posts" at bounding box center [617, 469] width 77 height 10
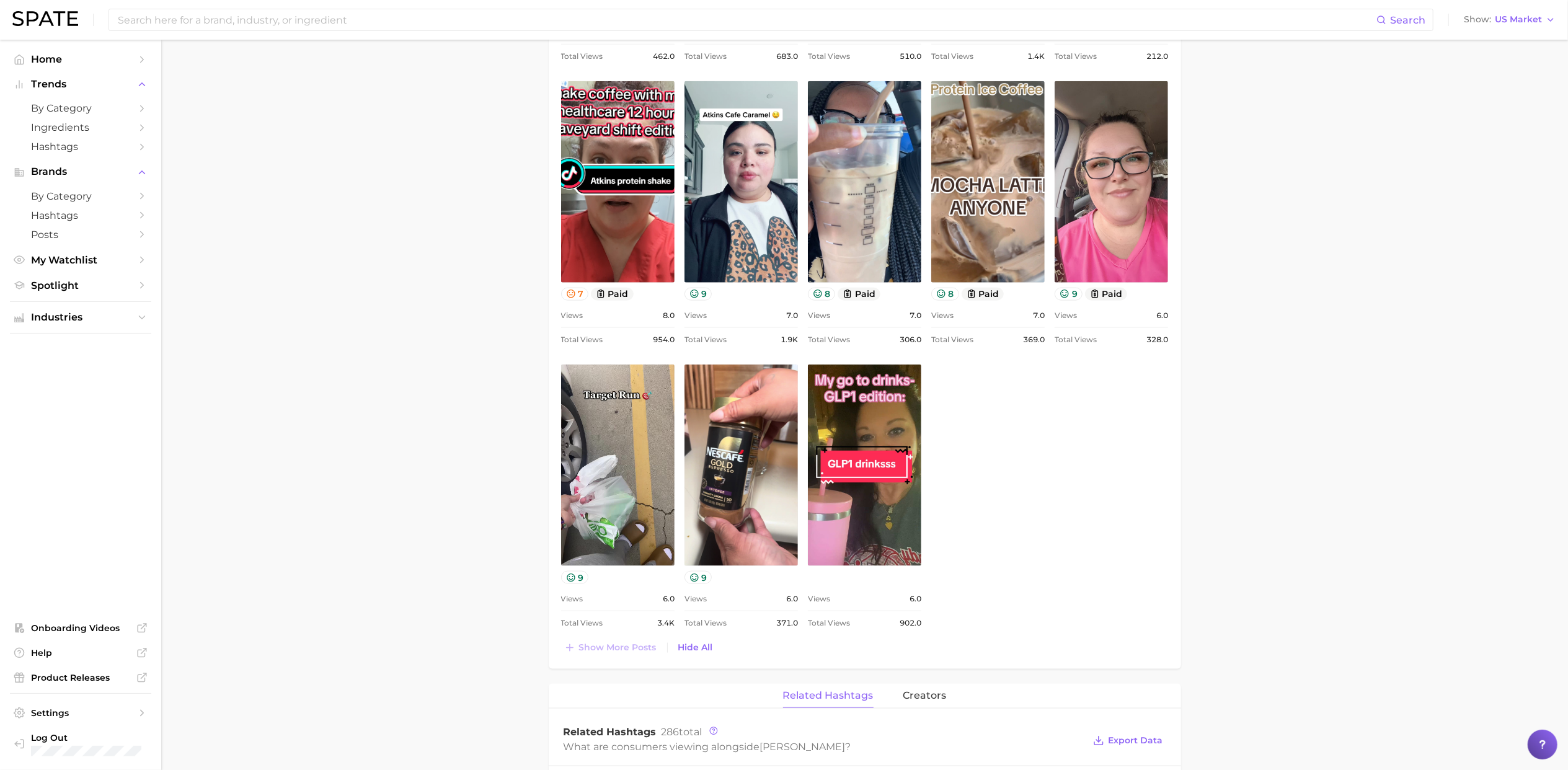
scroll to position [1393, 0]
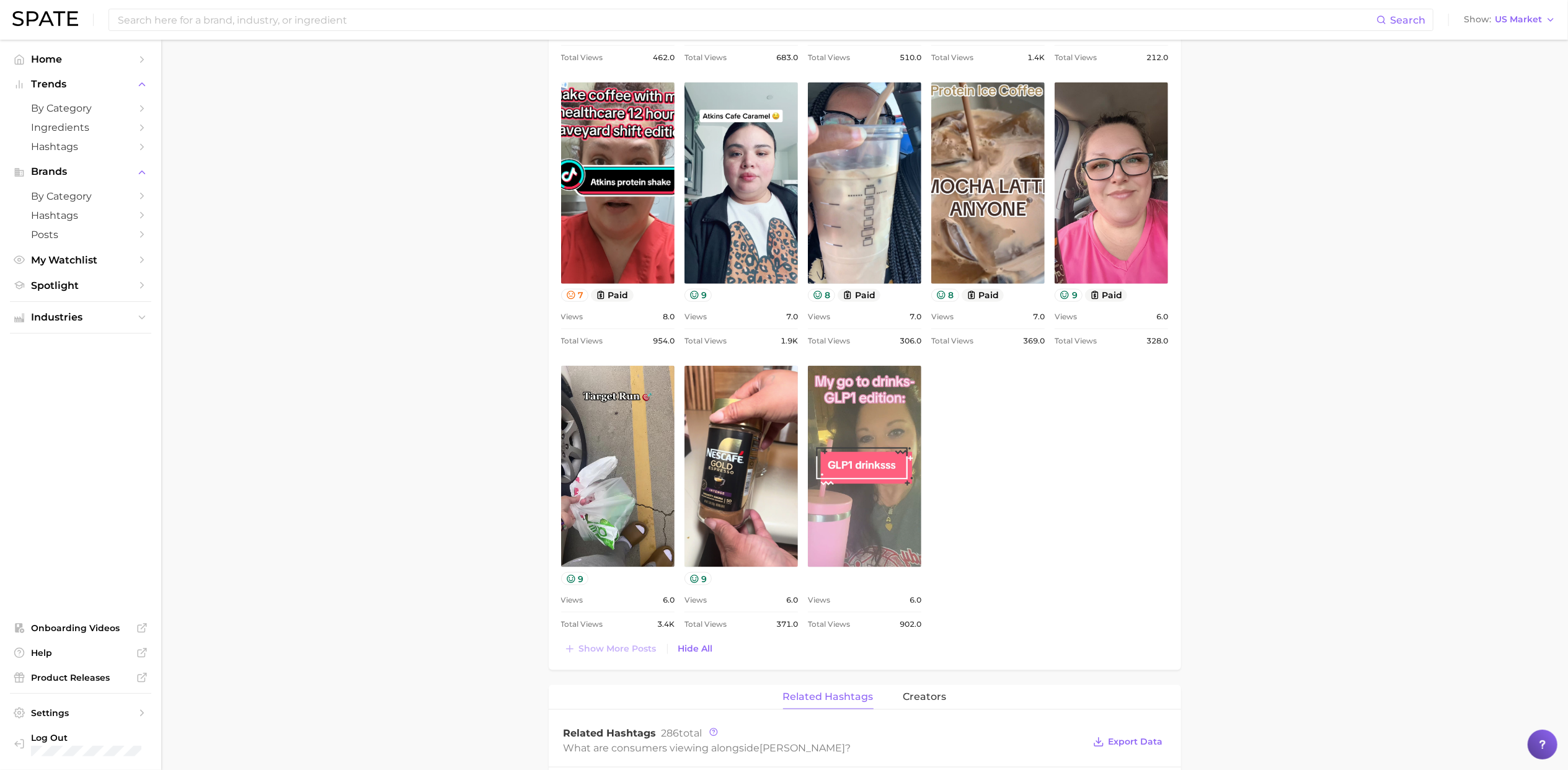
click at [866, 492] on link "view post on TikTok" at bounding box center [864, 467] width 113 height 202
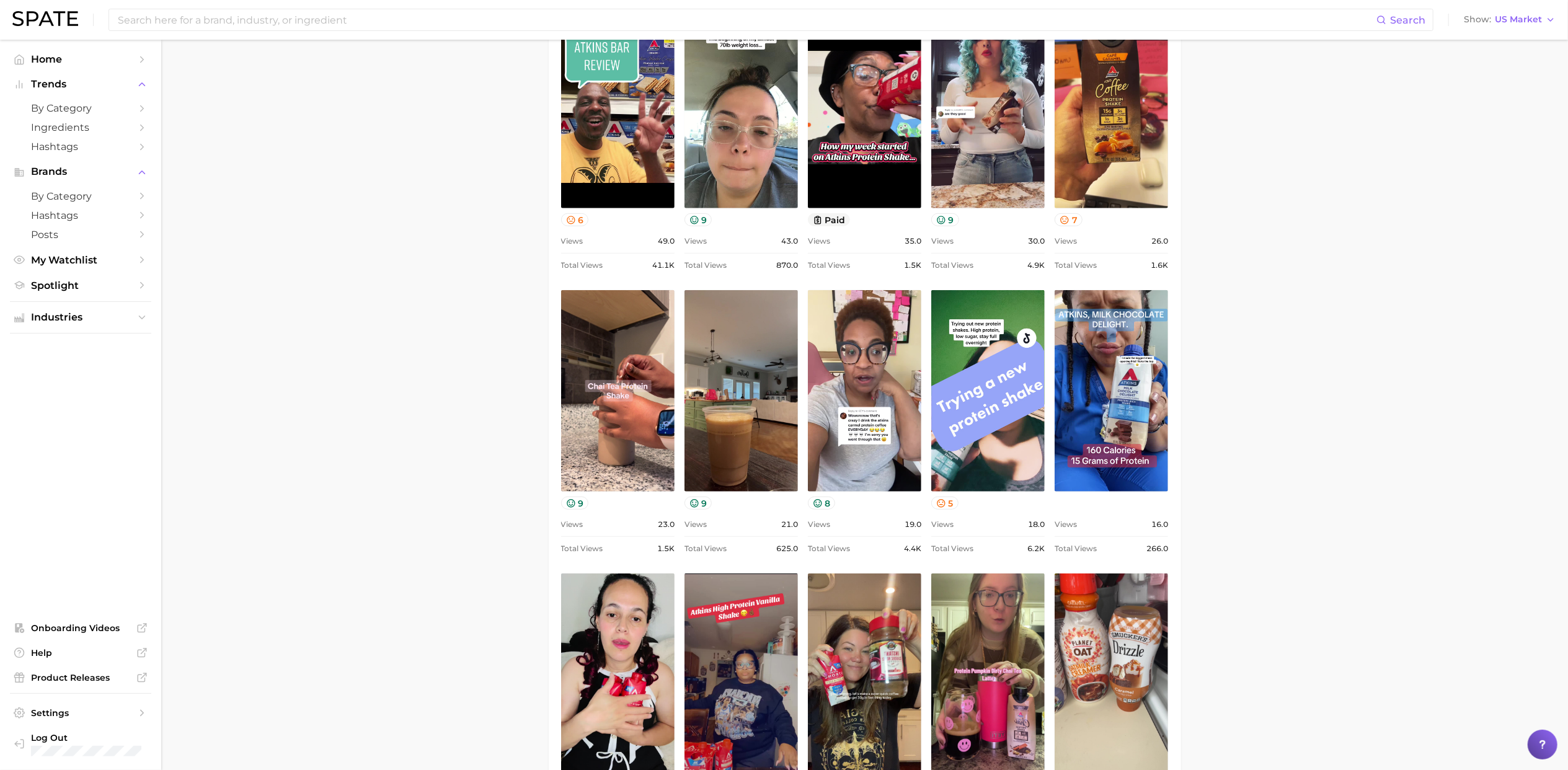
scroll to position [586, 0]
